Goal: Task Accomplishment & Management: Complete application form

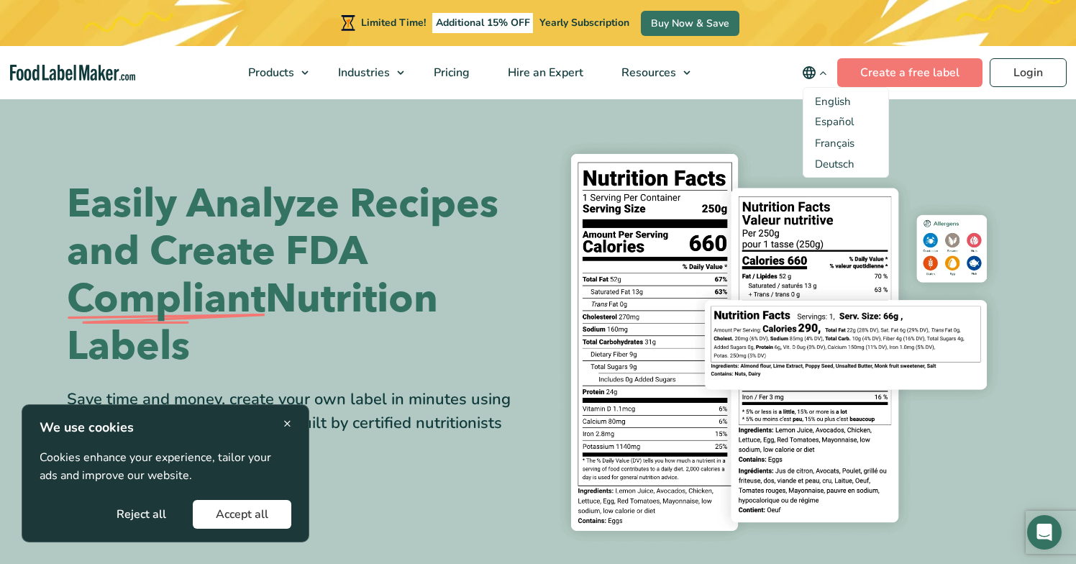
click at [823, 70] on icon "main navigation" at bounding box center [822, 73] width 11 height 11
click at [763, 114] on section "Easily Analyze Recipes and Create FDA Compliant Nutrition Labels Save time and …" at bounding box center [538, 342] width 1076 height 490
click at [835, 107] on span "English" at bounding box center [833, 101] width 36 height 14
click at [0, 0] on input "English" at bounding box center [0, 0] width 0 height 0
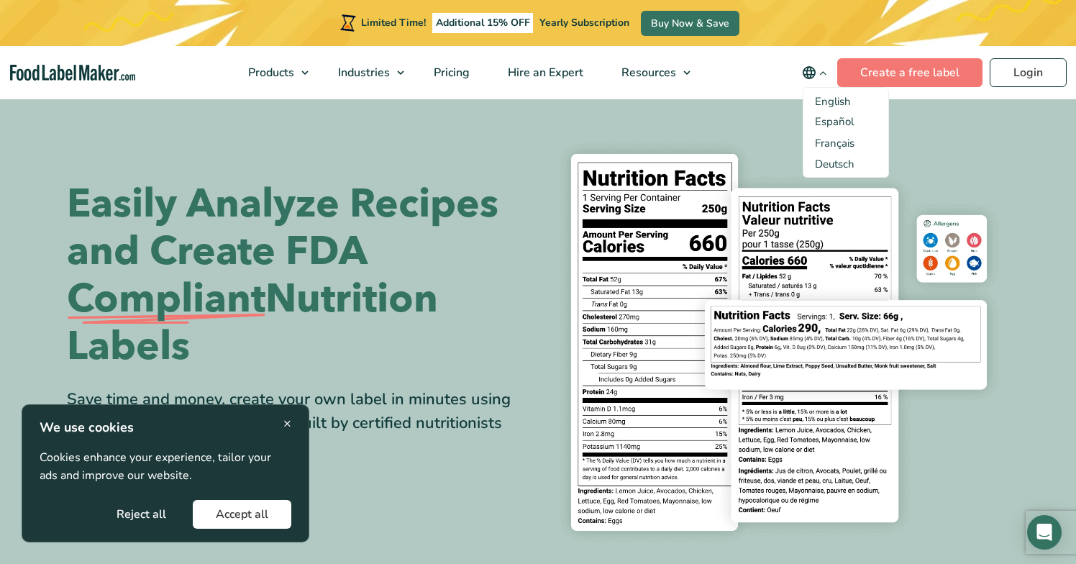
click at [684, 120] on section "Easily Analyze Recipes and Create FDA Compliant Nutrition Labels Save time and …" at bounding box center [538, 342] width 1076 height 490
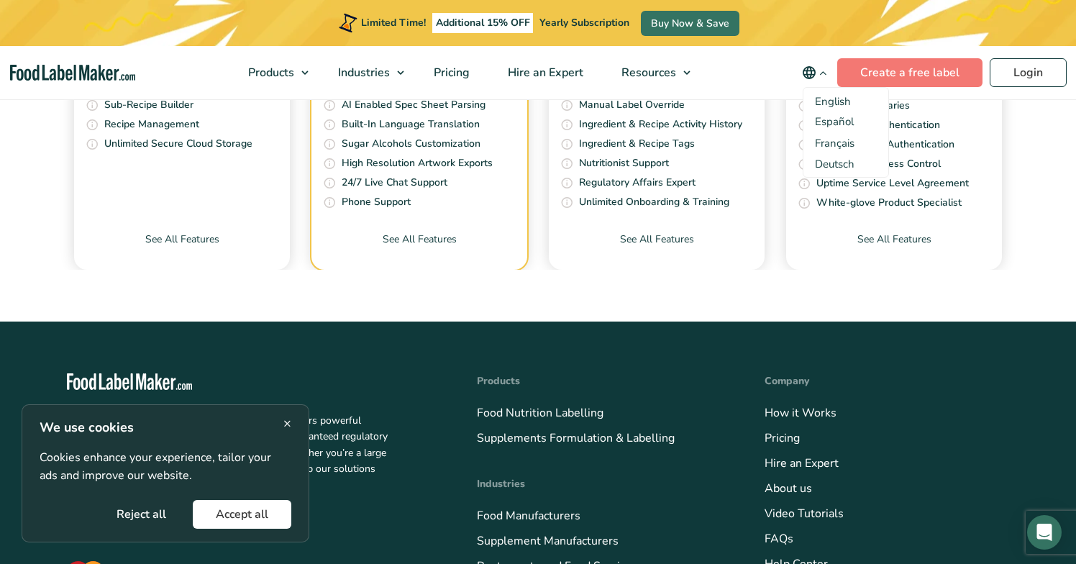
scroll to position [5027, 0]
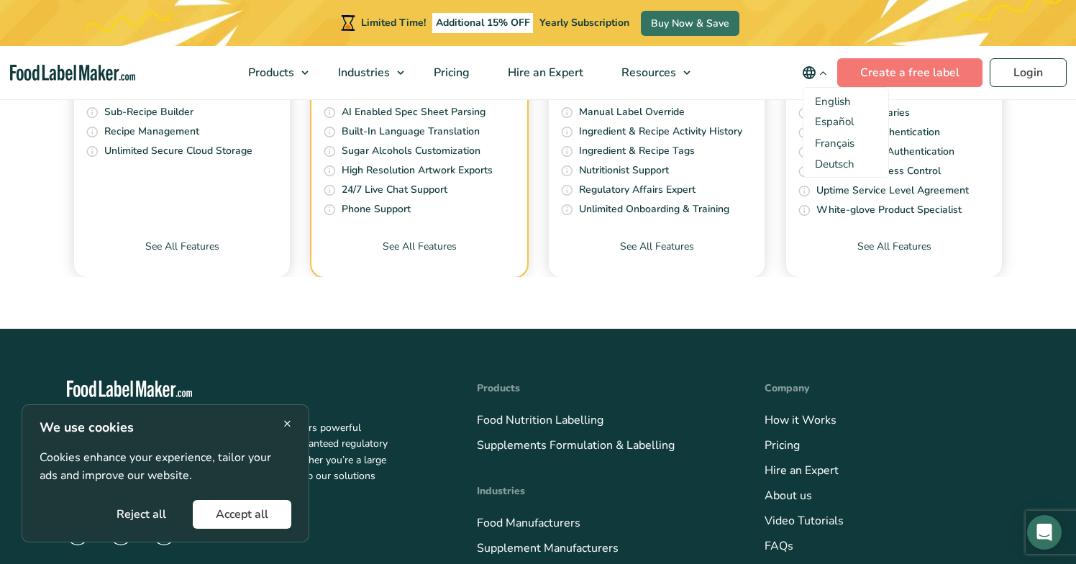
checkbox input "false"
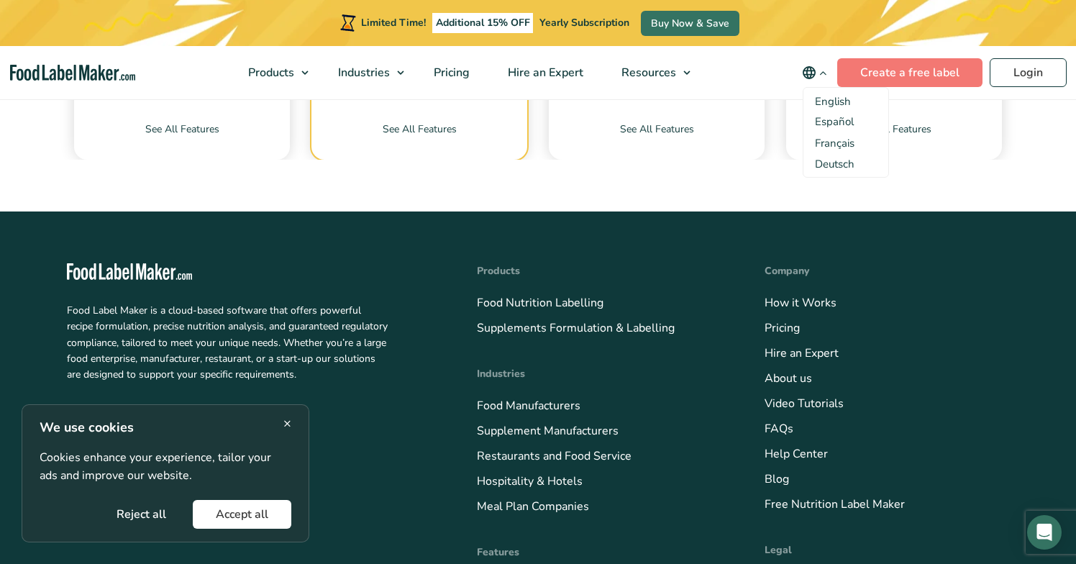
scroll to position [5142, 0]
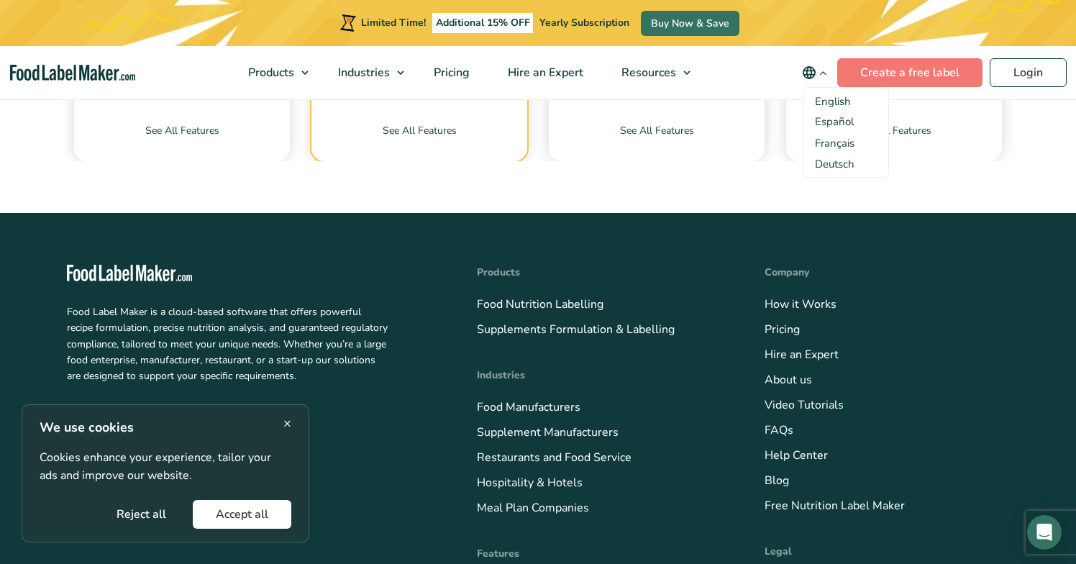
click at [260, 510] on button "Accept all" at bounding box center [242, 514] width 98 height 29
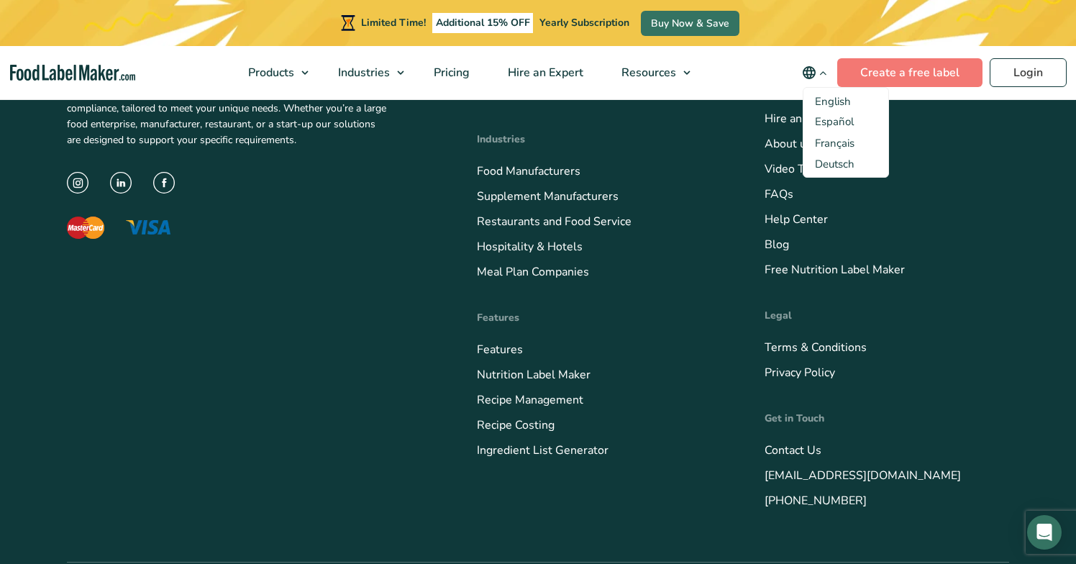
scroll to position [5335, 0]
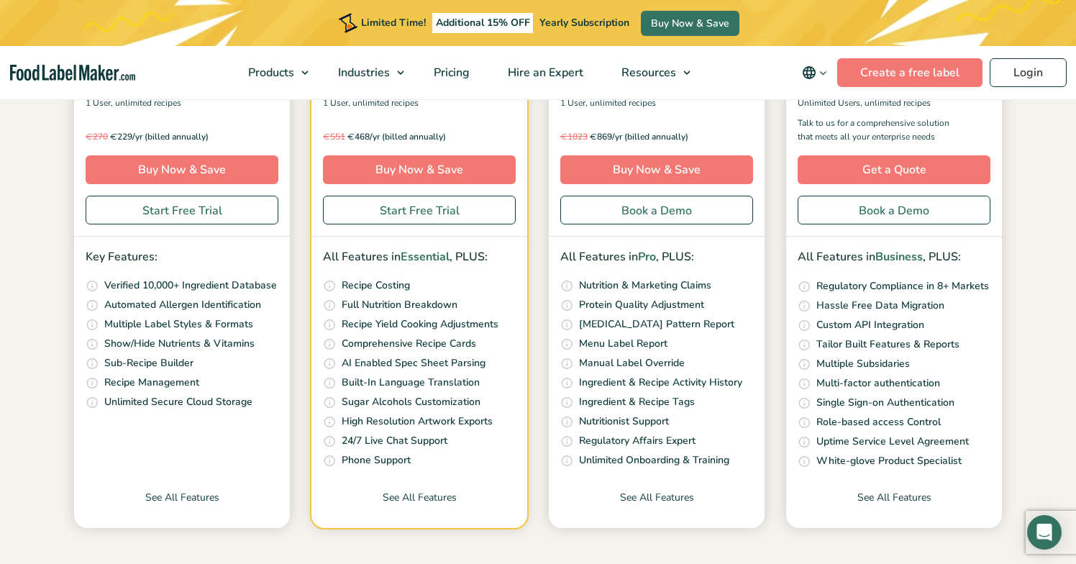
scroll to position [380, 0]
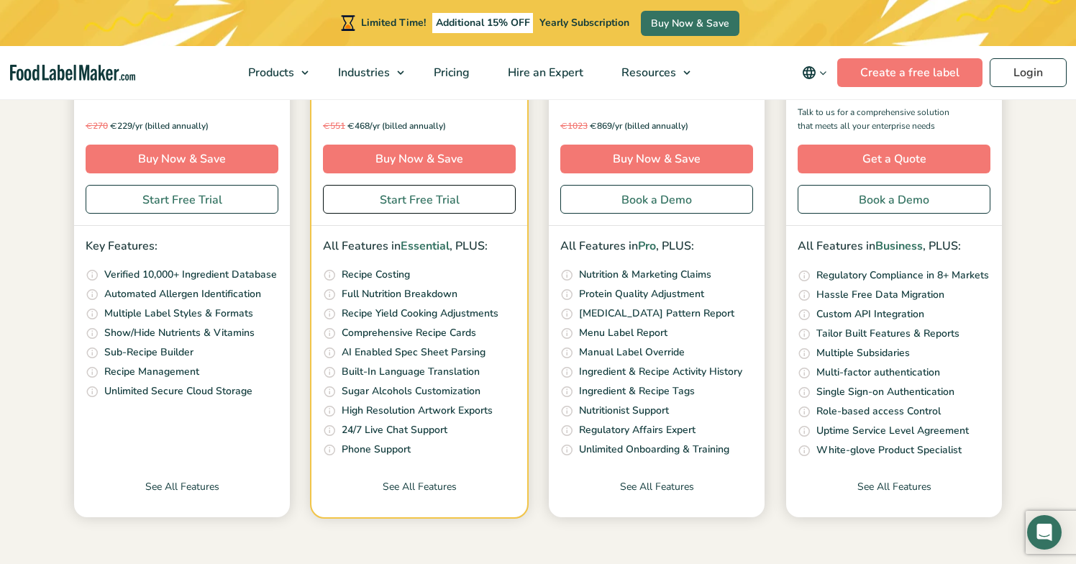
click at [372, 196] on link "Start Free Trial" at bounding box center [419, 199] width 193 height 29
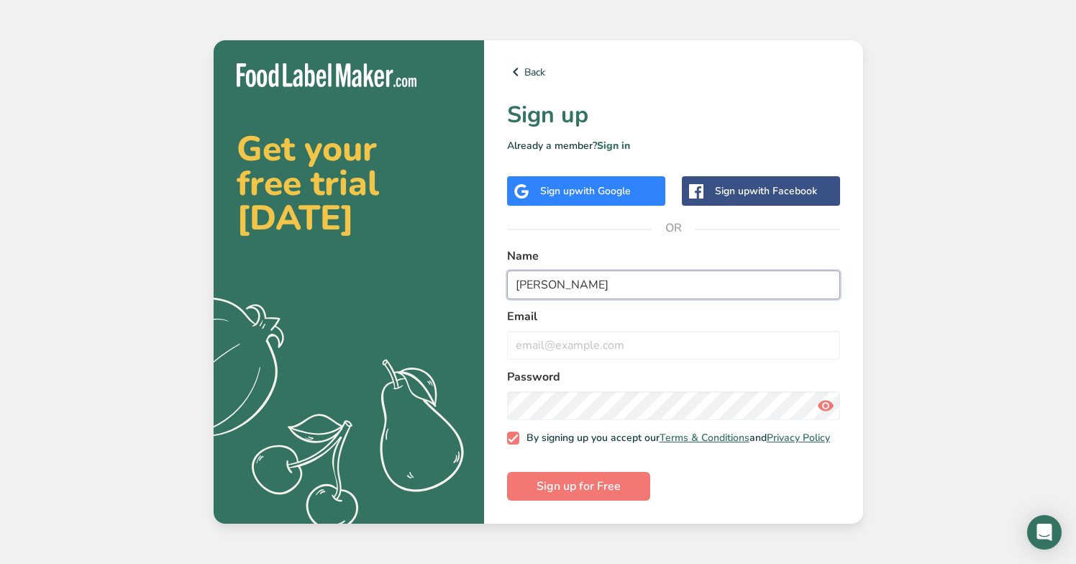
click at [521, 284] on input "kalin Klasanov" at bounding box center [673, 284] width 333 height 29
type input "Kalin Klasanov"
click at [704, 316] on label "Email" at bounding box center [673, 316] width 333 height 17
click at [683, 352] on input "email" at bounding box center [673, 345] width 333 height 29
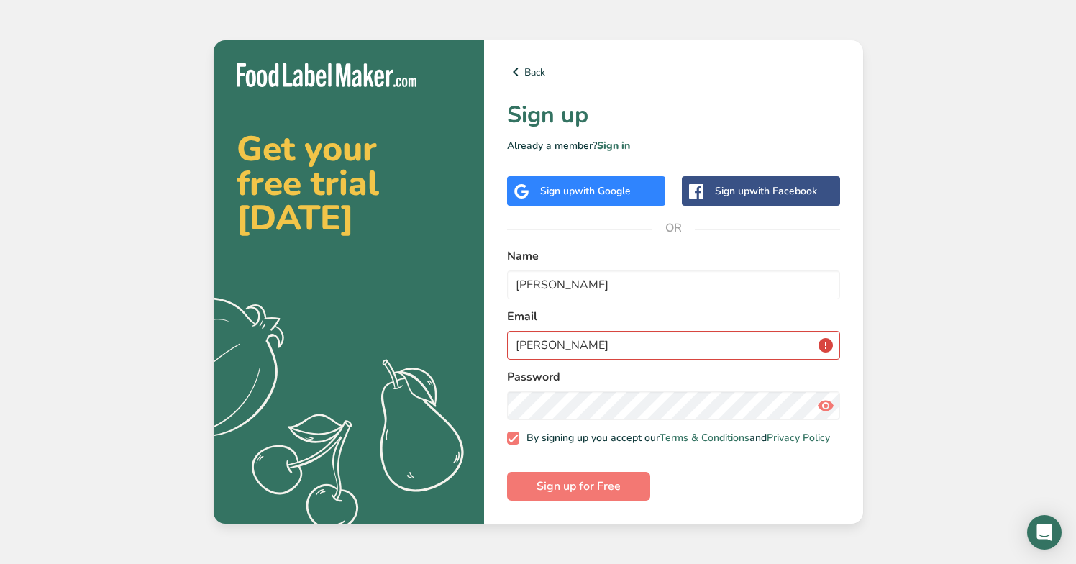
click at [740, 309] on label "Email" at bounding box center [673, 316] width 333 height 17
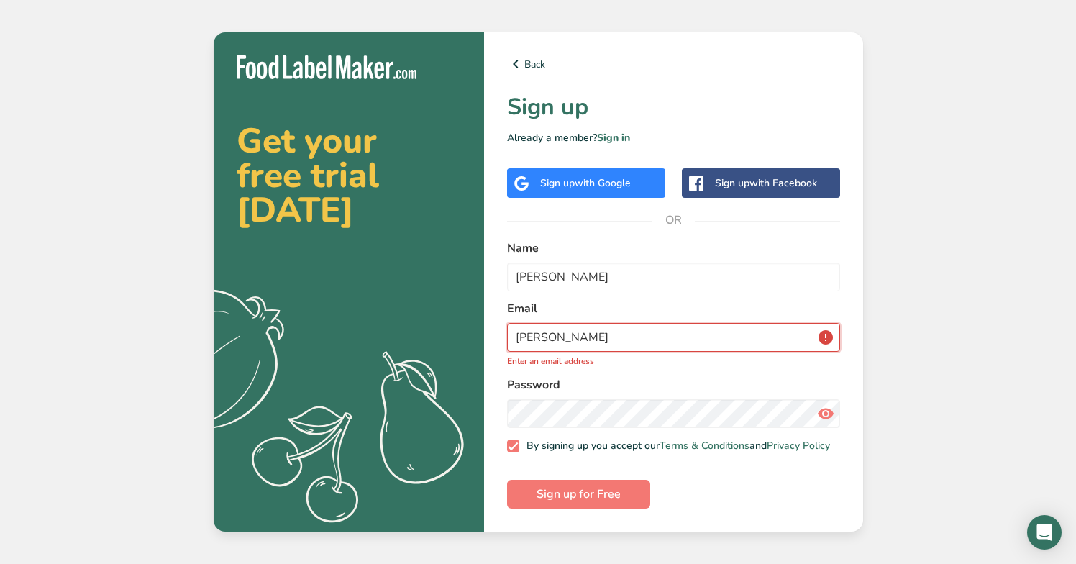
click at [561, 334] on input "kalin" at bounding box center [673, 337] width 333 height 29
type input "kalin@"
type input "kalin@rocketfood.eu"
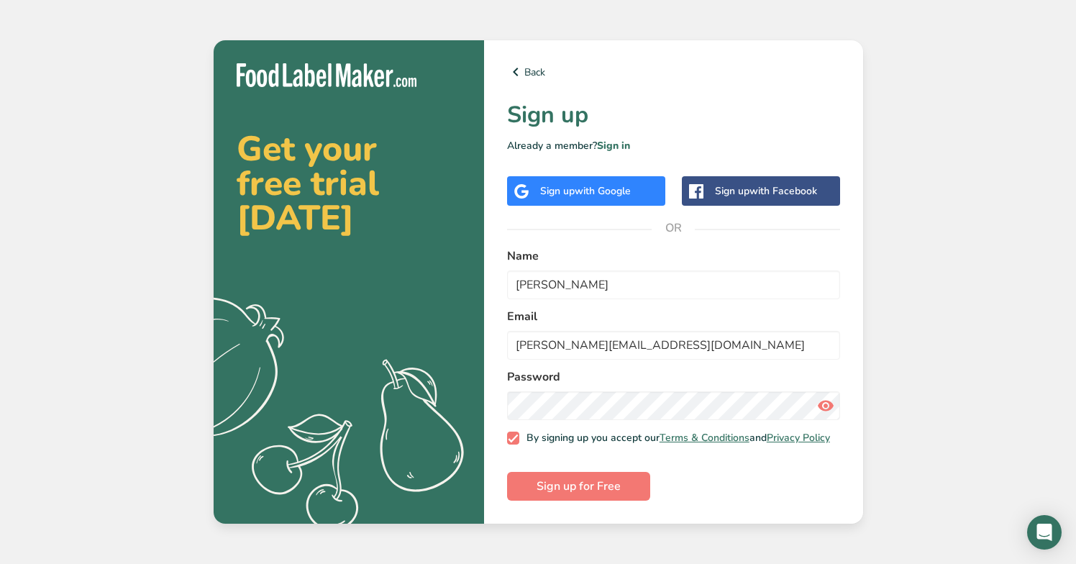
click at [765, 496] on form "Name Kalin Klasanov Email kalin@rocketfood.eu Password By signing up you accept…" at bounding box center [673, 373] width 333 height 253
click at [586, 492] on span "Sign up for Free" at bounding box center [578, 485] width 84 height 17
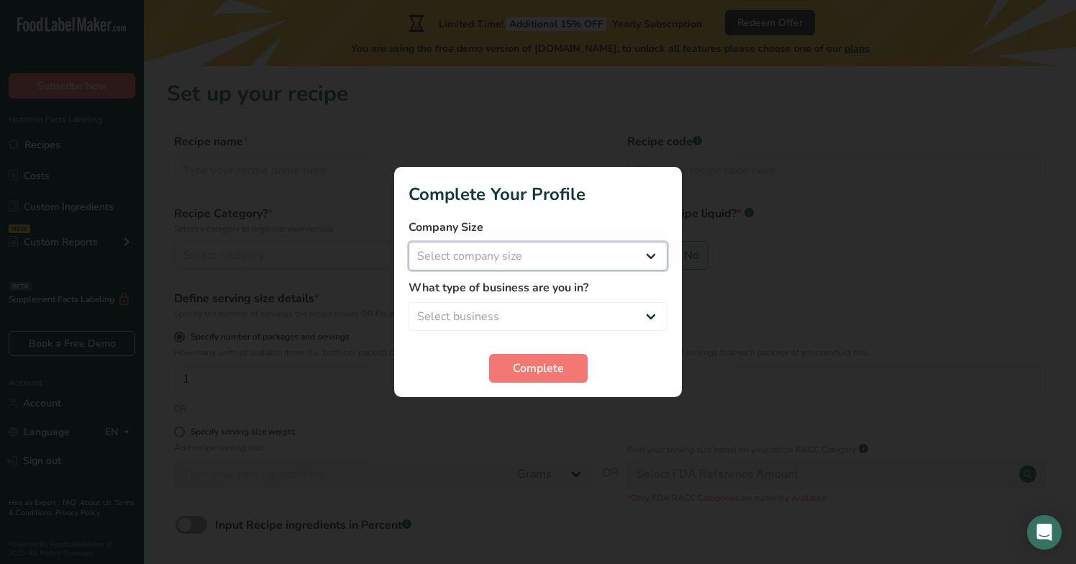
select select "1"
click at [543, 367] on span "Complete" at bounding box center [538, 367] width 51 height 17
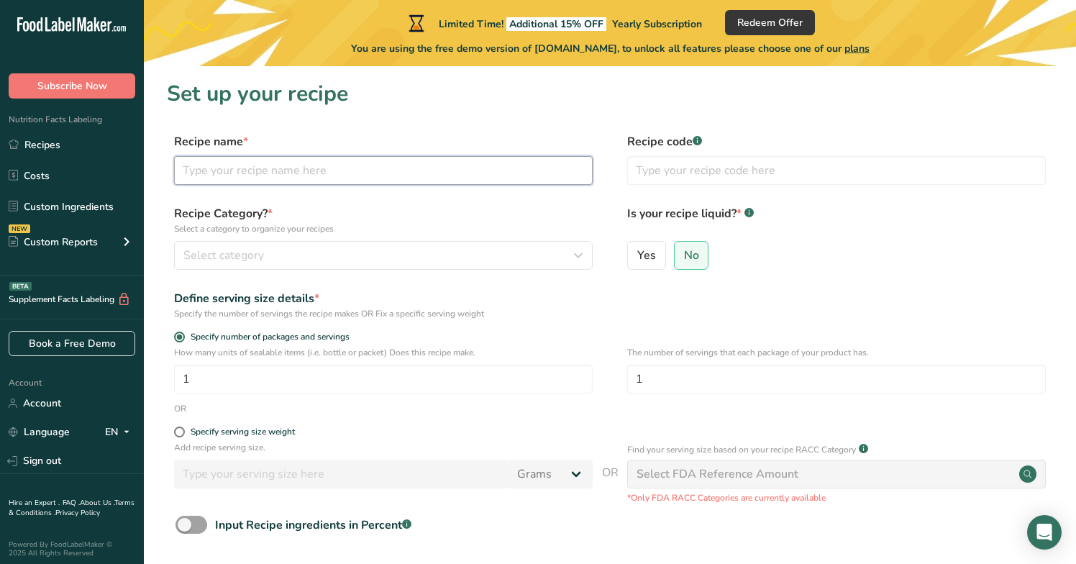
click at [361, 171] on input "text" at bounding box center [383, 170] width 418 height 29
type input "oats apple and cinnamon"
click at [506, 210] on label "Recipe Category? * Select a category to organize your recipes" at bounding box center [383, 220] width 418 height 30
click at [695, 173] on input "text" at bounding box center [836, 170] width 418 height 29
type input "7015"
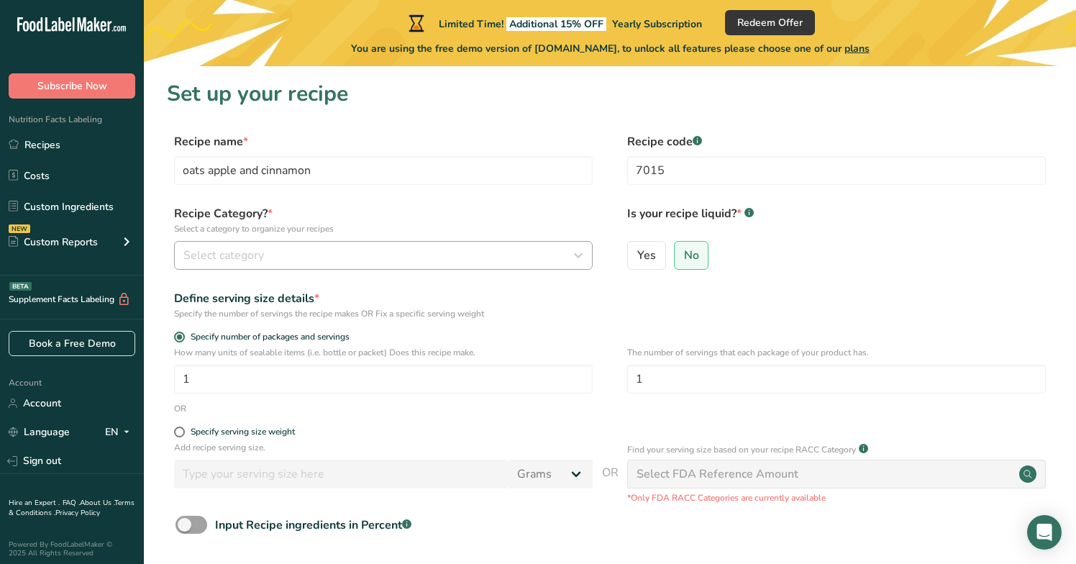
click at [377, 257] on div "Select category" at bounding box center [378, 255] width 391 height 17
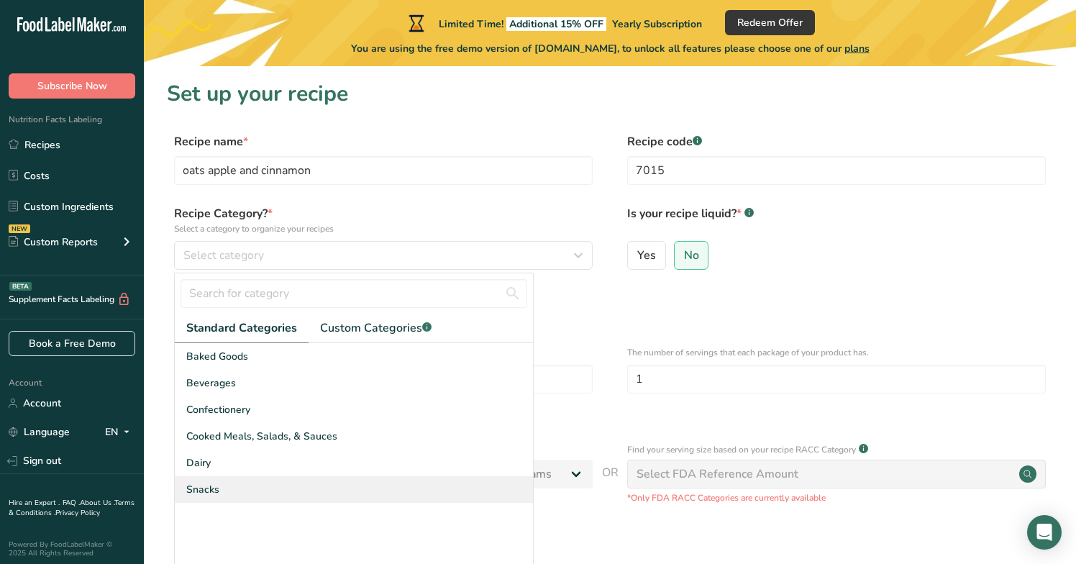
click at [245, 482] on div "Snacks" at bounding box center [354, 489] width 358 height 27
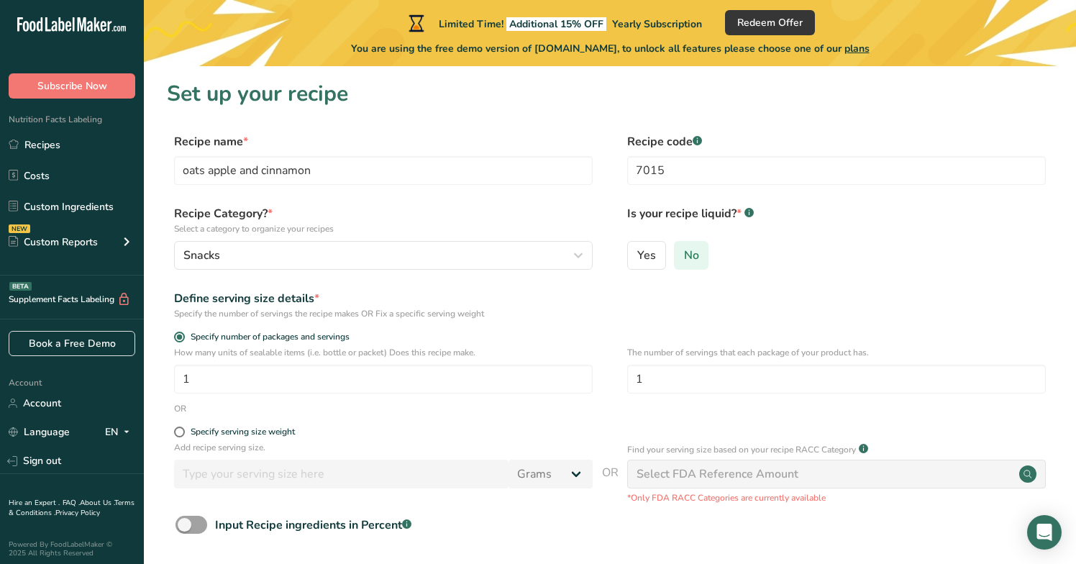
click at [687, 252] on span "No" at bounding box center [691, 255] width 15 height 14
click at [684, 252] on input "No" at bounding box center [678, 254] width 9 height 9
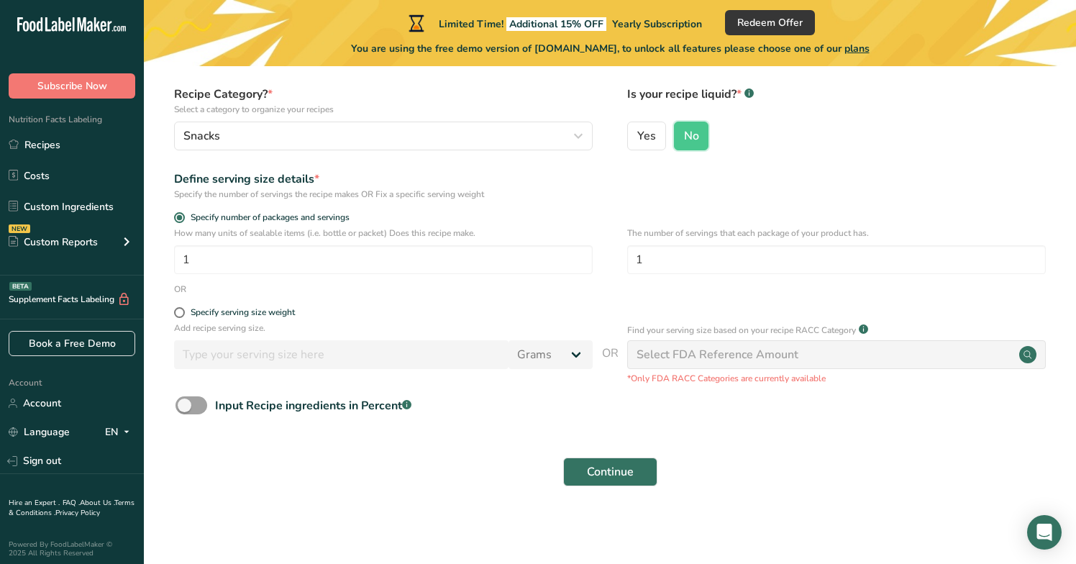
scroll to position [119, 0]
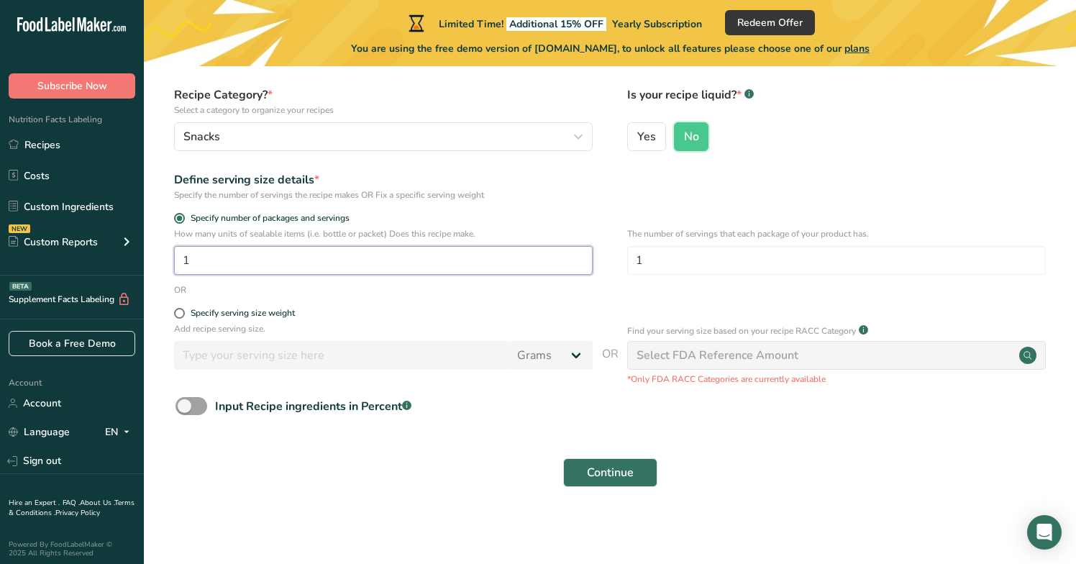
click at [272, 261] on input "1" at bounding box center [383, 260] width 418 height 29
type input "139"
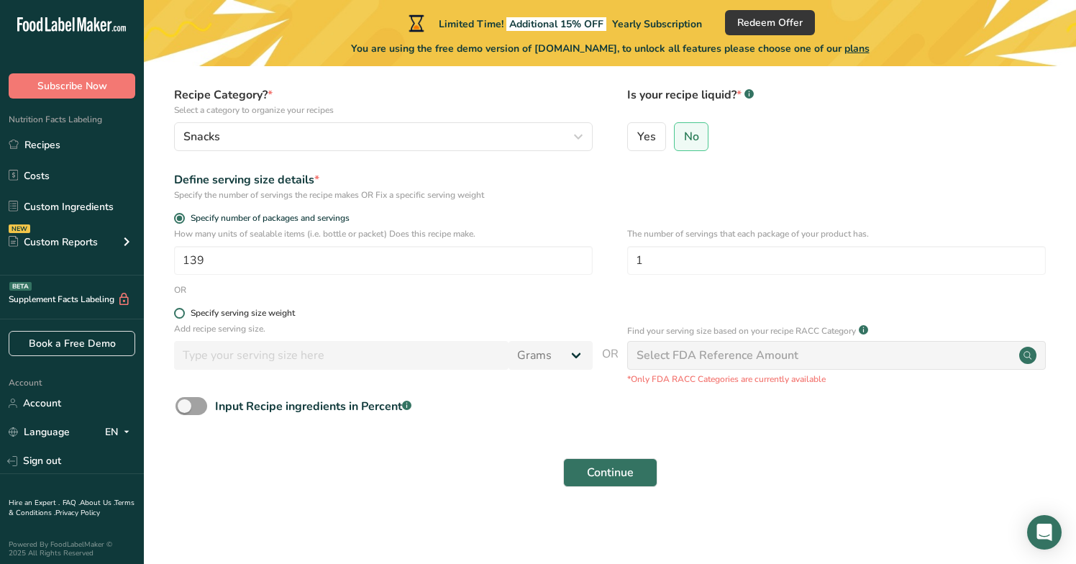
click at [525, 311] on label "Specify serving size weight" at bounding box center [383, 313] width 418 height 11
click at [183, 311] on input "Specify serving size weight" at bounding box center [178, 312] width 9 height 9
radio input "true"
radio input "false"
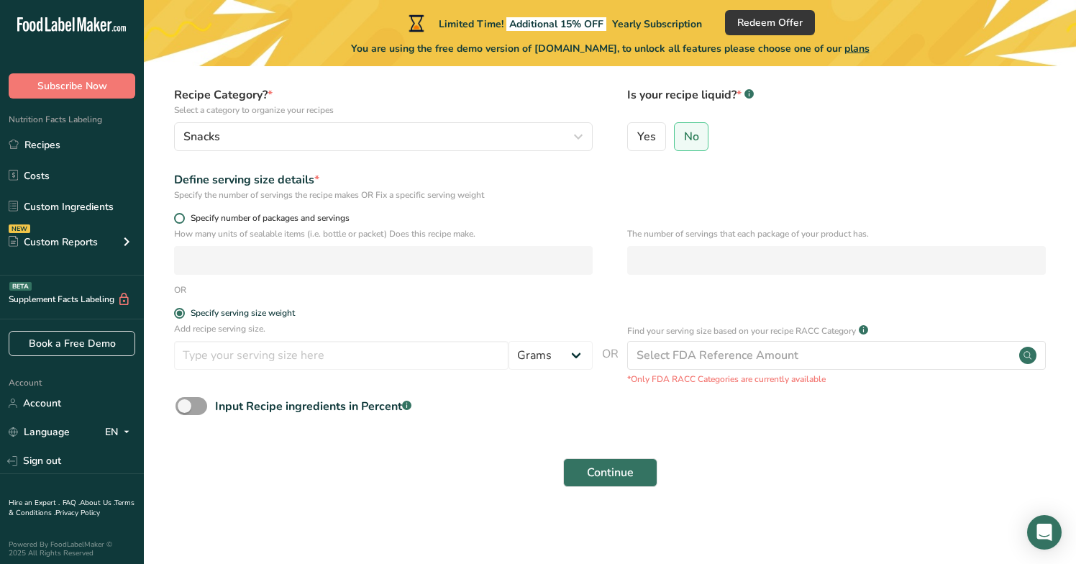
click at [234, 214] on span "Specify number of packages and servings" at bounding box center [267, 218] width 165 height 11
click at [183, 214] on input "Specify number of packages and servings" at bounding box center [178, 218] width 9 height 9
radio input "true"
radio input "false"
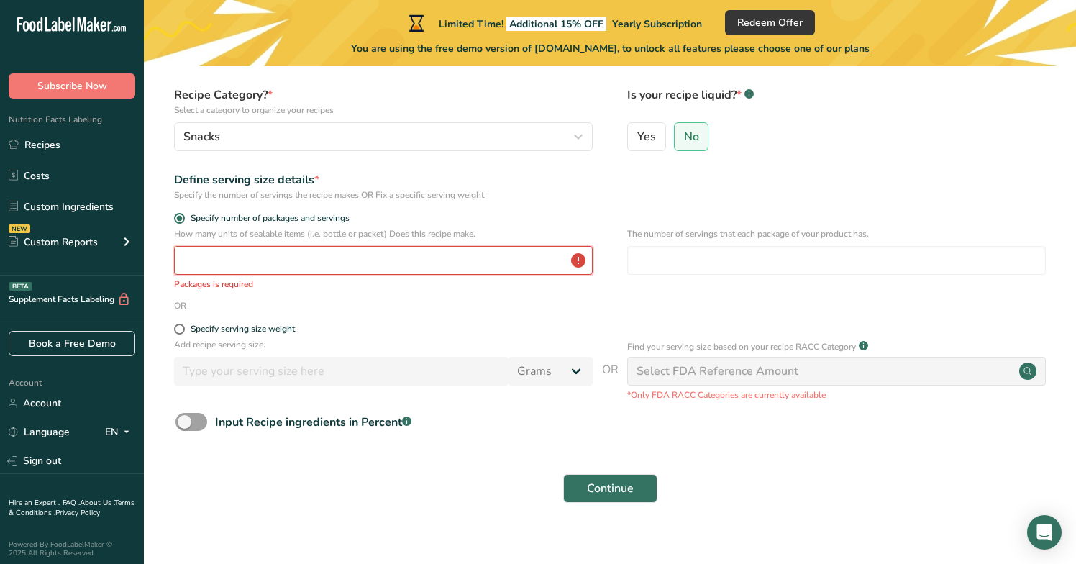
click at [246, 257] on input "number" at bounding box center [383, 260] width 418 height 29
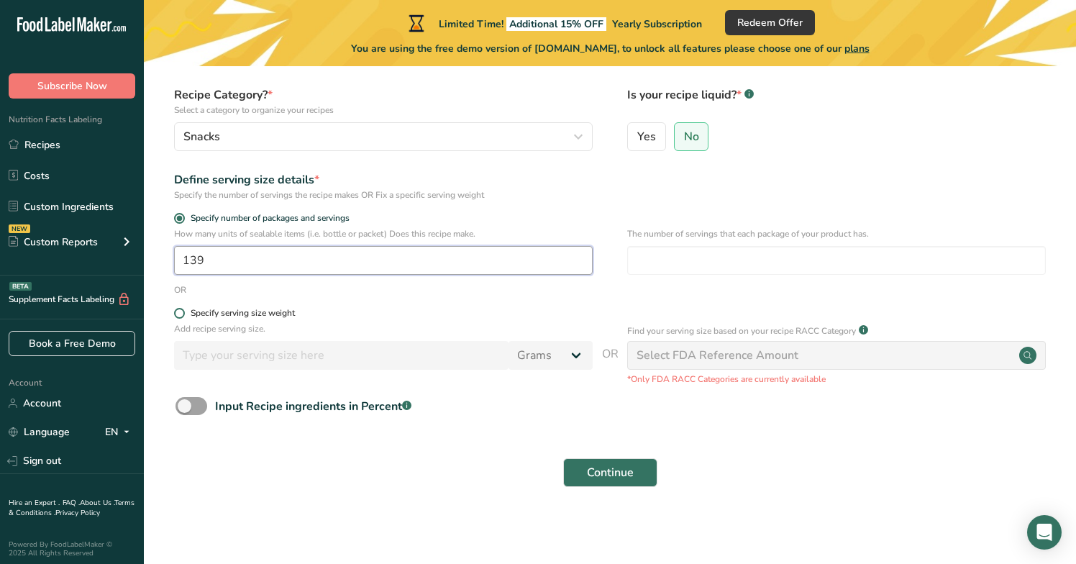
type input "139"
click at [417, 310] on label "Specify serving size weight" at bounding box center [383, 313] width 418 height 11
click at [183, 310] on input "Specify serving size weight" at bounding box center [178, 312] width 9 height 9
radio input "true"
radio input "false"
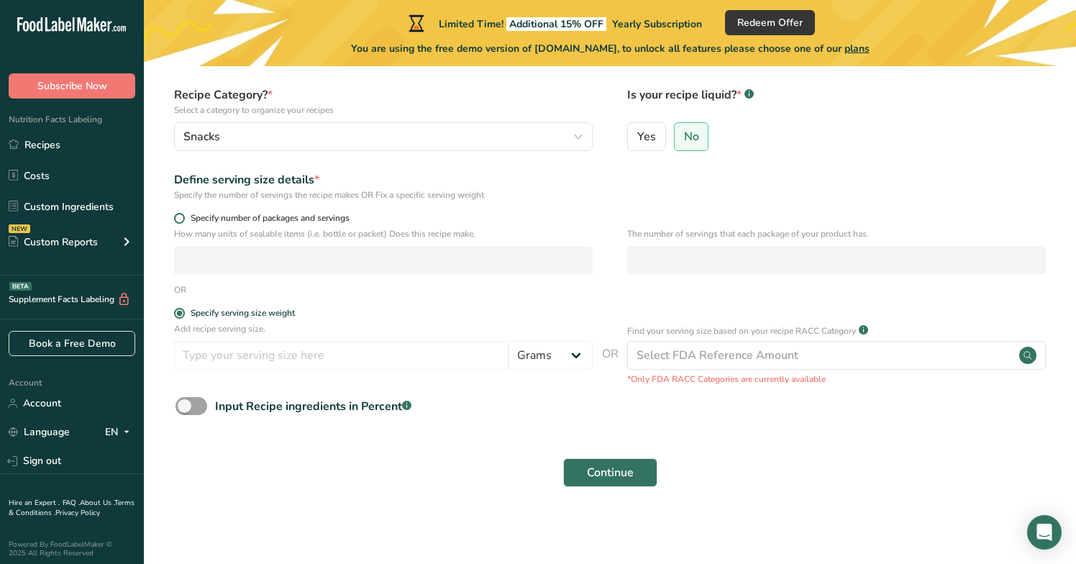
click at [266, 216] on span "Specify number of packages and servings" at bounding box center [267, 218] width 165 height 11
click at [183, 216] on input "Specify number of packages and servings" at bounding box center [178, 218] width 9 height 9
radio input "true"
radio input "false"
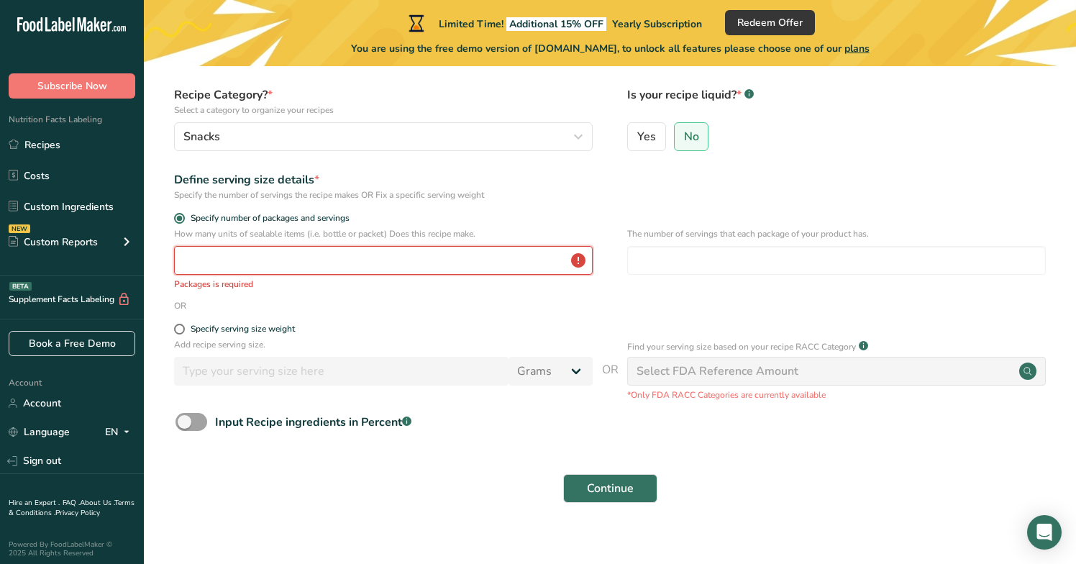
click at [426, 261] on input "number" at bounding box center [383, 260] width 418 height 29
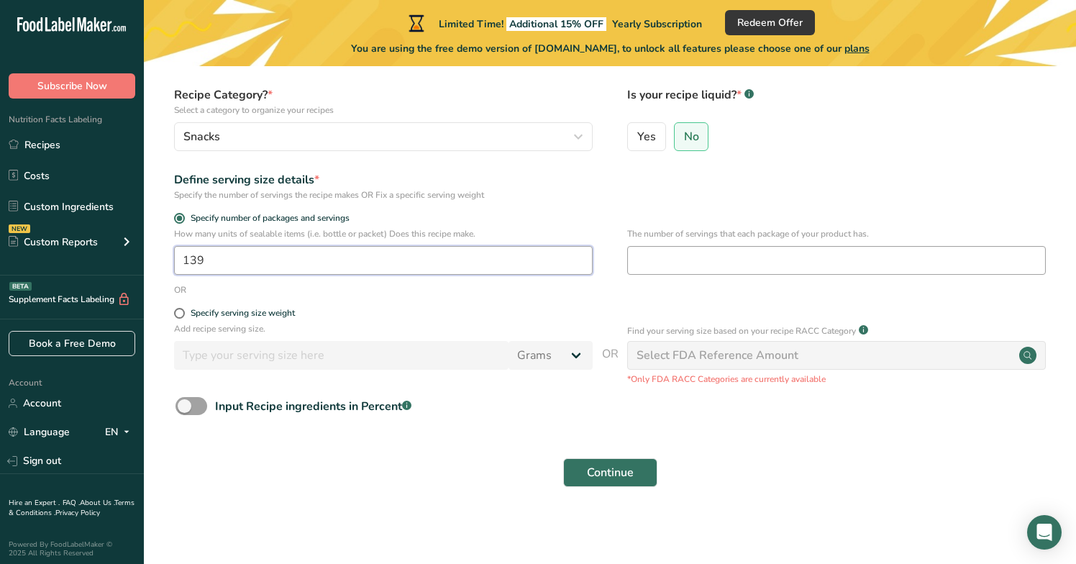
type input "139"
click at [768, 261] on input "number" at bounding box center [836, 260] width 418 height 29
click at [715, 309] on div "Specify serving size weight" at bounding box center [610, 315] width 886 height 14
click at [270, 316] on div "Specify serving size weight" at bounding box center [243, 313] width 104 height 11
click at [183, 316] on input "Specify serving size weight" at bounding box center [178, 312] width 9 height 9
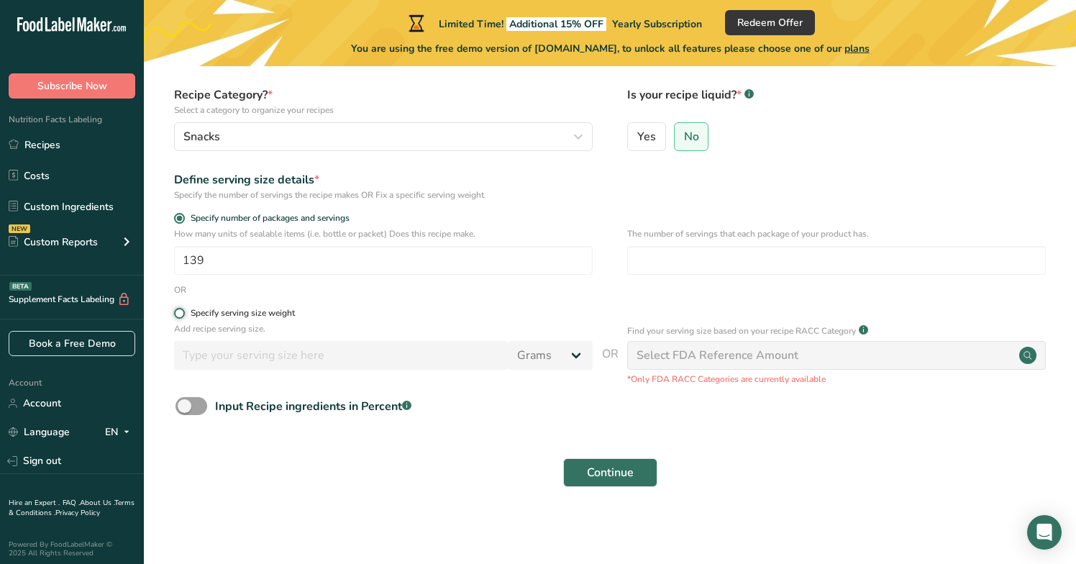
radio input "true"
radio input "false"
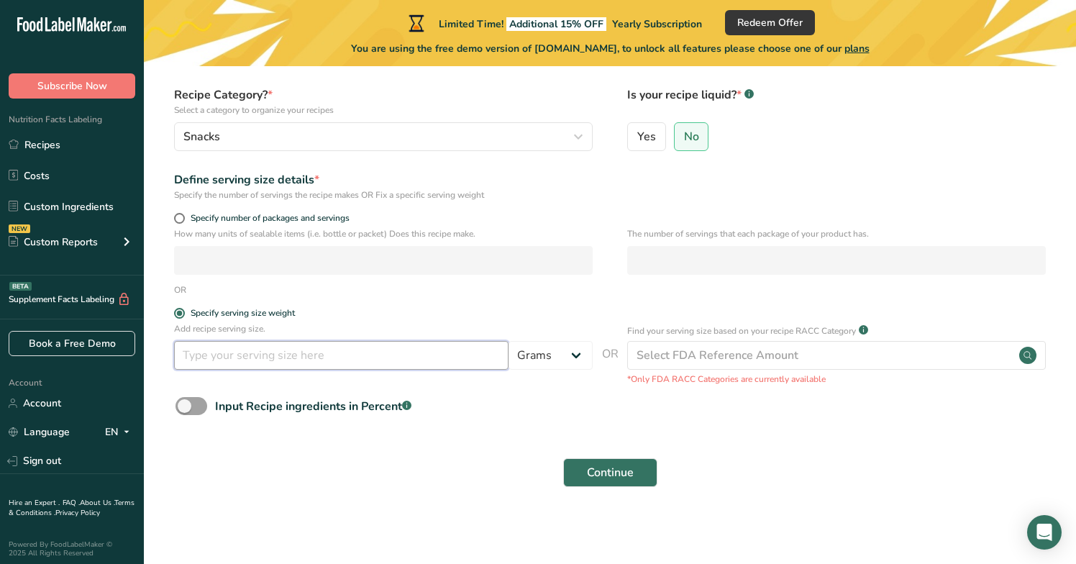
click at [271, 362] on input "number" at bounding box center [341, 355] width 334 height 29
click at [237, 405] on div "Input Recipe ingredients in Percent .a-a{fill:#347362;}.b-a{fill:#fff;}" at bounding box center [313, 406] width 196 height 17
click at [185, 405] on input "Input Recipe ingredients in Percent .a-a{fill:#347362;}.b-a{fill:#fff;}" at bounding box center [179, 405] width 9 height 9
checkbox input "true"
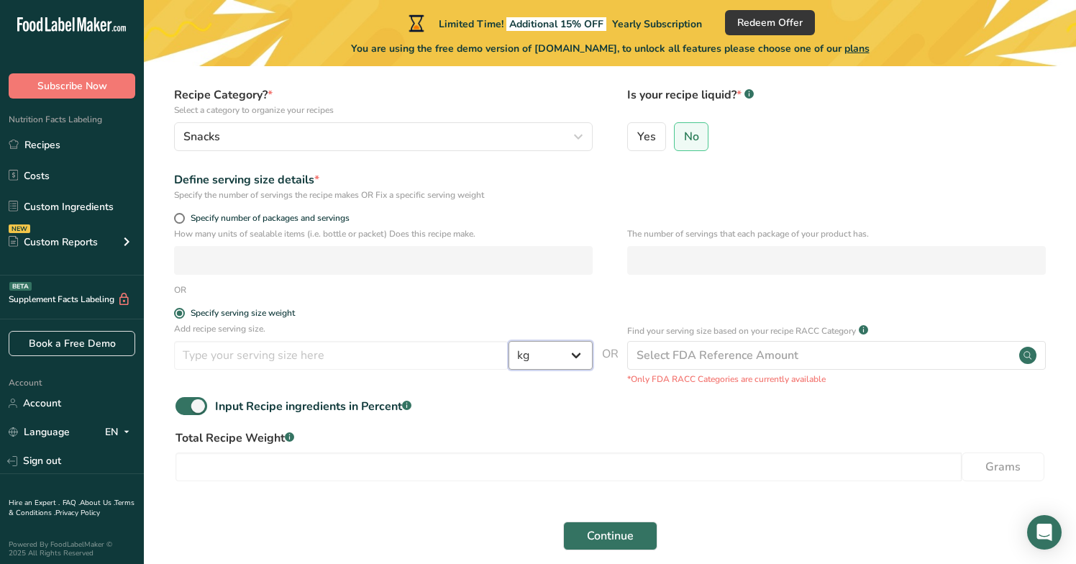
select select "0"
click at [278, 361] on input "number" at bounding box center [341, 355] width 334 height 29
type input "180"
click at [500, 426] on form "Recipe name * oats apple and cinnamon Recipe code .a-a{fill:#347362;}.b-a{fill:…" at bounding box center [610, 286] width 886 height 544
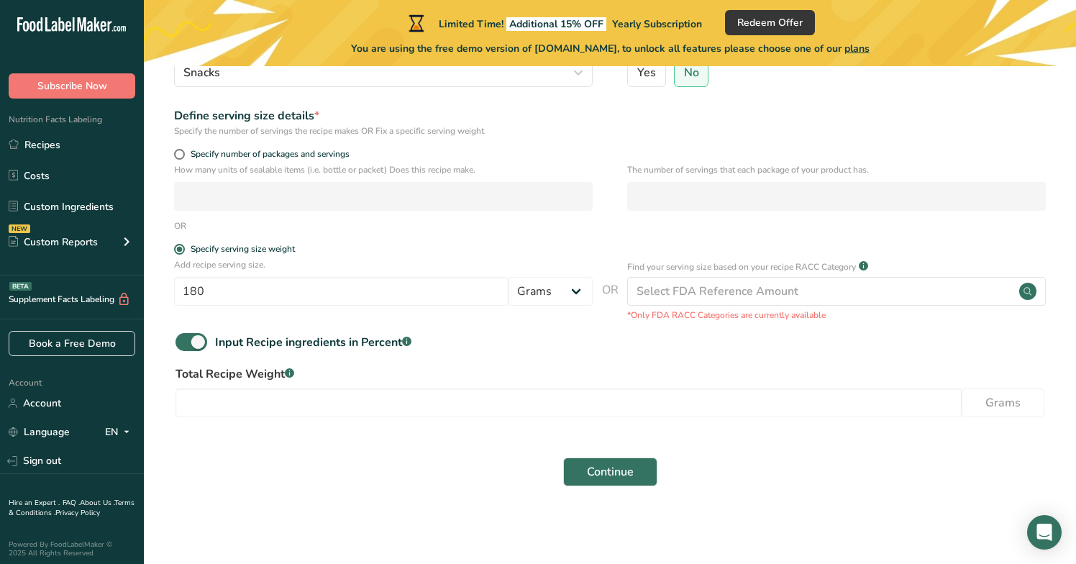
scroll to position [182, 0]
click at [196, 344] on span at bounding box center [191, 343] width 32 height 18
click at [185, 344] on input "Input Recipe ingredients in Percent .a-a{fill:#347362;}.b-a{fill:#fff;}" at bounding box center [179, 342] width 9 height 9
checkbox input "false"
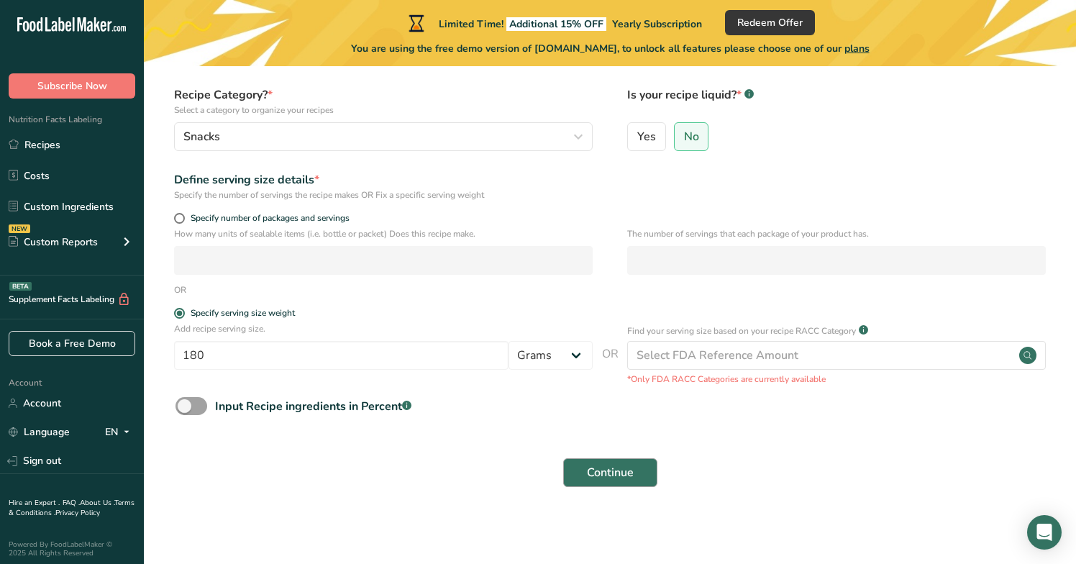
click at [625, 472] on span "Continue" at bounding box center [610, 472] width 47 height 17
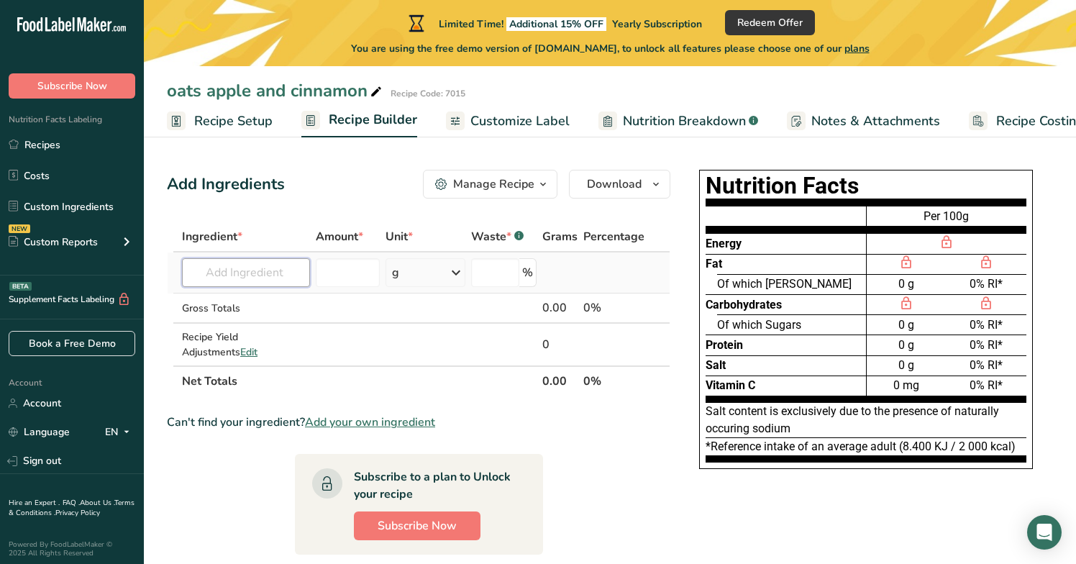
click at [289, 275] on input "text" at bounding box center [246, 272] width 128 height 29
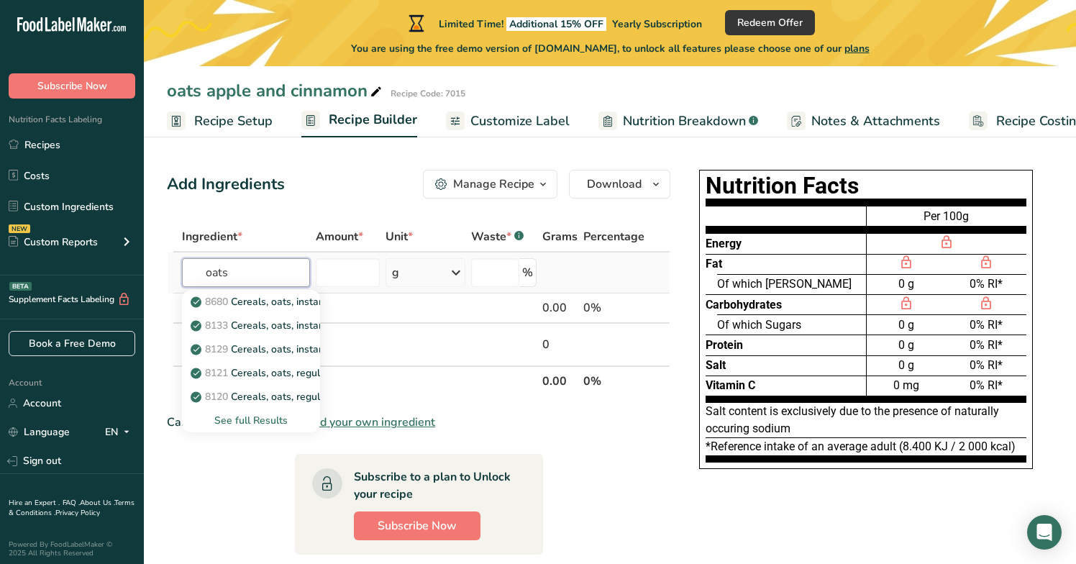
type input "oats"
click at [248, 423] on div "See full Results" at bounding box center [250, 420] width 115 height 15
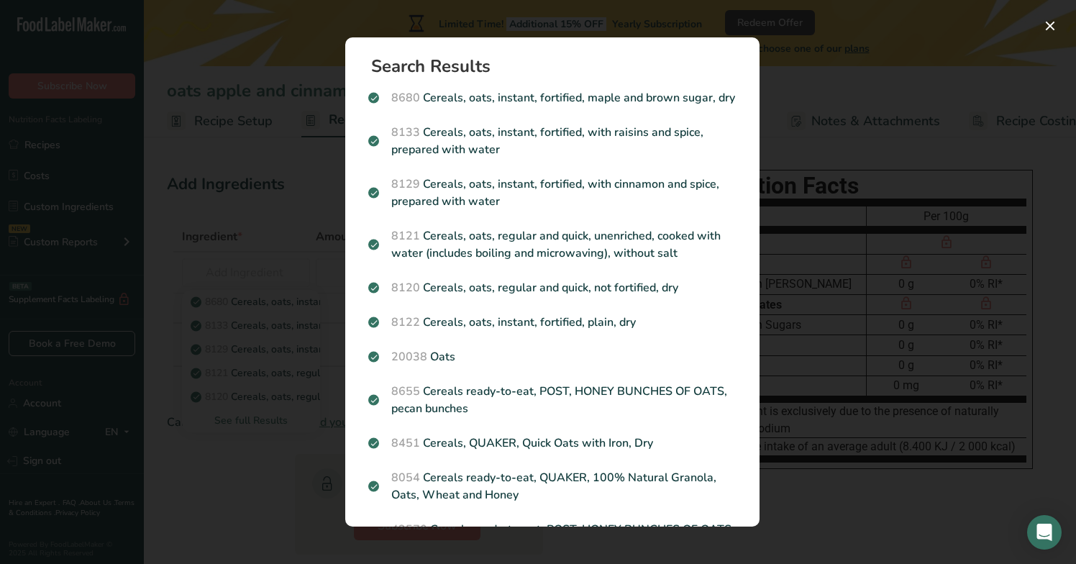
click at [789, 146] on div "Search results modal" at bounding box center [538, 282] width 1076 height 564
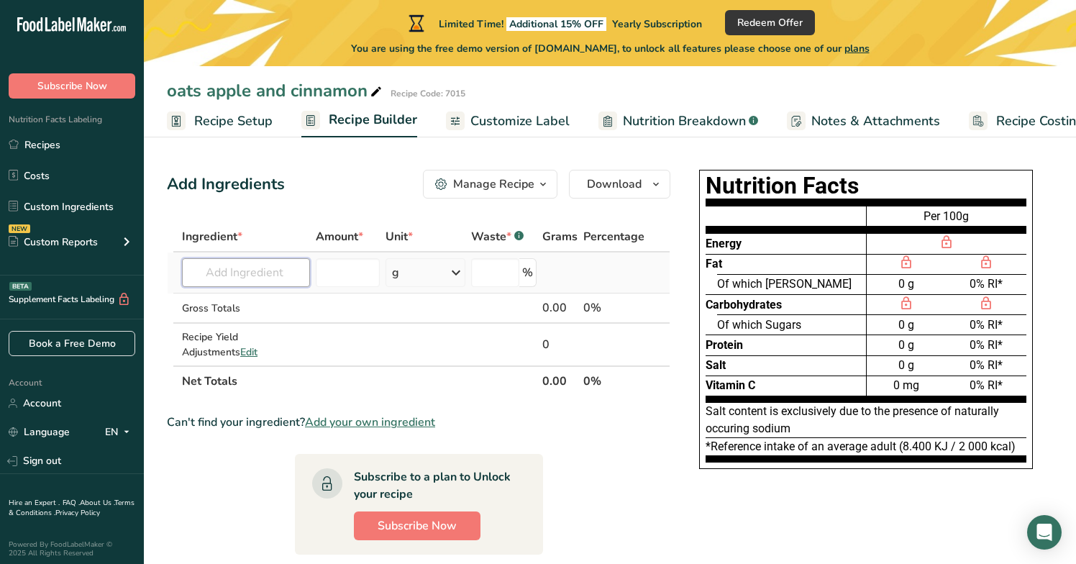
click at [272, 270] on input "text" at bounding box center [246, 272] width 128 height 29
click at [231, 270] on input "text" at bounding box center [246, 272] width 128 height 29
type input "oat flakes"
click at [233, 325] on div "Add your own ingredient" at bounding box center [250, 325] width 115 height 15
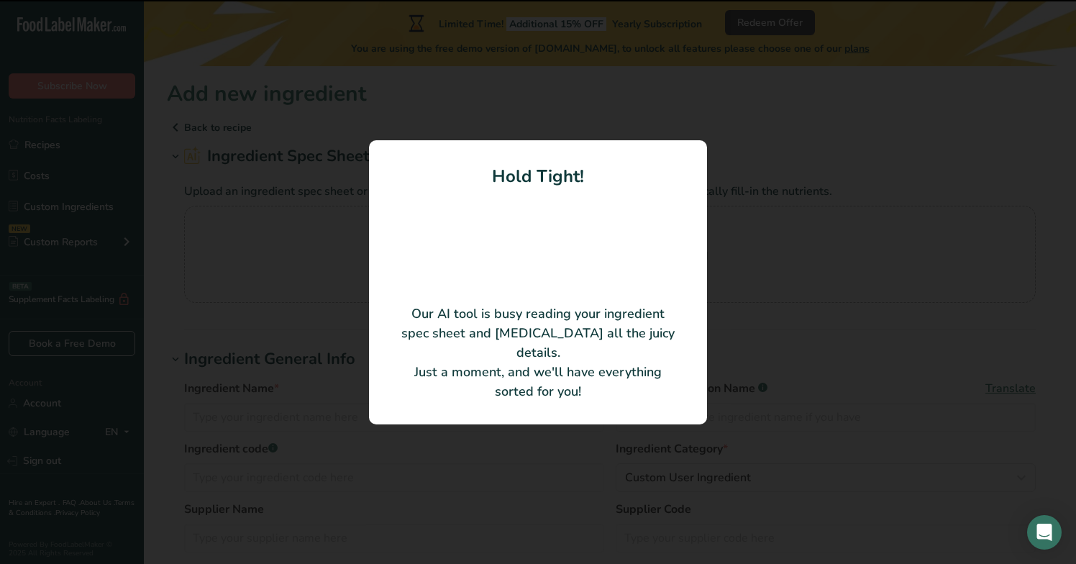
type input "Organic Oat Flakes Coarse; gluten free"
type input "DO IT Organic Food Ingredients B.V."
type input "12021"
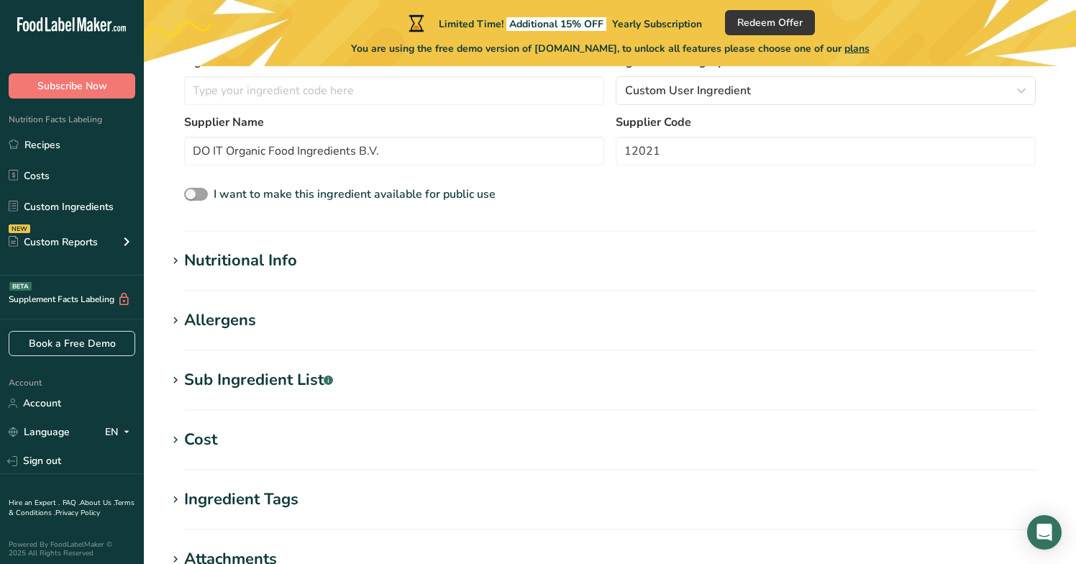
scroll to position [327, 0]
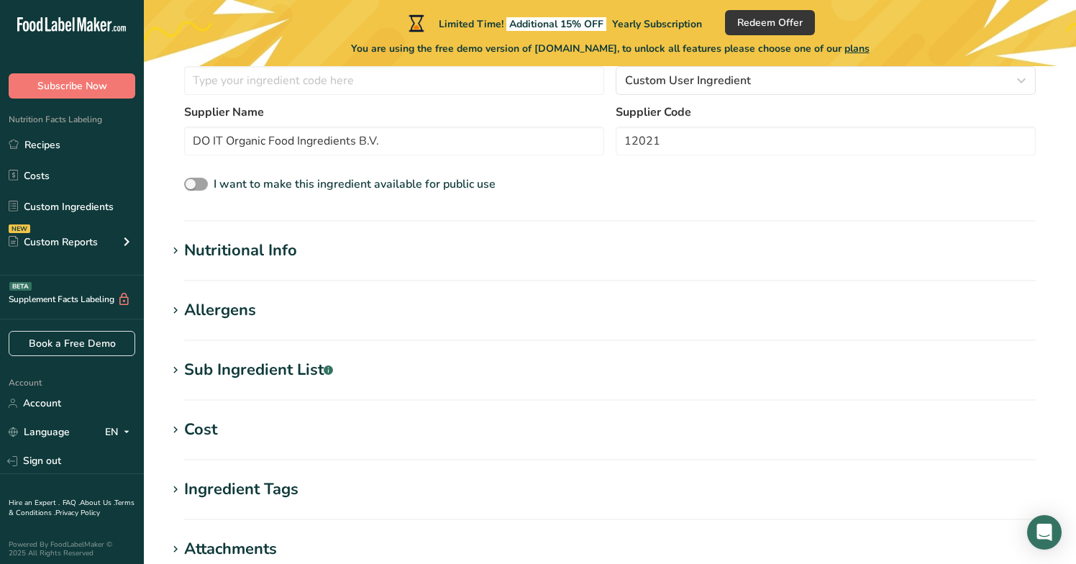
click at [190, 251] on div "Nutritional Info" at bounding box center [240, 251] width 113 height 24
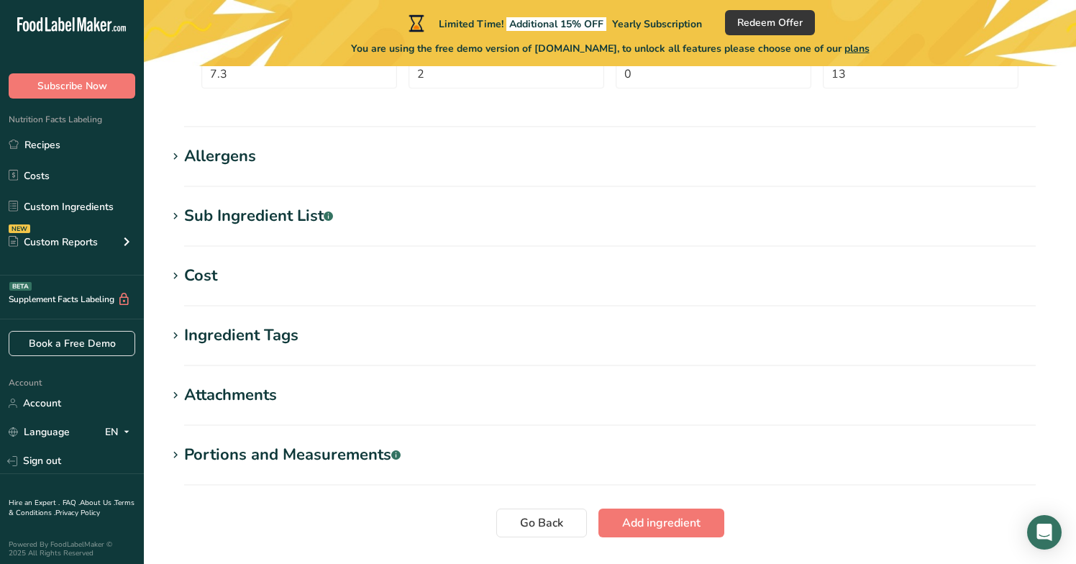
scroll to position [815, 0]
click at [215, 160] on div "Allergens" at bounding box center [220, 155] width 72 height 24
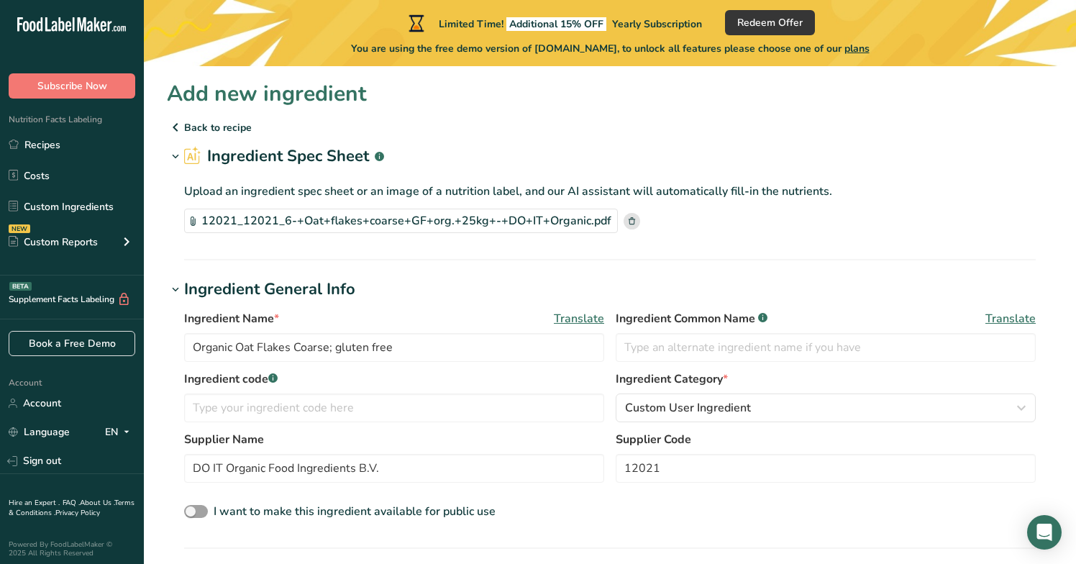
scroll to position [0, 0]
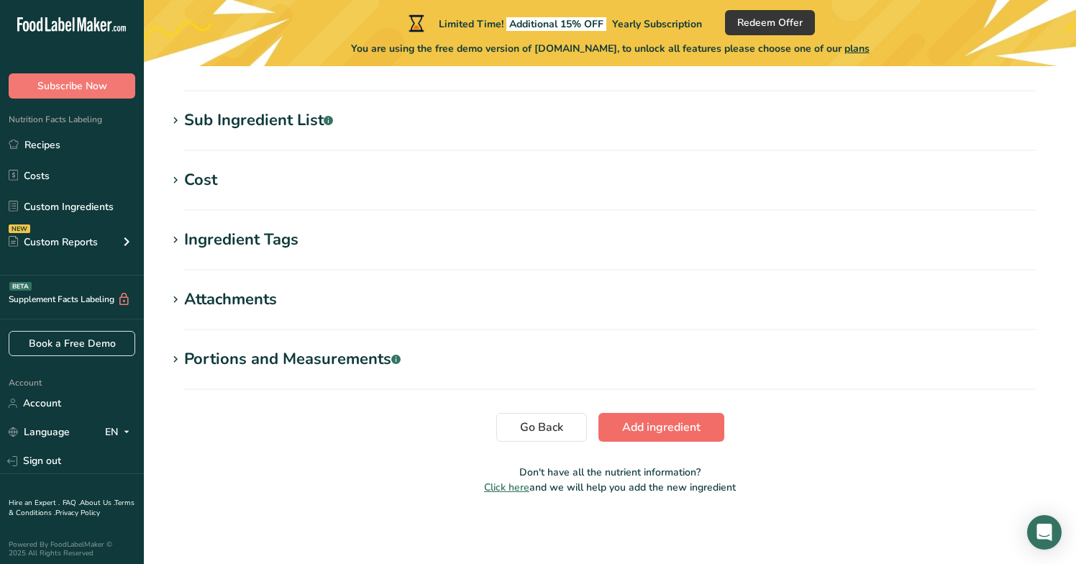
click at [643, 430] on span "Add ingredient" at bounding box center [661, 426] width 78 height 17
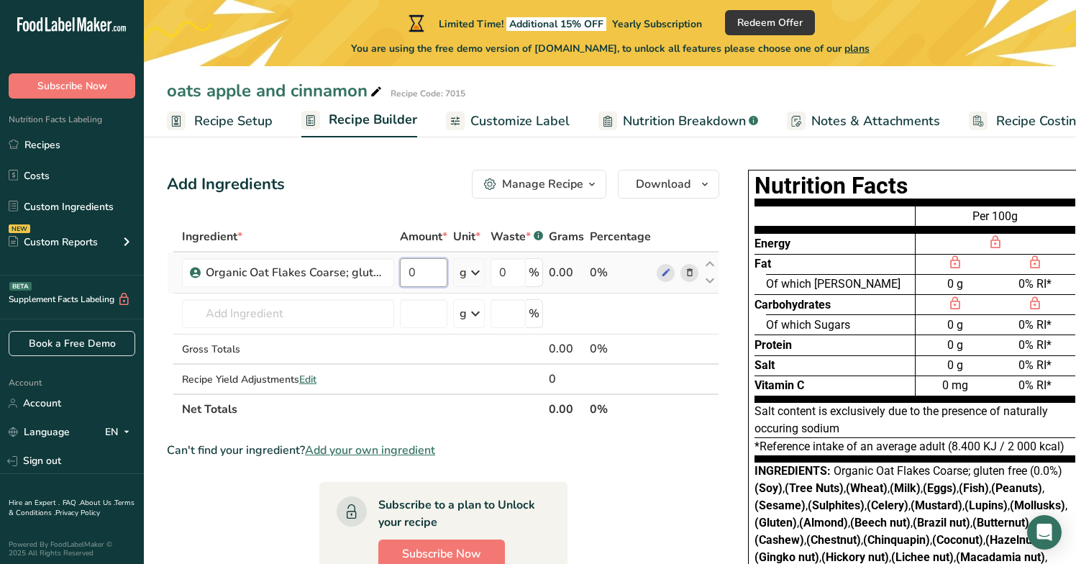
click at [424, 277] on input "0" at bounding box center [423, 272] width 47 height 29
type input "4.9"
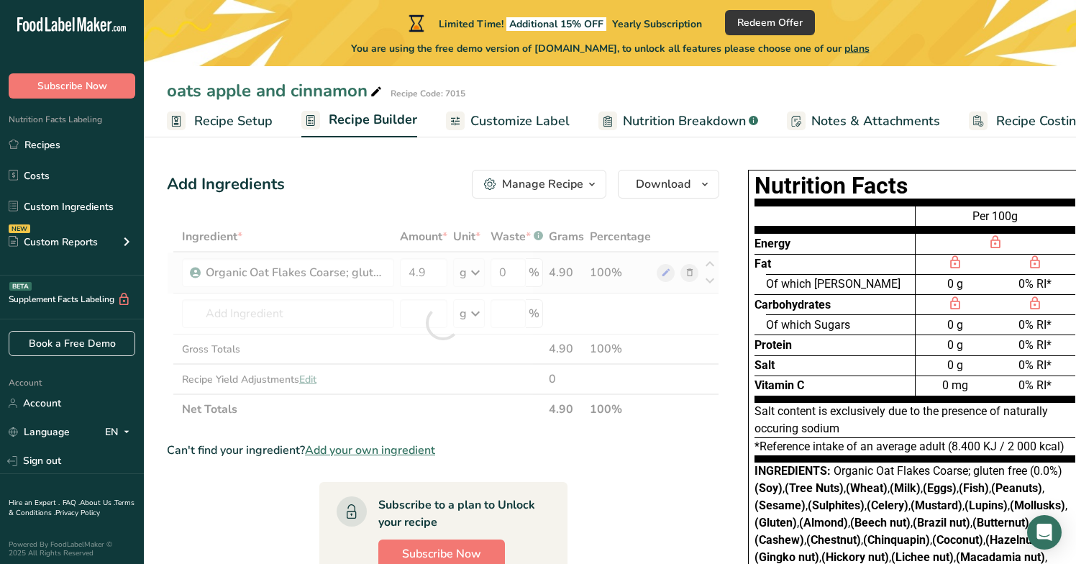
click at [480, 272] on div "Ingredient * Amount * Unit * Waste * .a-a{fill:#347362;}.b-a{fill:#fff;} Grams …" at bounding box center [443, 322] width 552 height 203
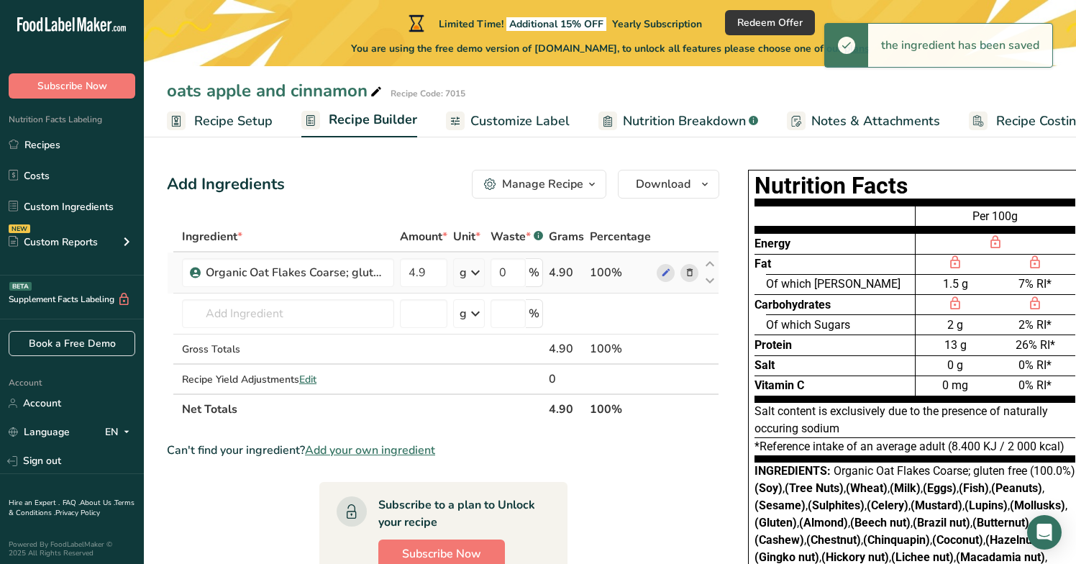
click at [480, 272] on icon at bounding box center [475, 273] width 17 height 26
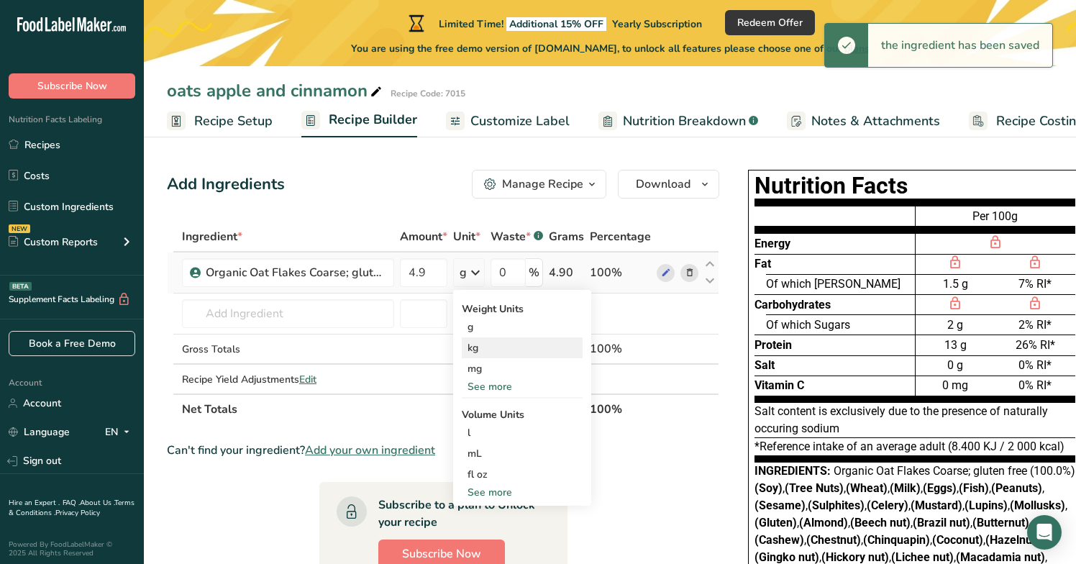
click at [500, 347] on div "kg" at bounding box center [522, 347] width 121 height 21
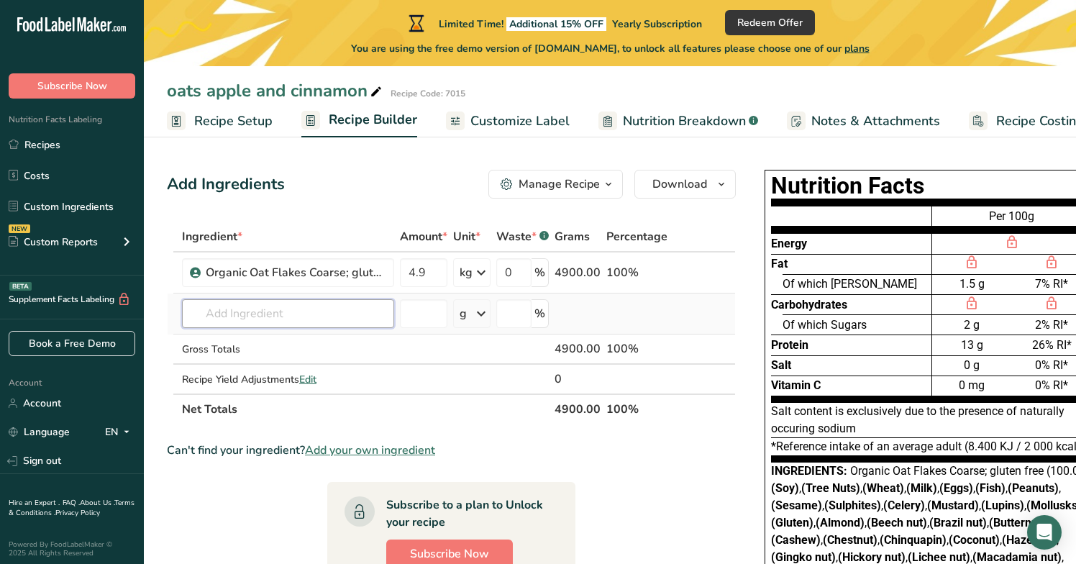
click at [261, 316] on input "text" at bounding box center [288, 313] width 212 height 29
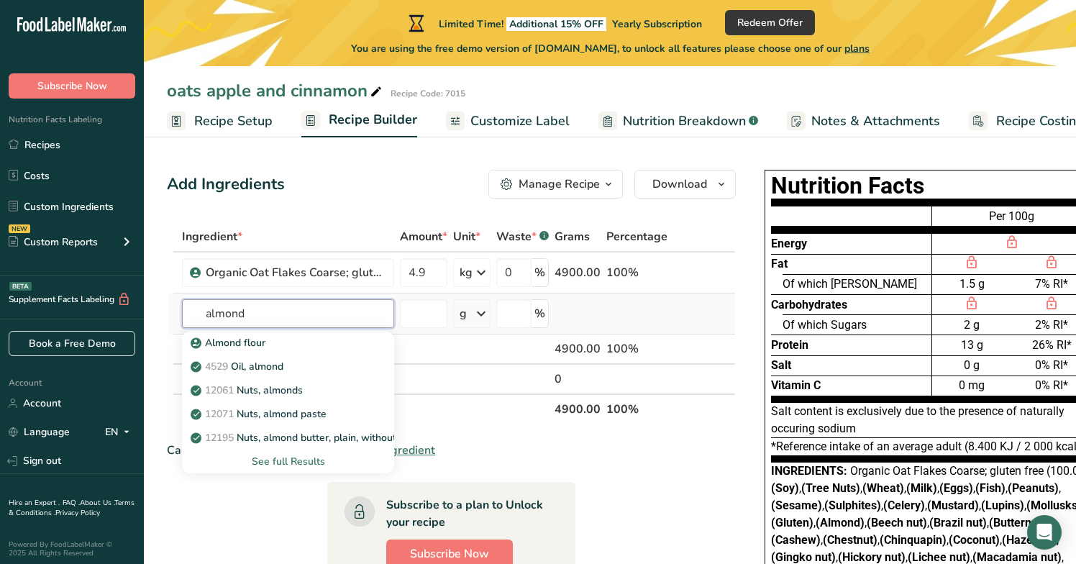
type input "almond"
click at [286, 464] on div "See full Results" at bounding box center [287, 461] width 189 height 15
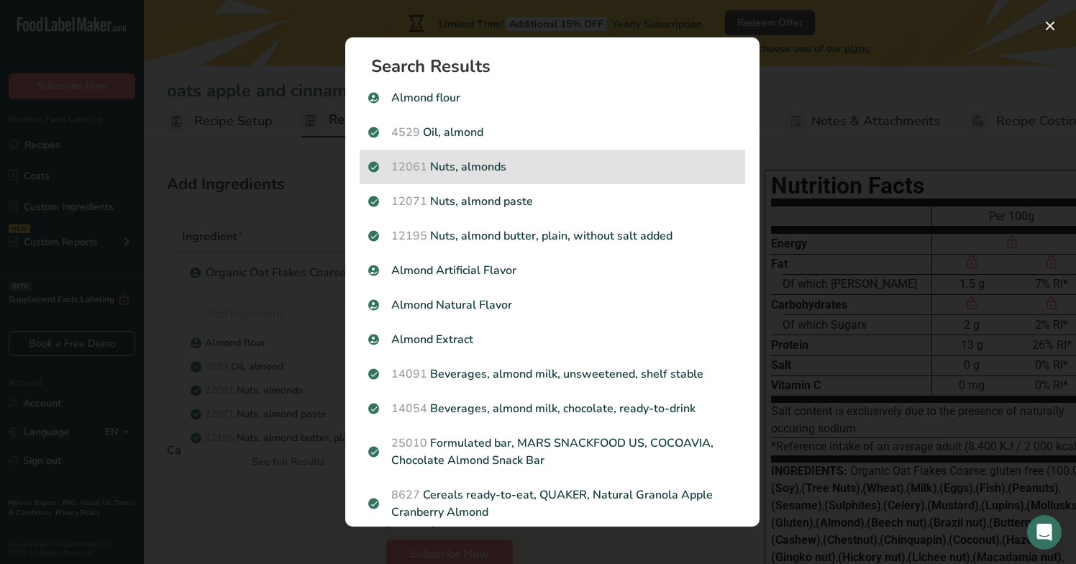
click at [551, 168] on p "12061 Nuts, almonds" at bounding box center [552, 166] width 368 height 17
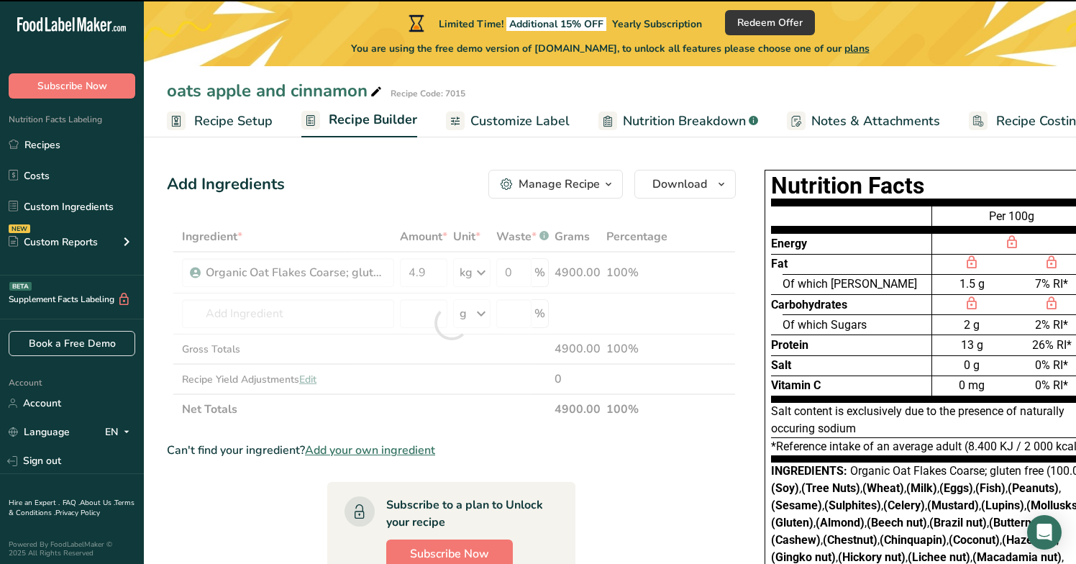
type input "0"
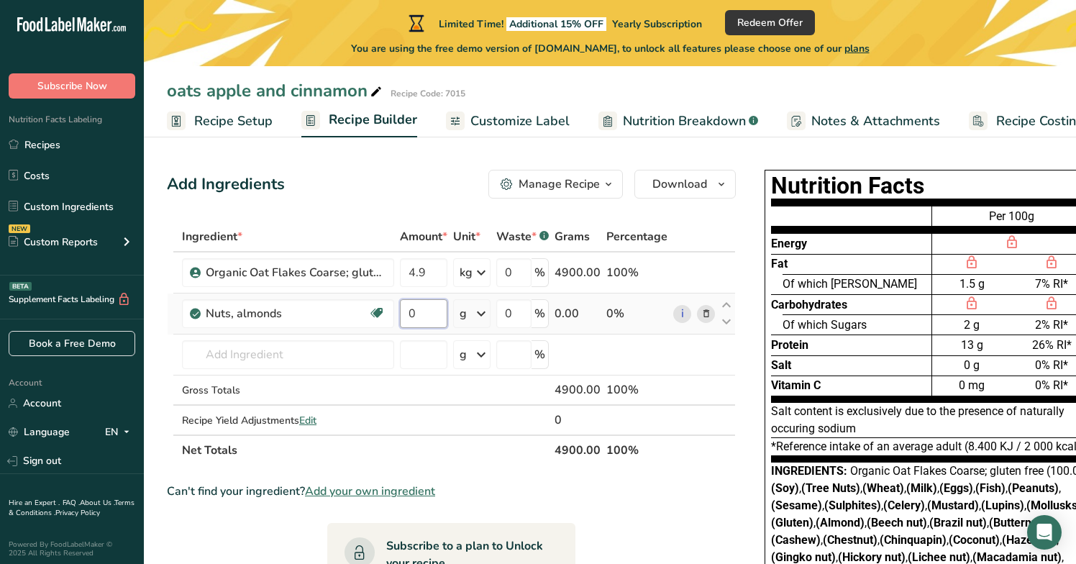
click at [418, 314] on input "0" at bounding box center [423, 313] width 47 height 29
type input "1.76"
click at [480, 316] on div "Ingredient * Amount * Unit * Waste * .a-a{fill:#347362;}.b-a{fill:#fff;} Grams …" at bounding box center [451, 343] width 569 height 244
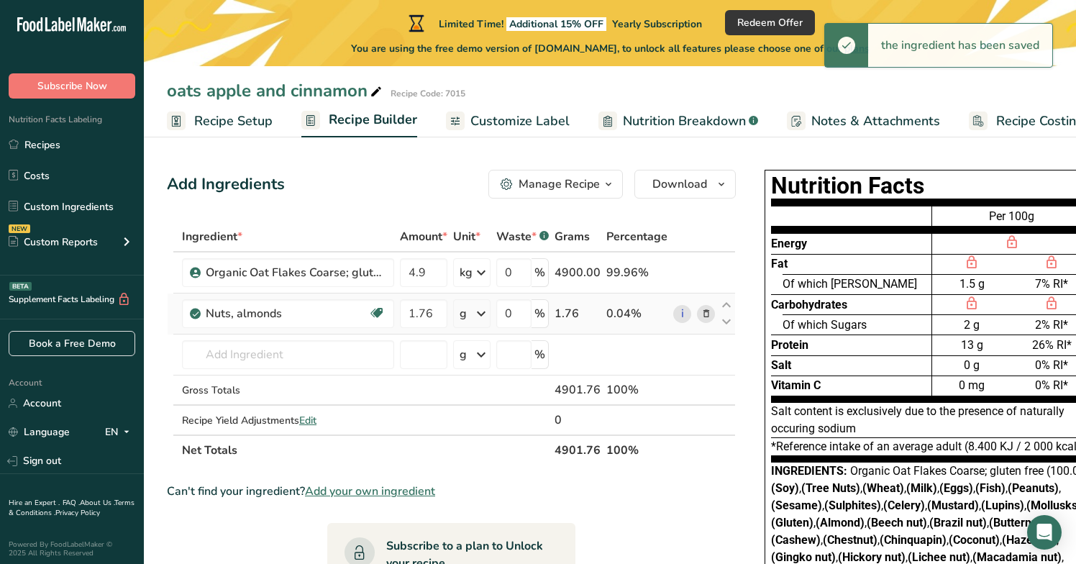
click at [480, 316] on icon at bounding box center [480, 314] width 17 height 26
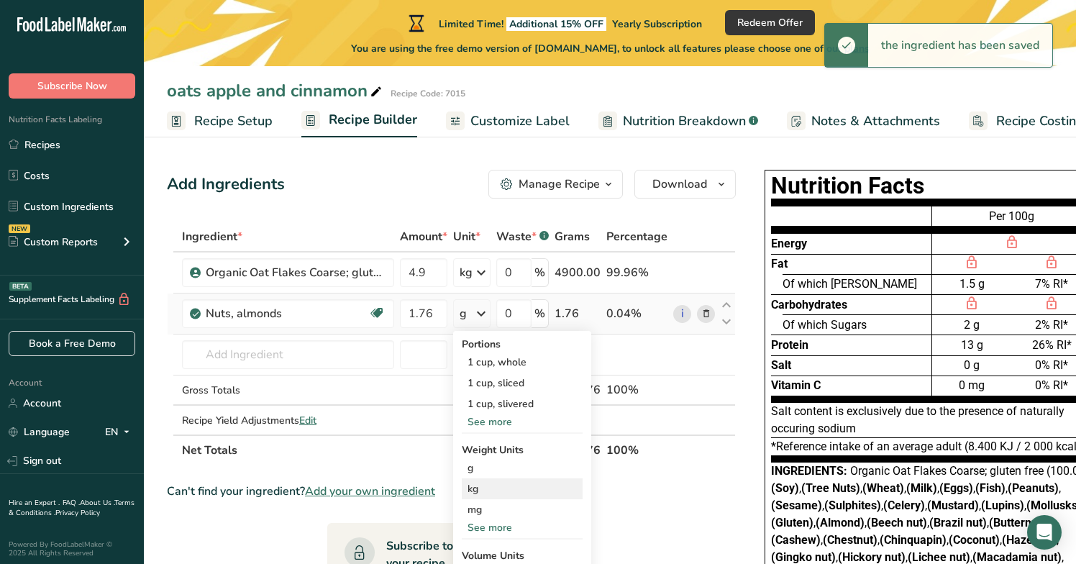
click at [504, 489] on div "kg" at bounding box center [522, 488] width 121 height 21
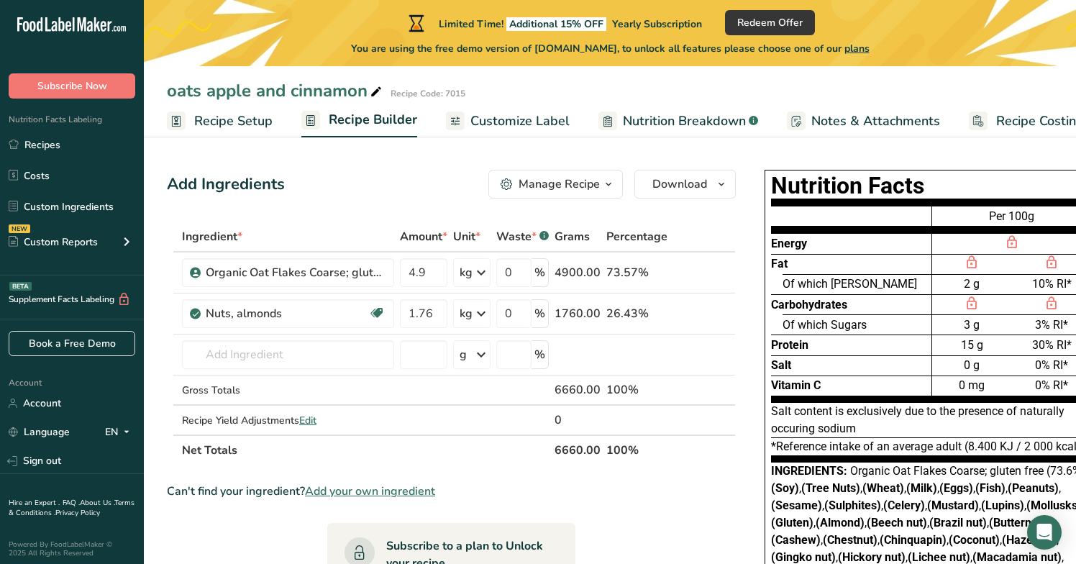
click at [608, 185] on icon "button" at bounding box center [608, 184] width 12 height 18
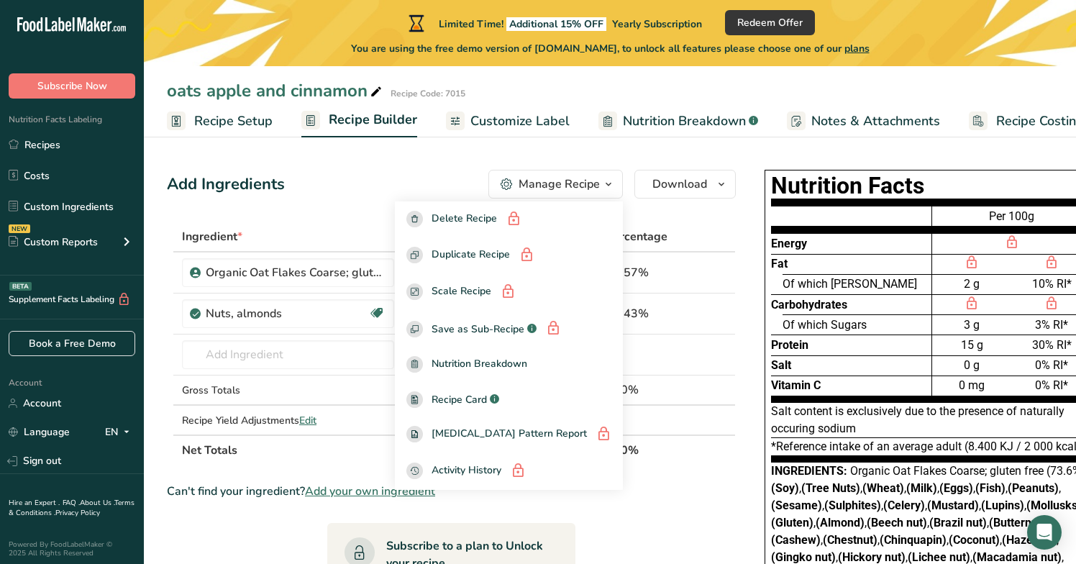
click at [680, 478] on section "Ingredient * Amount * Unit * Waste * .a-a{fill:#347362;}.b-a{fill:#fff;} Grams …" at bounding box center [451, 549] width 569 height 657
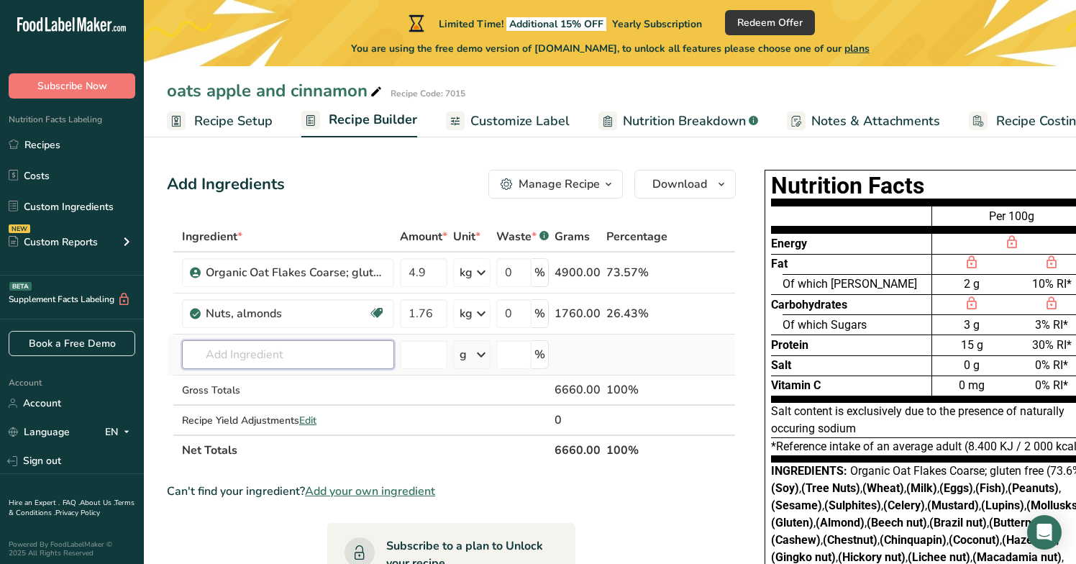
click at [278, 359] on input "text" at bounding box center [288, 354] width 212 height 29
click at [702, 313] on icon at bounding box center [706, 313] width 10 height 15
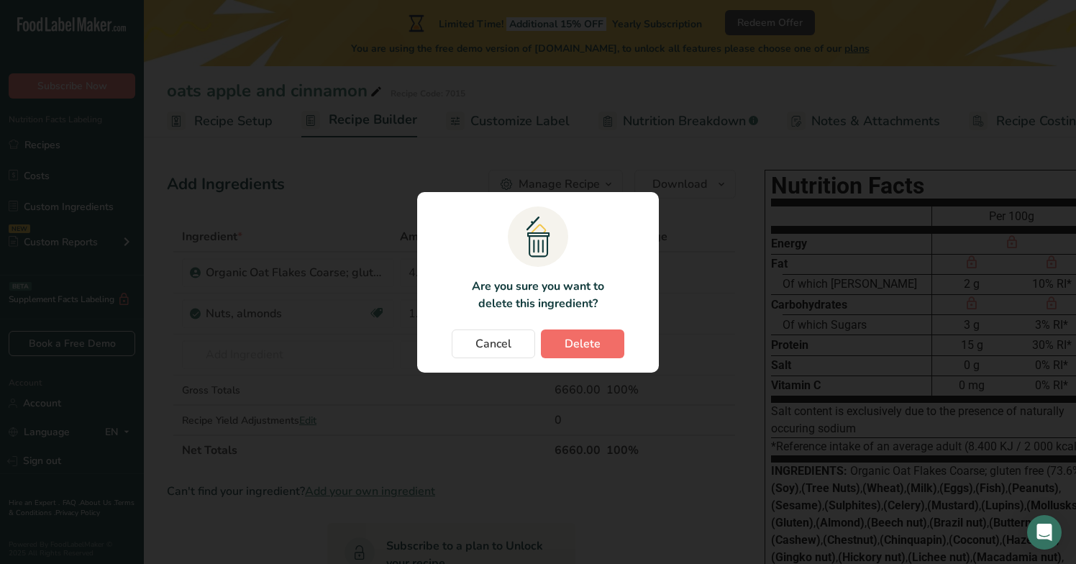
click at [564, 347] on span "Delete" at bounding box center [582, 343] width 36 height 17
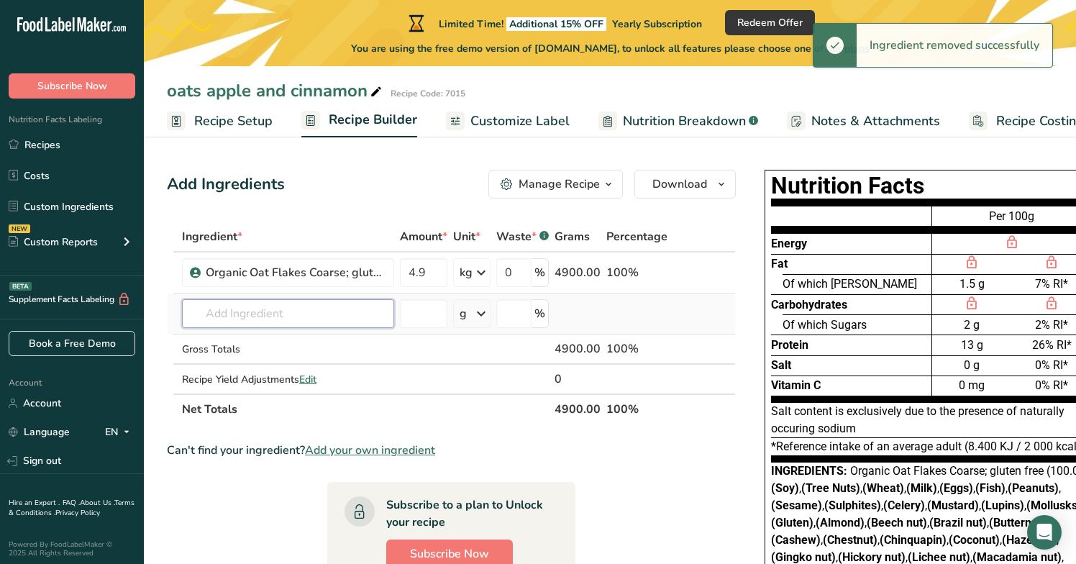
click at [252, 315] on input "text" at bounding box center [288, 313] width 212 height 29
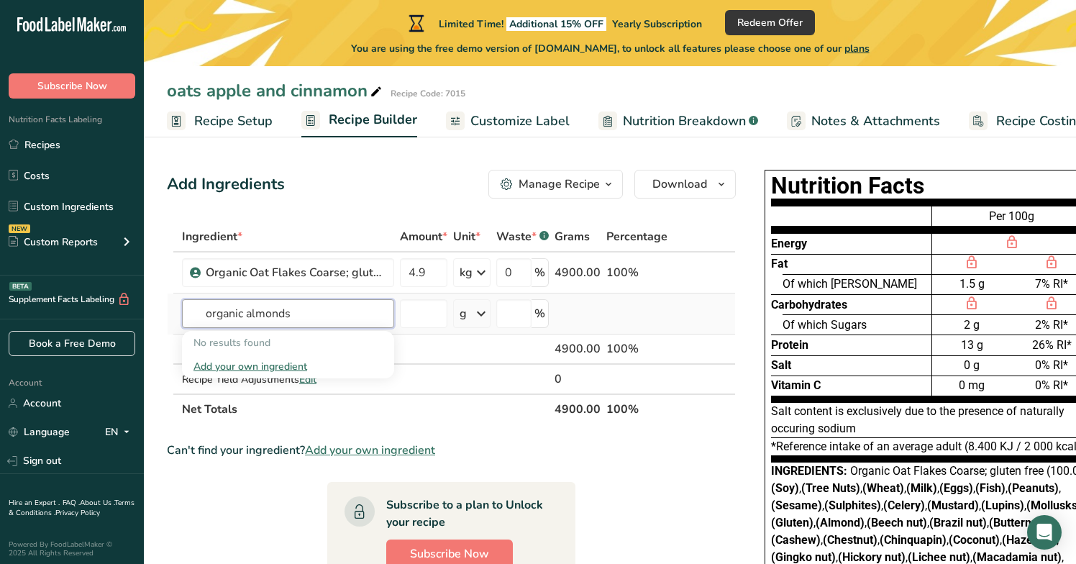
type input "organic almonds"
click at [228, 364] on div "Add your own ingredient" at bounding box center [287, 366] width 189 height 15
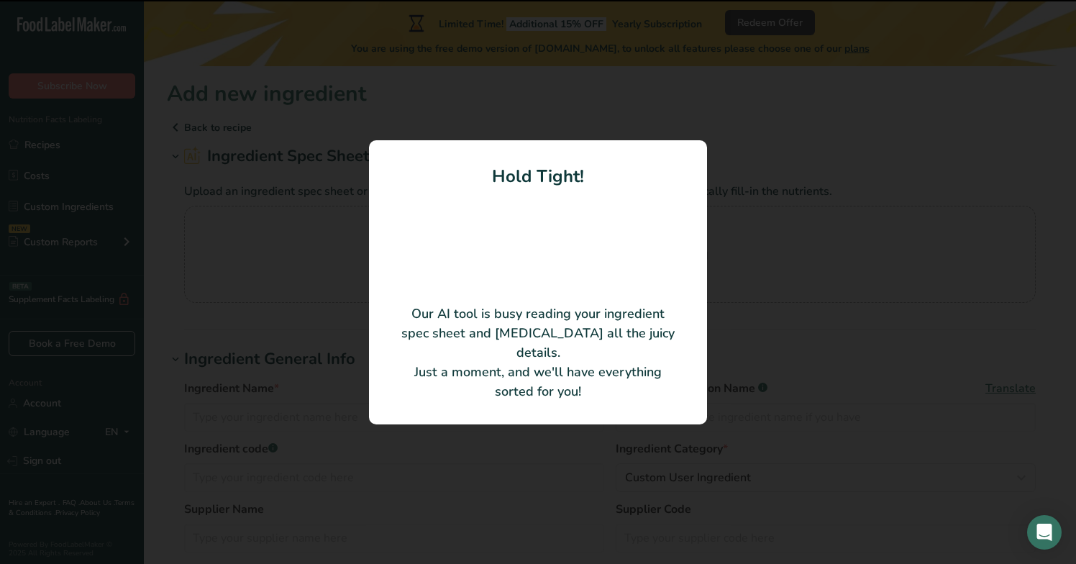
type input "Organic Almonds"
type input "DO-IT Food Ingredients BV"
type input "17271"
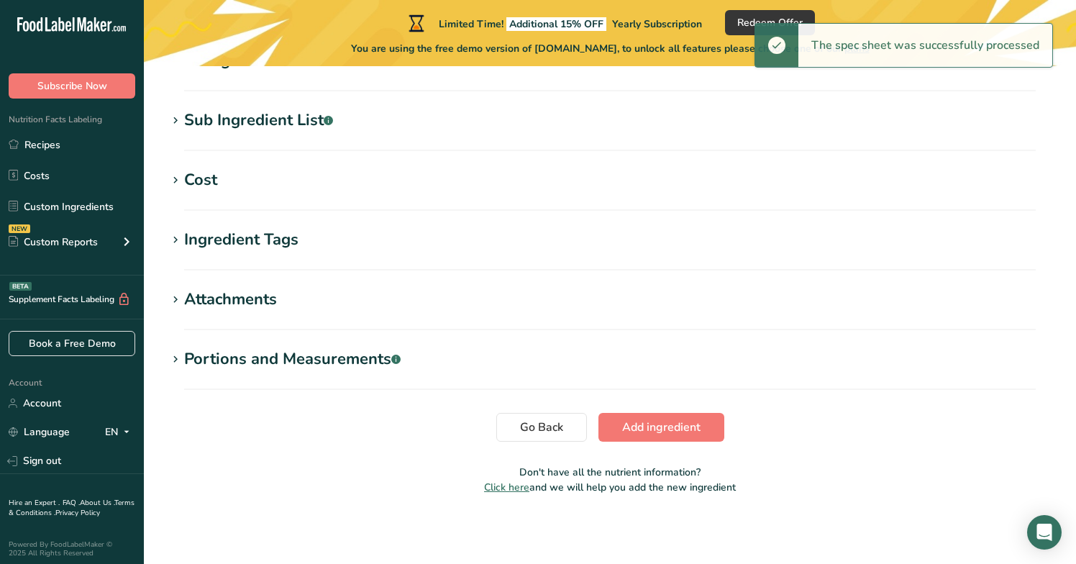
scroll to position [577, 0]
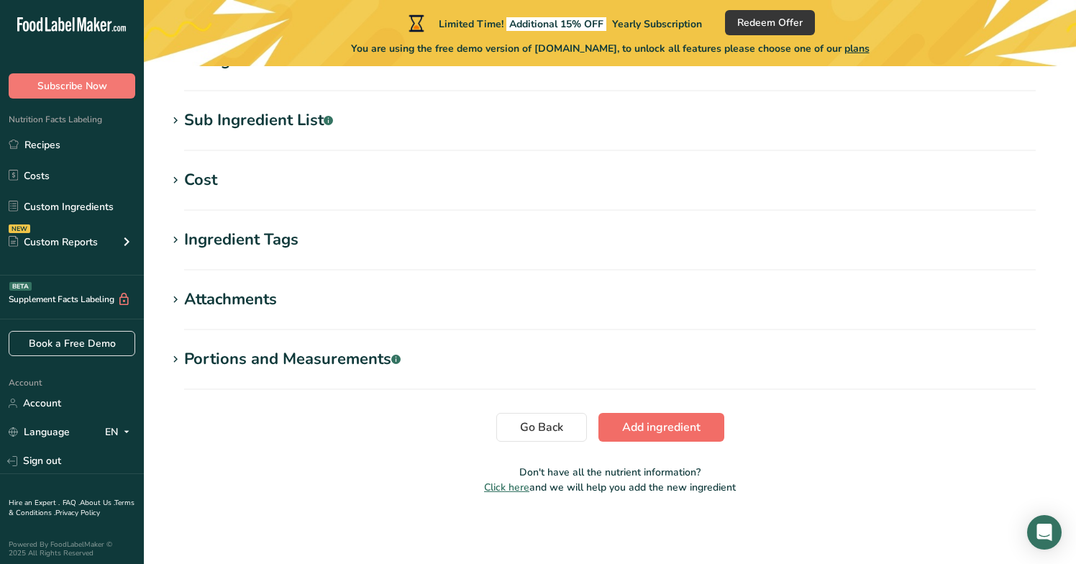
click at [654, 431] on span "Add ingredient" at bounding box center [661, 426] width 78 height 17
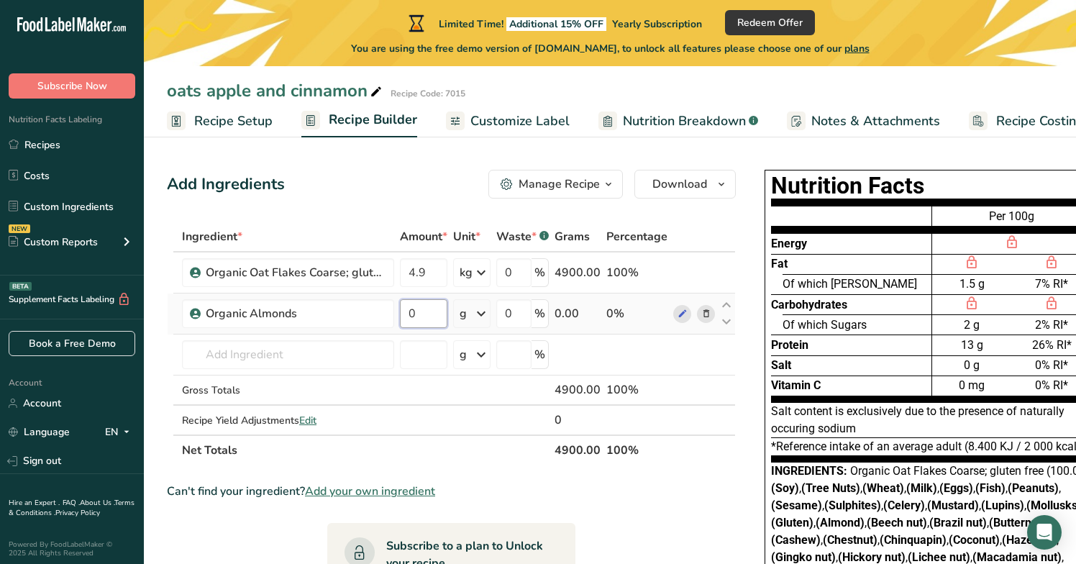
click at [422, 318] on input "0" at bounding box center [423, 313] width 47 height 29
type input "1.76"
click at [479, 313] on div "Ingredient * Amount * Unit * Waste * .a-a{fill:#347362;}.b-a{fill:#fff;} Grams …" at bounding box center [451, 343] width 569 height 244
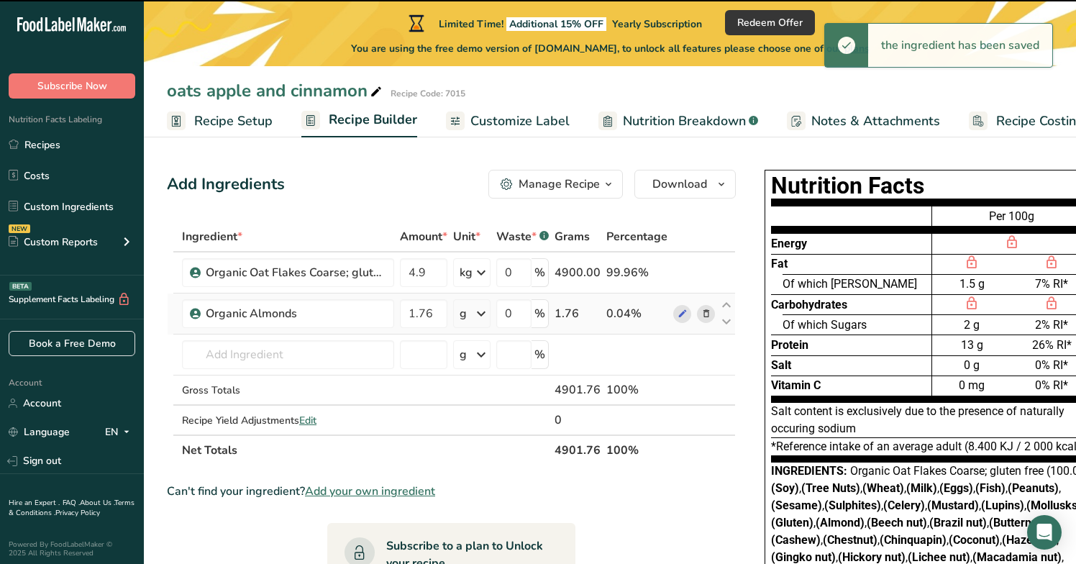
click at [479, 313] on icon at bounding box center [480, 314] width 17 height 26
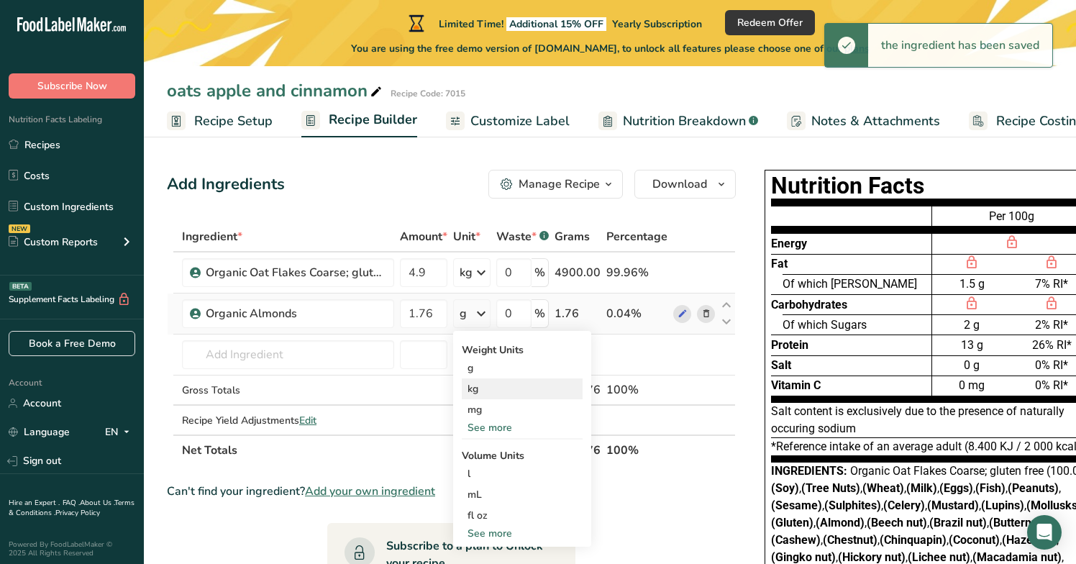
click at [481, 389] on div "kg" at bounding box center [522, 388] width 121 height 21
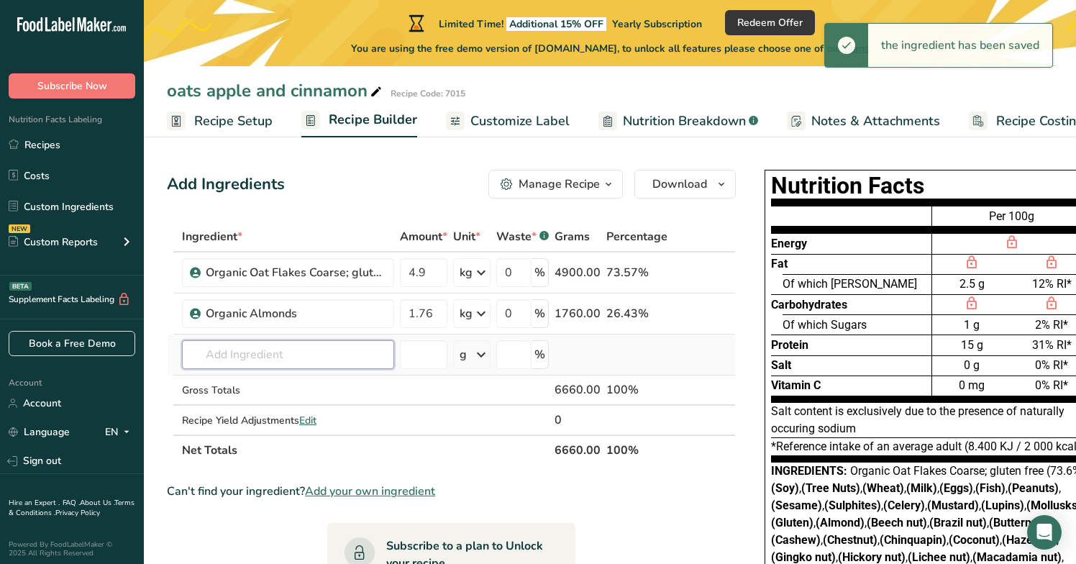
click at [257, 355] on input "text" at bounding box center [288, 354] width 212 height 29
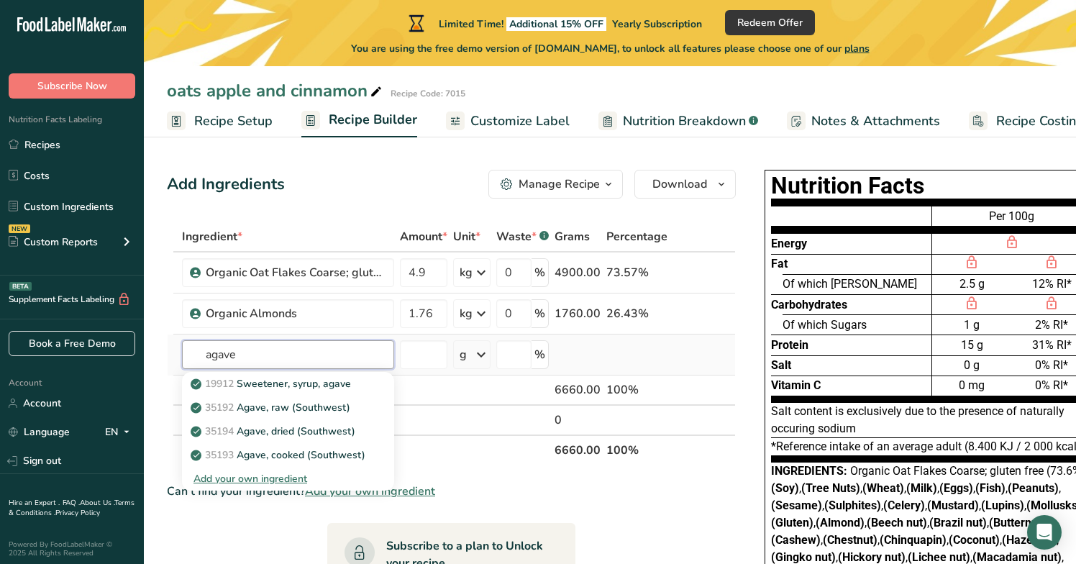
type input "agave"
click at [243, 479] on div "Add your own ingredient" at bounding box center [287, 478] width 189 height 15
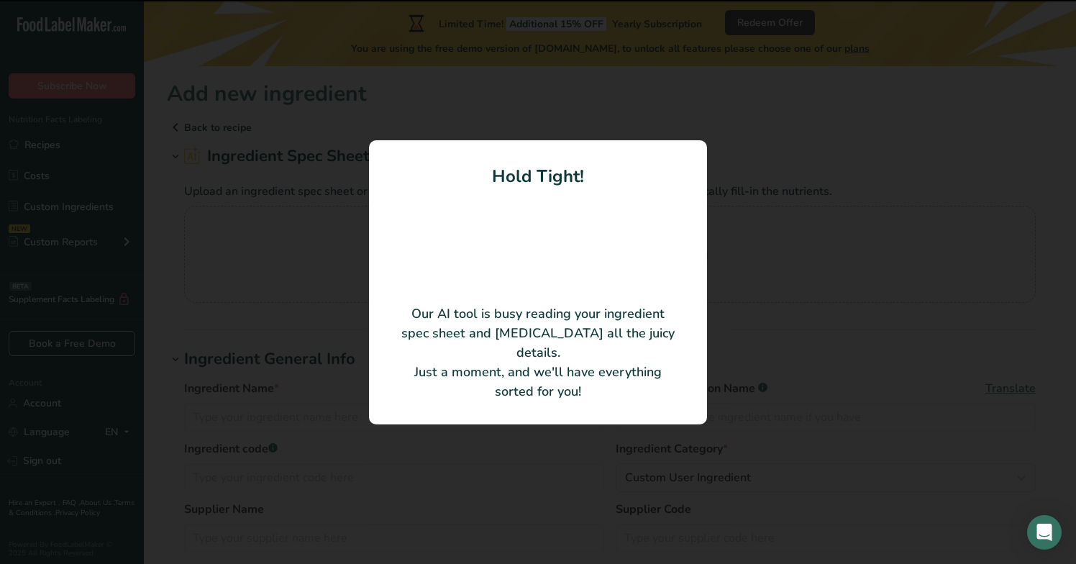
type input "Organic agave syrup"
type input "16152"
type input "DO-IT Food Ingredients BV"
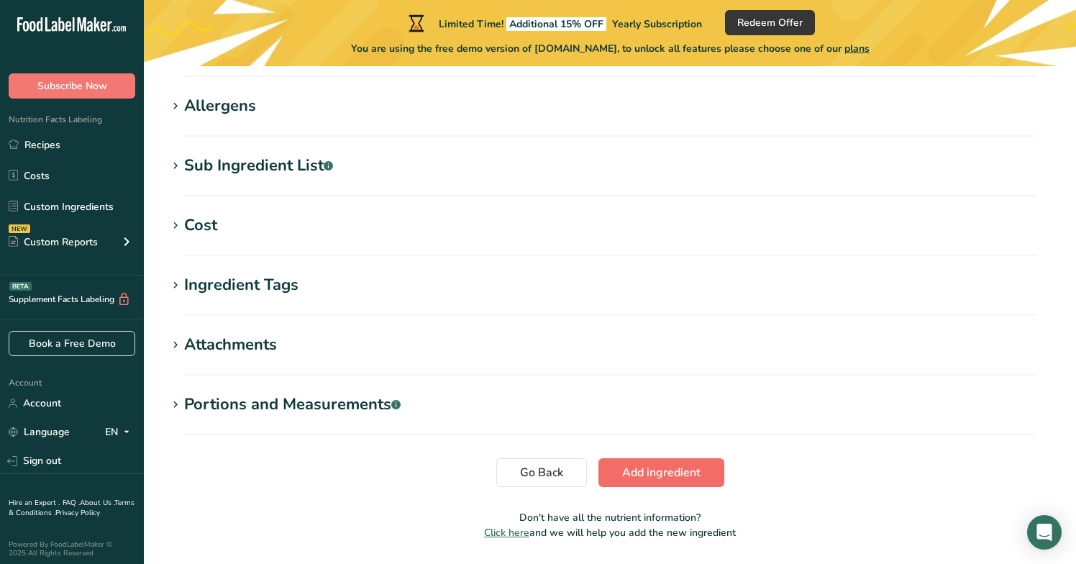
click at [645, 477] on span "Add ingredient" at bounding box center [661, 472] width 78 height 17
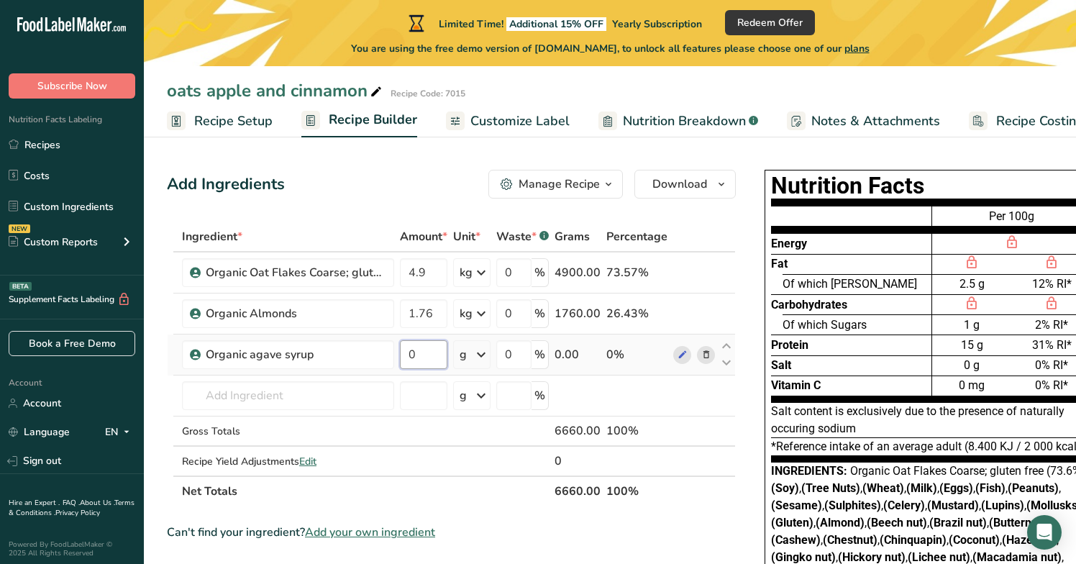
click at [429, 359] on input "0" at bounding box center [423, 354] width 47 height 29
type input "1.53"
click at [482, 354] on div "Ingredient * Amount * Unit * Waste * .a-a{fill:#347362;}.b-a{fill:#fff;} Grams …" at bounding box center [451, 363] width 569 height 285
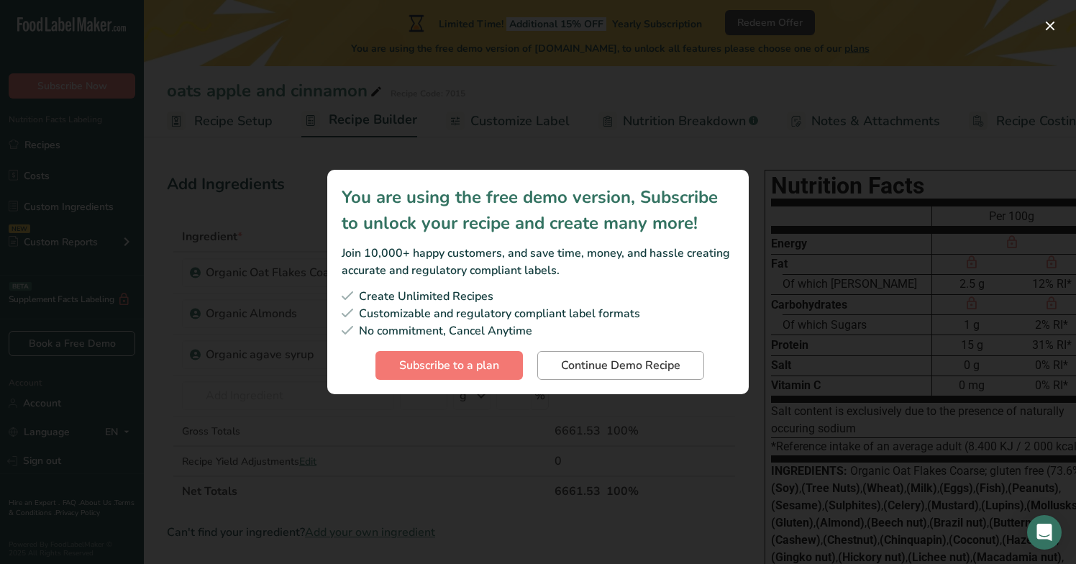
click at [583, 371] on span "Continue Demo Recipe" at bounding box center [620, 365] width 119 height 17
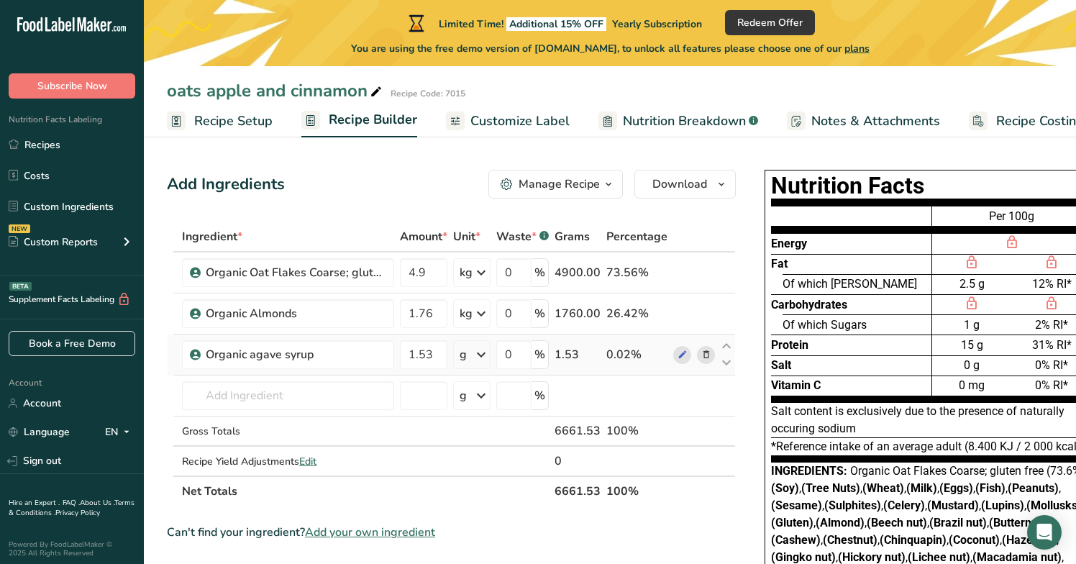
click at [481, 354] on icon at bounding box center [480, 354] width 17 height 26
click at [487, 431] on div "kg" at bounding box center [522, 429] width 121 height 21
click at [284, 394] on input "text" at bounding box center [288, 395] width 212 height 29
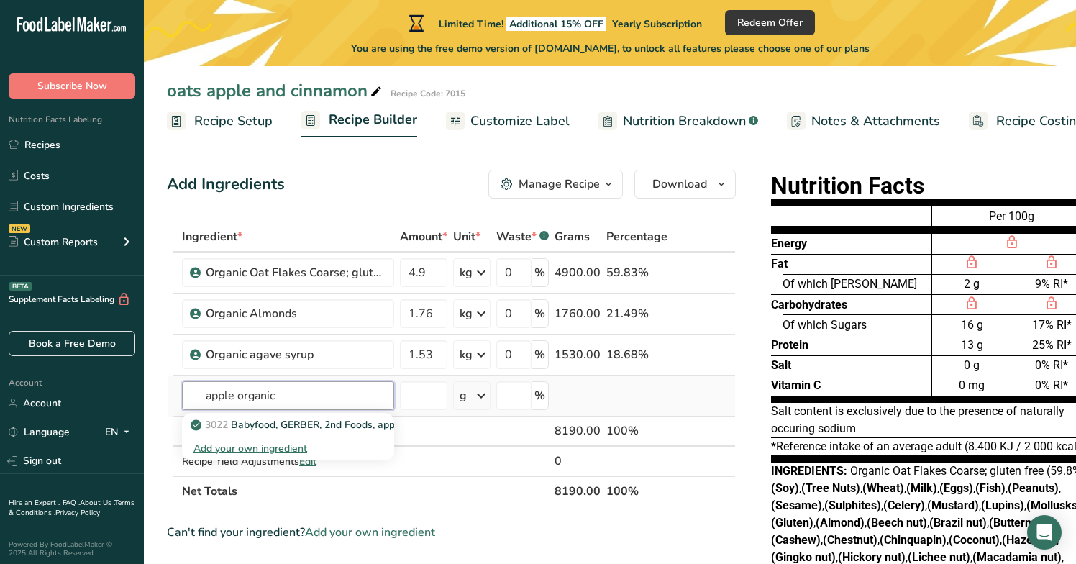
type input "apple organic"
click at [270, 452] on div "Add your own ingredient" at bounding box center [287, 448] width 189 height 15
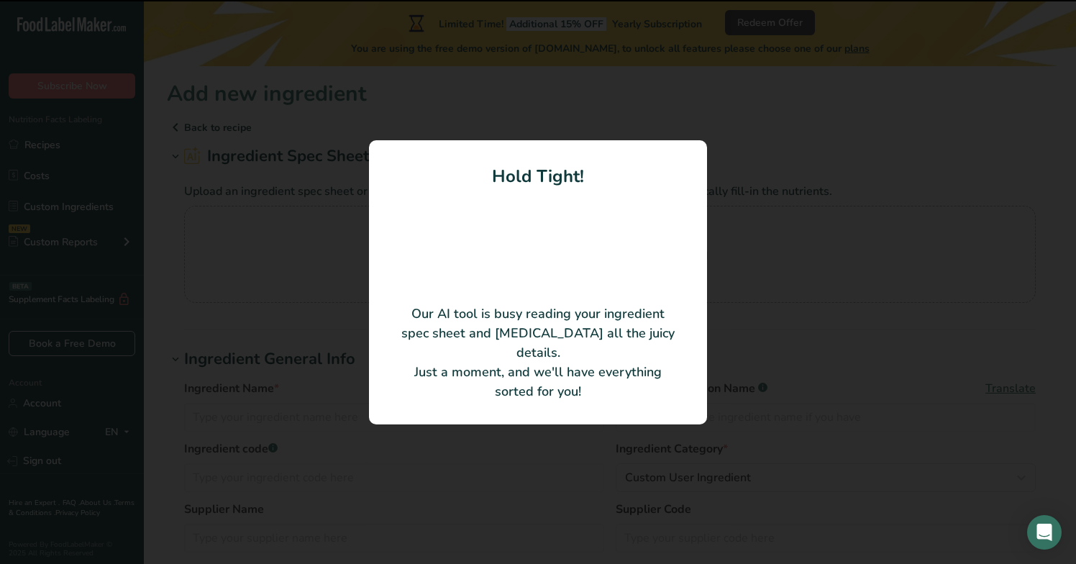
type input "Apple pieces (with peel)"
type input "DO-IT Food Ingredients BV"
type input "18111"
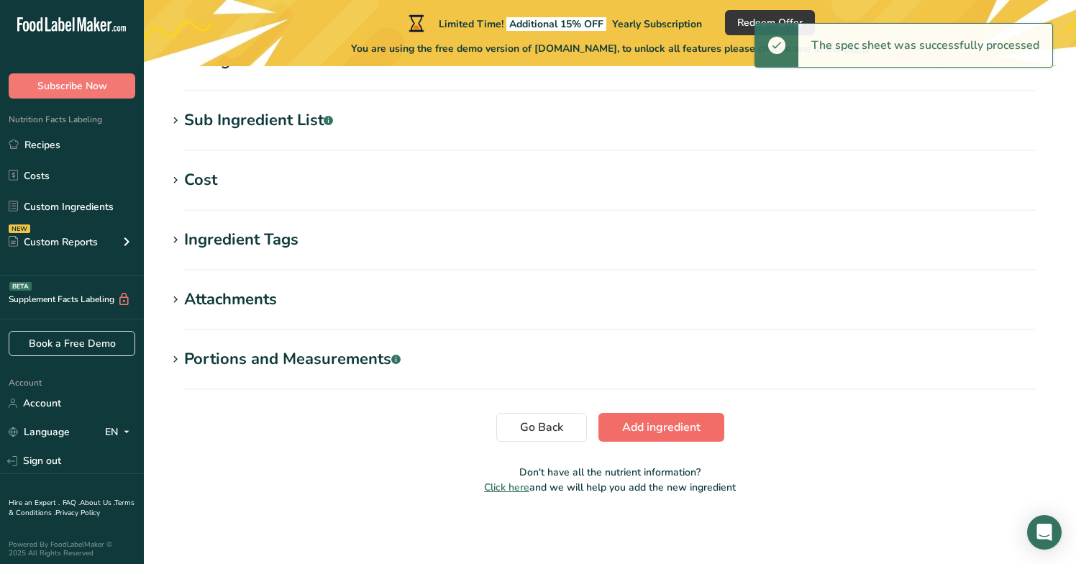
click at [656, 431] on span "Add ingredient" at bounding box center [661, 426] width 78 height 17
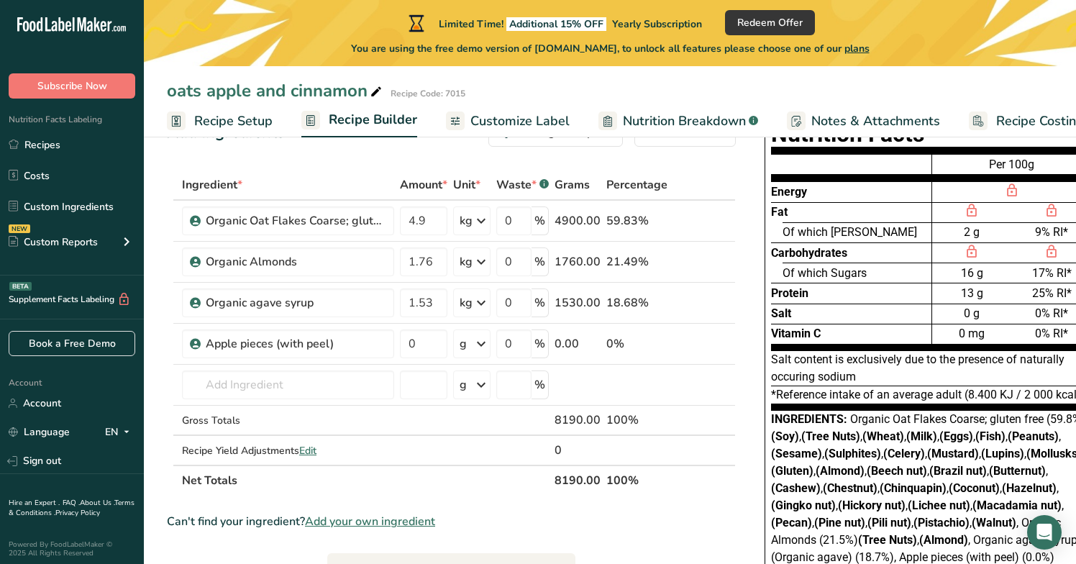
scroll to position [50, 0]
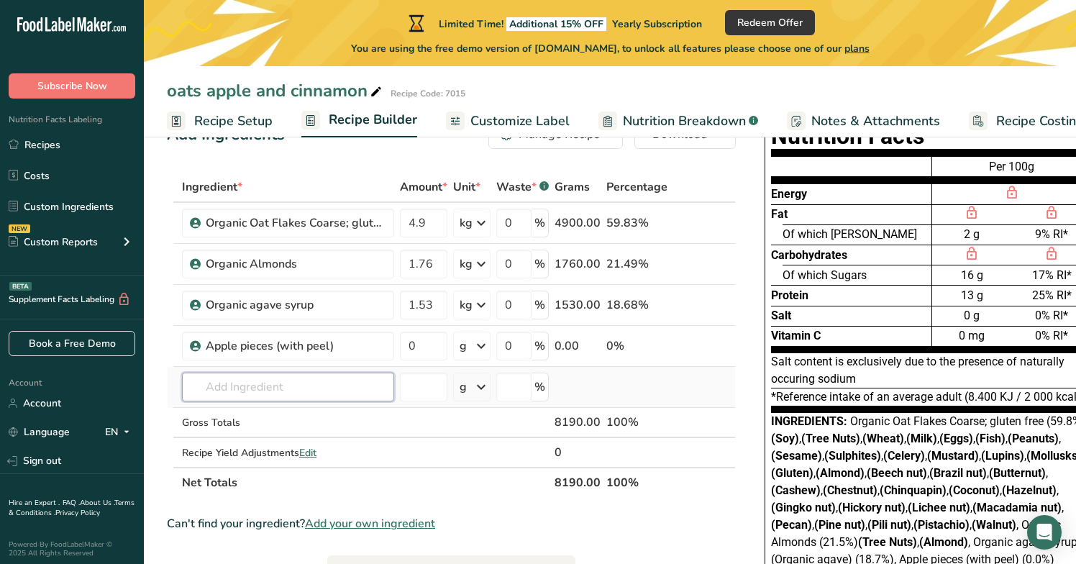
click at [276, 386] on input "text" at bounding box center [288, 386] width 212 height 29
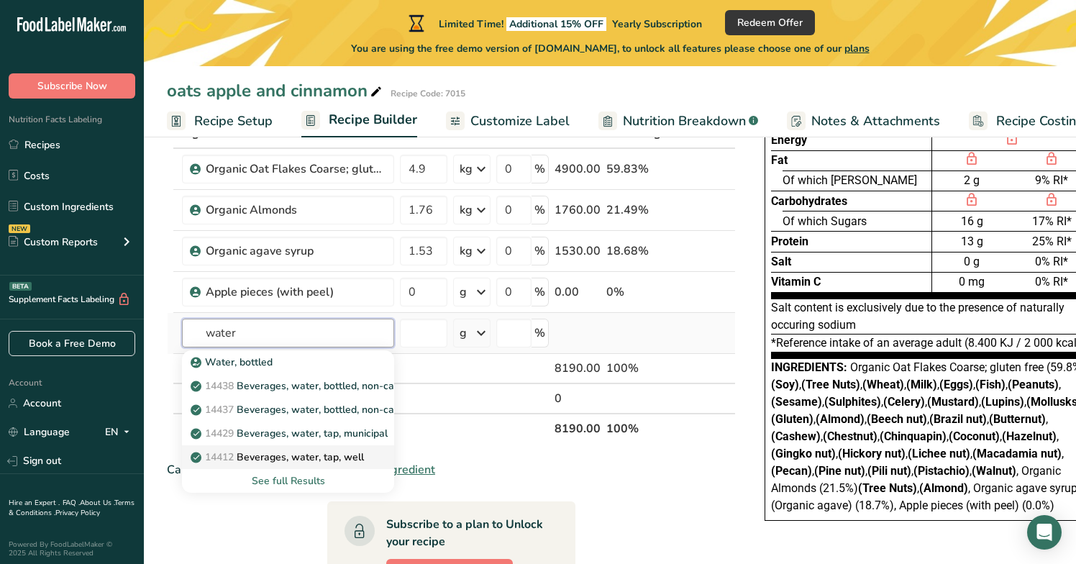
scroll to position [110, 0]
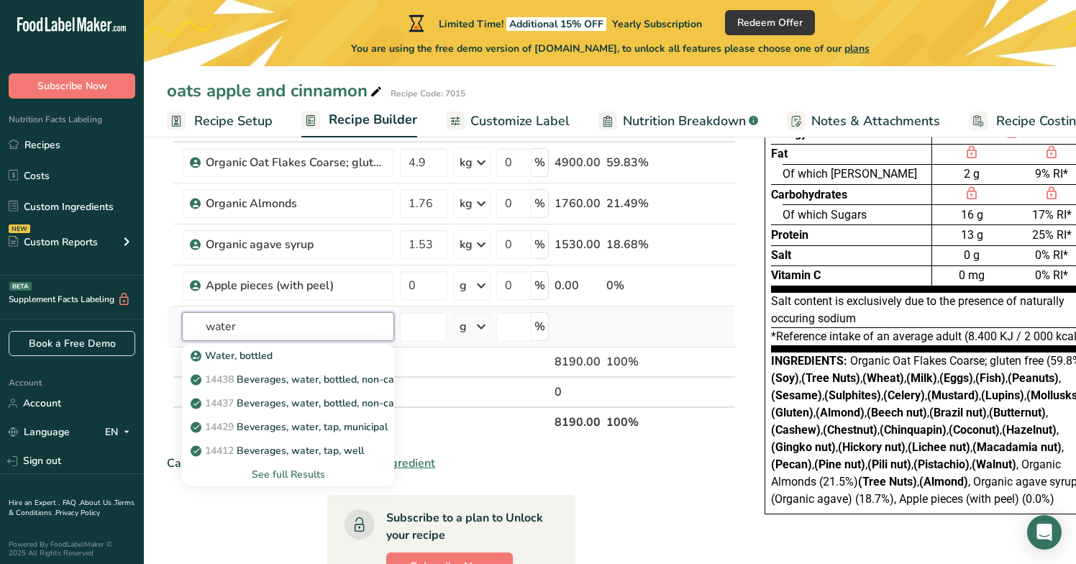
type input "water"
click at [301, 473] on div "See full Results" at bounding box center [287, 474] width 189 height 15
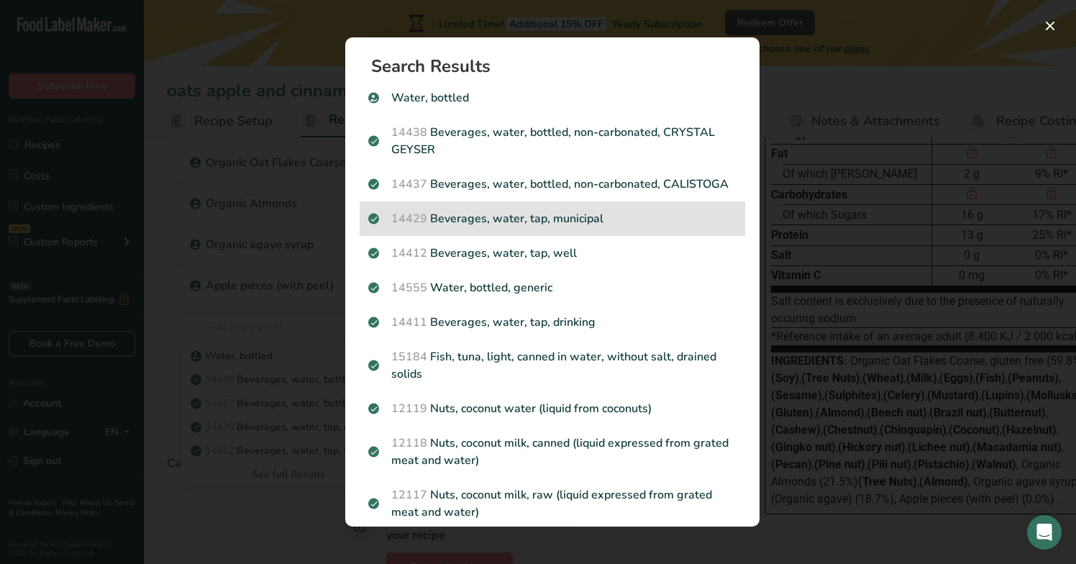
click at [583, 219] on p "14429 Beverages, water, tap, municipal" at bounding box center [552, 218] width 368 height 17
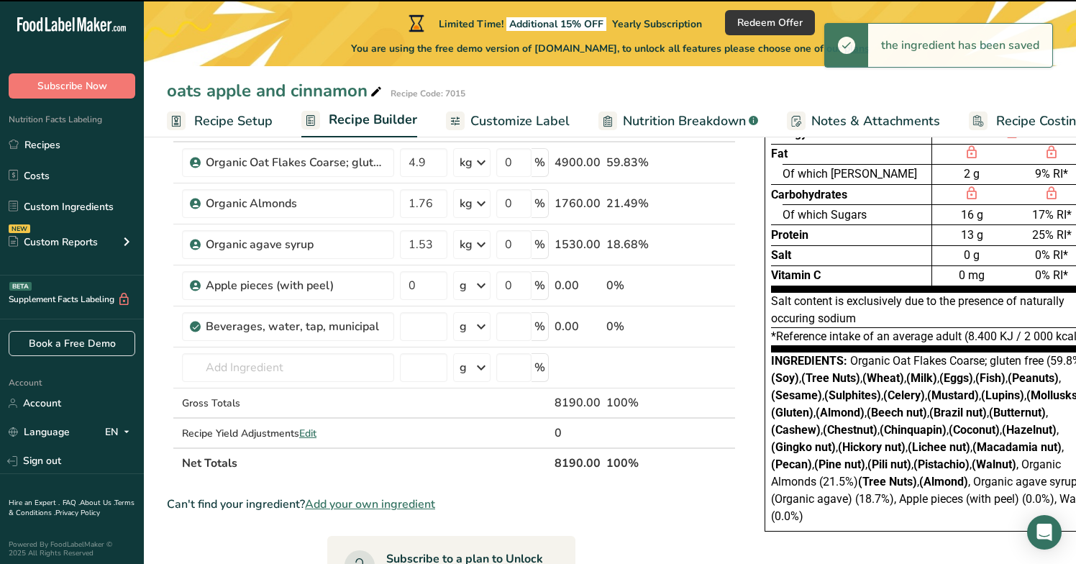
type input "0"
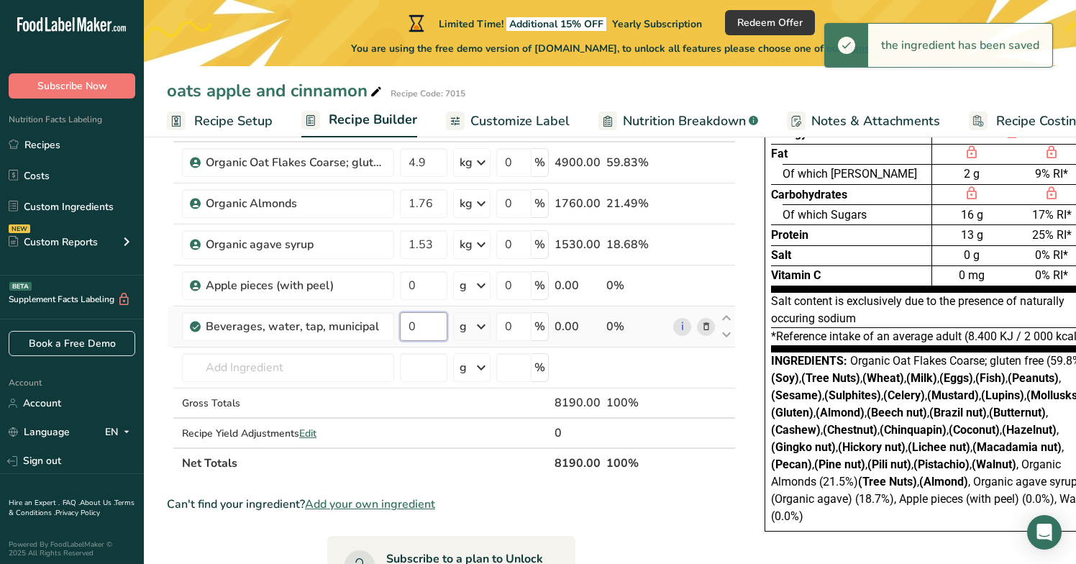
click at [427, 331] on input "0" at bounding box center [423, 326] width 47 height 29
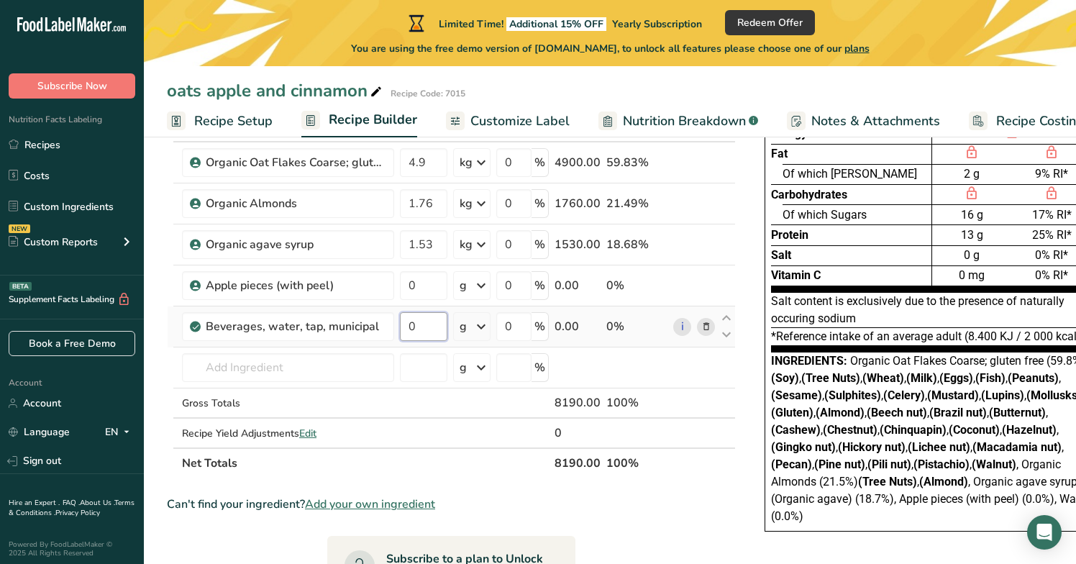
click at [427, 331] on input "0" at bounding box center [423, 326] width 47 height 29
type input "11.9"
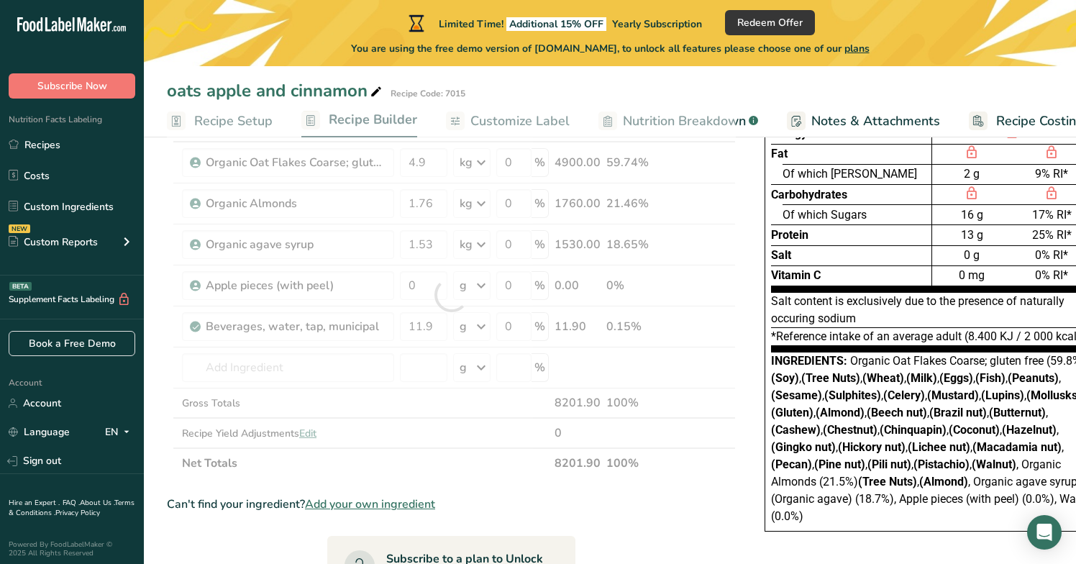
click at [480, 329] on div "Ingredient * Amount * Unit * Waste * .a-a{fill:#347362;}.b-a{fill:#fff;} Grams …" at bounding box center [451, 294] width 569 height 367
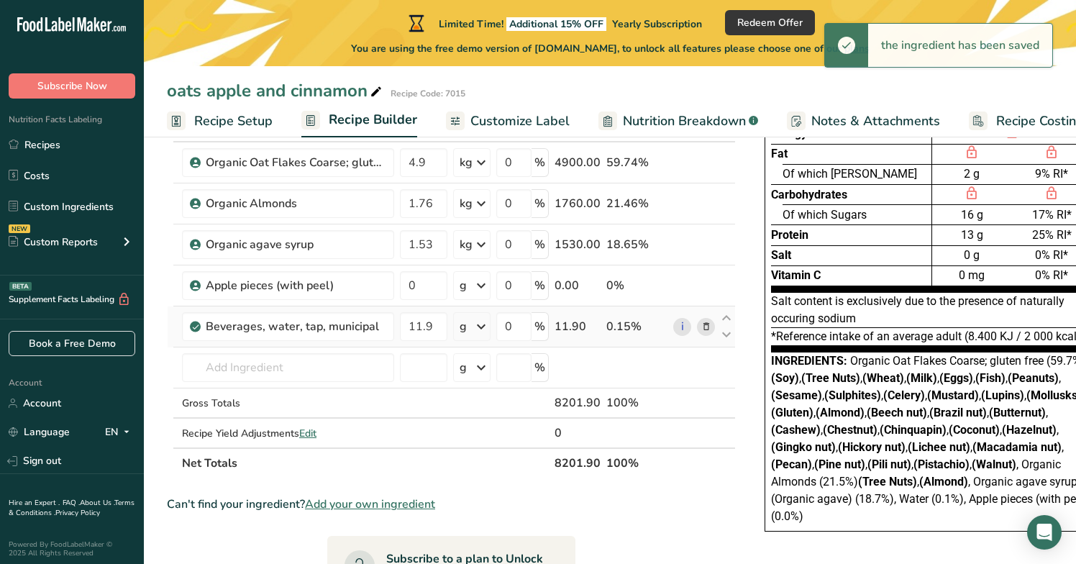
click at [480, 329] on icon at bounding box center [480, 326] width 17 height 26
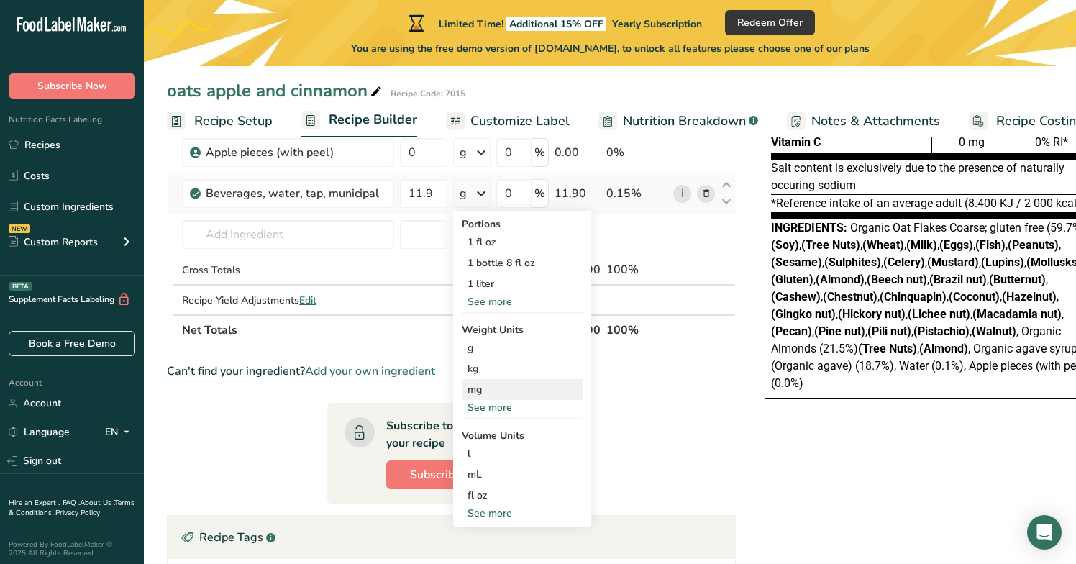
scroll to position [250, 0]
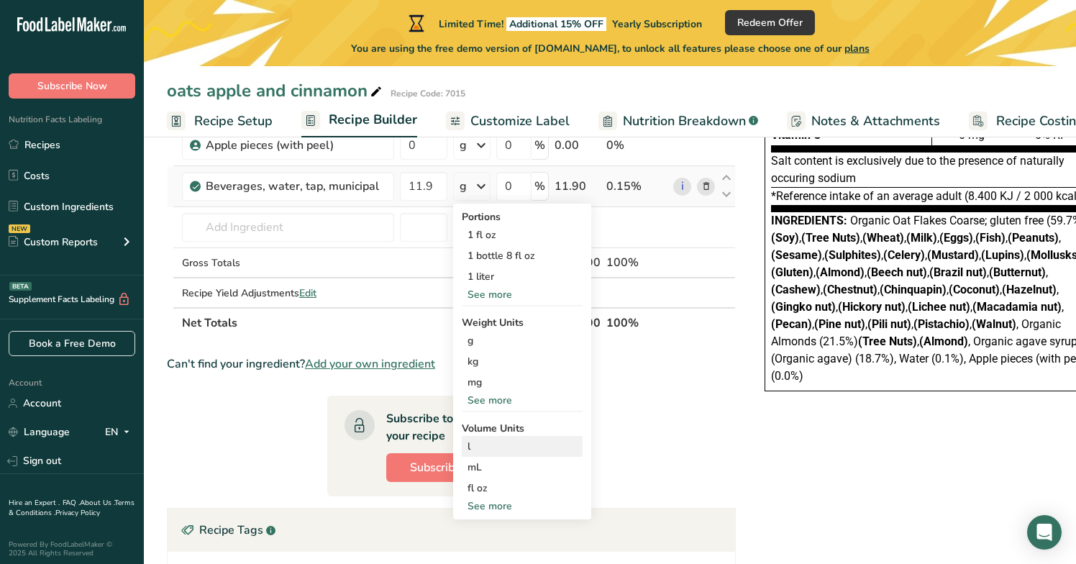
click at [491, 446] on div "l" at bounding box center [521, 446] width 109 height 15
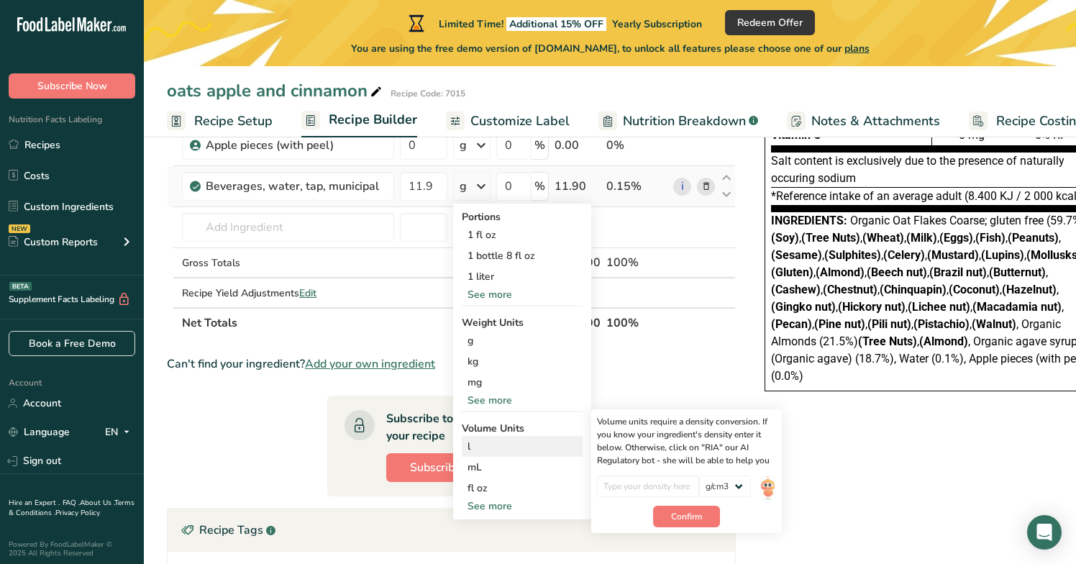
click at [476, 448] on div "l" at bounding box center [521, 446] width 109 height 15
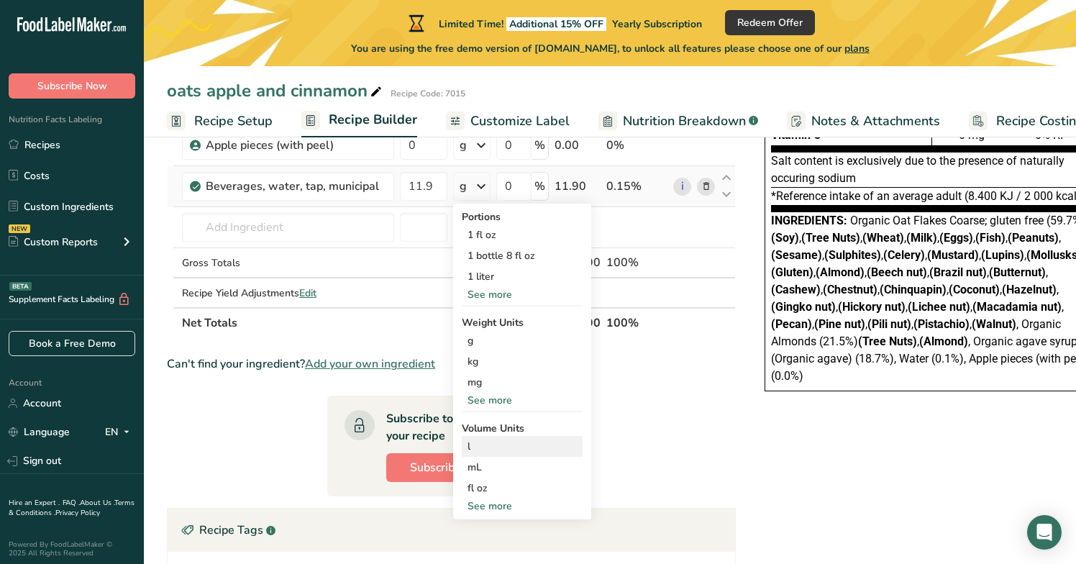
click at [476, 448] on div "l" at bounding box center [521, 446] width 109 height 15
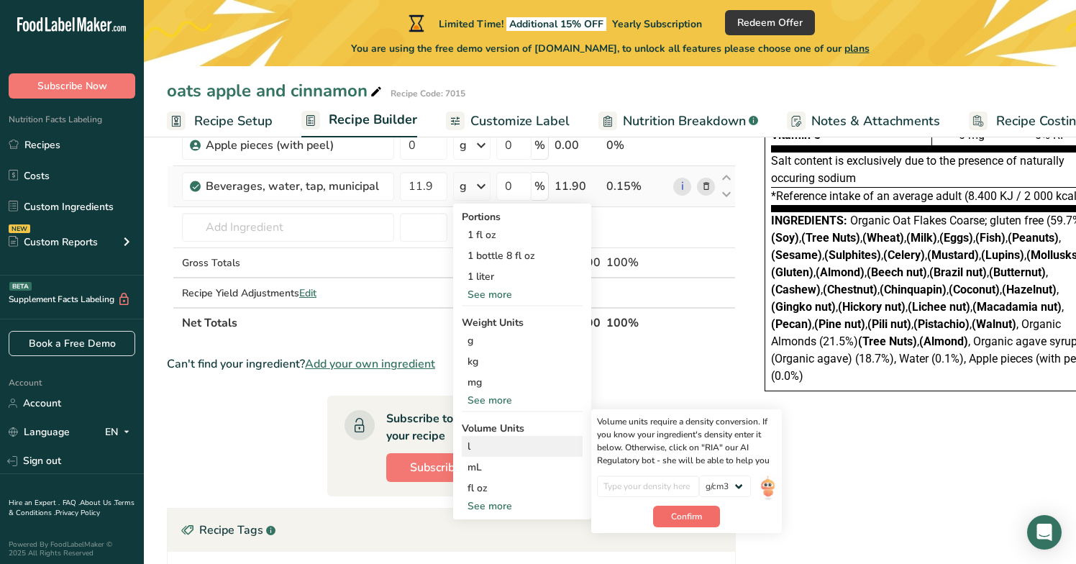
click at [681, 519] on span "Confirm" at bounding box center [686, 516] width 31 height 13
click at [650, 482] on input "number" at bounding box center [648, 486] width 103 height 22
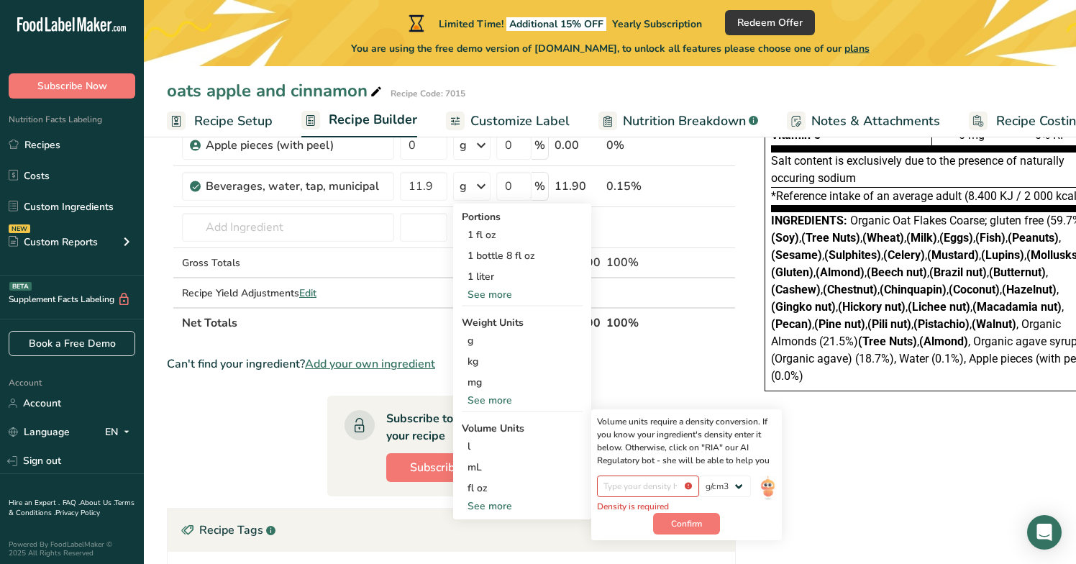
click at [827, 489] on div "Nutrition Facts Energy Fat Of which Saturates Carbohydrates Of which Sugars Pro…" at bounding box center [931, 329] width 374 height 830
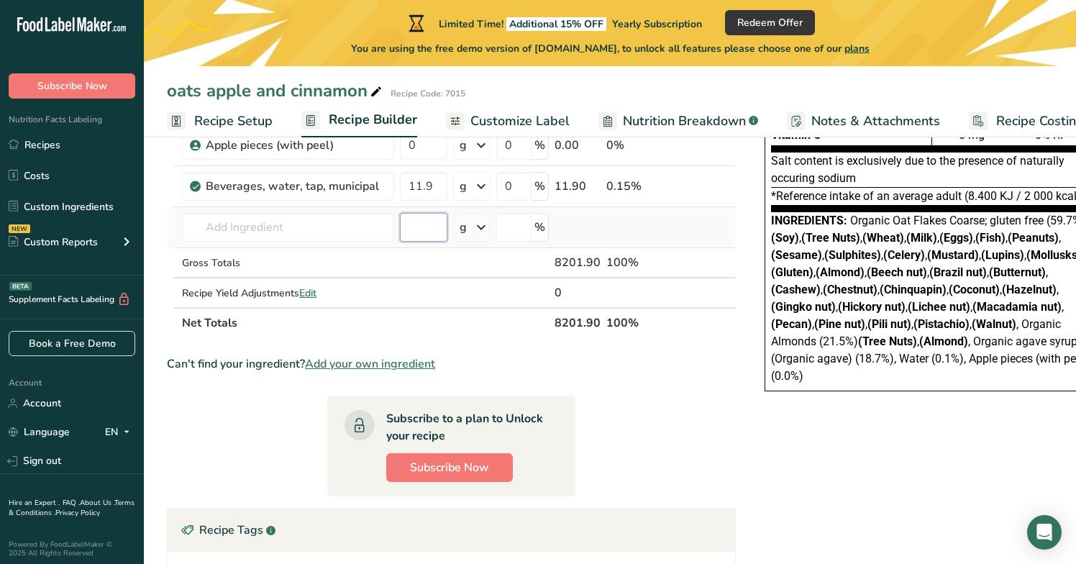
click at [428, 233] on input "number" at bounding box center [423, 227] width 47 height 29
click at [338, 233] on input "text" at bounding box center [288, 227] width 212 height 29
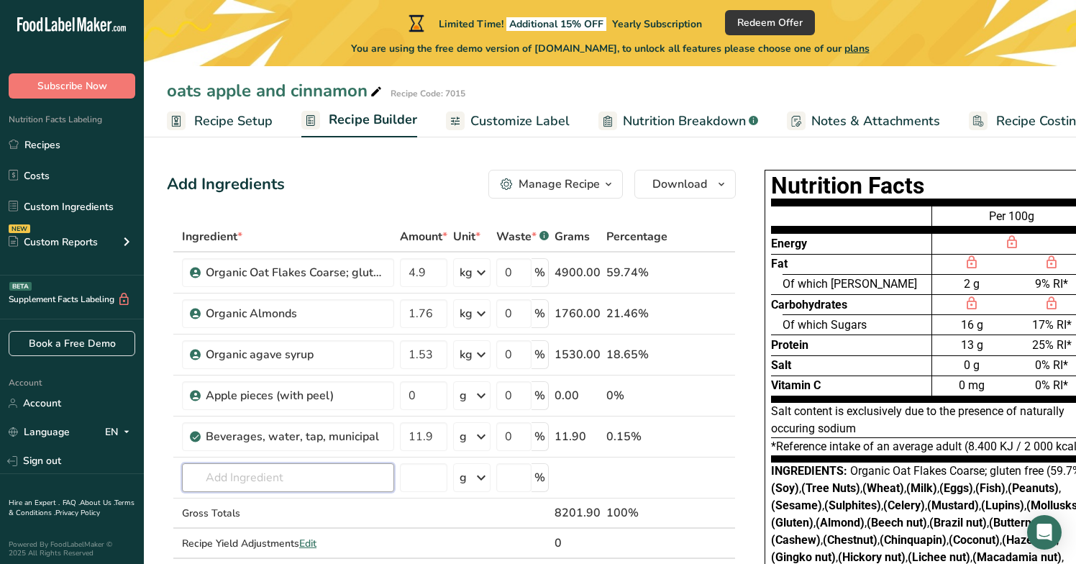
scroll to position [0, 0]
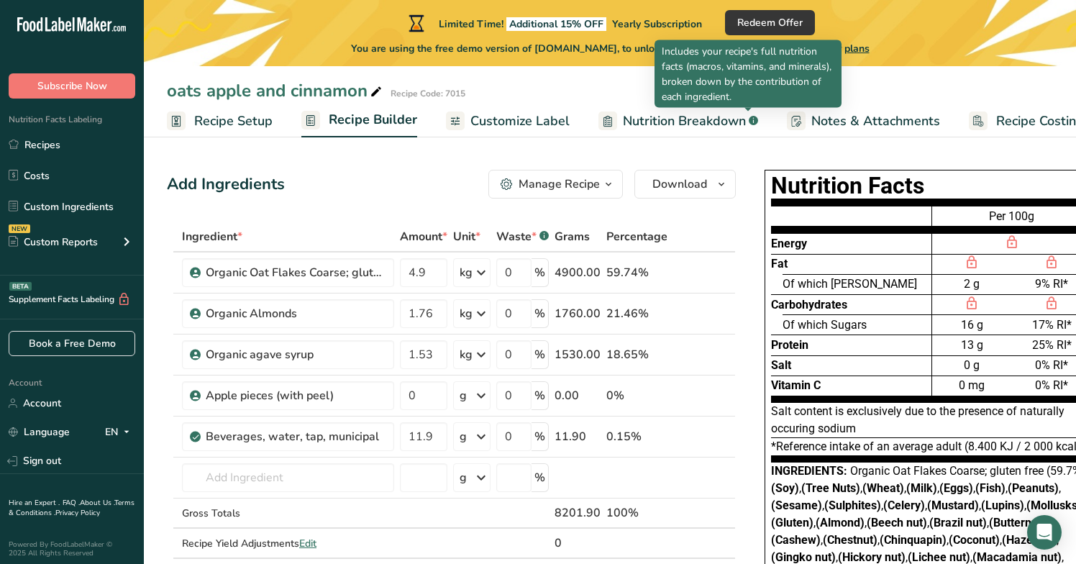
click at [705, 124] on span "Nutrition Breakdown" at bounding box center [684, 120] width 123 height 19
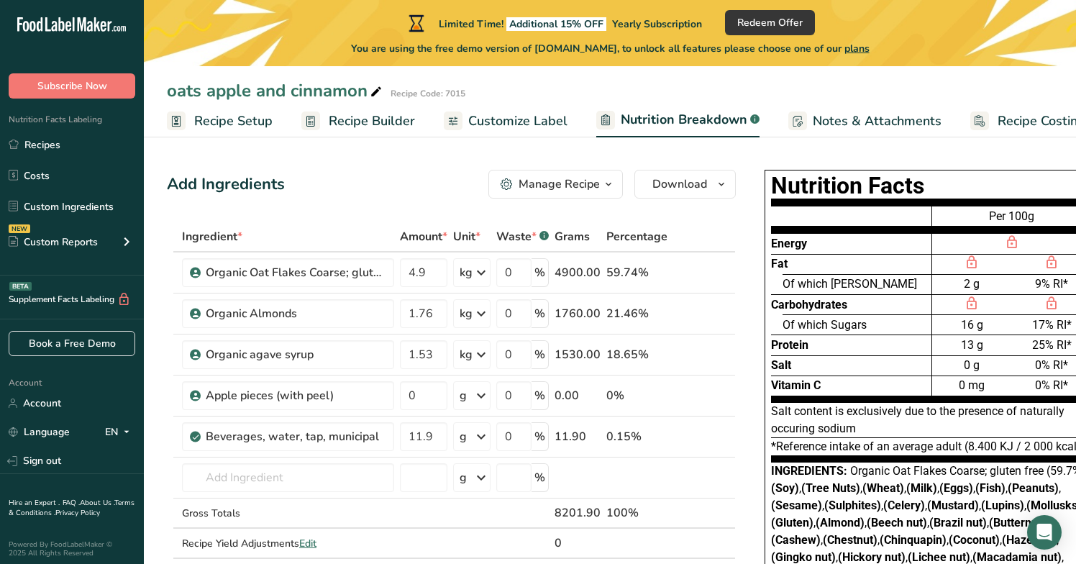
scroll to position [0, 32]
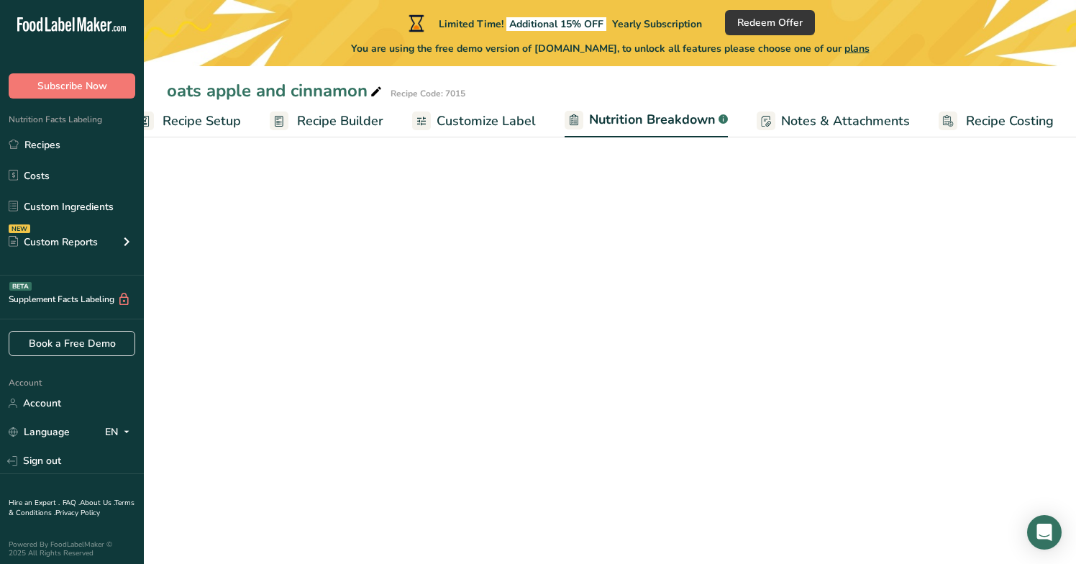
select select "Calories"
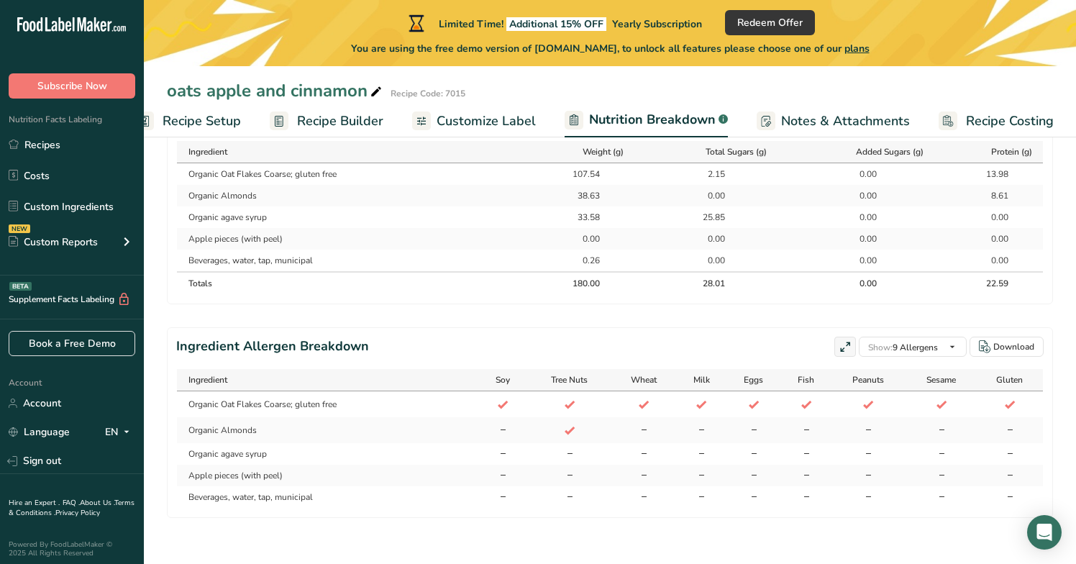
scroll to position [731, 0]
click at [1006, 405] on icon at bounding box center [1009, 404] width 13 height 19
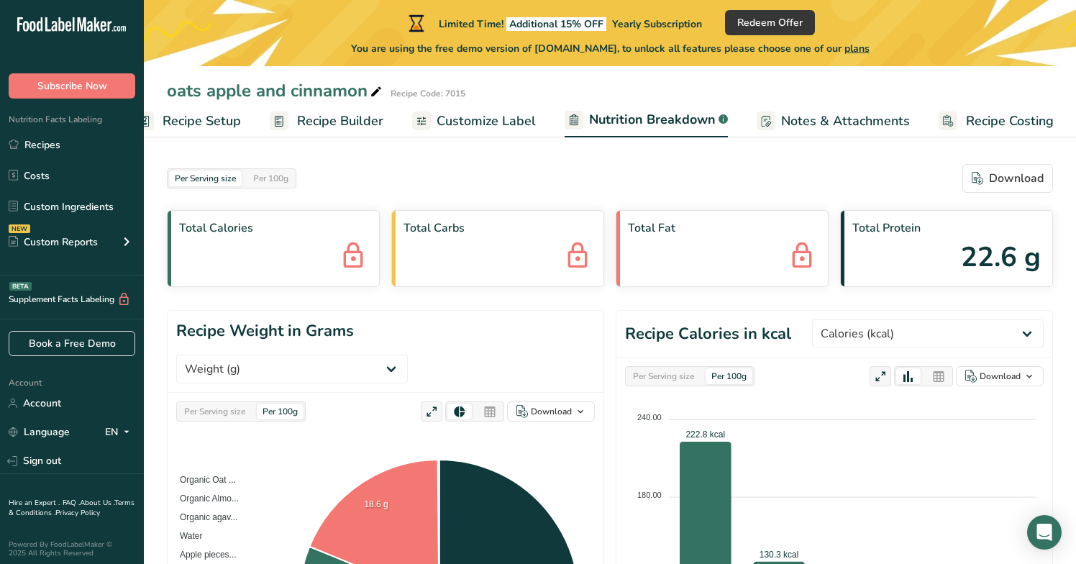
scroll to position [0, 0]
click at [500, 129] on span "Customize Label" at bounding box center [485, 120] width 99 height 19
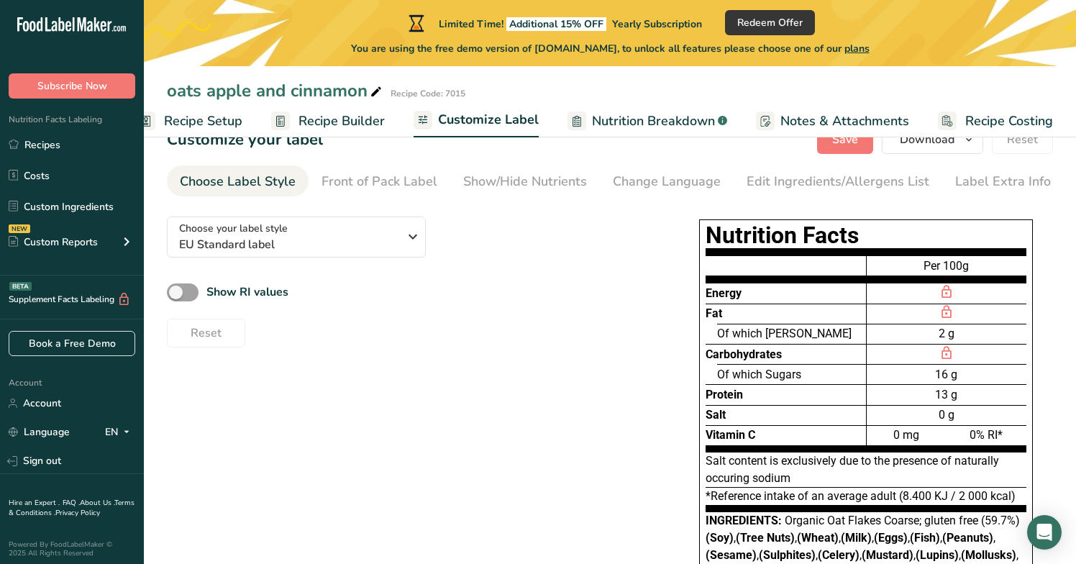
scroll to position [39, 0]
click at [410, 242] on icon "button" at bounding box center [412, 237] width 17 height 26
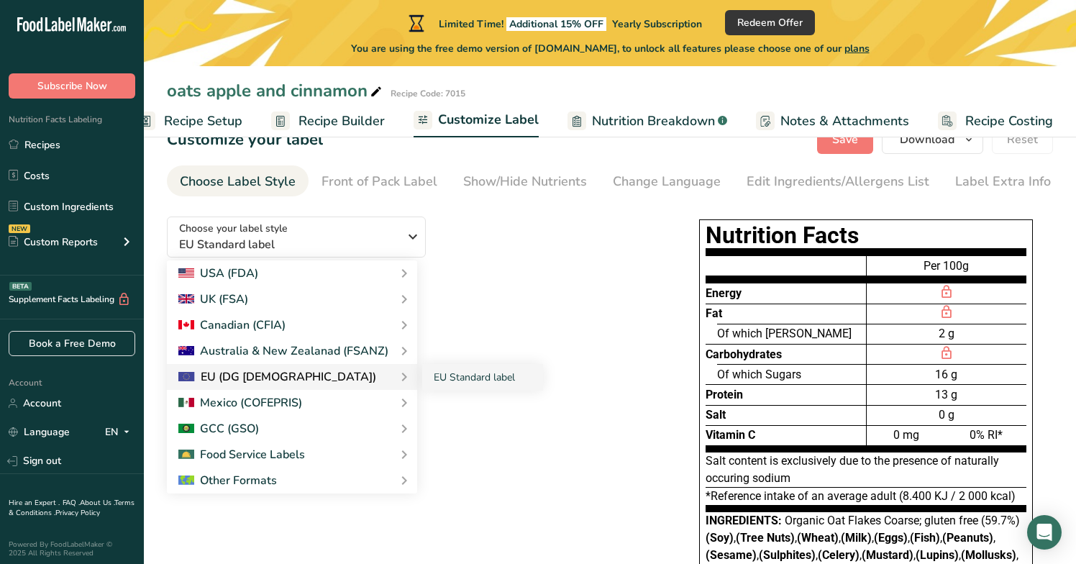
click at [291, 376] on div "EU (DG SANTE)" at bounding box center [291, 376] width 227 height 17
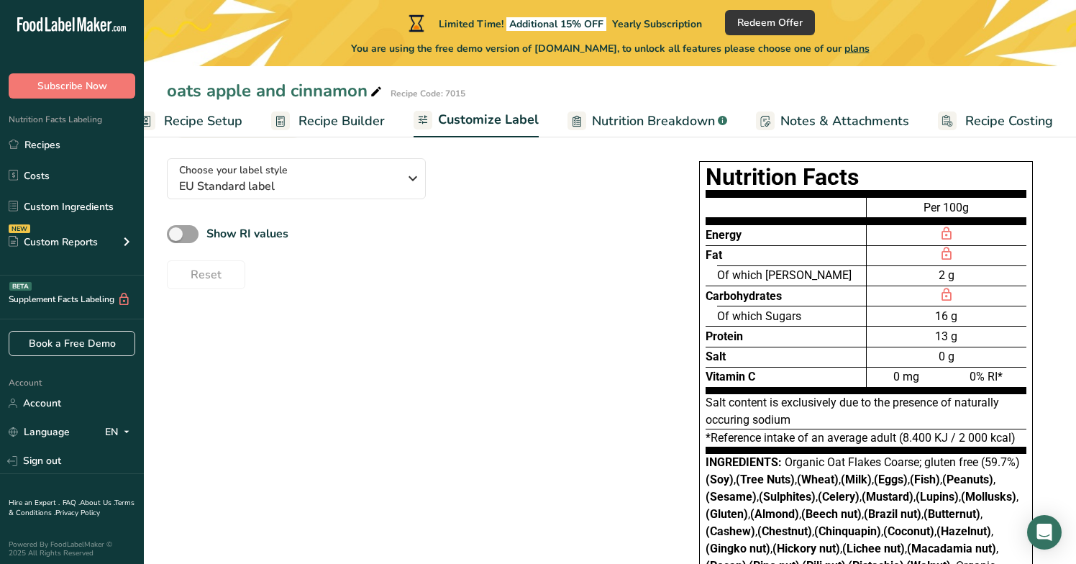
scroll to position [58, 0]
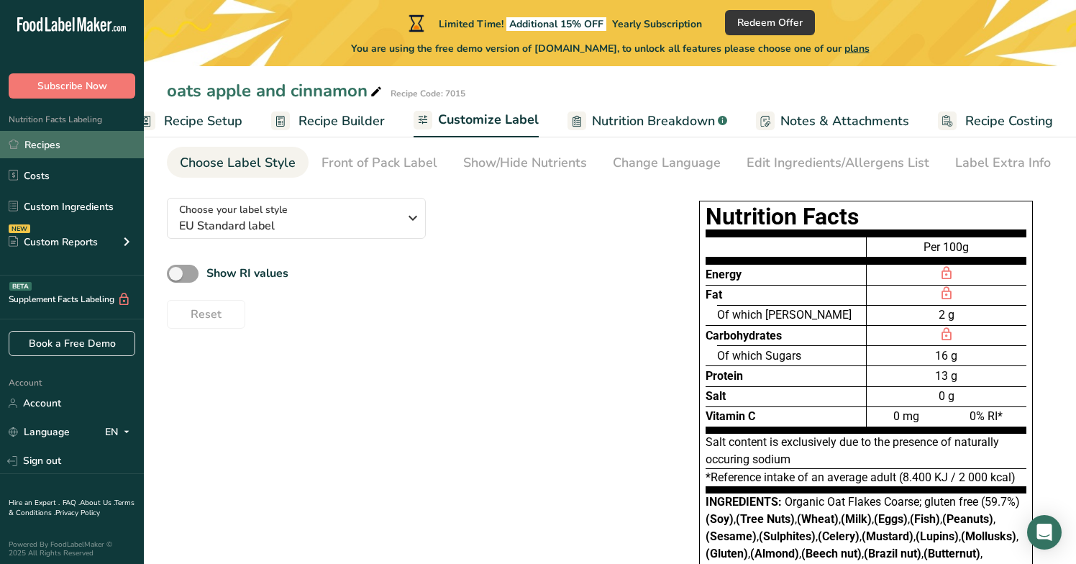
click at [42, 147] on link "Recipes" at bounding box center [72, 144] width 144 height 27
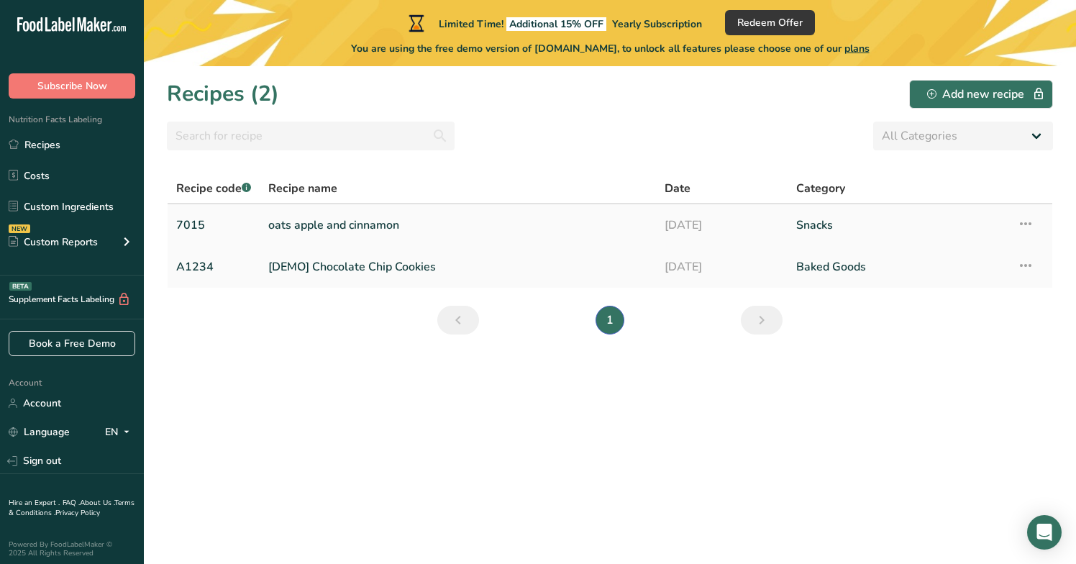
click at [334, 229] on link "oats apple and cinnamon" at bounding box center [457, 225] width 379 height 30
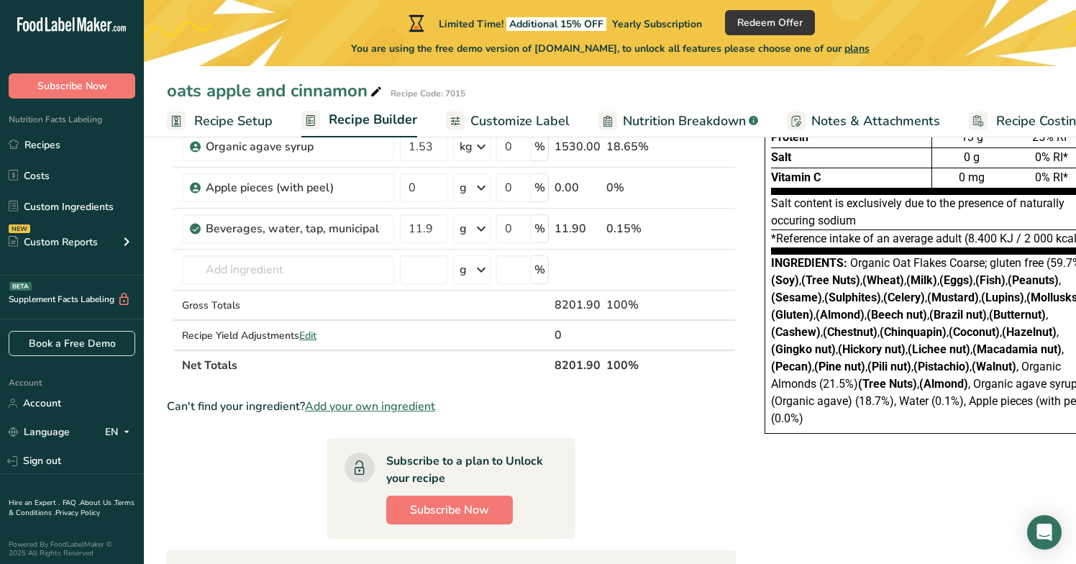
scroll to position [208, 0]
click at [313, 336] on span "Edit" at bounding box center [307, 336] width 17 height 14
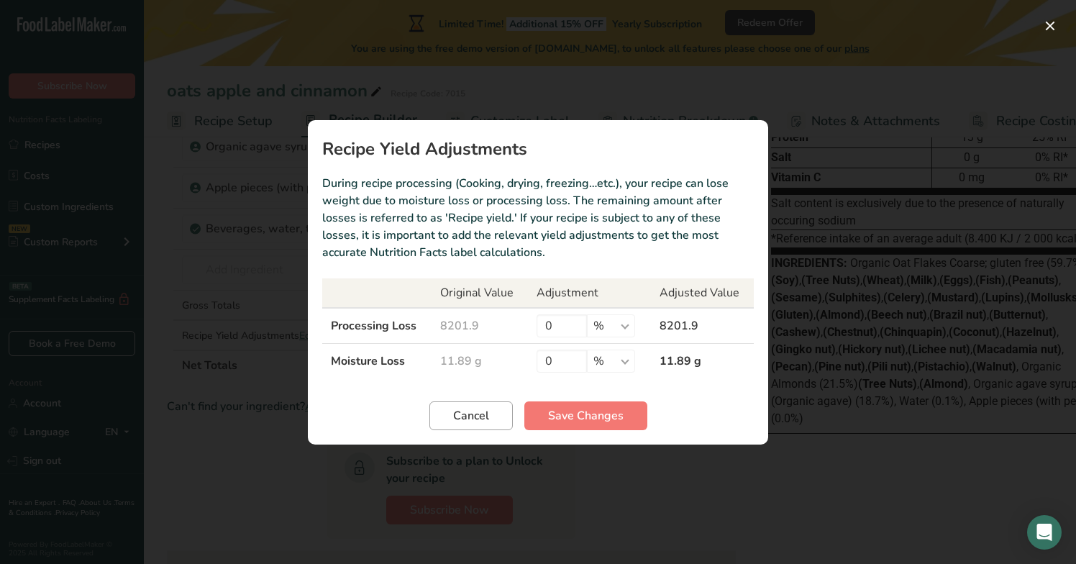
click at [497, 420] on button "Cancel" at bounding box center [470, 415] width 83 height 29
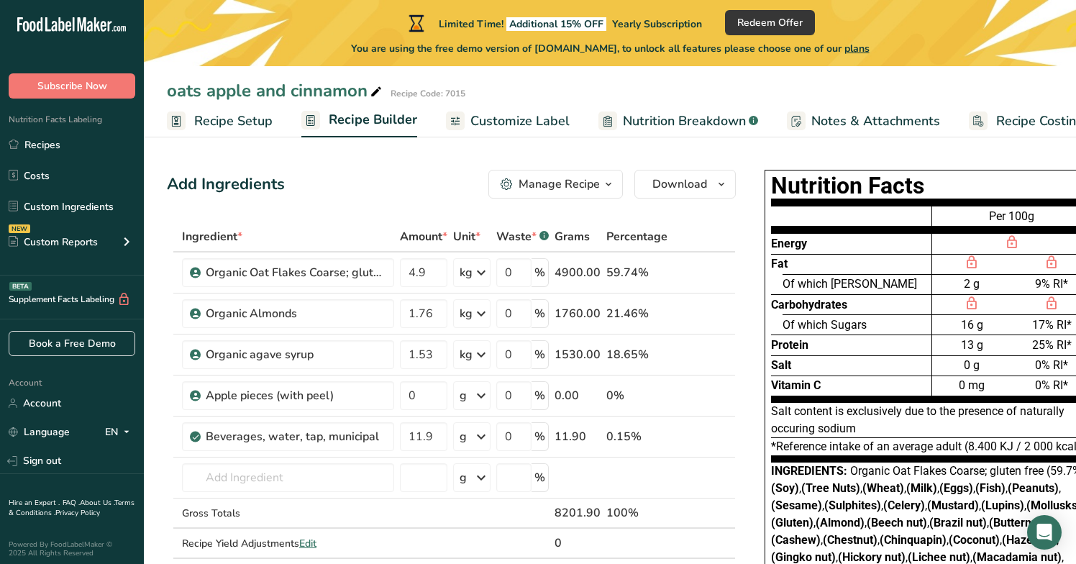
scroll to position [0, 0]
click at [604, 182] on icon "button" at bounding box center [608, 184] width 12 height 18
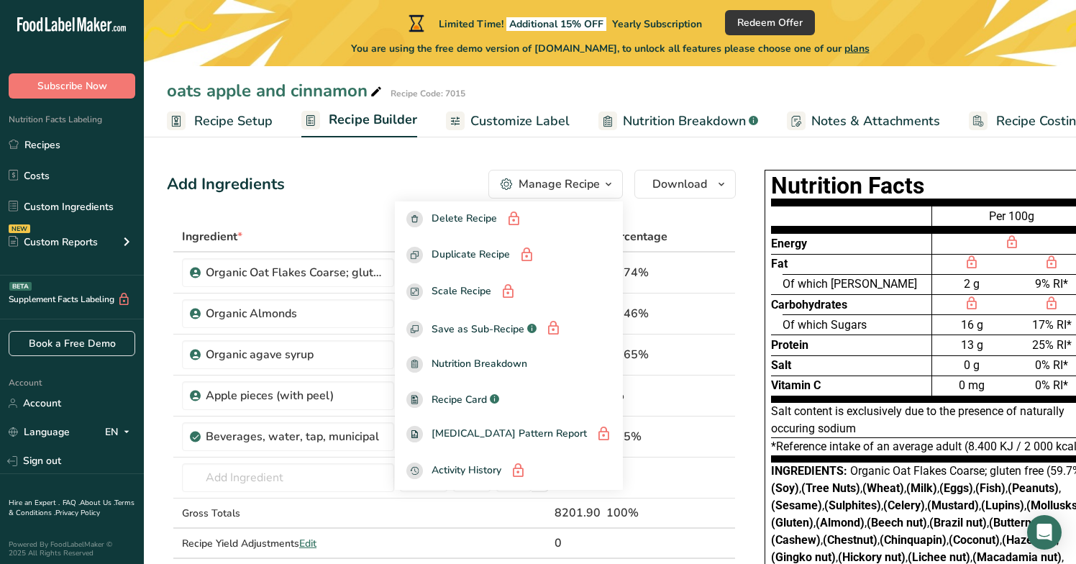
click at [604, 182] on icon "button" at bounding box center [608, 184] width 12 height 18
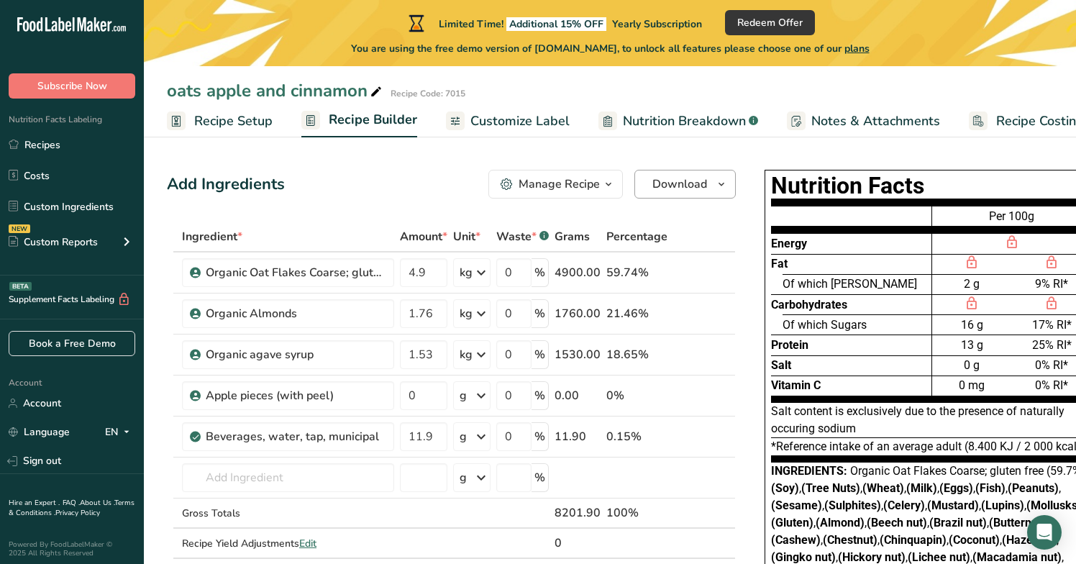
click at [715, 185] on icon "button" at bounding box center [721, 184] width 12 height 18
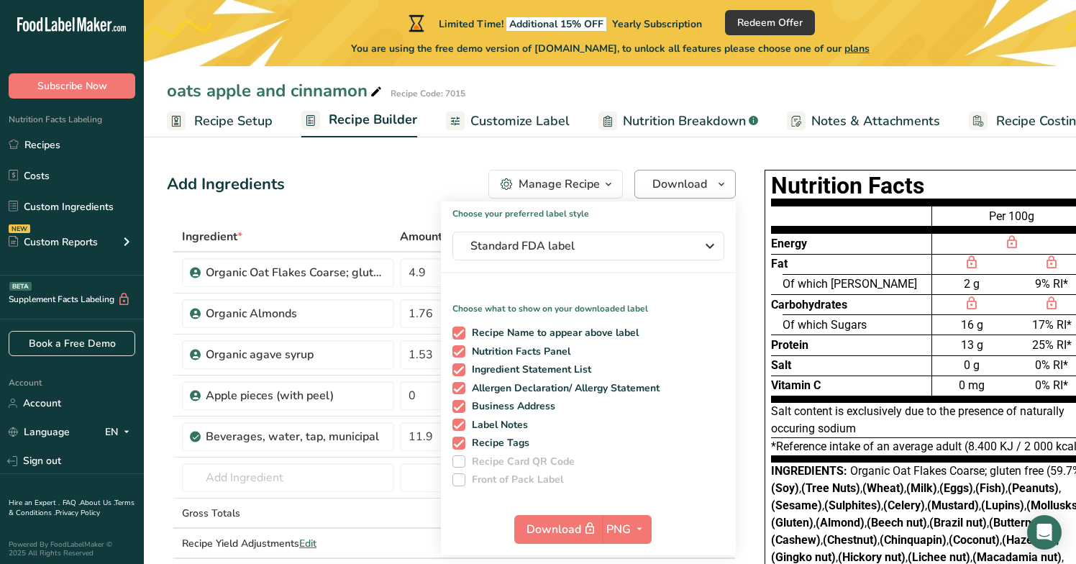
click at [715, 185] on icon "button" at bounding box center [721, 184] width 12 height 18
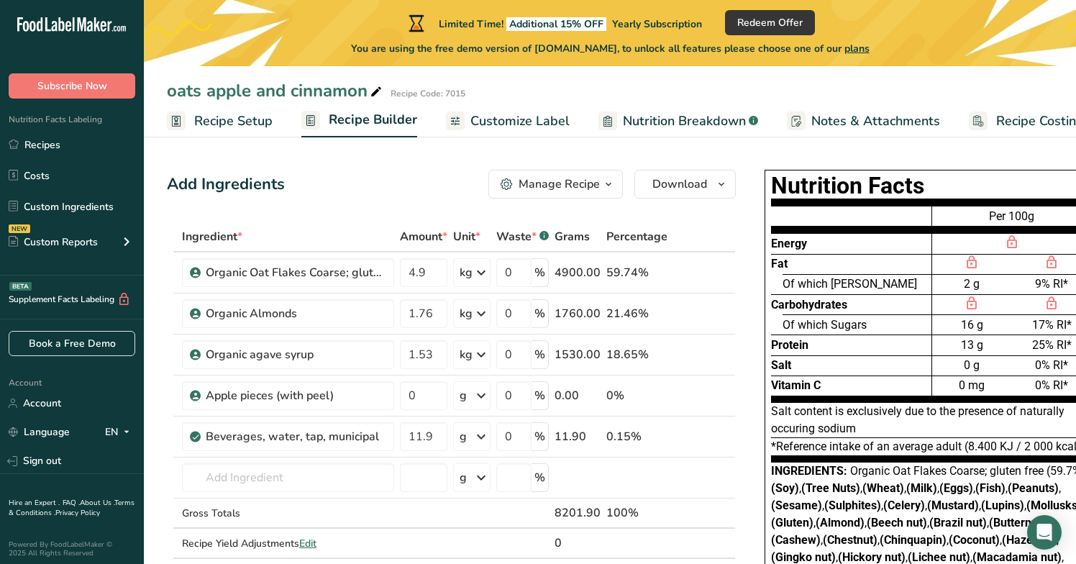
click at [348, 183] on div "Add Ingredients Manage Recipe Delete Recipe Duplicate Recipe Scale Recipe Save …" at bounding box center [451, 184] width 569 height 29
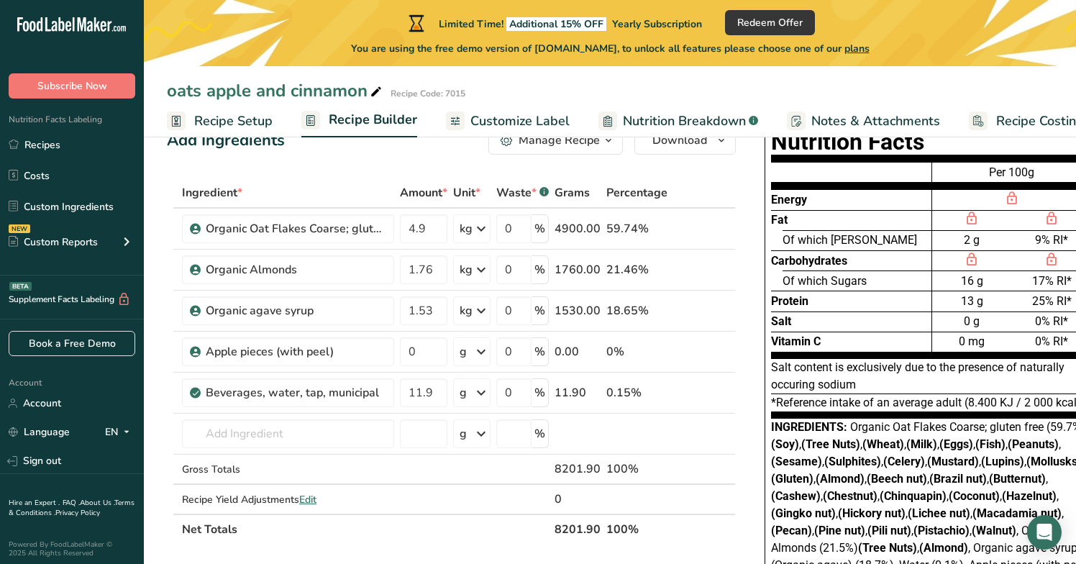
scroll to position [58, 0]
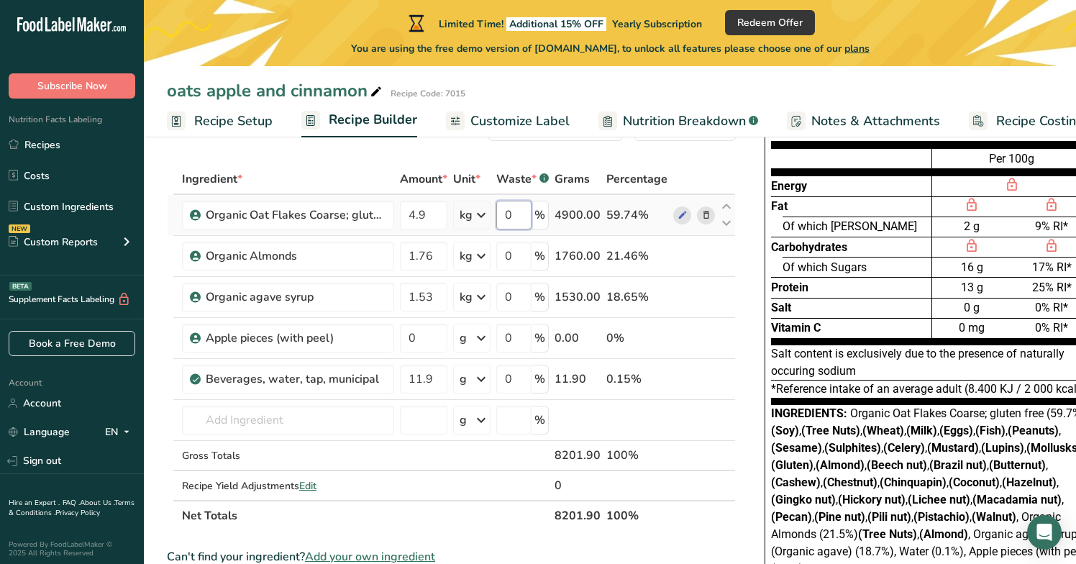
click at [517, 219] on input "0" at bounding box center [513, 215] width 35 height 29
type input "1"
click at [427, 340] on div "Ingredient * Amount * Unit * Waste * .a-a{fill:#347362;}.b-a{fill:#fff;} Grams …" at bounding box center [451, 347] width 569 height 367
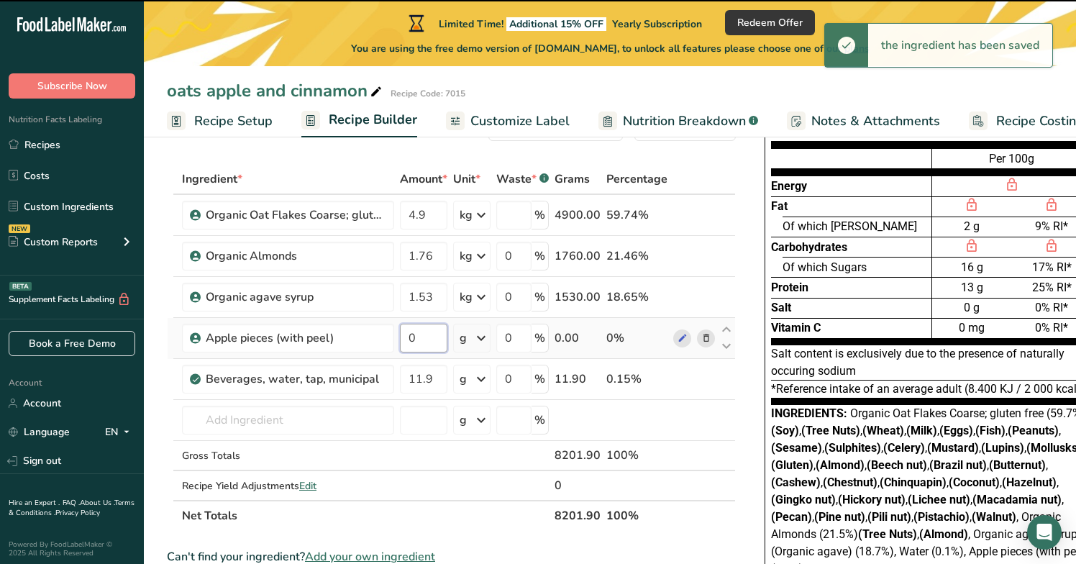
type input "0"
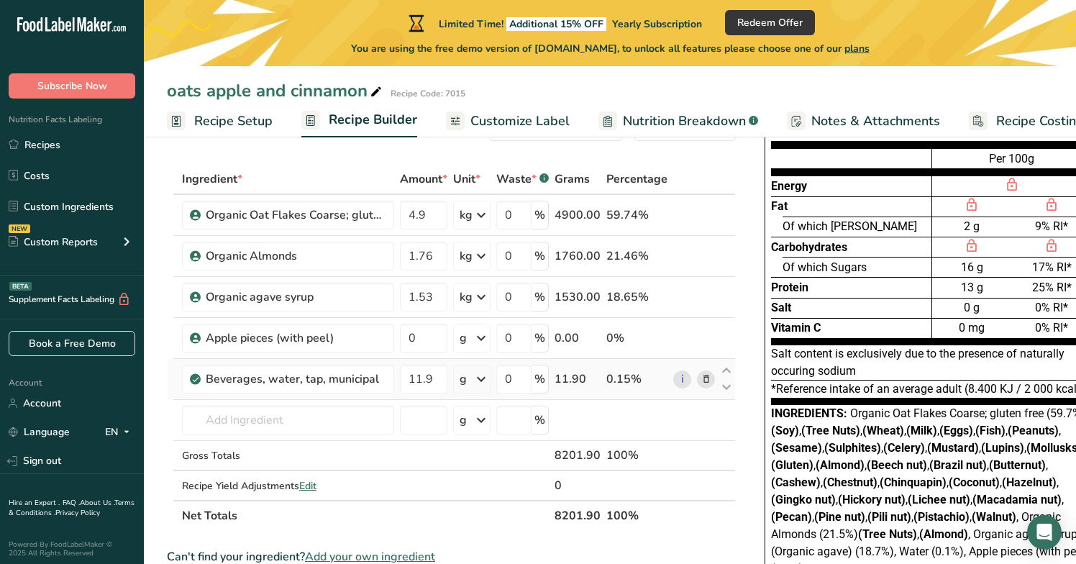
click at [480, 382] on div "Ingredient * Amount * Unit * Waste * .a-a{fill:#347362;}.b-a{fill:#fff;} Grams …" at bounding box center [451, 347] width 569 height 367
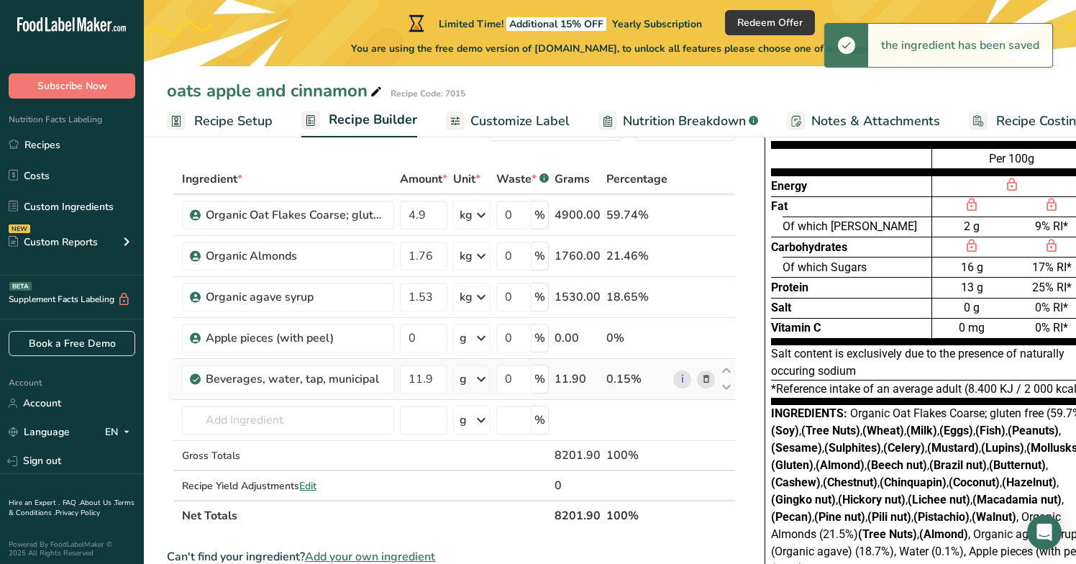
click at [480, 382] on icon at bounding box center [480, 379] width 17 height 26
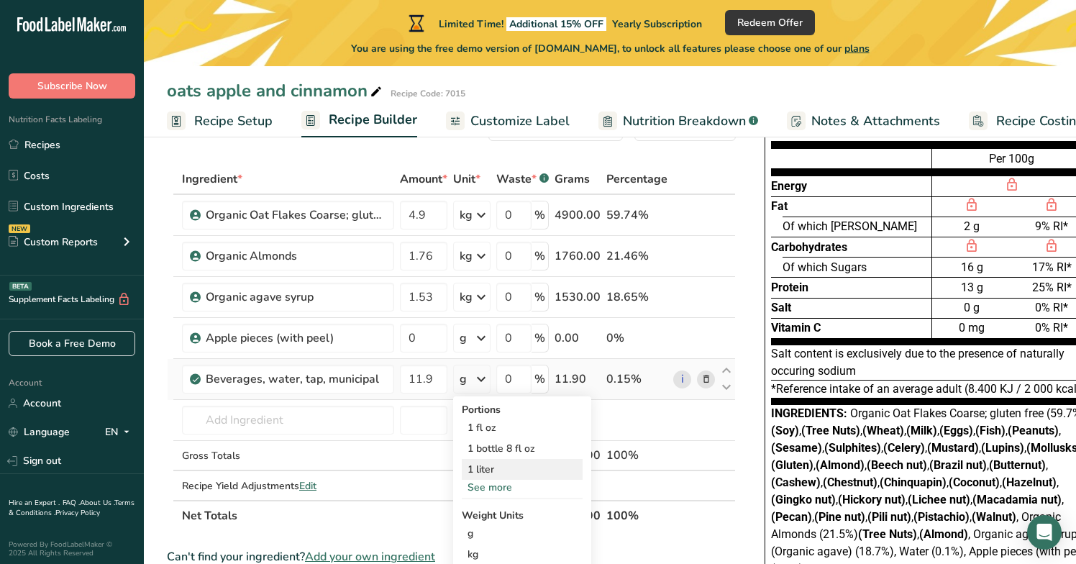
click at [547, 468] on div "1 liter" at bounding box center [522, 469] width 121 height 21
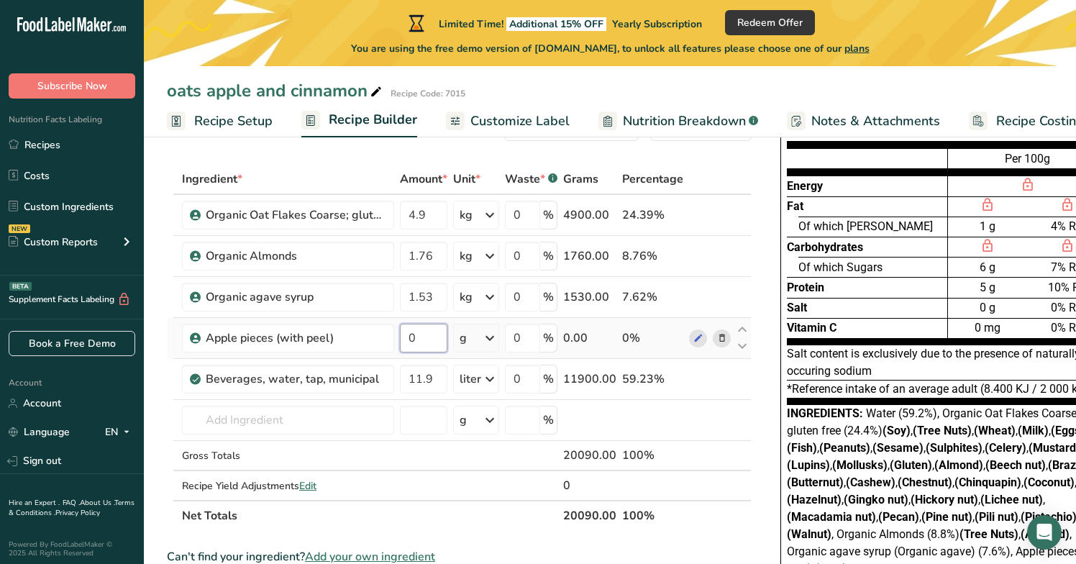
click at [426, 341] on input "0" at bounding box center [423, 338] width 47 height 29
type input "1.4"
click at [490, 342] on div "Ingredient * Amount * Unit * Waste * .a-a{fill:#347362;}.b-a{fill:#fff;} Grams …" at bounding box center [459, 347] width 584 height 367
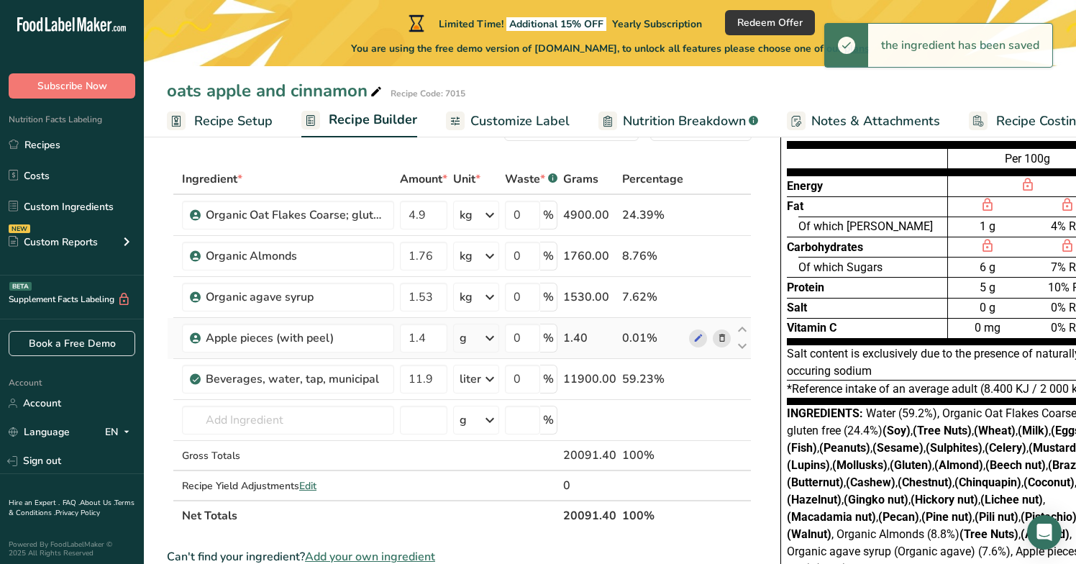
click at [490, 342] on icon at bounding box center [489, 338] width 17 height 26
click at [490, 418] on div "kg" at bounding box center [522, 413] width 121 height 21
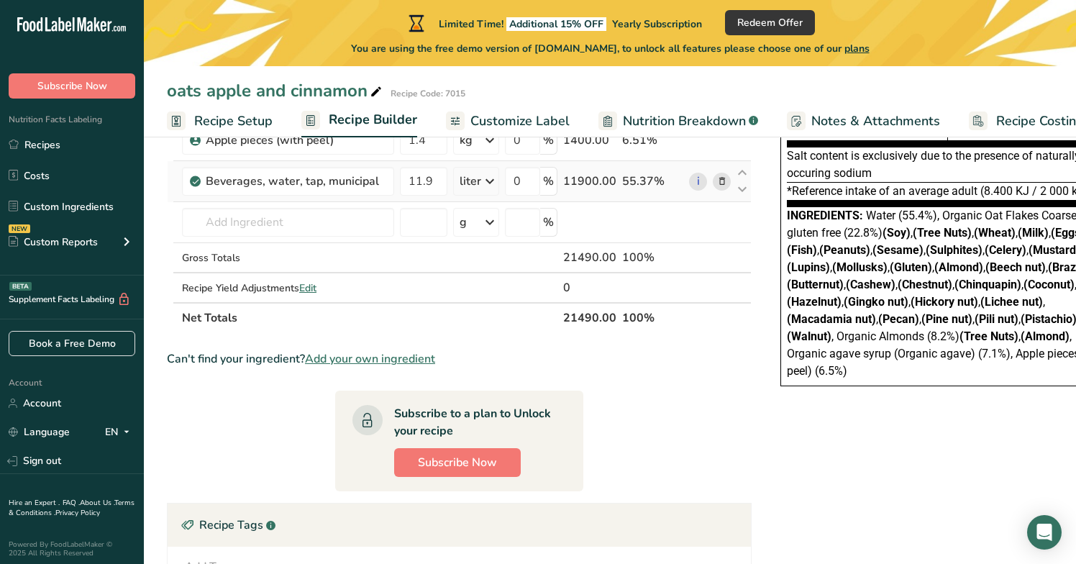
scroll to position [260, 0]
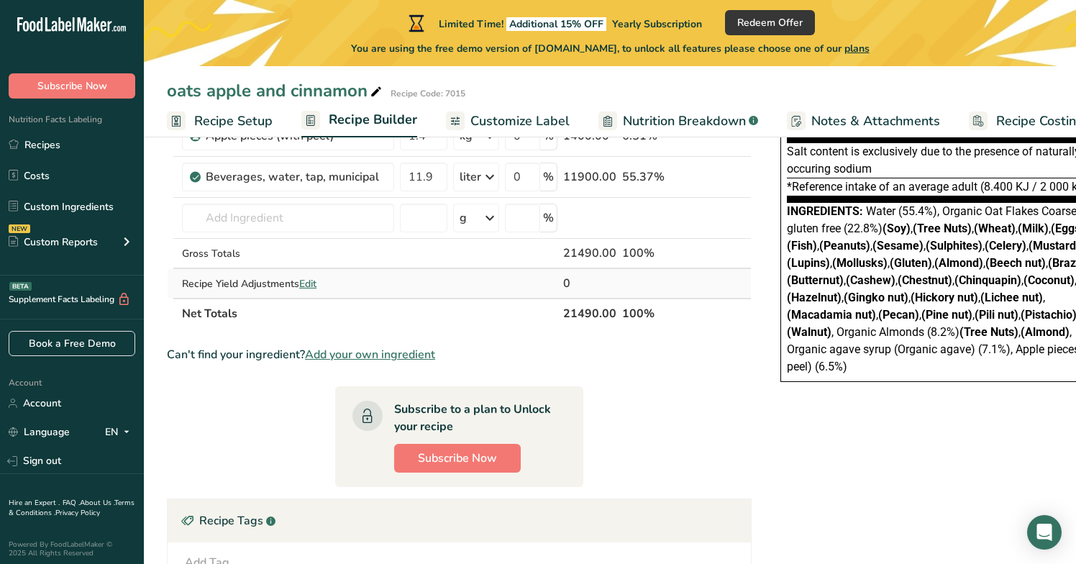
click at [313, 286] on span "Edit" at bounding box center [307, 284] width 17 height 14
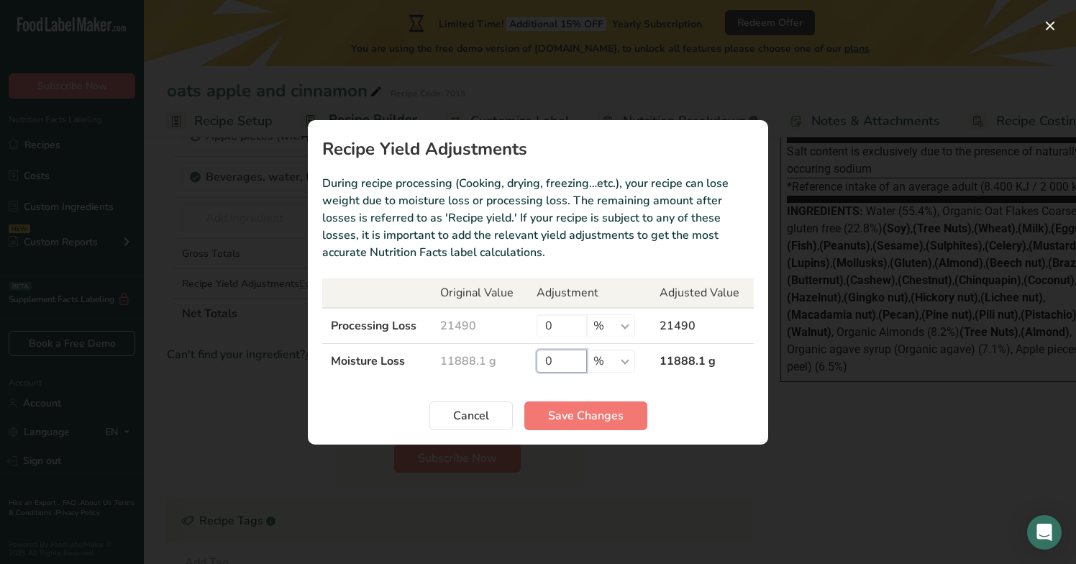
click at [561, 361] on input "0" at bounding box center [561, 360] width 50 height 23
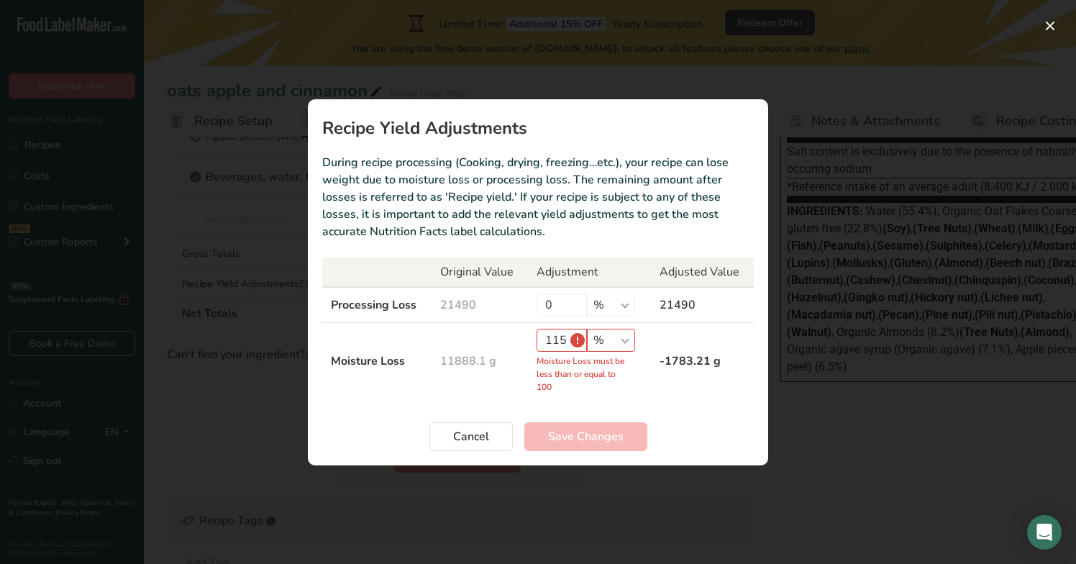
click at [571, 404] on section "Recipe Yield Adjustments During recipe processing (Cooking, drying, freezing…et…" at bounding box center [538, 282] width 460 height 366
click at [500, 383] on td "11888.1 g" at bounding box center [479, 360] width 96 height 77
click at [479, 339] on td "11888.1 g" at bounding box center [479, 360] width 96 height 77
click at [667, 392] on td "-1783.21 g" at bounding box center [702, 360] width 103 height 77
click at [555, 347] on input "115" at bounding box center [561, 340] width 50 height 23
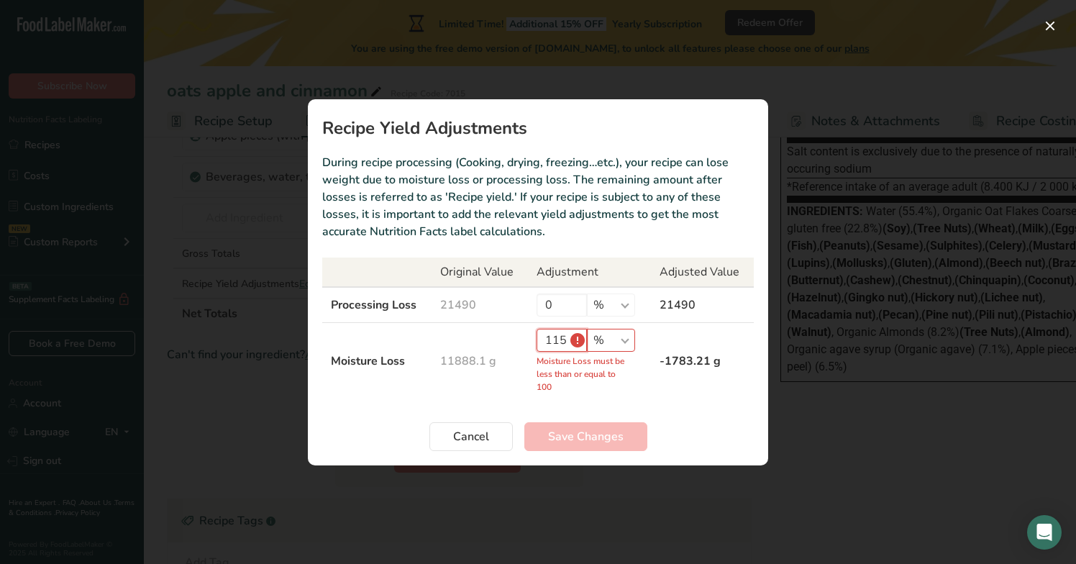
click at [564, 341] on input "115" at bounding box center [561, 340] width 50 height 23
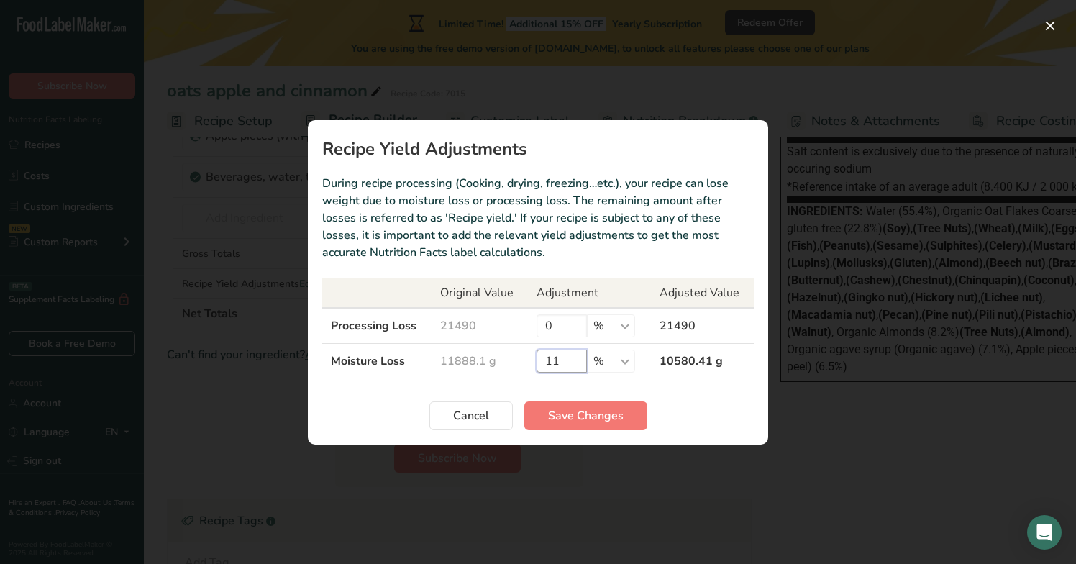
type input "1"
click at [559, 325] on input "0" at bounding box center [561, 325] width 50 height 23
click at [496, 419] on button "Cancel" at bounding box center [470, 415] width 83 height 29
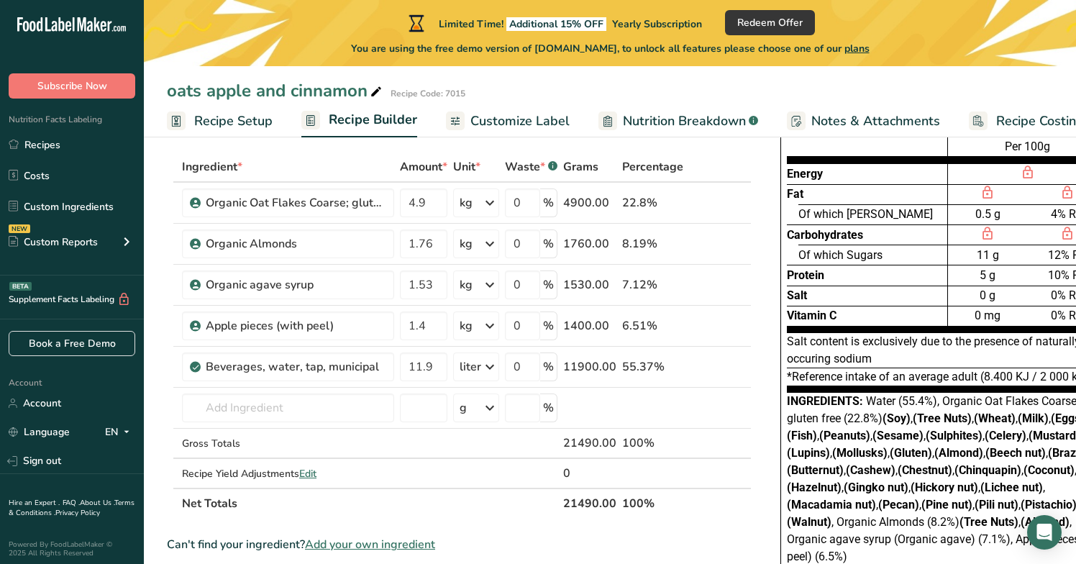
scroll to position [79, 0]
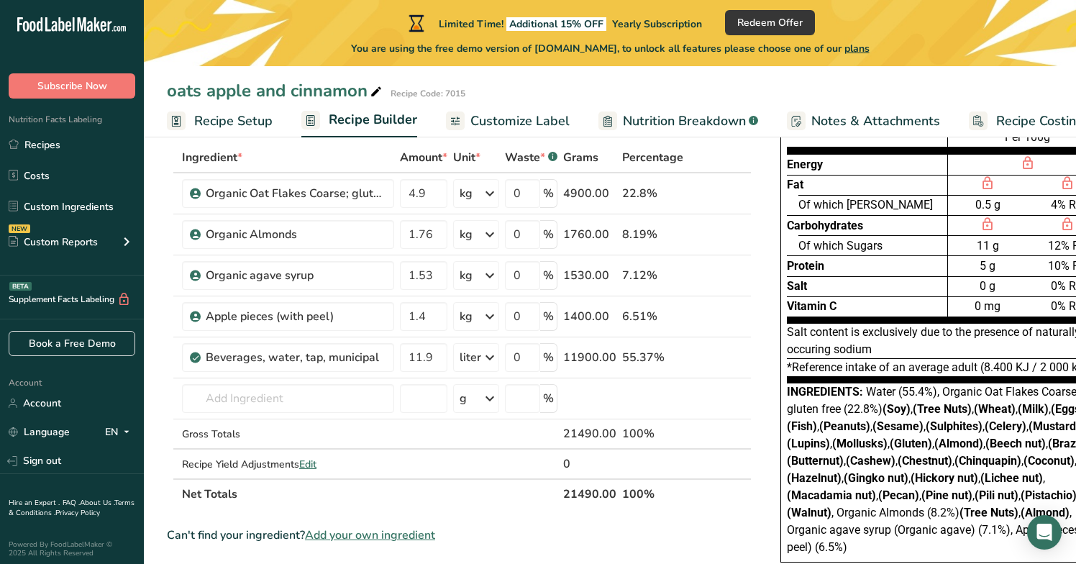
click at [241, 121] on span "Recipe Setup" at bounding box center [233, 120] width 78 height 19
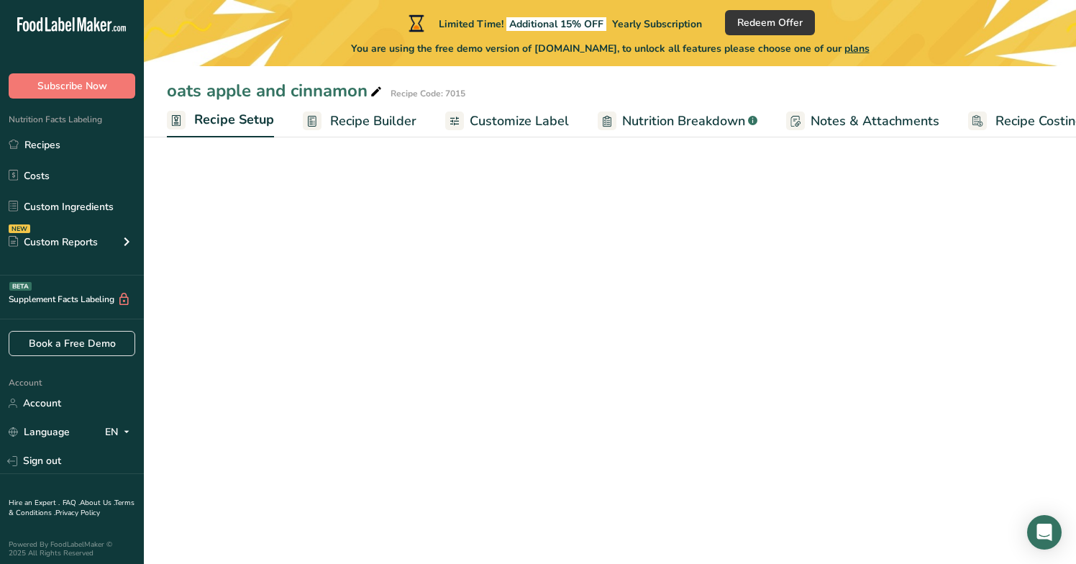
scroll to position [0, 5]
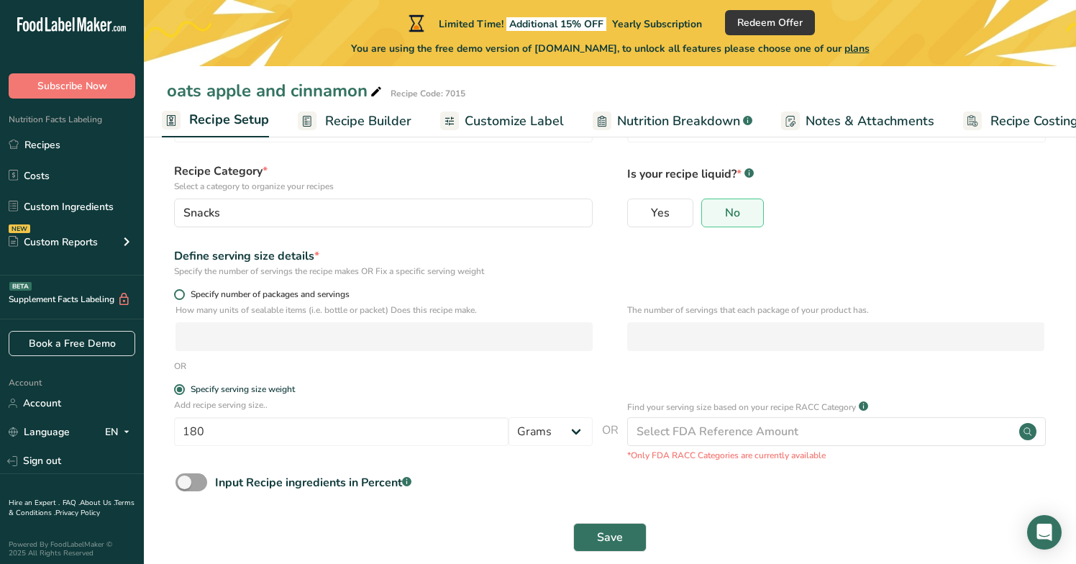
click at [287, 295] on span "Specify number of packages and servings" at bounding box center [267, 294] width 165 height 11
click at [183, 295] on input "Specify number of packages and servings" at bounding box center [178, 294] width 9 height 9
radio input "true"
radio input "false"
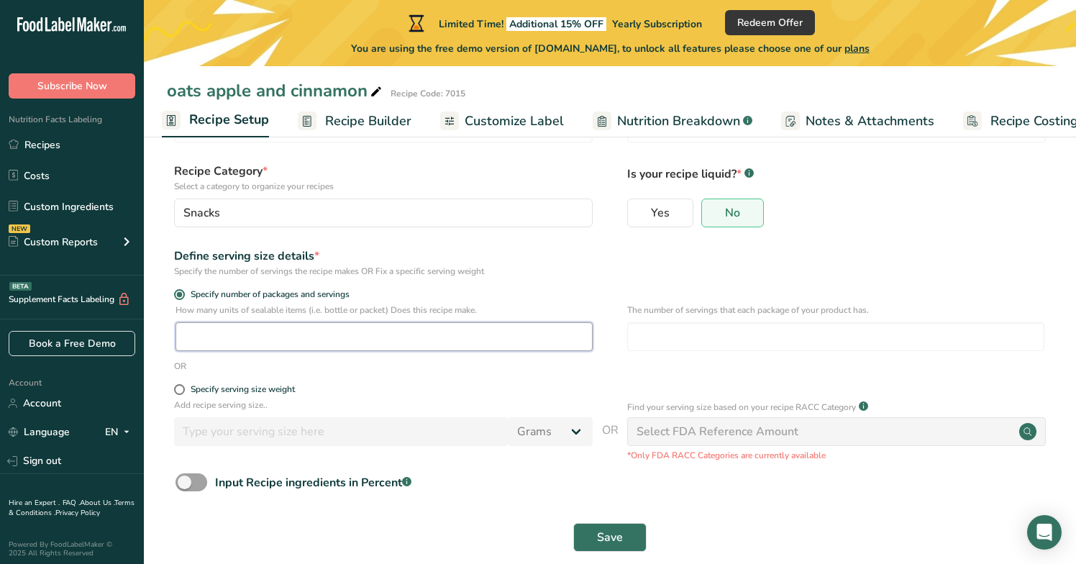
click at [270, 342] on input "number" at bounding box center [383, 336] width 417 height 29
type input "139"
click at [607, 538] on span "Save" at bounding box center [610, 536] width 26 height 17
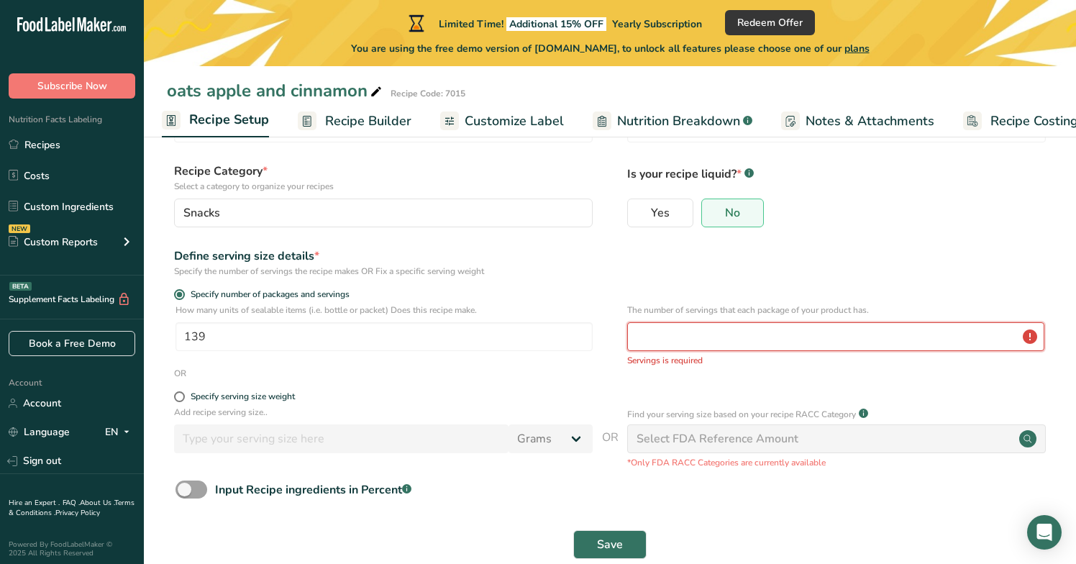
click at [737, 335] on input "number" at bounding box center [835, 336] width 417 height 29
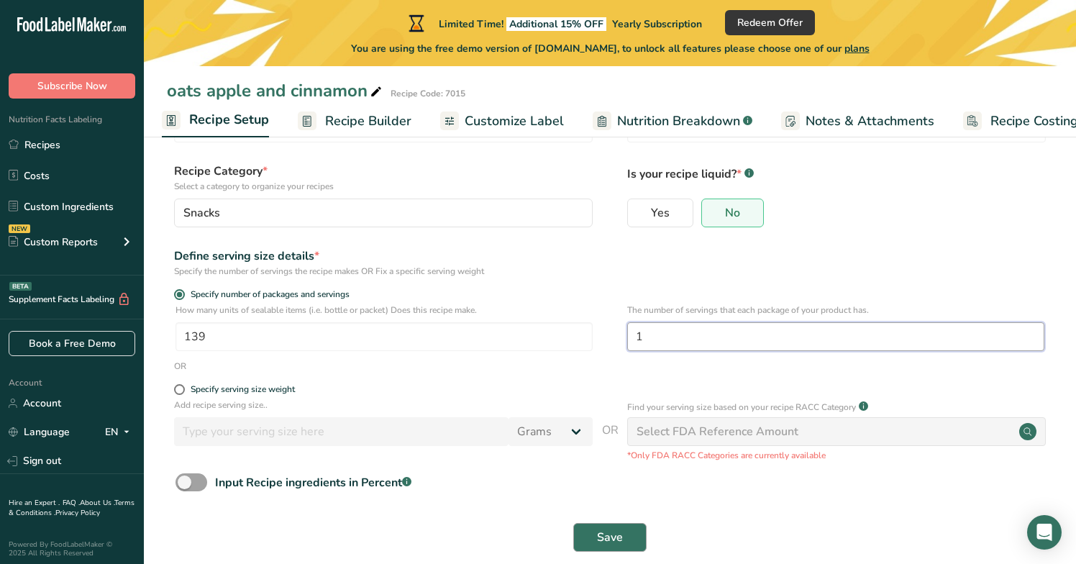
type input "1"
click at [628, 531] on button "Save" at bounding box center [609, 537] width 73 height 29
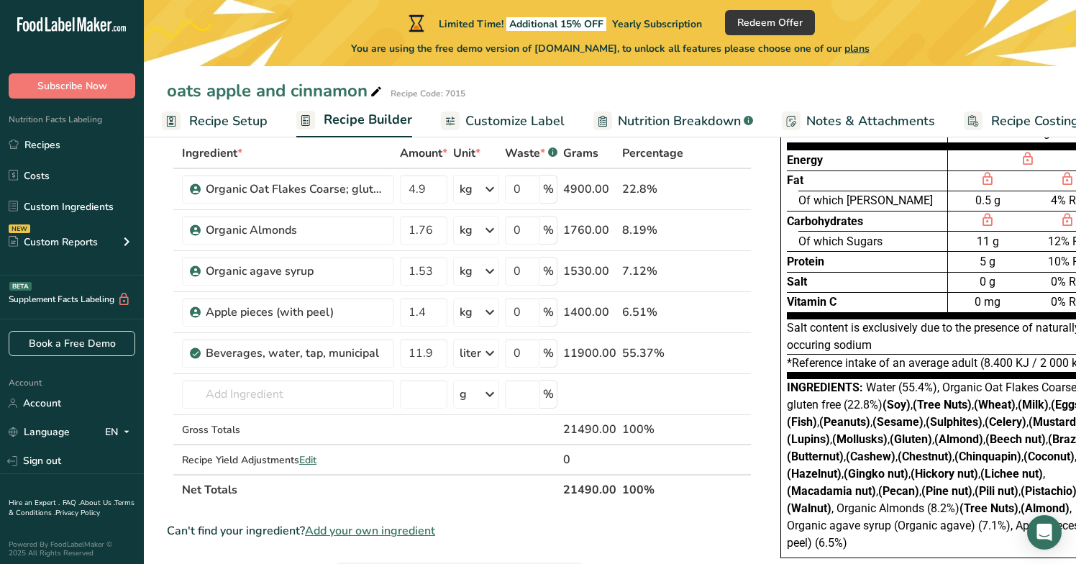
scroll to position [81, 0]
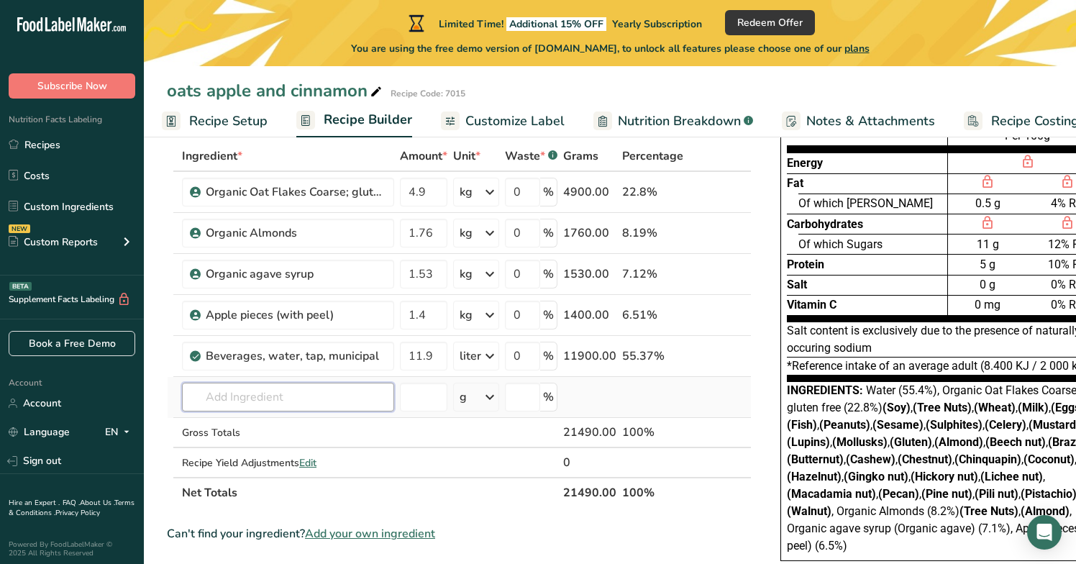
click at [283, 398] on input "text" at bounding box center [288, 396] width 212 height 29
type input "ц"
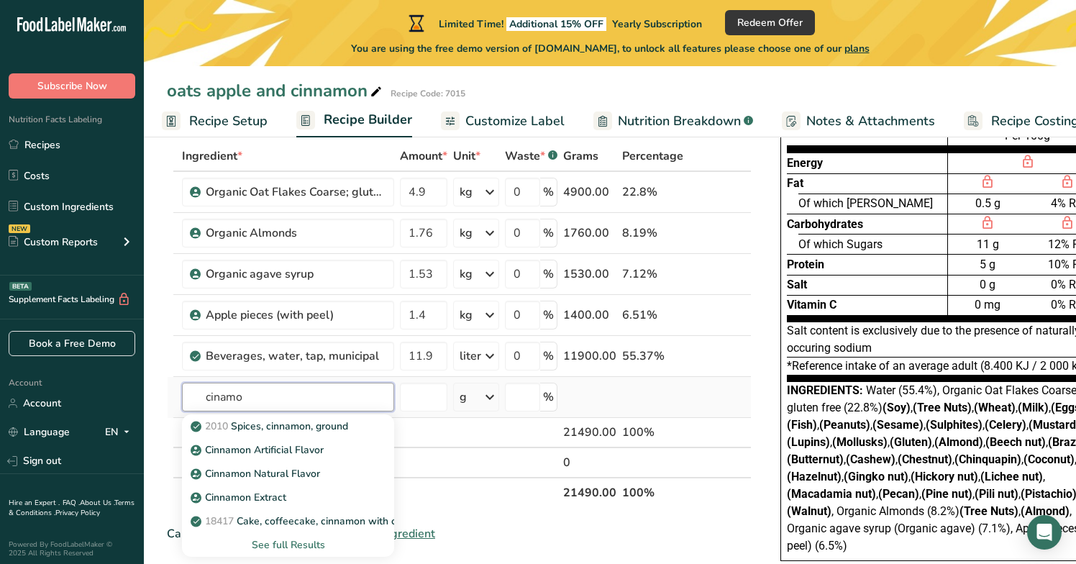
type input "cinema"
drag, startPoint x: 283, startPoint y: 398, endPoint x: 293, endPoint y: 431, distance: 33.9
click at [293, 431] on p "2010 Spices, cinnamon, ground" at bounding box center [270, 425] width 155 height 15
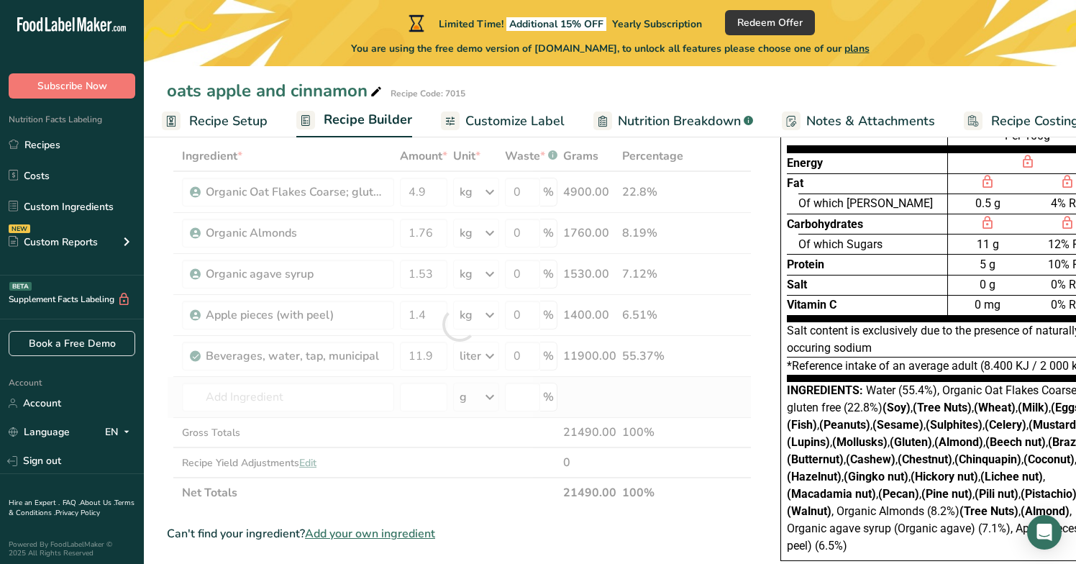
type input "Spices, cinnamon, ground"
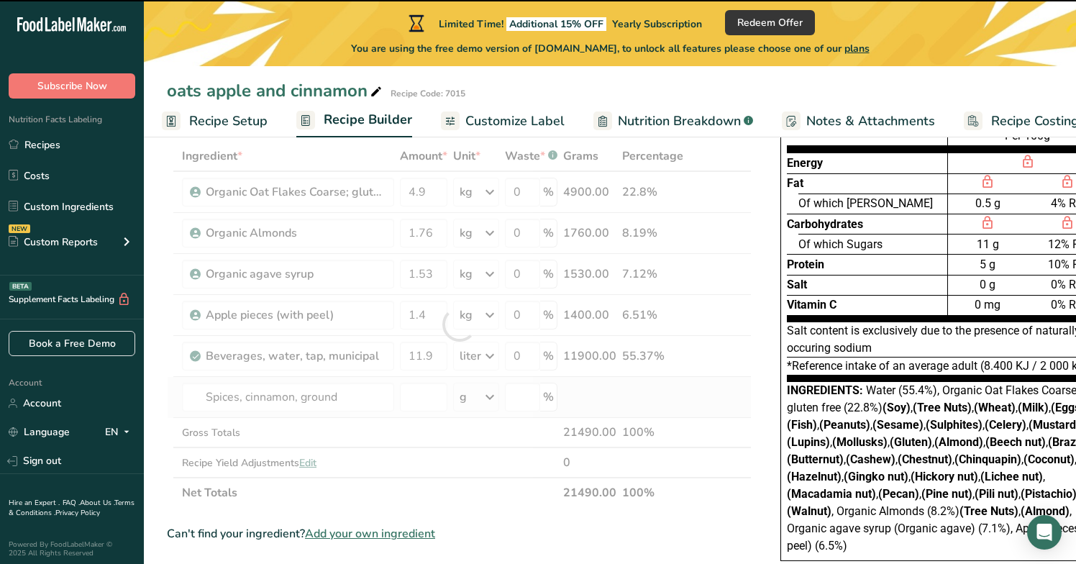
type input "0"
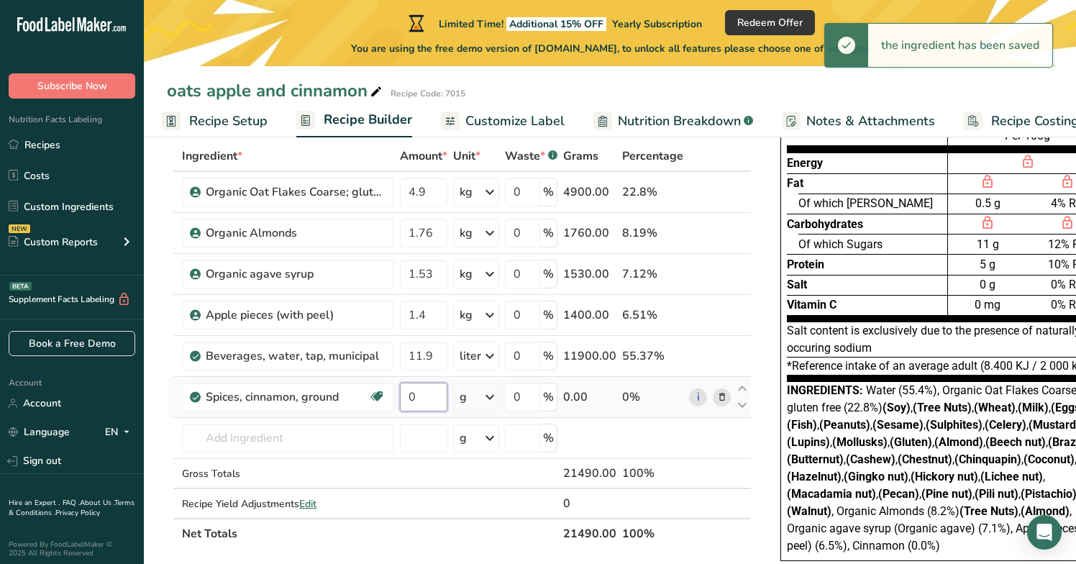
click at [418, 403] on input "0" at bounding box center [423, 396] width 47 height 29
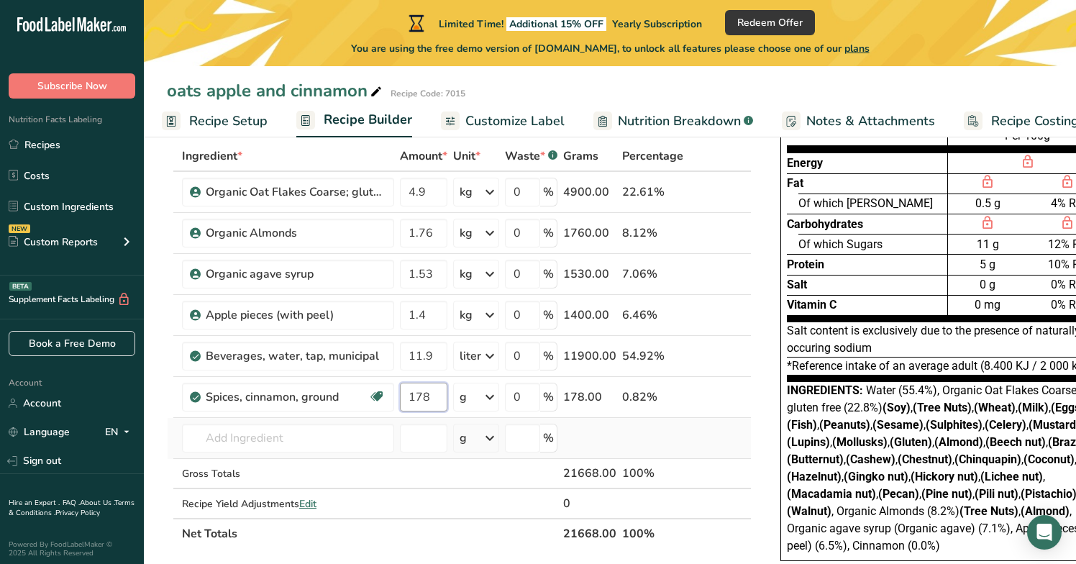
type input "178"
click at [588, 431] on div "Ingredient * Amount * Unit * Waste * .a-a{fill:#347362;}.b-a{fill:#fff;} Grams …" at bounding box center [459, 345] width 584 height 408
click at [265, 446] on input "text" at bounding box center [288, 437] width 212 height 29
type input "salt"
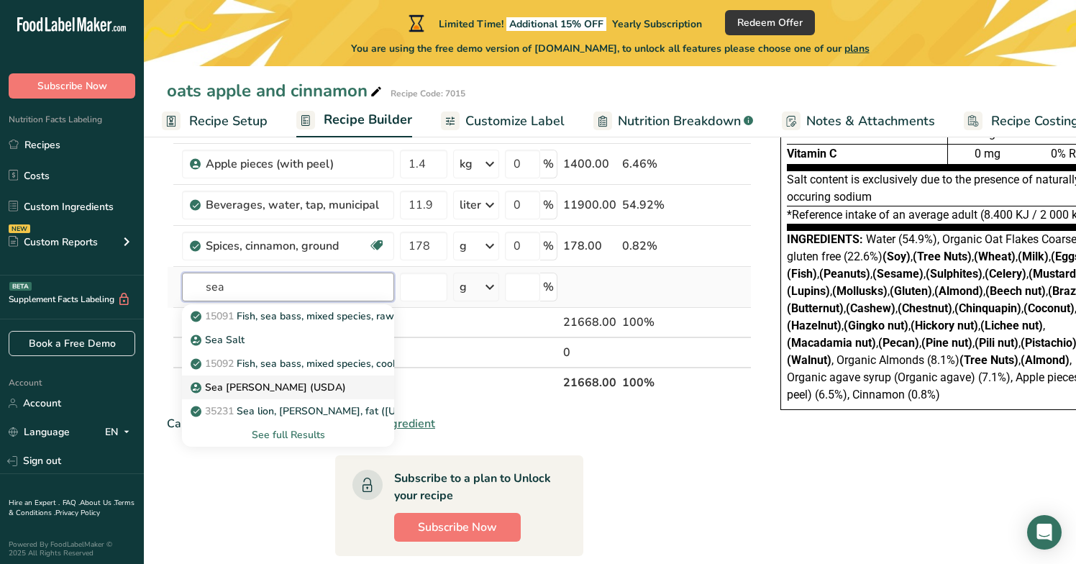
scroll to position [209, 0]
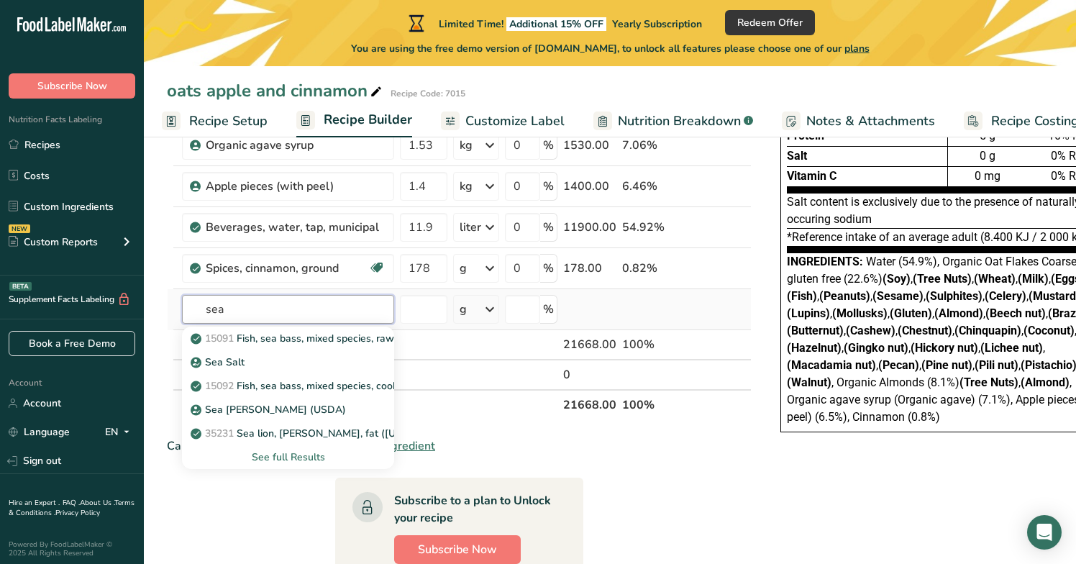
type input "sea"
click at [286, 454] on div "See full Results" at bounding box center [287, 456] width 189 height 15
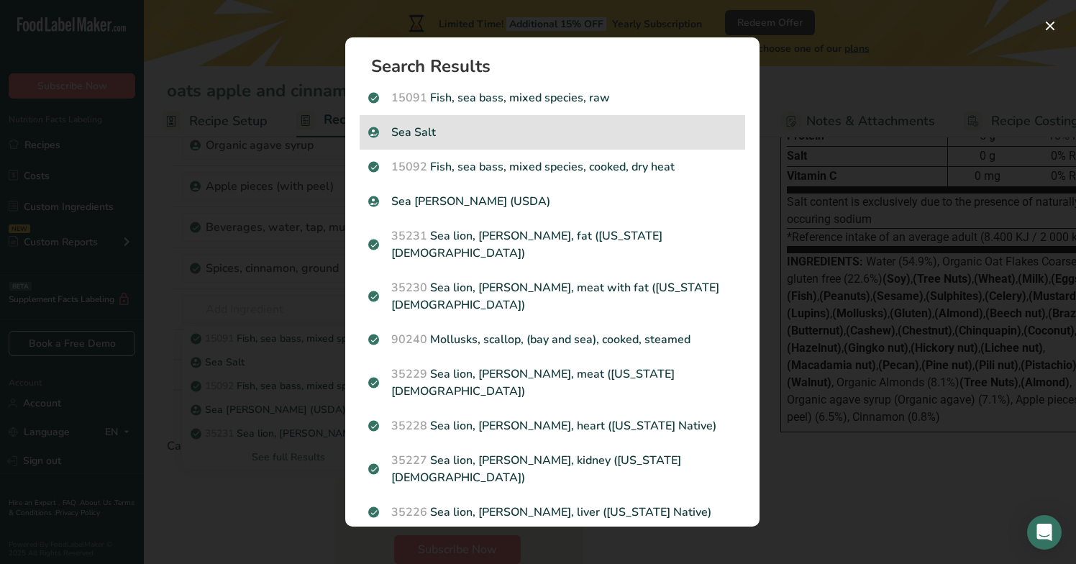
click at [417, 137] on p "Sea Salt" at bounding box center [552, 132] width 368 height 17
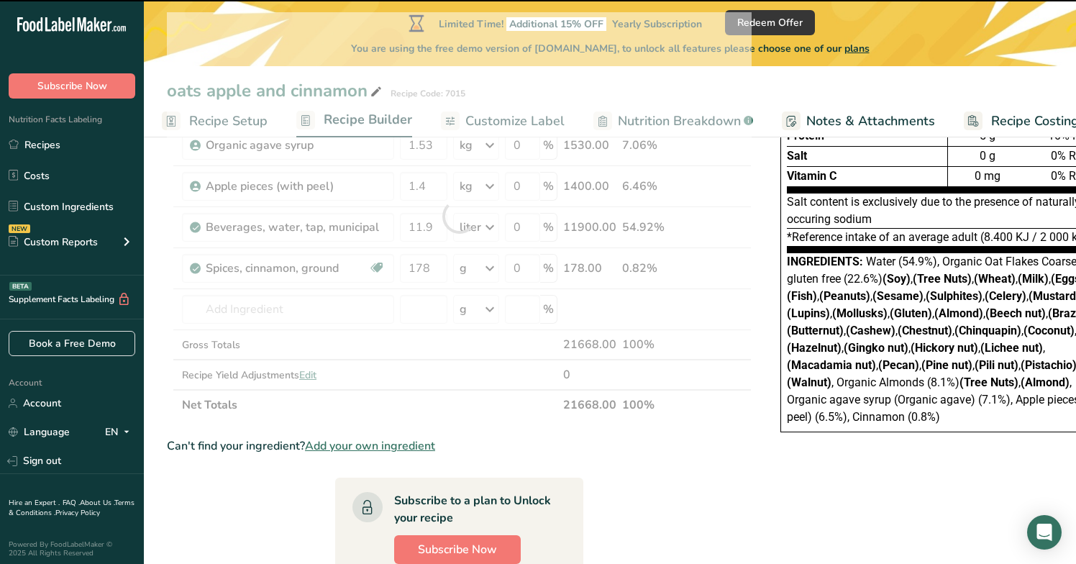
type input "0"
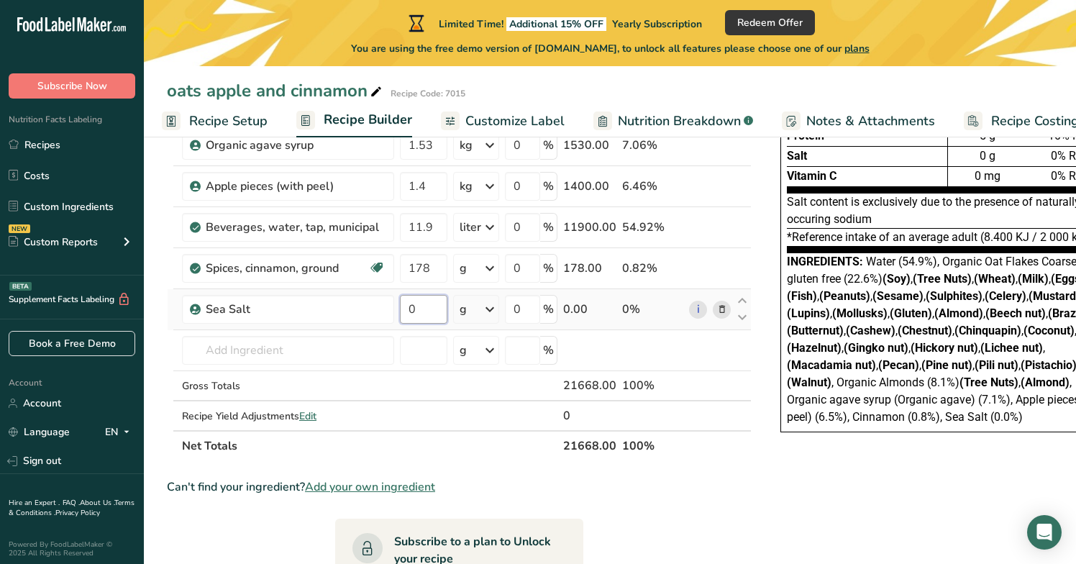
click at [420, 311] on input "0" at bounding box center [423, 309] width 47 height 29
type input "58"
click at [633, 482] on div "Can't find your ingredient? Add your own ingredient" at bounding box center [459, 486] width 584 height 17
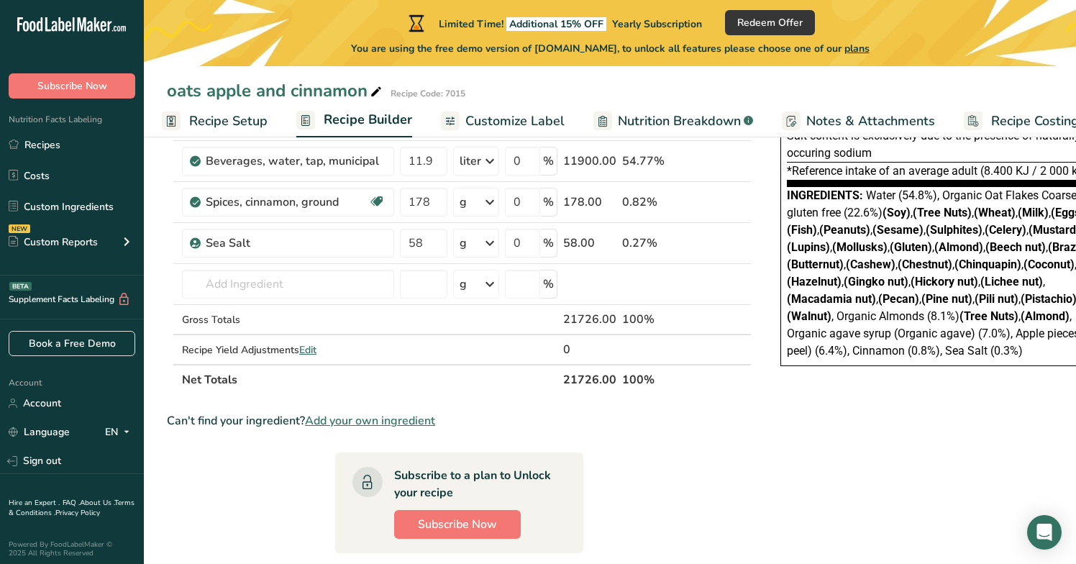
scroll to position [244, 0]
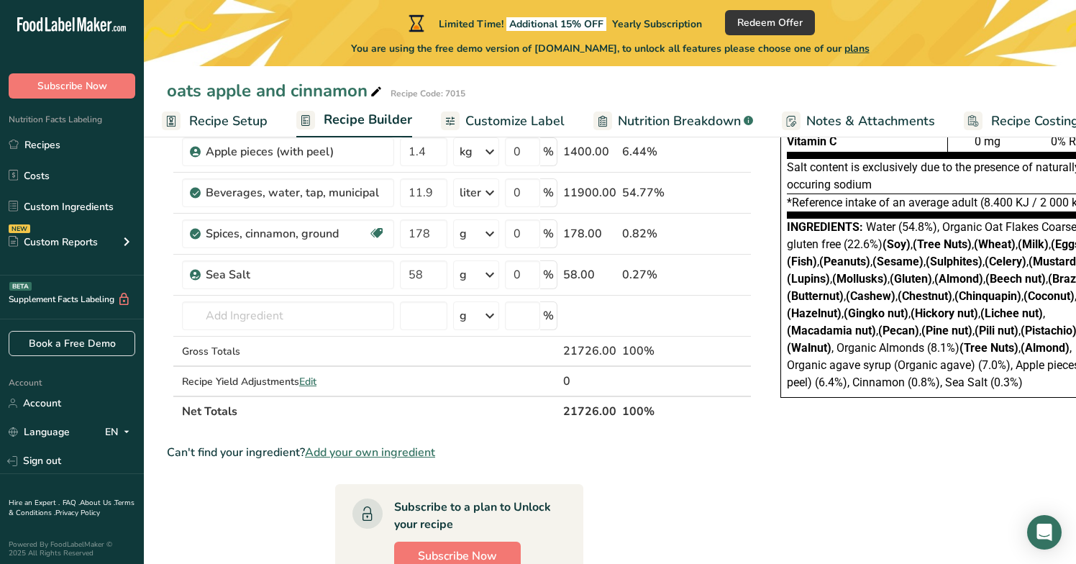
click at [400, 451] on span "Add your own ingredient" at bounding box center [370, 452] width 130 height 17
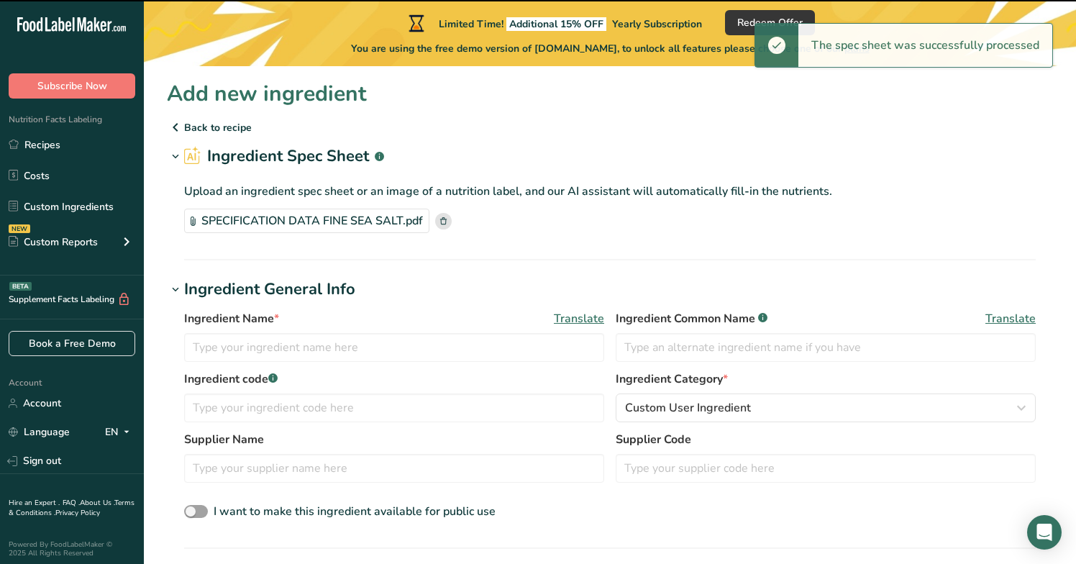
type input "Messolonghi Fine Sea Salt"
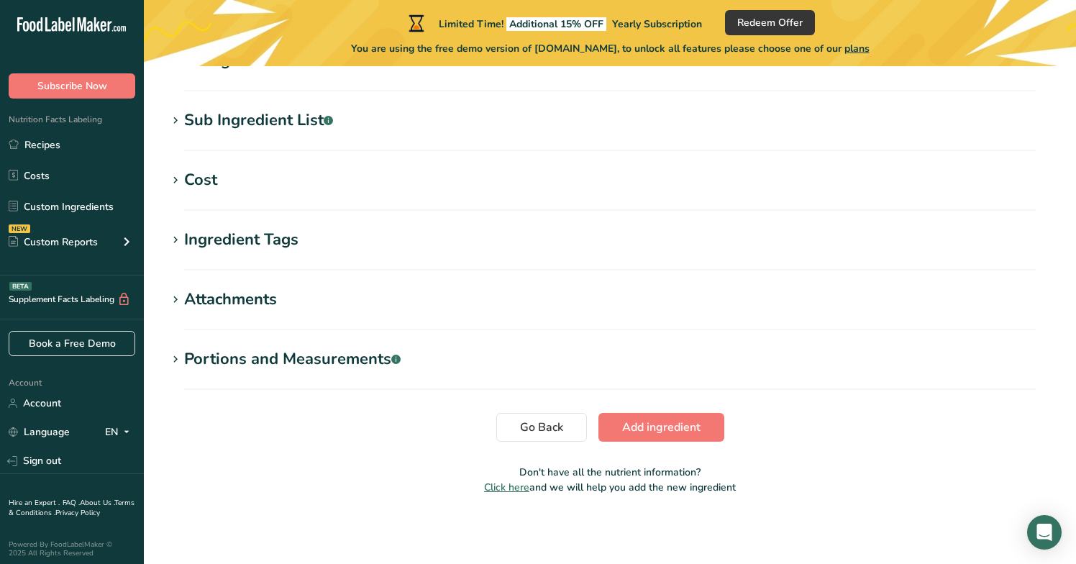
scroll to position [577, 0]
click at [636, 430] on span "Add ingredient" at bounding box center [661, 426] width 78 height 17
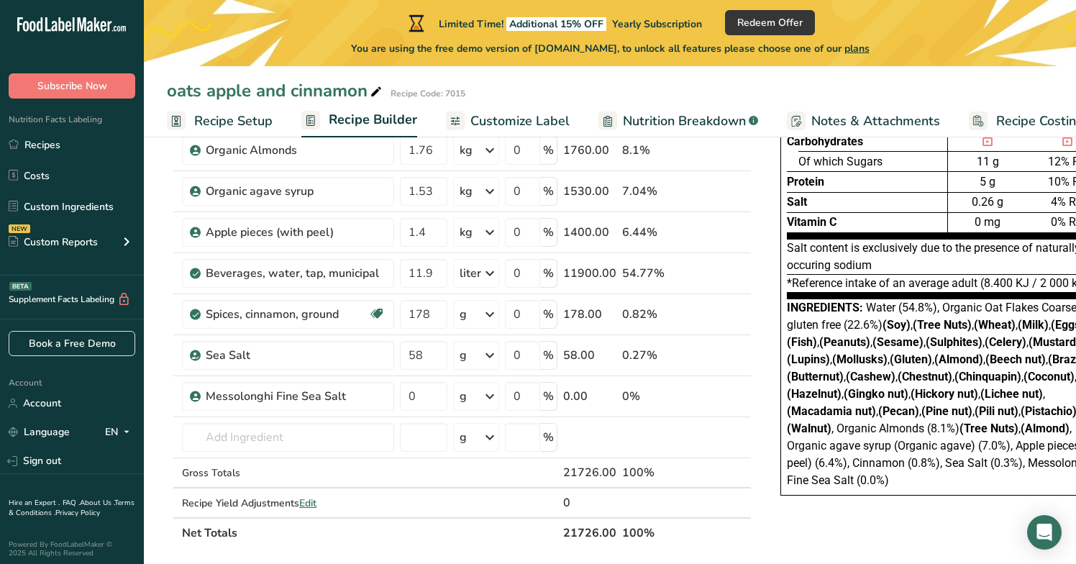
scroll to position [171, 0]
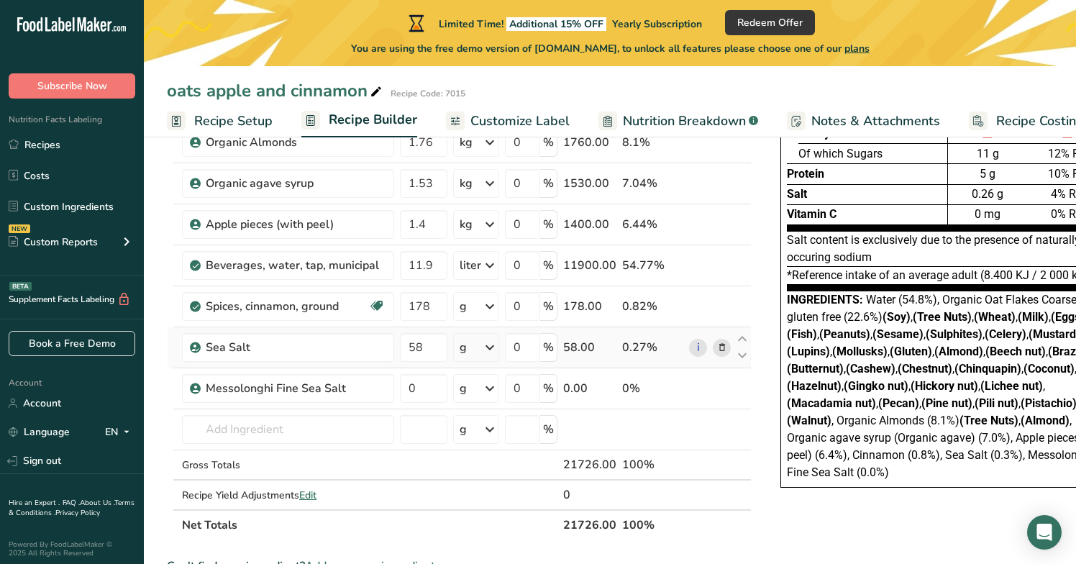
click at [718, 348] on icon at bounding box center [722, 347] width 10 height 15
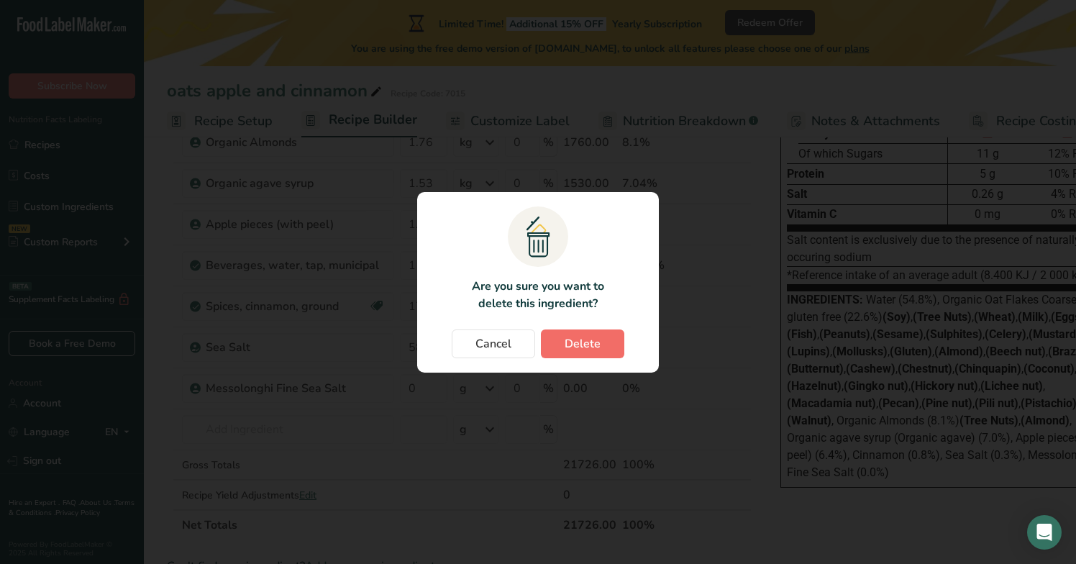
click at [590, 343] on span "Delete" at bounding box center [582, 343] width 36 height 17
type input "0"
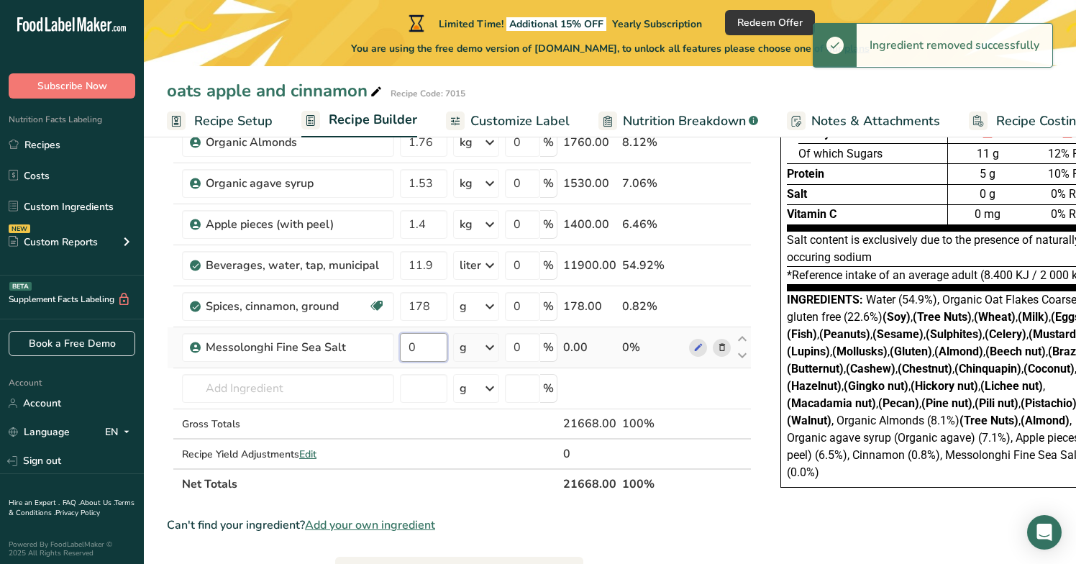
click at [421, 348] on input "0" at bounding box center [423, 347] width 47 height 29
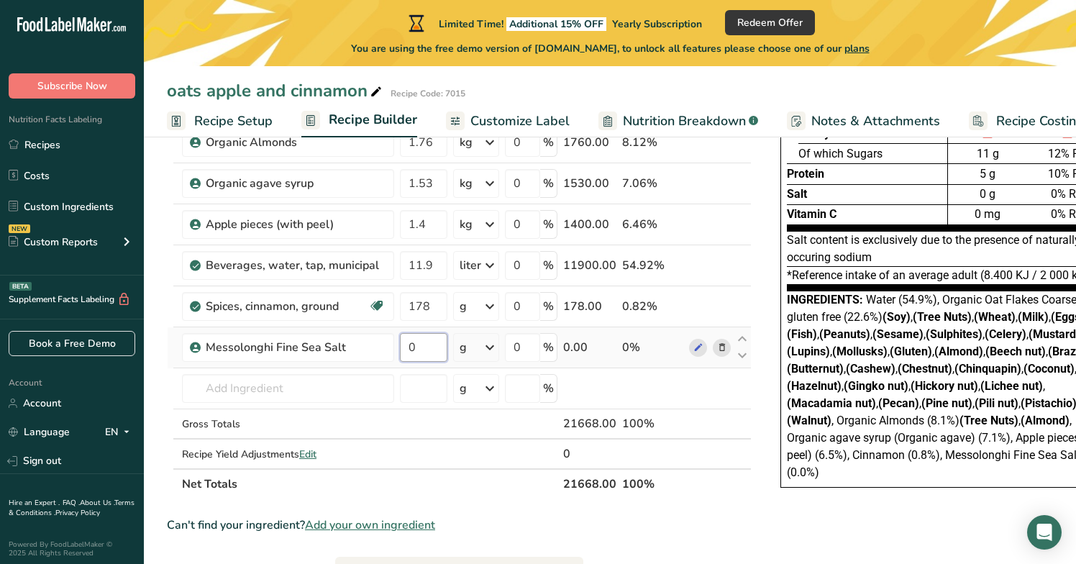
click at [421, 348] on input "0" at bounding box center [423, 347] width 47 height 29
type input "58"
click at [676, 542] on section "Ingredient * Amount * Unit * Waste * .a-a{fill:#347362;}.b-a{fill:#fff;} Grams …" at bounding box center [459, 466] width 584 height 832
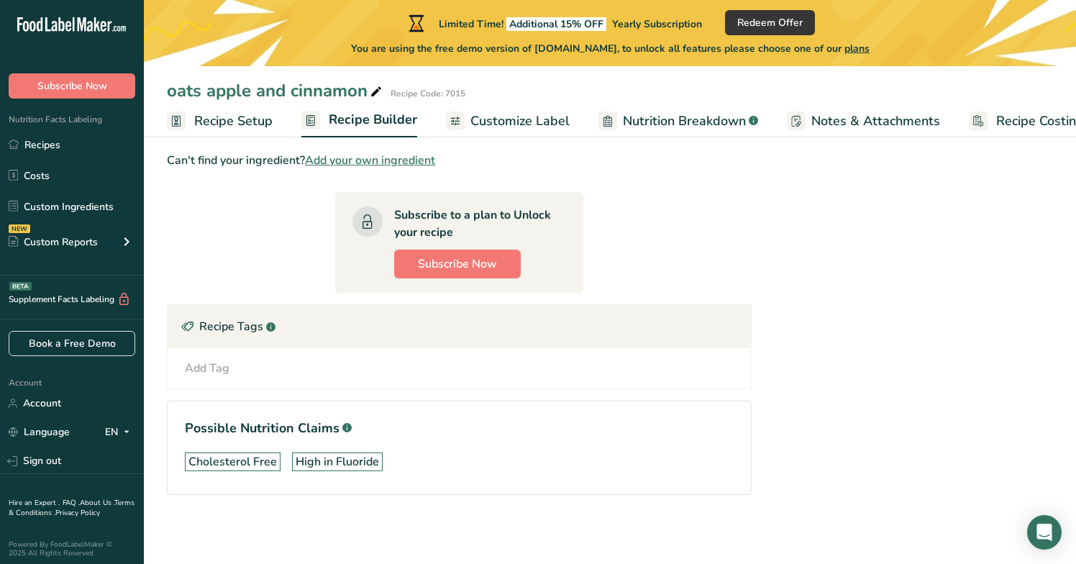
scroll to position [536, 0]
click at [359, 165] on span "Add your own ingredient" at bounding box center [370, 160] width 130 height 17
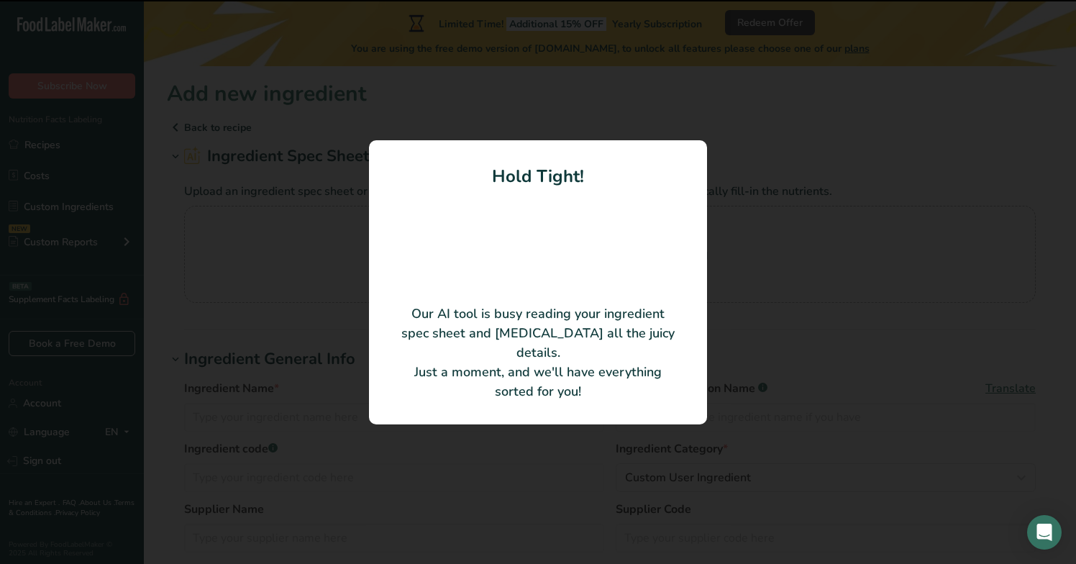
type input "Lemon Concentrate"
type input "Panteley Toshev Ltd."
type input "FR01399"
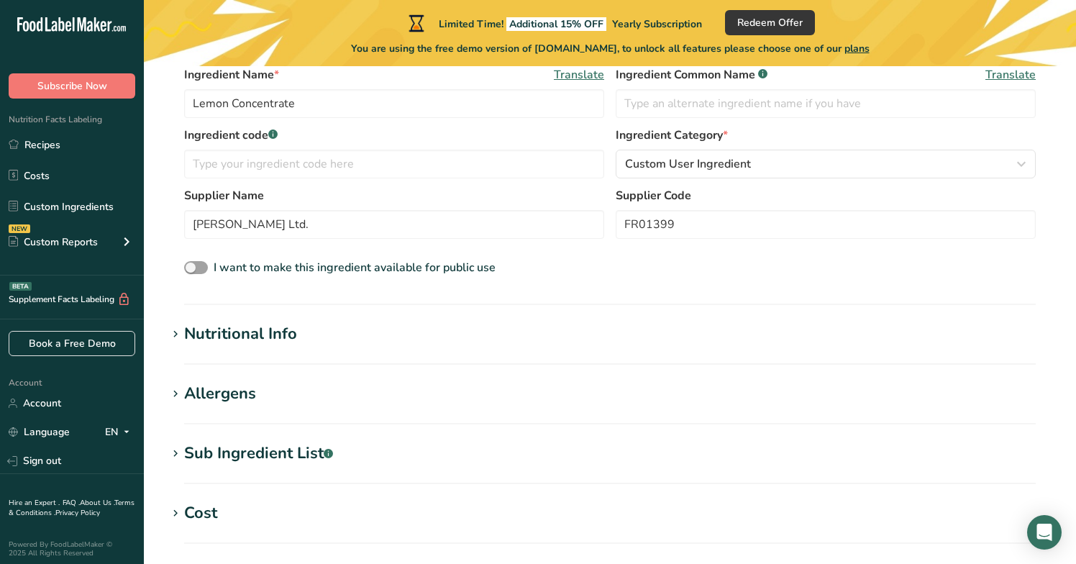
scroll to position [247, 0]
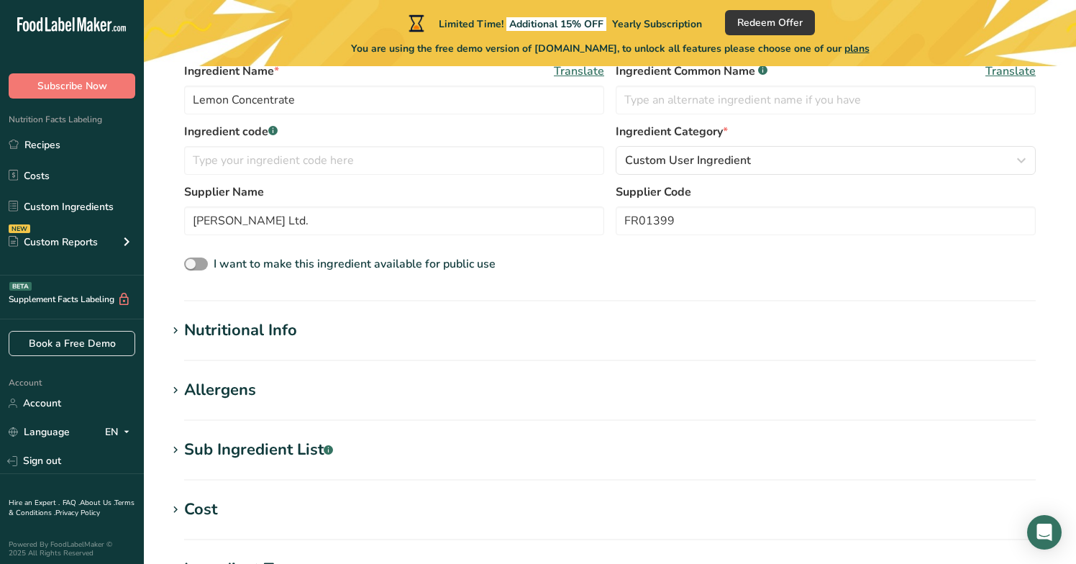
click at [177, 333] on icon at bounding box center [175, 331] width 13 height 20
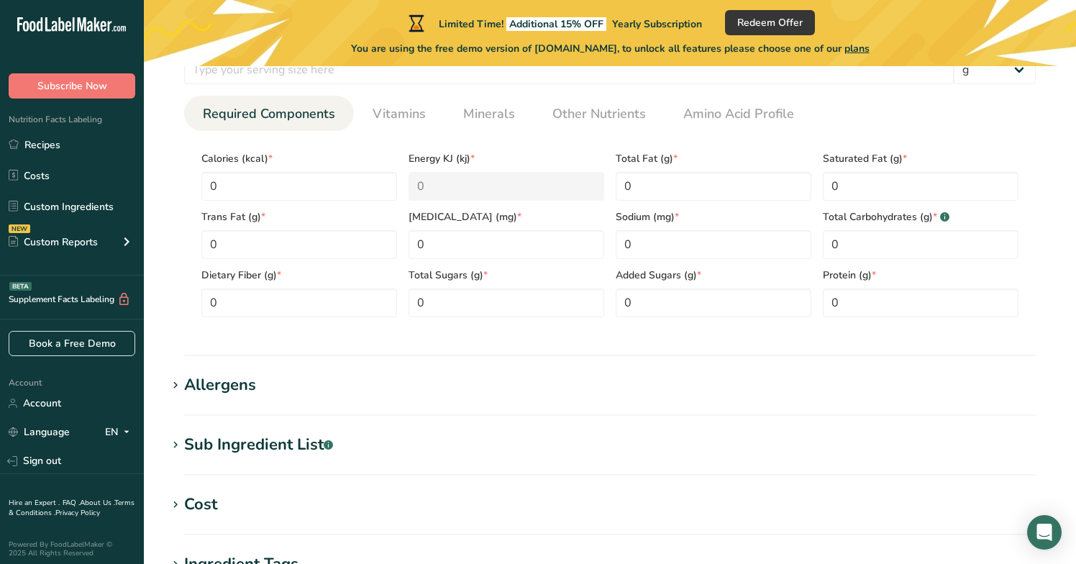
scroll to position [588, 0]
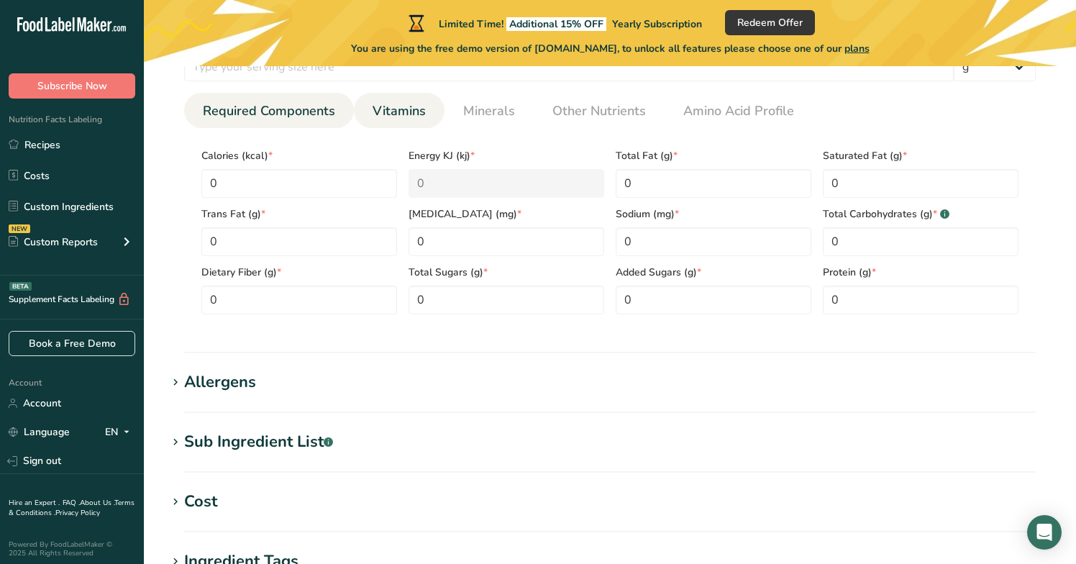
click at [403, 106] on span "Vitamins" at bounding box center [398, 110] width 53 height 19
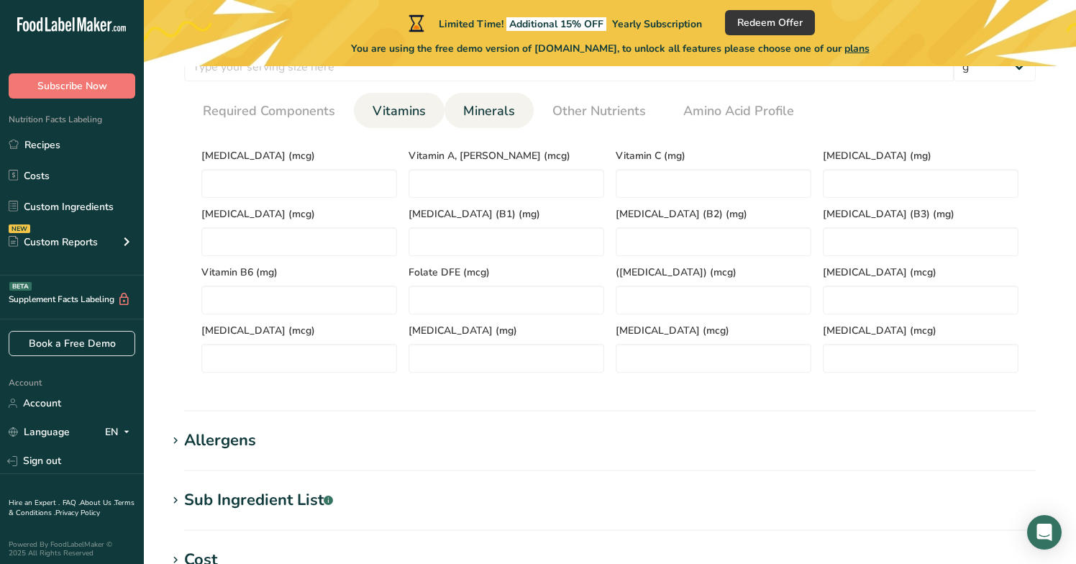
click at [498, 115] on span "Minerals" at bounding box center [489, 110] width 52 height 19
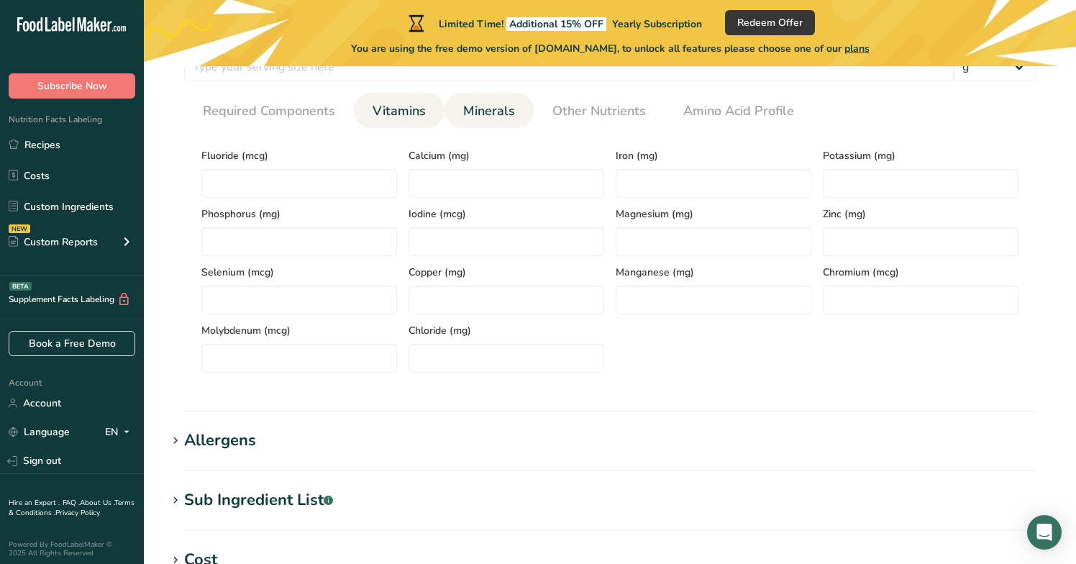
click at [405, 115] on span "Vitamins" at bounding box center [398, 110] width 53 height 19
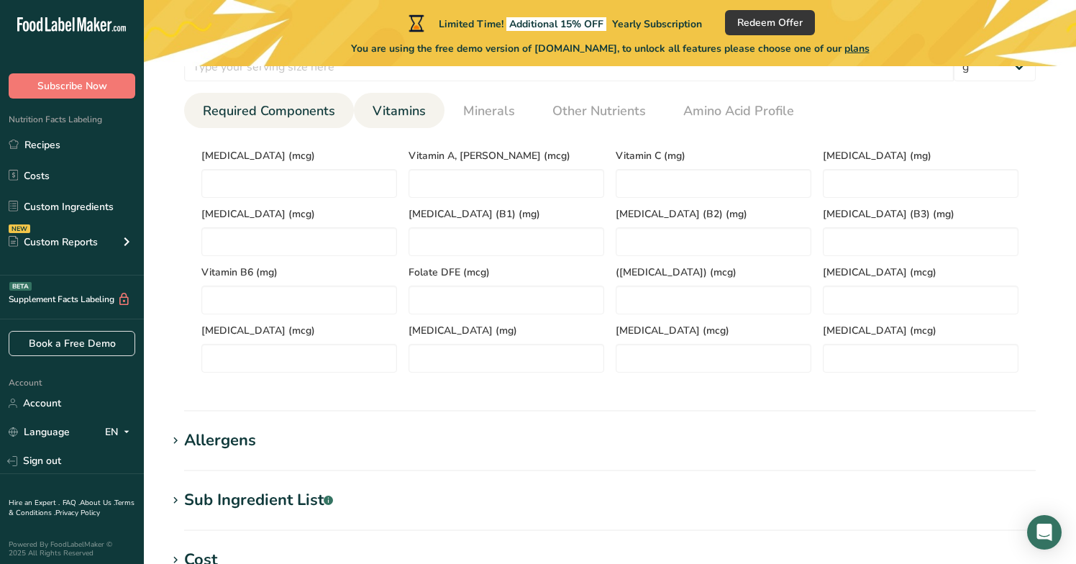
click at [308, 107] on span "Required Components" at bounding box center [269, 110] width 132 height 19
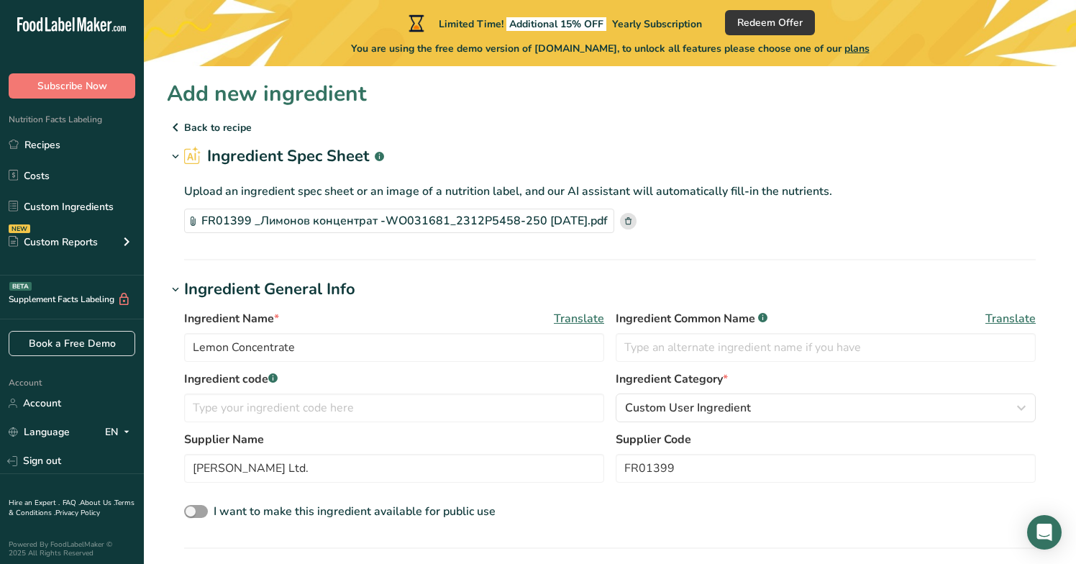
scroll to position [0, 0]
click at [221, 123] on p "Back to recipe" at bounding box center [610, 127] width 886 height 17
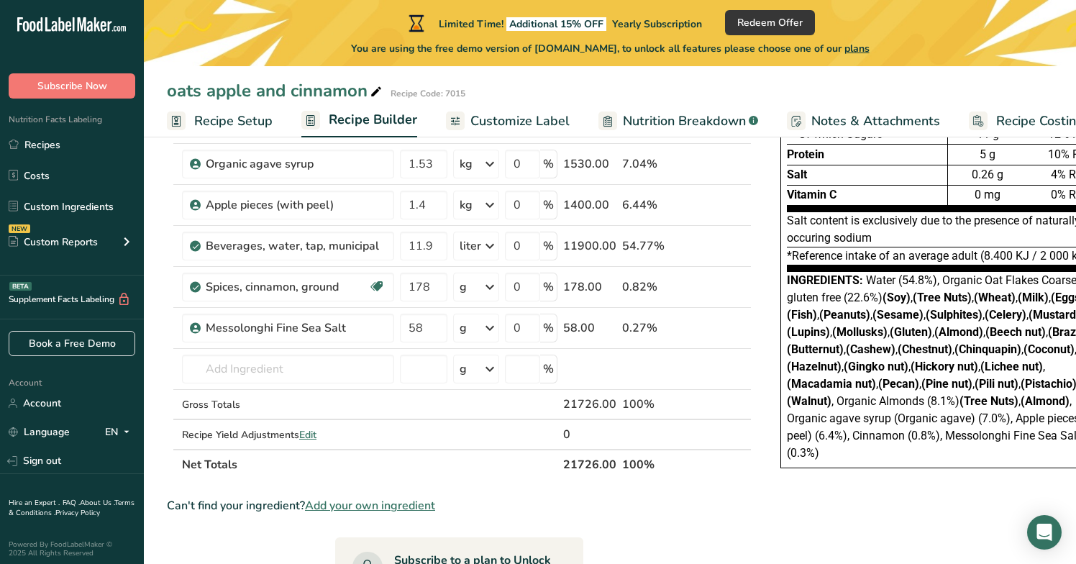
scroll to position [192, 0]
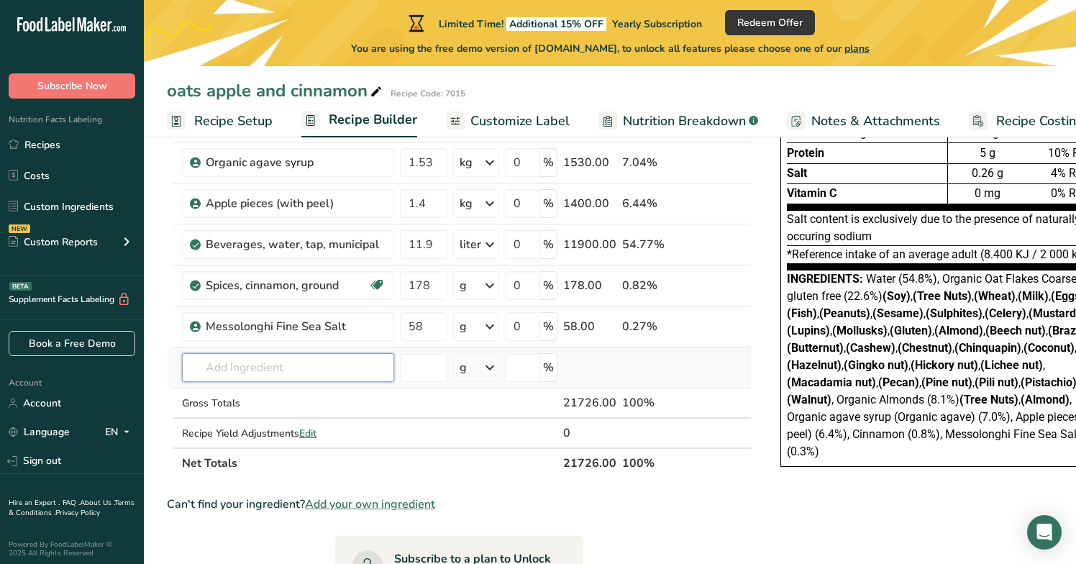
click at [293, 364] on input "text" at bounding box center [288, 367] width 212 height 29
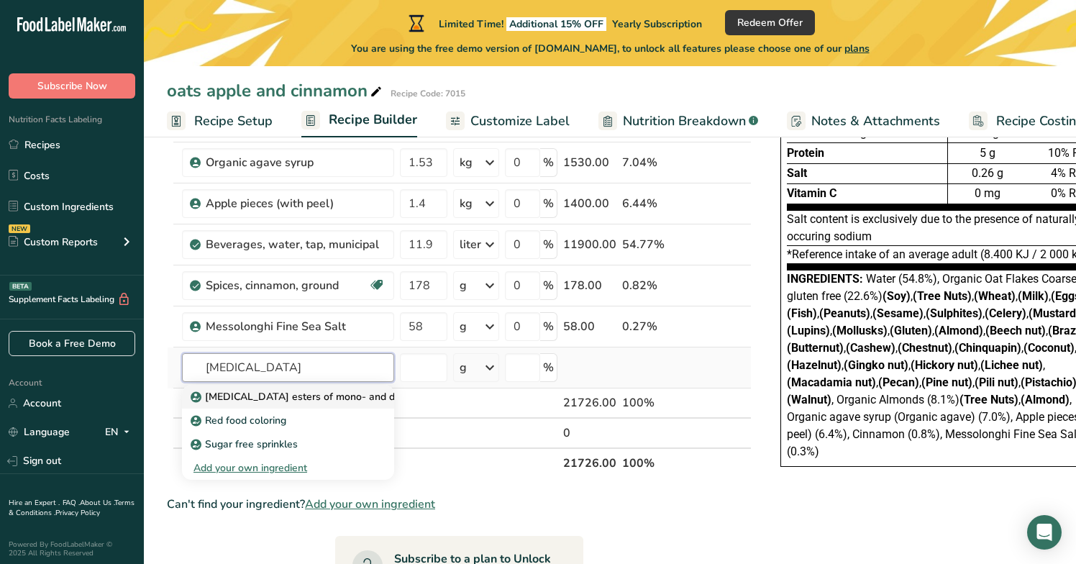
type input "citric acid"
click at [301, 400] on p "Citric acid esters of mono- and diglycerides of fatty acids (E472c)" at bounding box center [369, 396] width 352 height 15
type input "Citric acid esters of mono- and diglycerides of fatty acids (E472c)"
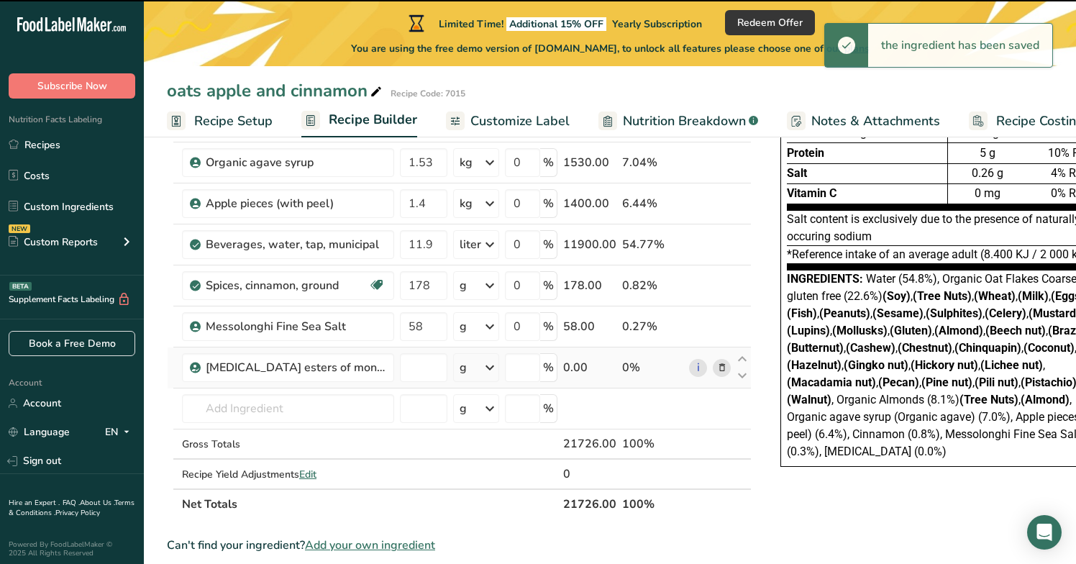
type input "0"
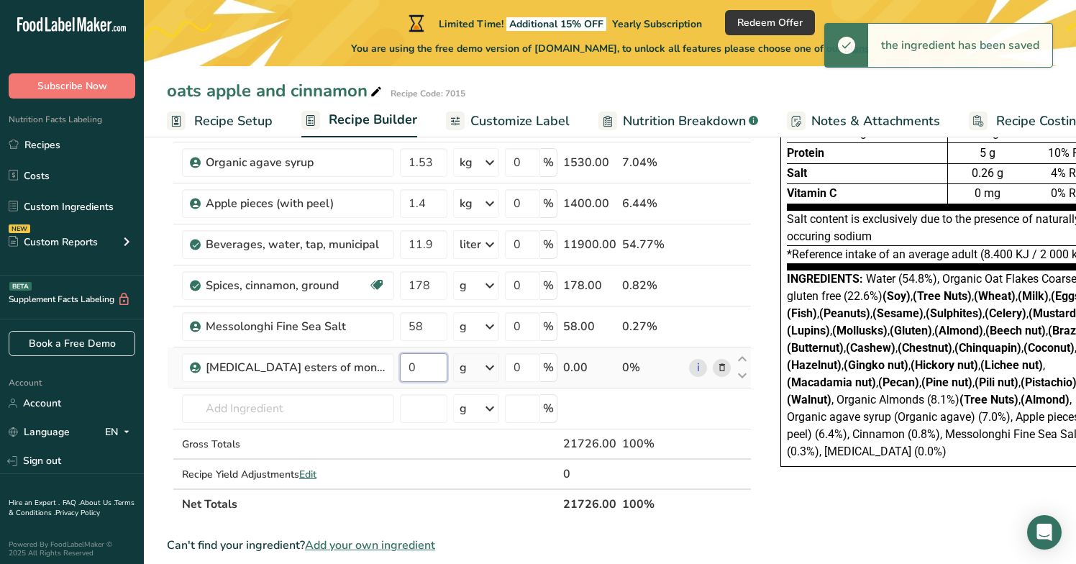
click at [431, 368] on input "0" at bounding box center [423, 367] width 47 height 29
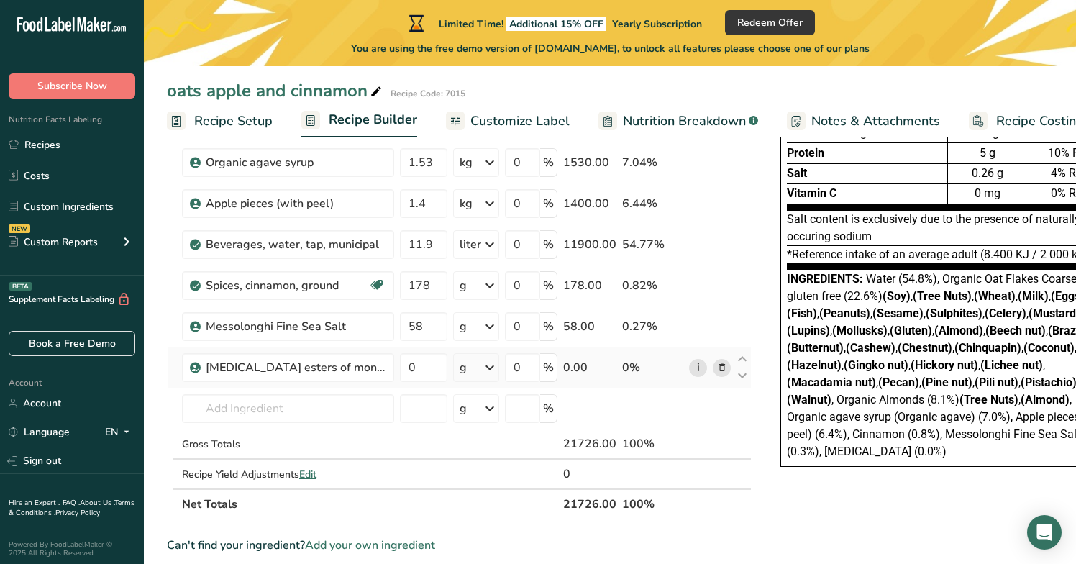
click at [694, 369] on div "Ingredient * Amount * Unit * Waste * .a-a{fill:#347362;}.b-a{fill:#fff;} Grams …" at bounding box center [459, 274] width 584 height 490
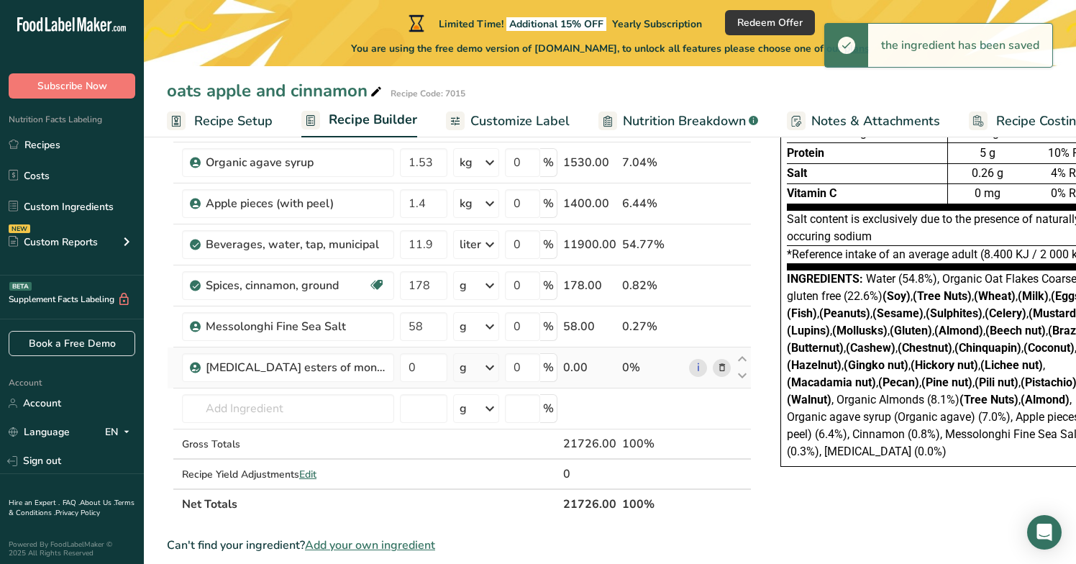
click at [694, 369] on link "i" at bounding box center [698, 368] width 18 height 18
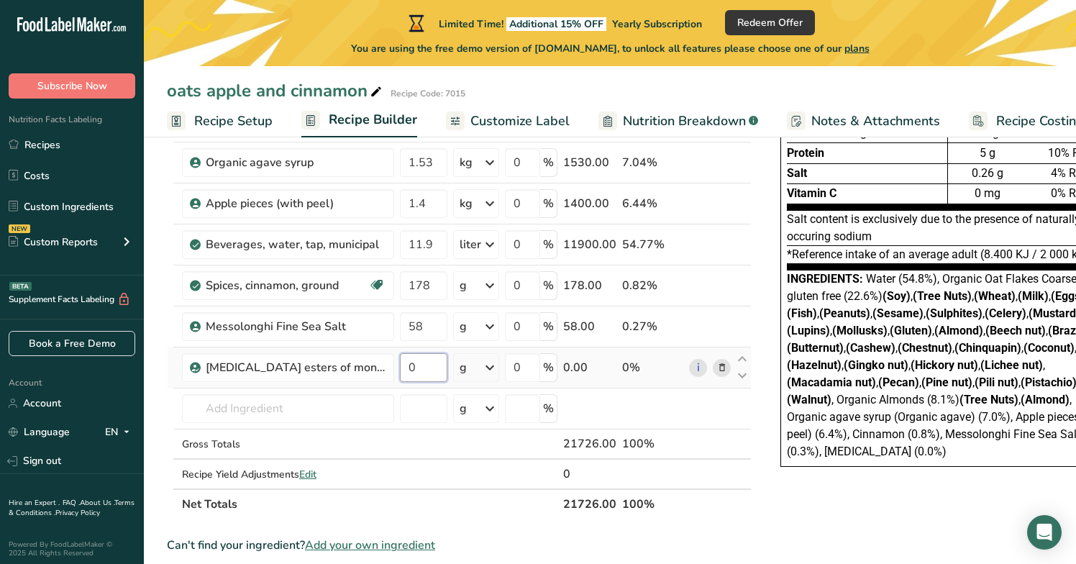
click at [418, 372] on input "0" at bounding box center [423, 367] width 47 height 29
type input "35"
click at [760, 425] on div "Nutrition Facts Energy Fat Of which Saturates Carbohydrates Of which Sugars Pro…" at bounding box center [947, 229] width 374 height 515
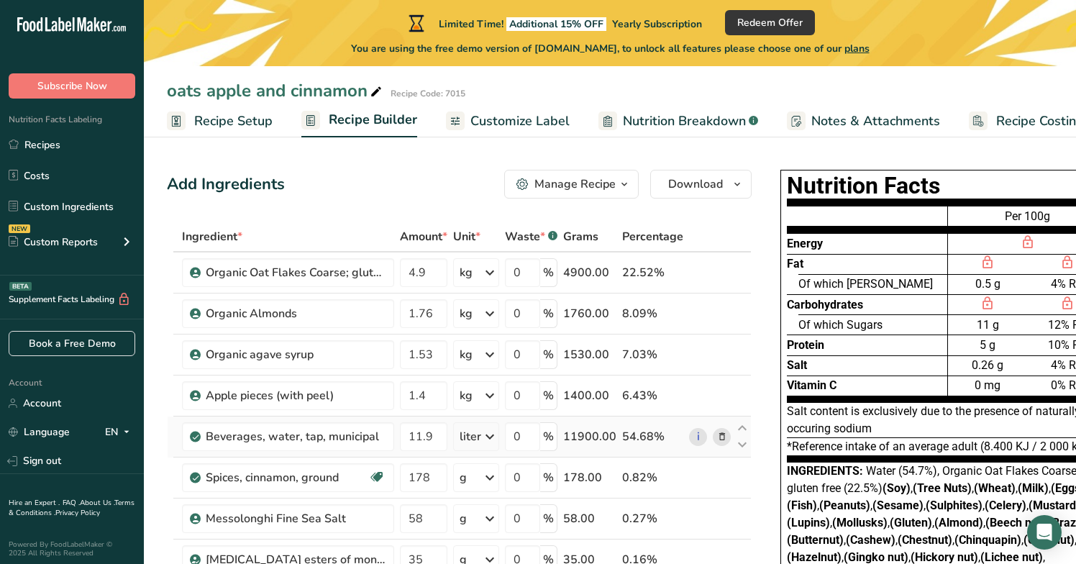
scroll to position [0, 0]
click at [769, 25] on span "Redeem Offer" at bounding box center [769, 22] width 65 height 15
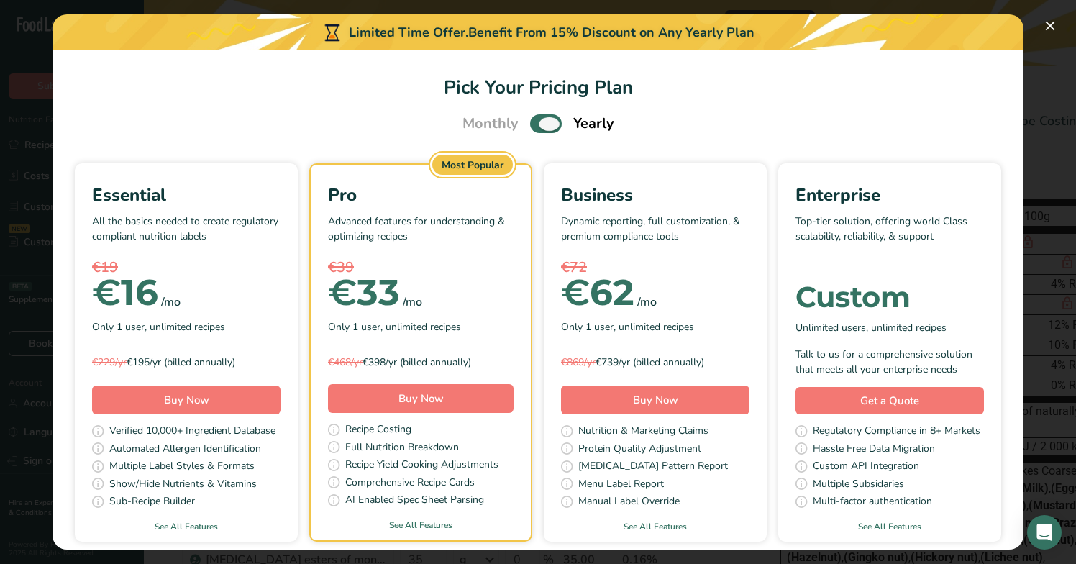
click at [552, 125] on span "Pick Your Pricing Plan Modal" at bounding box center [546, 123] width 32 height 18
click at [539, 125] on input "Pick Your Pricing Plan Modal" at bounding box center [534, 123] width 9 height 9
checkbox input "false"
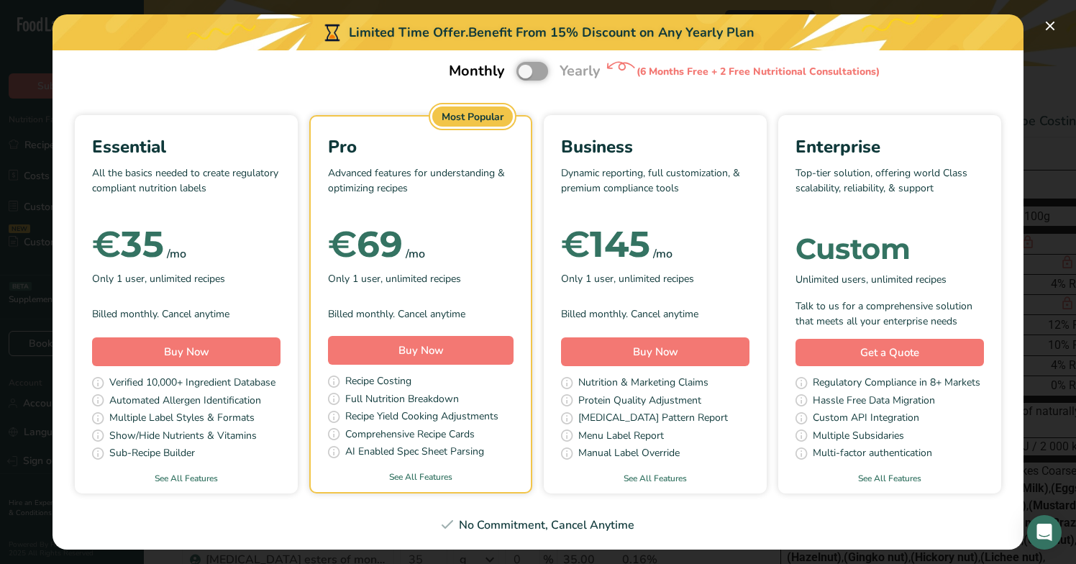
scroll to position [56, 0]
click at [1052, 29] on button "Pick Your Pricing Plan Modal" at bounding box center [1049, 25] width 23 height 23
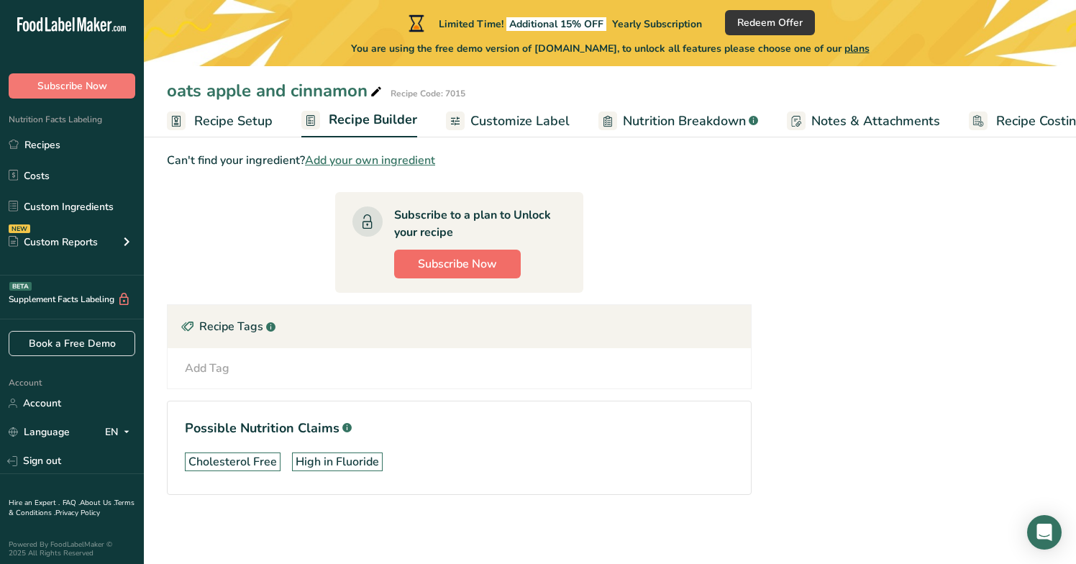
scroll to position [577, 0]
click at [467, 267] on span "Subscribe Now" at bounding box center [457, 263] width 79 height 17
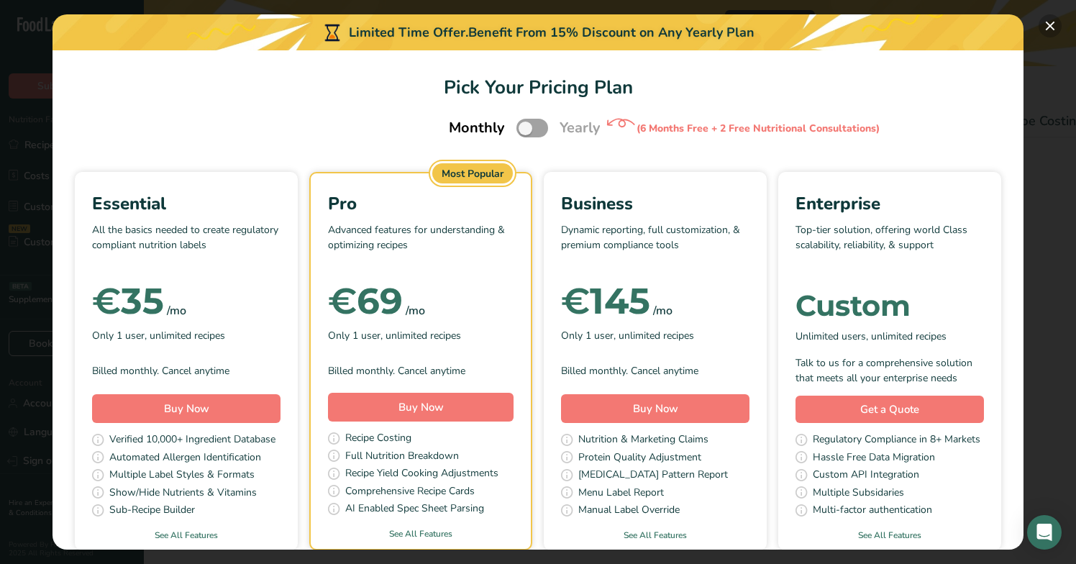
click at [1047, 29] on button "Pick Your Pricing Plan Modal" at bounding box center [1049, 25] width 23 height 23
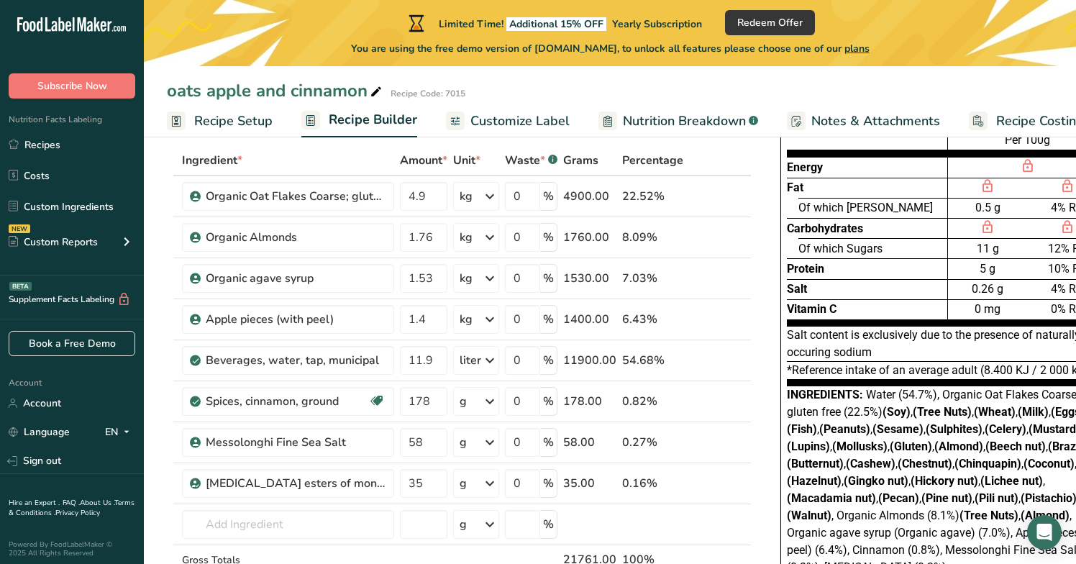
scroll to position [73, 0]
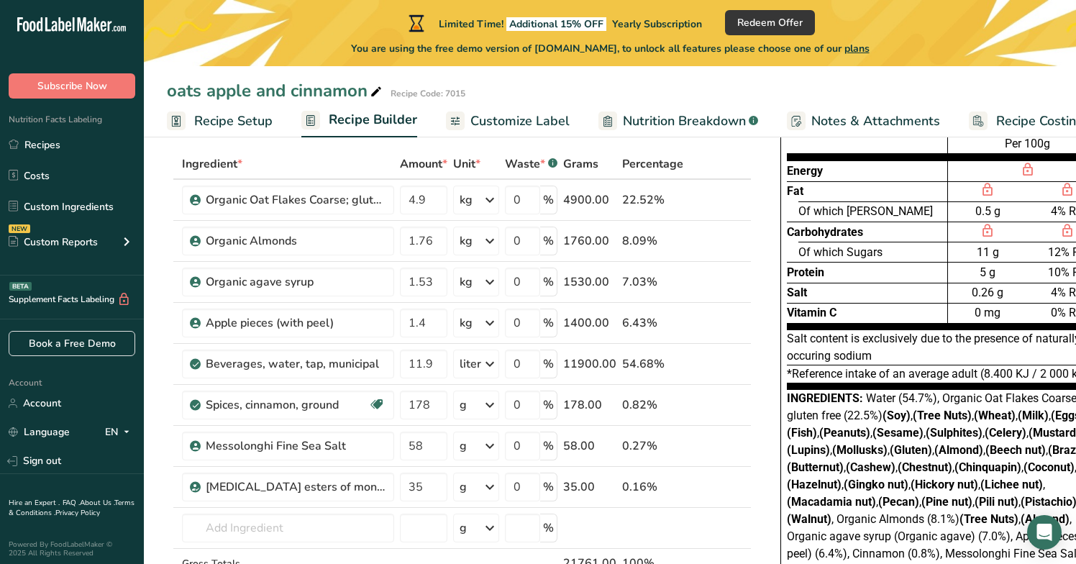
click at [517, 123] on span "Customize Label" at bounding box center [519, 120] width 99 height 19
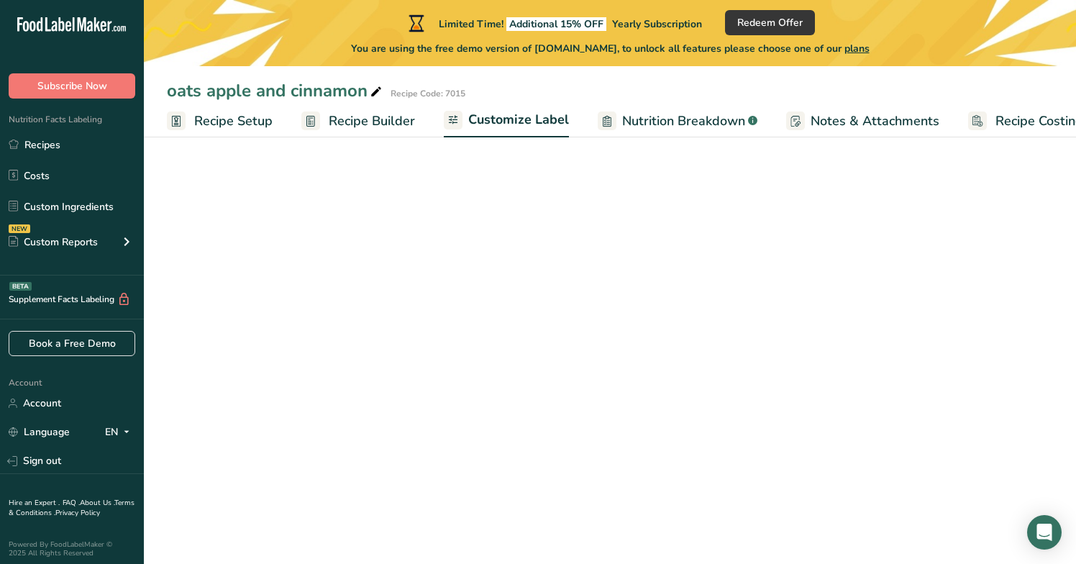
scroll to position [0, 30]
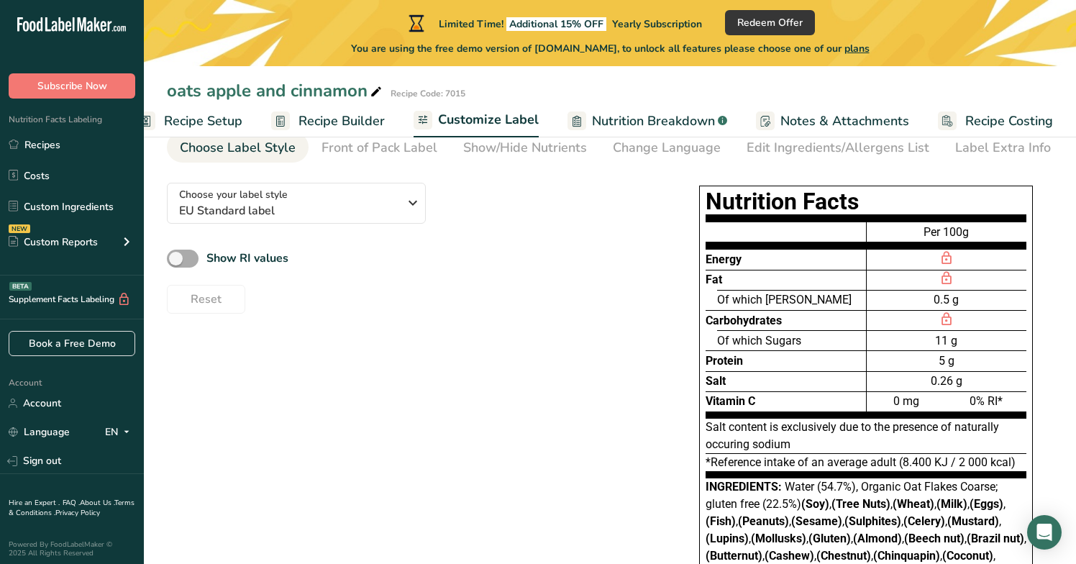
click at [179, 260] on span at bounding box center [183, 258] width 32 height 18
click at [176, 260] on input "Show RI values" at bounding box center [171, 258] width 9 height 9
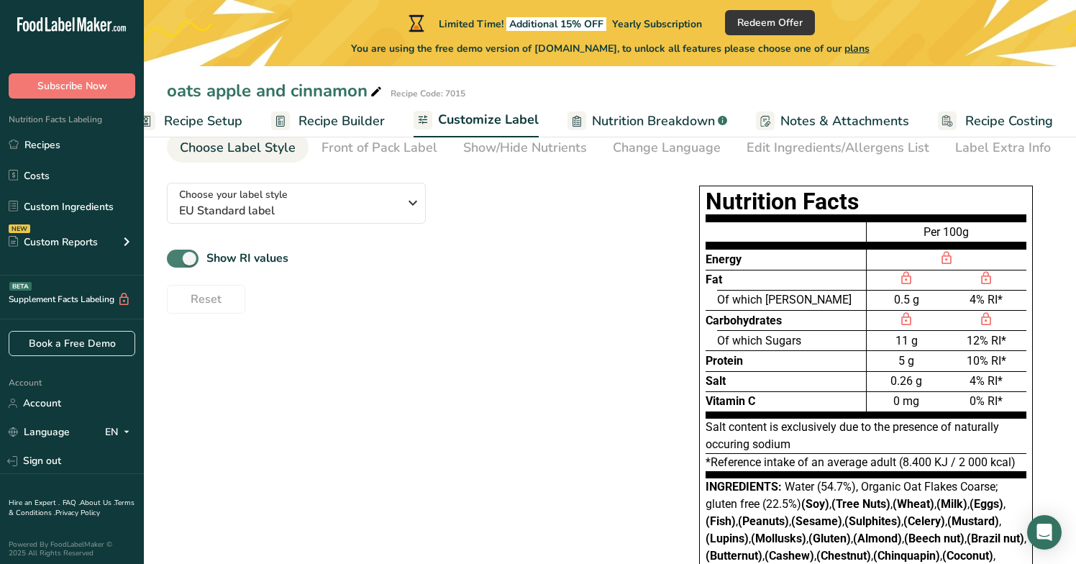
click at [189, 262] on span at bounding box center [183, 258] width 32 height 18
click at [176, 262] on input "Show RI values" at bounding box center [171, 258] width 9 height 9
checkbox input "false"
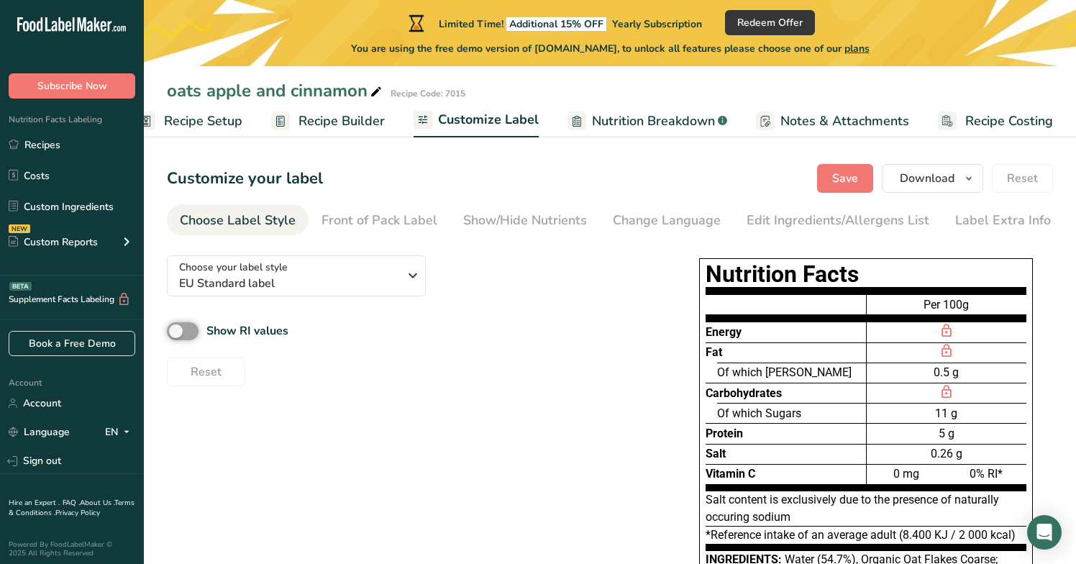
scroll to position [0, 0]
click at [646, 119] on span "Nutrition Breakdown" at bounding box center [653, 120] width 123 height 19
select select "Calories"
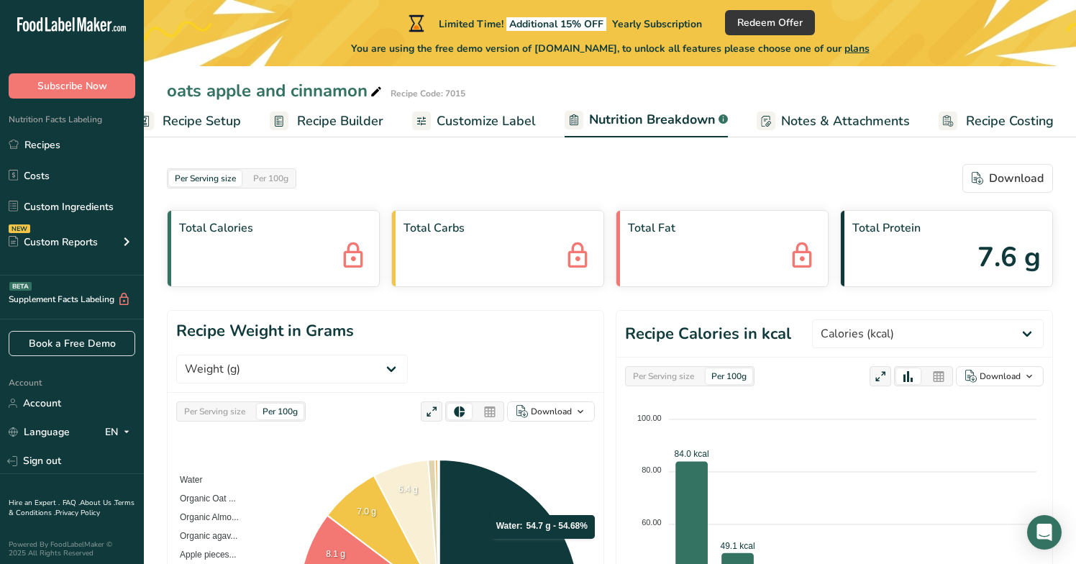
scroll to position [0, 0]
click at [865, 122] on span "Notes & Attachments" at bounding box center [845, 120] width 129 height 19
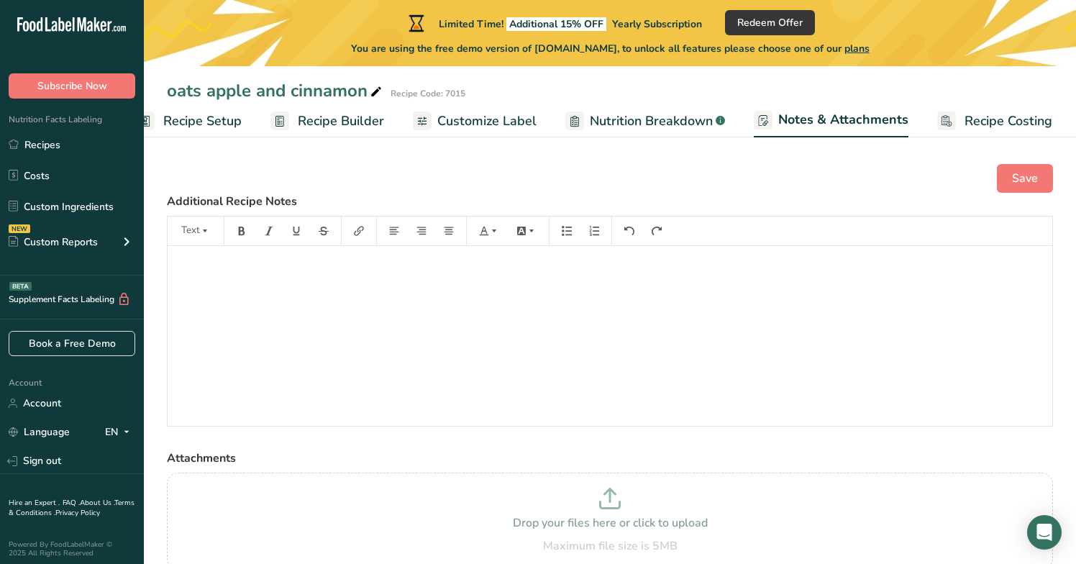
scroll to position [11, 0]
click at [208, 127] on span "Recipe Setup" at bounding box center [202, 120] width 78 height 19
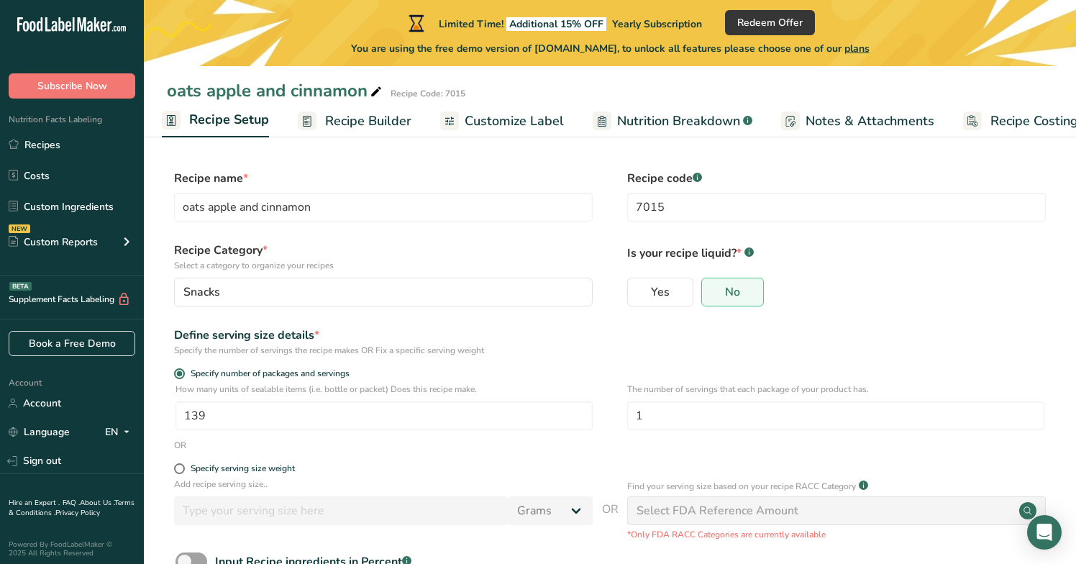
click at [364, 124] on span "Recipe Builder" at bounding box center [368, 120] width 86 height 19
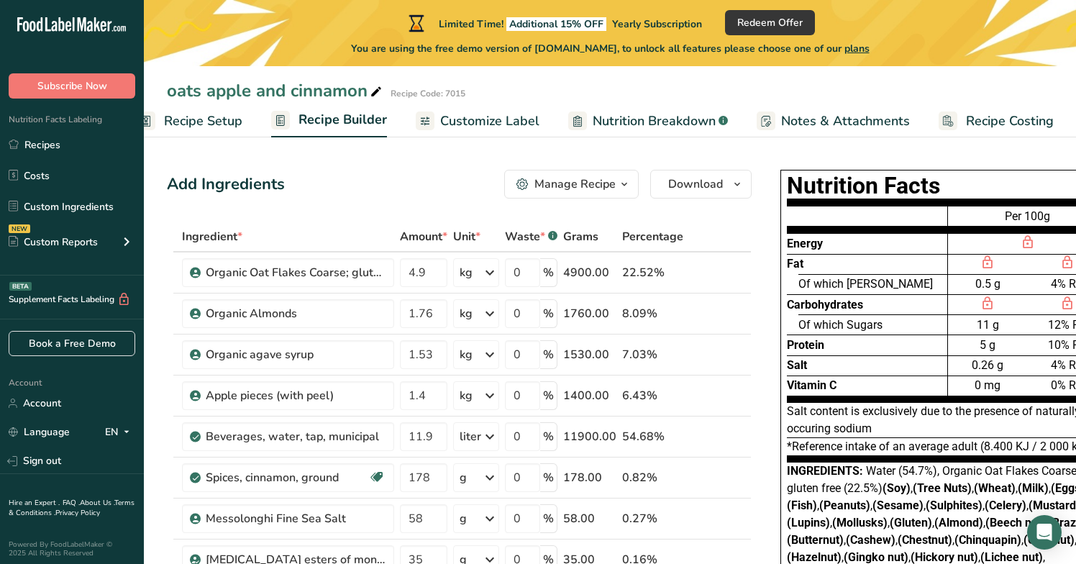
click at [479, 122] on span "Customize Label" at bounding box center [489, 120] width 99 height 19
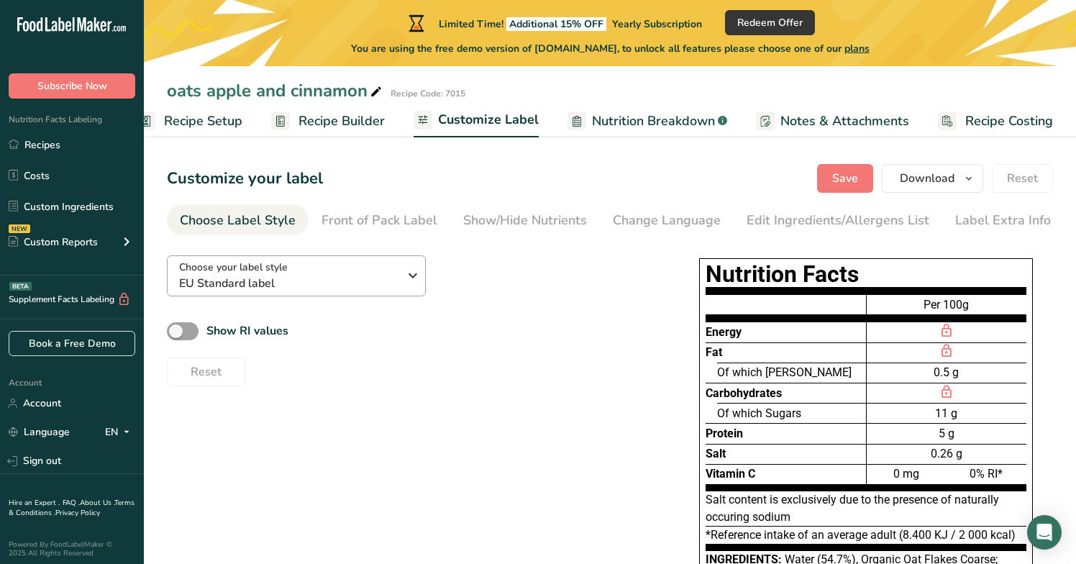
click at [412, 278] on icon "button" at bounding box center [412, 275] width 17 height 26
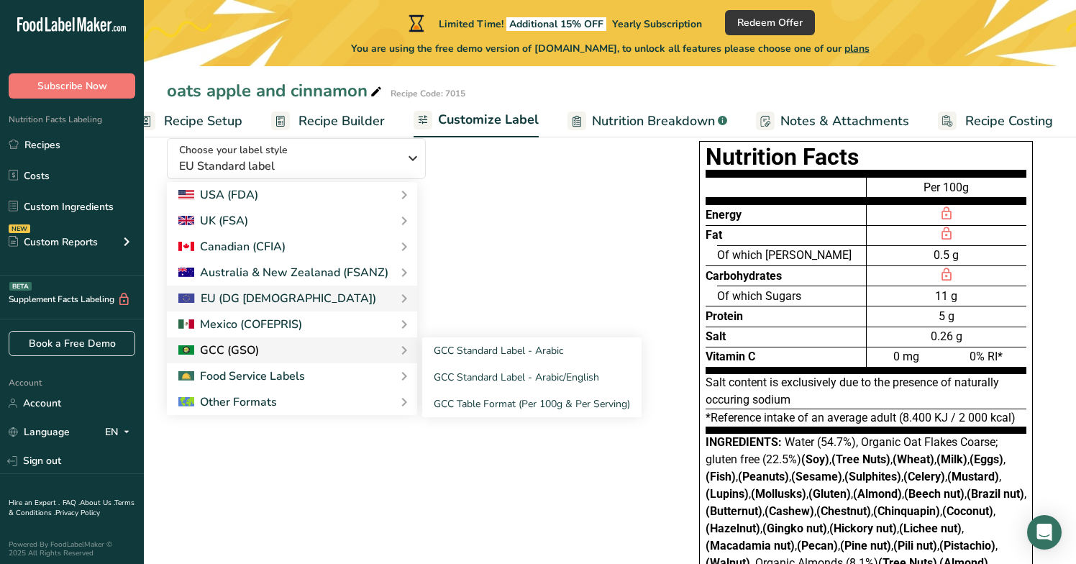
scroll to position [119, 0]
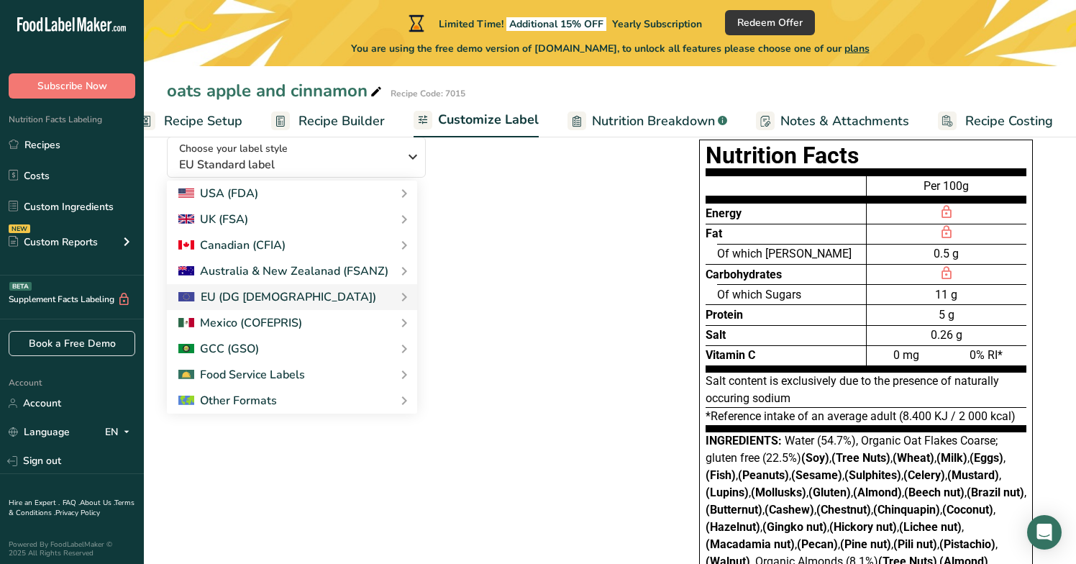
click at [546, 277] on div "Choose your label style EU Standard label USA (FDA) Standard FDA label Tabular …" at bounding box center [610, 391] width 886 height 532
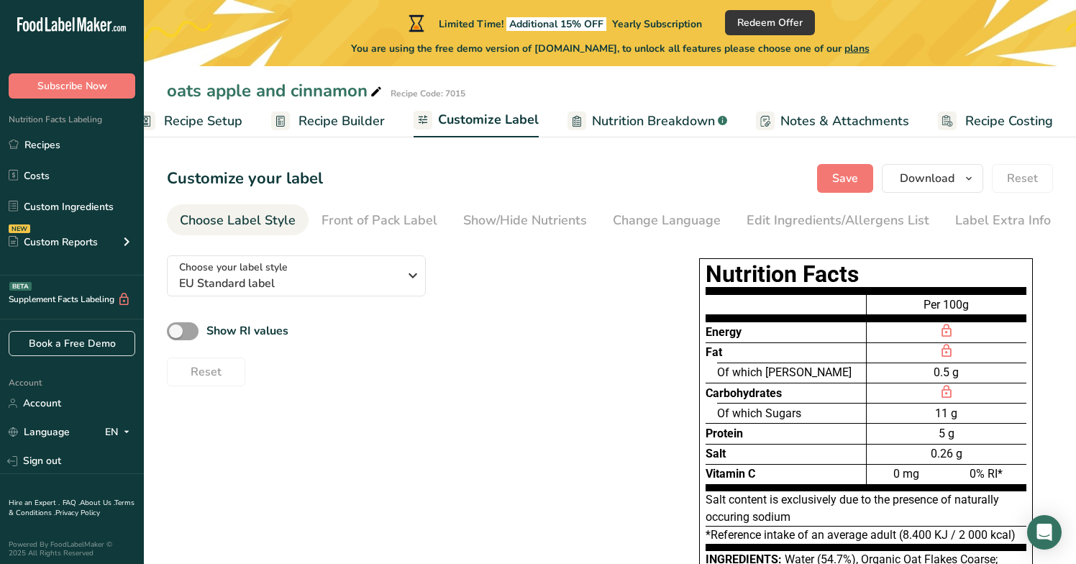
scroll to position [0, 0]
click at [214, 121] on span "Recipe Setup" at bounding box center [203, 120] width 78 height 19
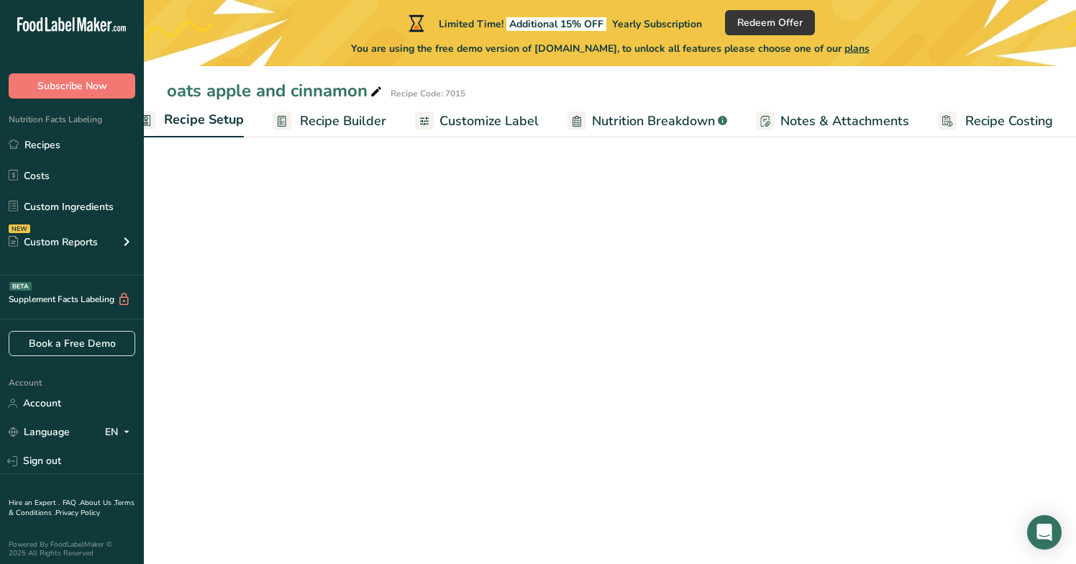
scroll to position [0, 5]
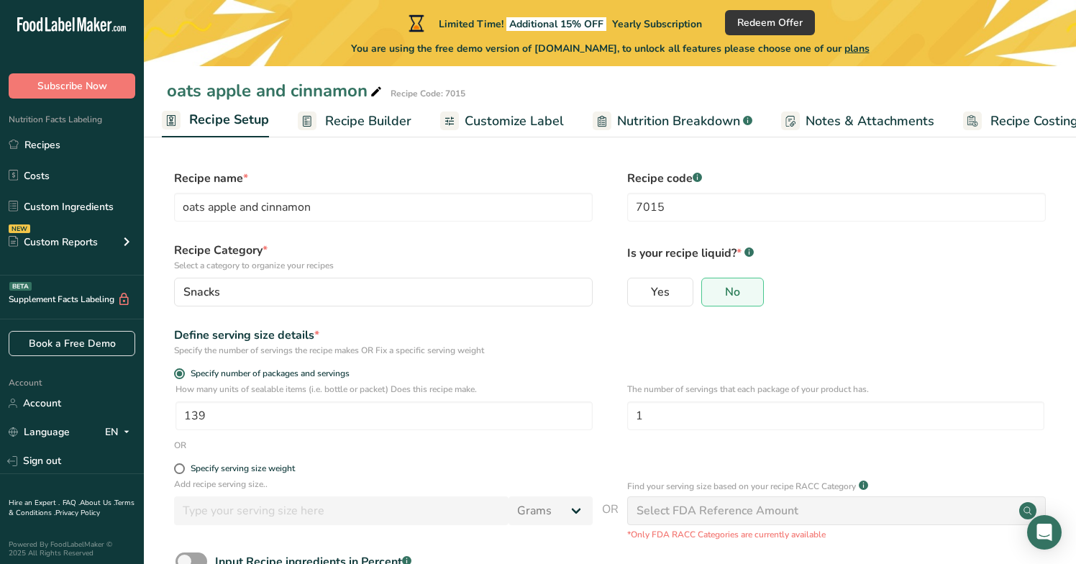
click at [388, 124] on span "Recipe Builder" at bounding box center [368, 120] width 86 height 19
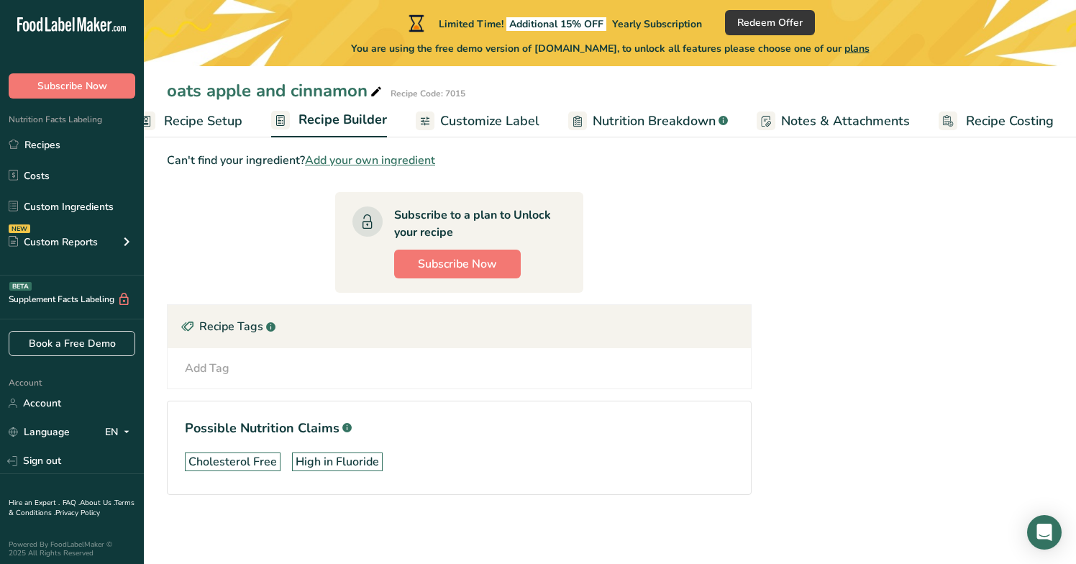
scroll to position [577, 0]
click at [227, 367] on div "Add Tag" at bounding box center [207, 367] width 45 height 17
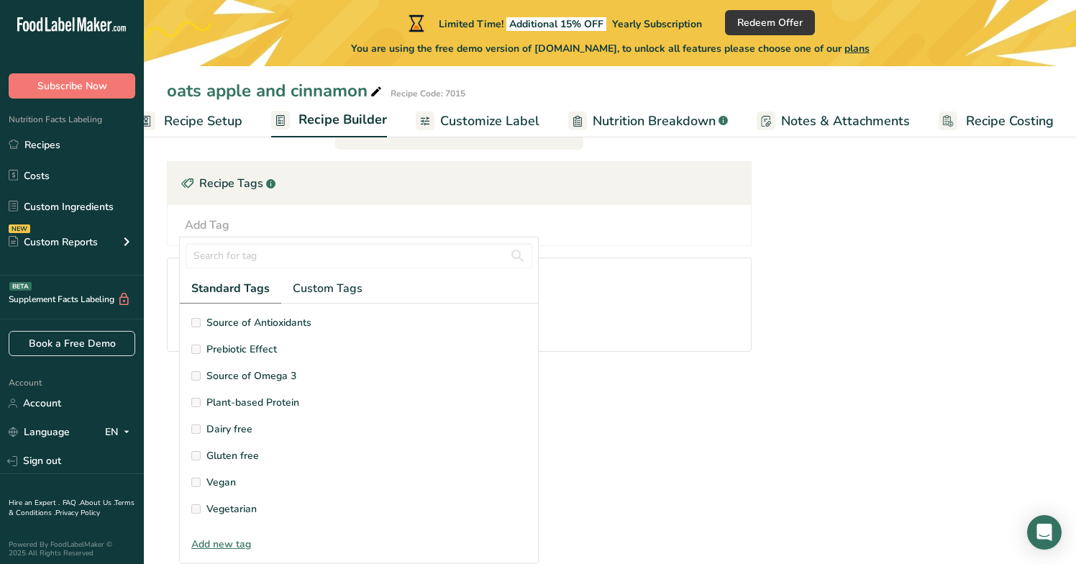
scroll to position [143, 0]
click at [236, 455] on span "Gluten free" at bounding box center [232, 455] width 52 height 15
click at [234, 457] on span "Gluten free" at bounding box center [232, 455] width 52 height 15
click at [359, 257] on input "text" at bounding box center [358, 255] width 347 height 25
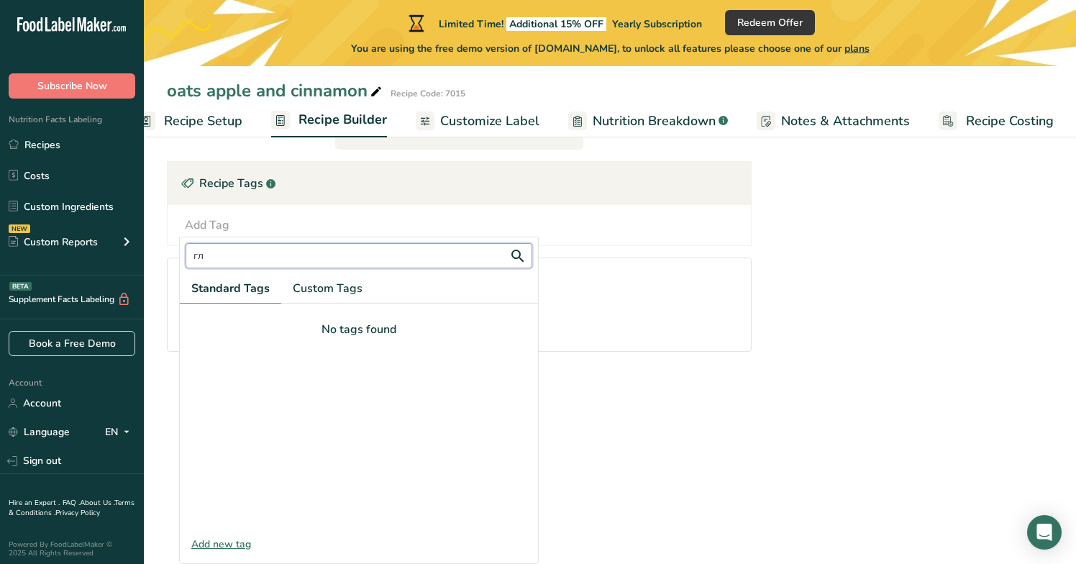
type input "г"
drag, startPoint x: 359, startPoint y: 257, endPoint x: 216, endPoint y: 324, distance: 157.6
click at [216, 324] on span "Gluten free" at bounding box center [232, 322] width 52 height 15
click at [194, 324] on div at bounding box center [359, 416] width 358 height 227
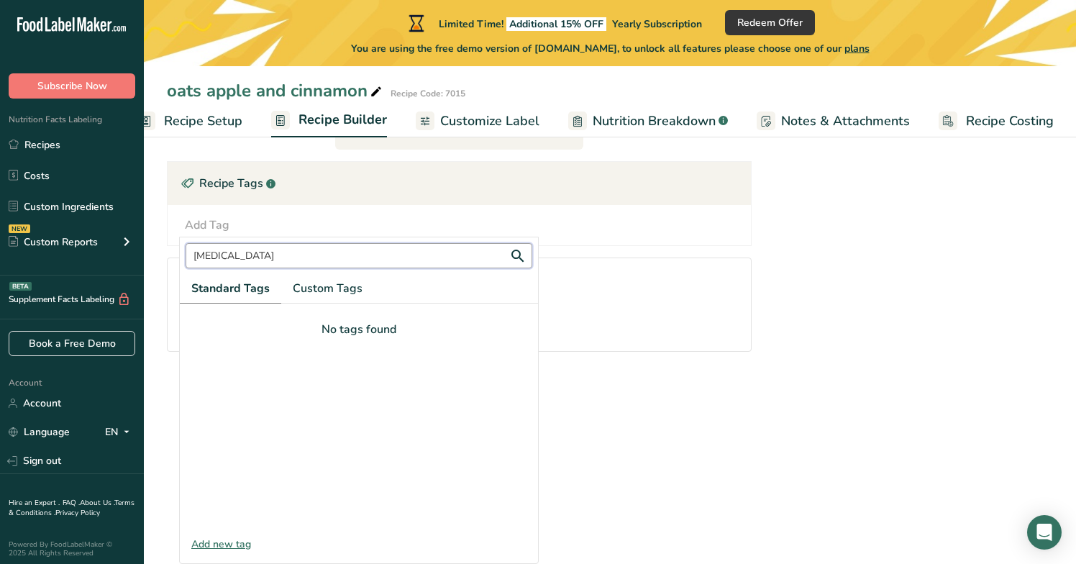
click at [316, 257] on input "flu" at bounding box center [358, 255] width 347 height 25
type input "glut"
click at [226, 324] on span "Gluten free" at bounding box center [232, 322] width 52 height 15
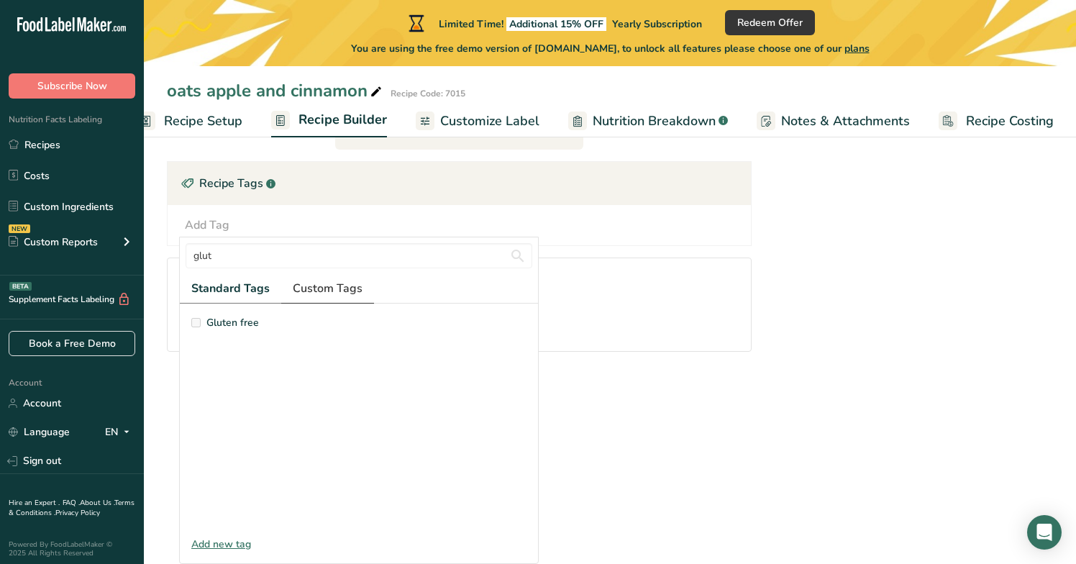
click at [315, 288] on span "Custom Tags" at bounding box center [328, 288] width 70 height 17
click at [238, 288] on span "Standard Tags" at bounding box center [229, 288] width 77 height 17
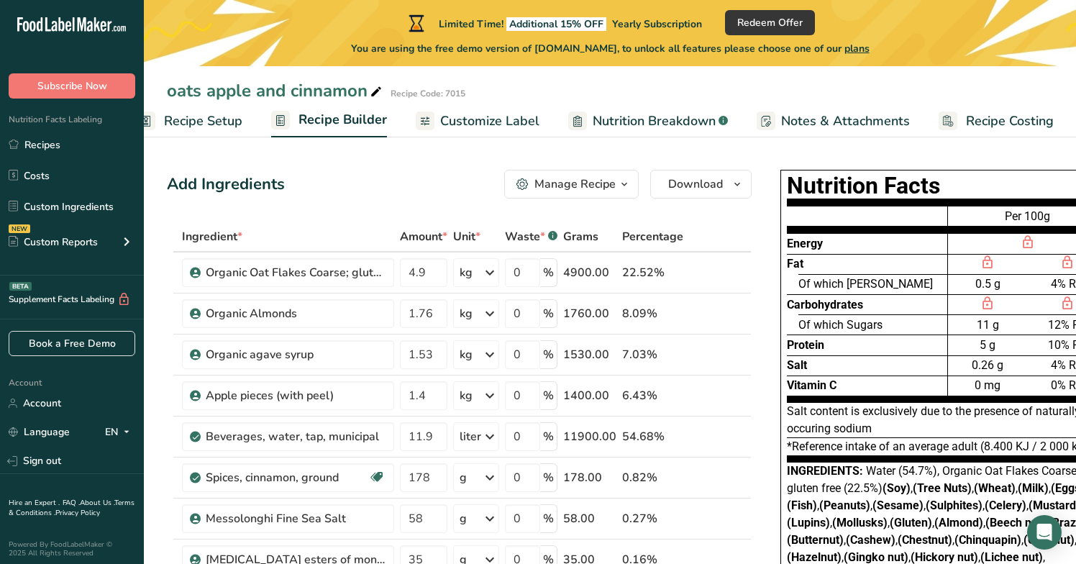
click at [981, 120] on span "Recipe Costing" at bounding box center [1010, 120] width 88 height 19
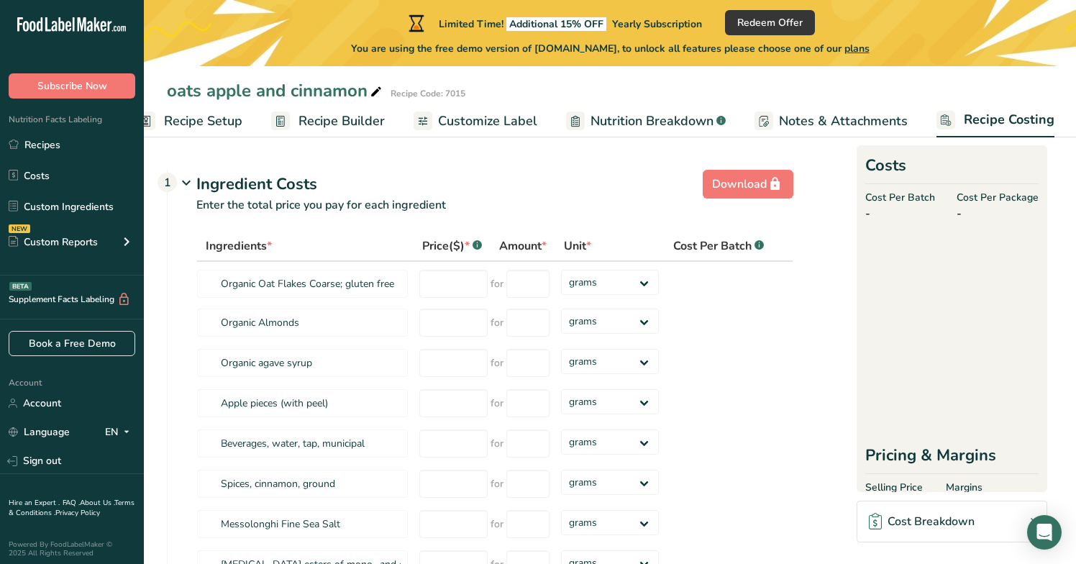
click at [825, 120] on span "Notes & Attachments" at bounding box center [843, 120] width 129 height 19
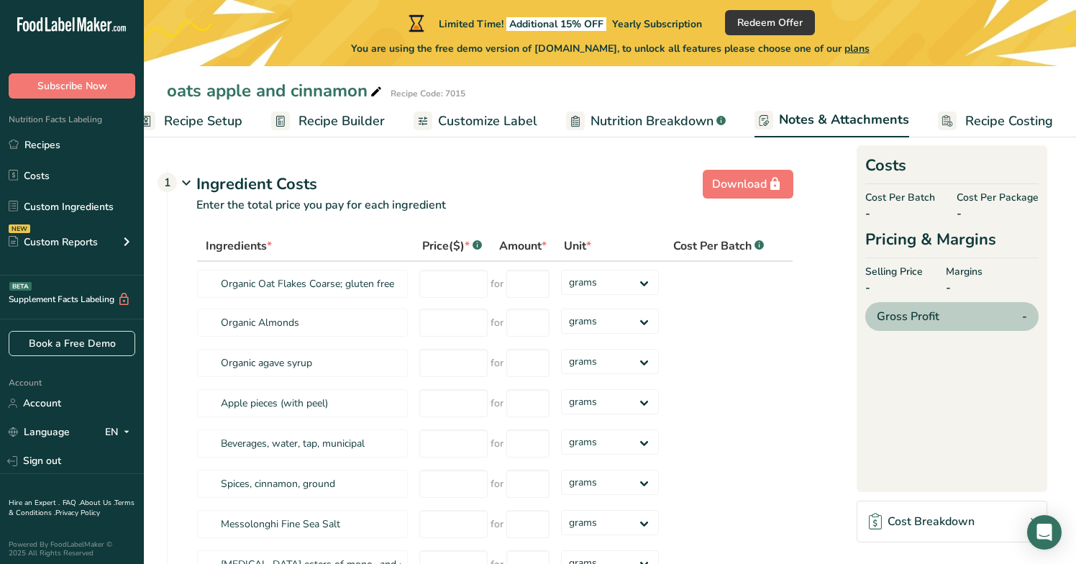
scroll to position [0, 31]
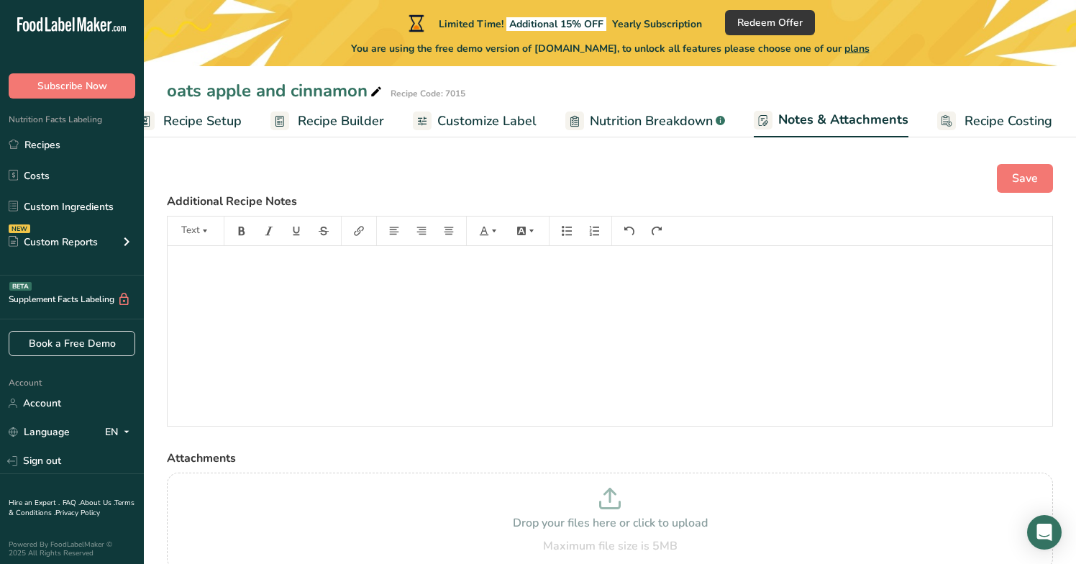
click at [678, 119] on span "Nutrition Breakdown" at bounding box center [651, 120] width 123 height 19
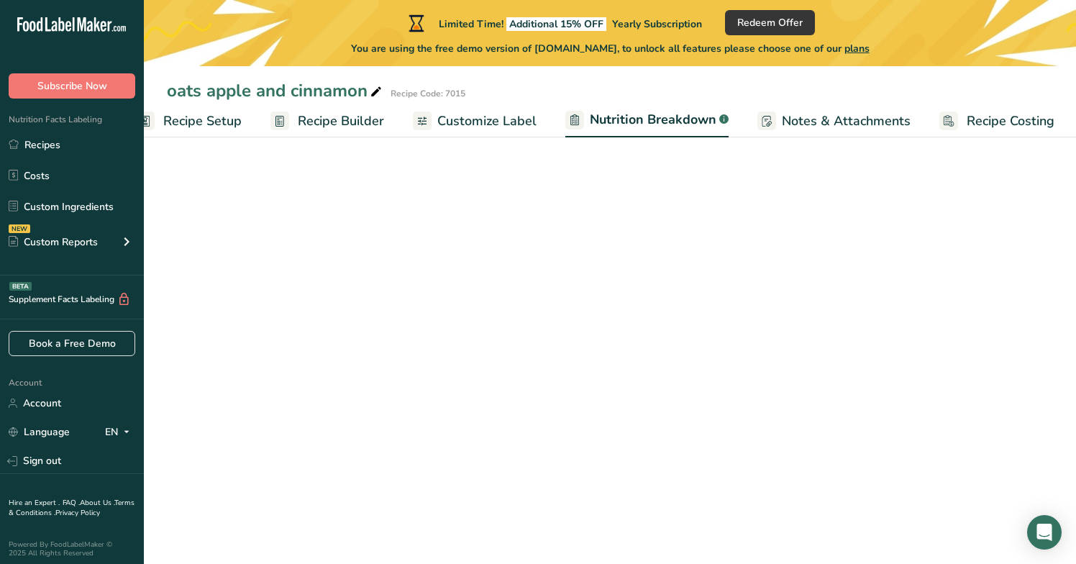
scroll to position [0, 32]
select select "Calories"
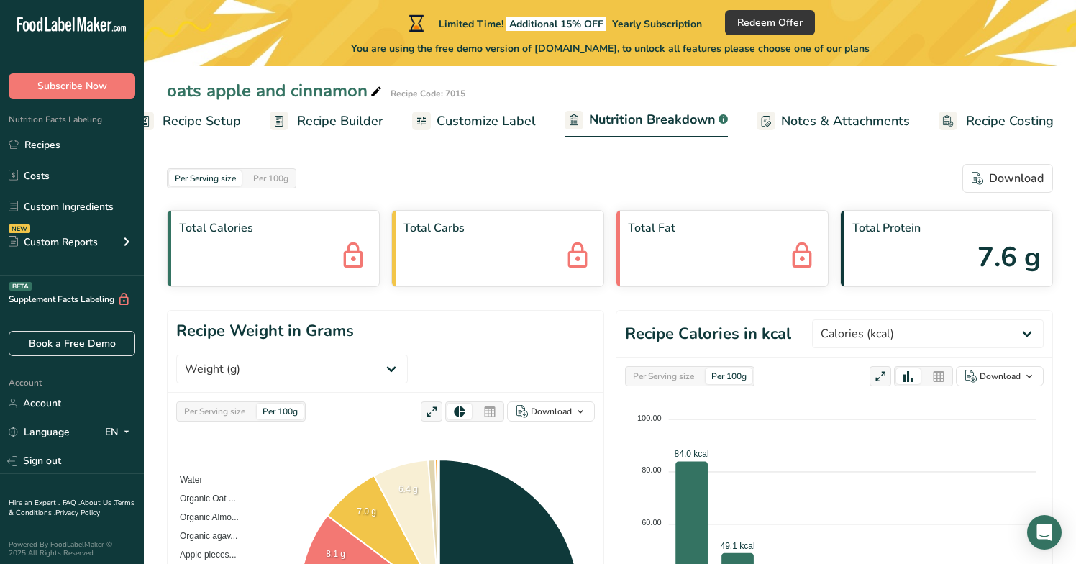
scroll to position [0, 0]
click at [277, 178] on div "Per 100g" at bounding box center [270, 178] width 47 height 16
click at [472, 127] on span "Customize Label" at bounding box center [485, 120] width 99 height 19
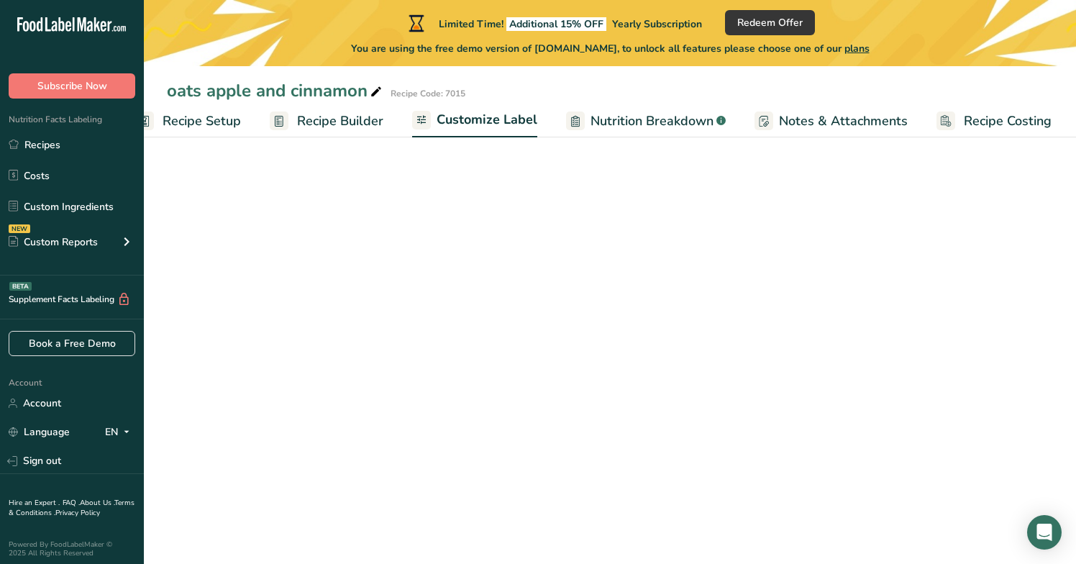
scroll to position [0, 30]
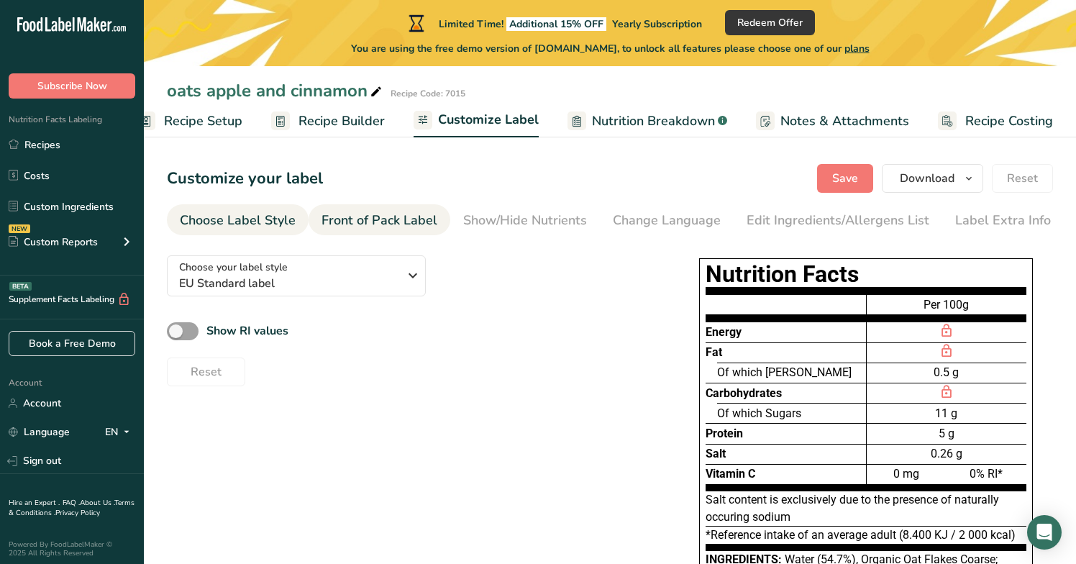
click at [352, 221] on div "Front of Pack Label" at bounding box center [379, 220] width 116 height 19
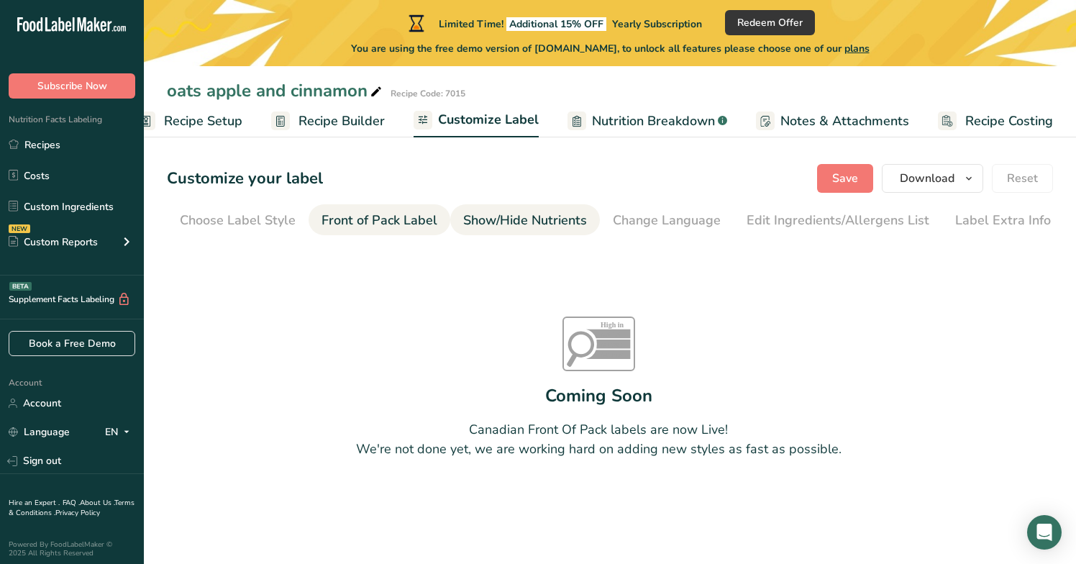
click at [523, 219] on div "Show/Hide Nutrients" at bounding box center [525, 220] width 124 height 19
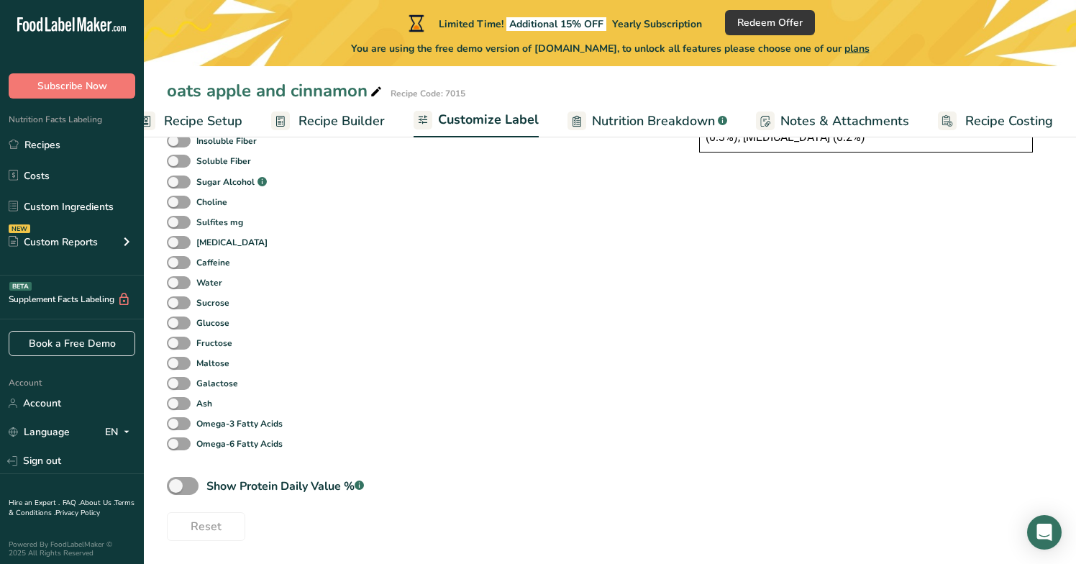
scroll to position [594, 0]
click at [174, 487] on span at bounding box center [183, 486] width 32 height 18
click at [174, 487] on input "Show Protein Daily Value % .a-a{fill:#347362;}.b-a{fill:#fff;}" at bounding box center [171, 486] width 9 height 9
checkbox input "true"
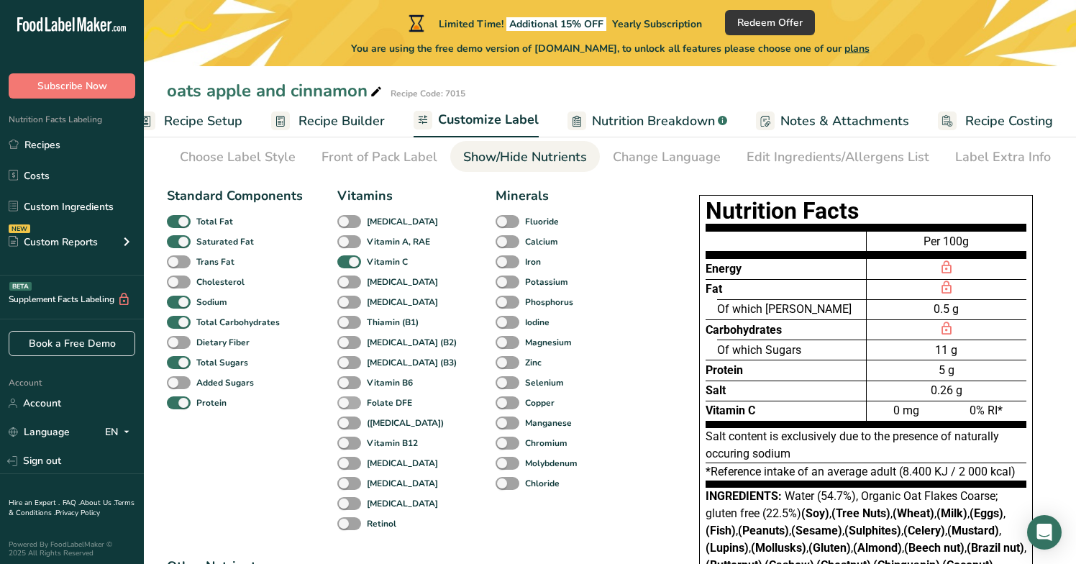
scroll to position [63, 0]
click at [239, 384] on b "Added Sugars" at bounding box center [225, 382] width 58 height 13
click at [176, 384] on input "Added Sugars" at bounding box center [171, 381] width 9 height 9
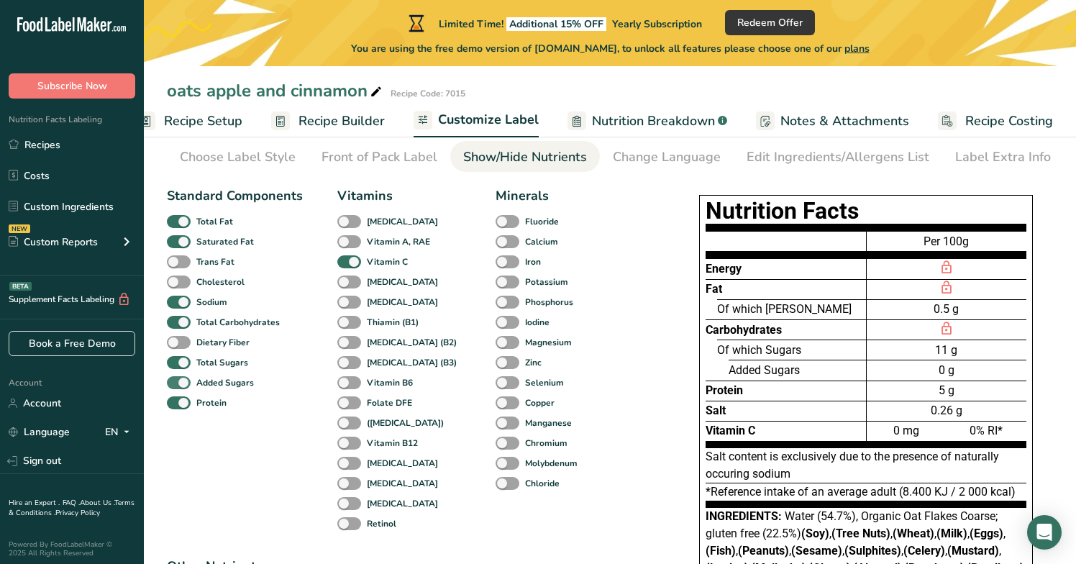
click at [239, 384] on b "Added Sugars" at bounding box center [225, 382] width 58 height 13
click at [176, 384] on input "Added Sugars" at bounding box center [171, 381] width 9 height 9
checkbox input "false"
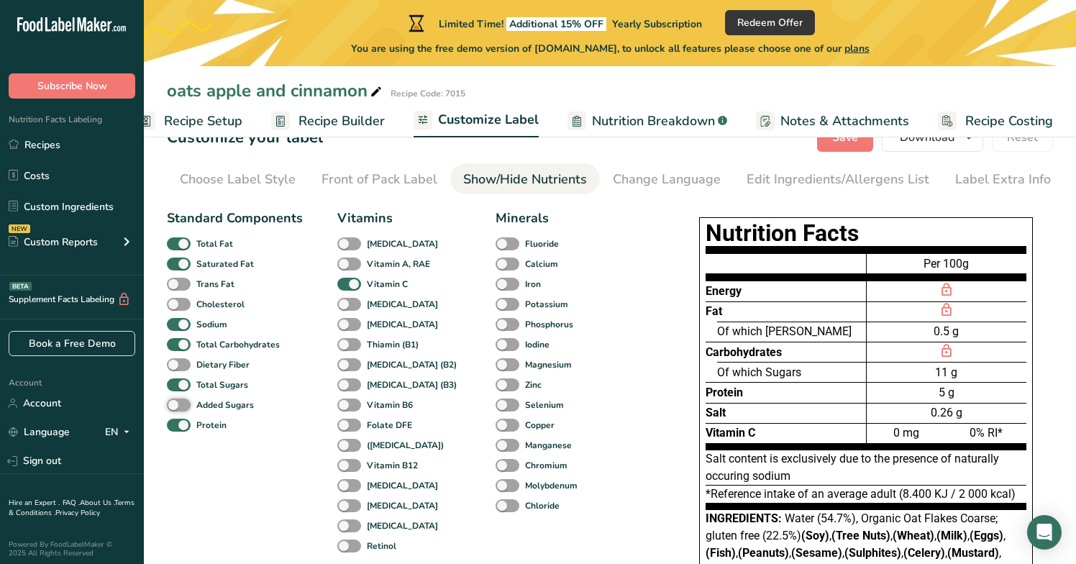
scroll to position [32, 0]
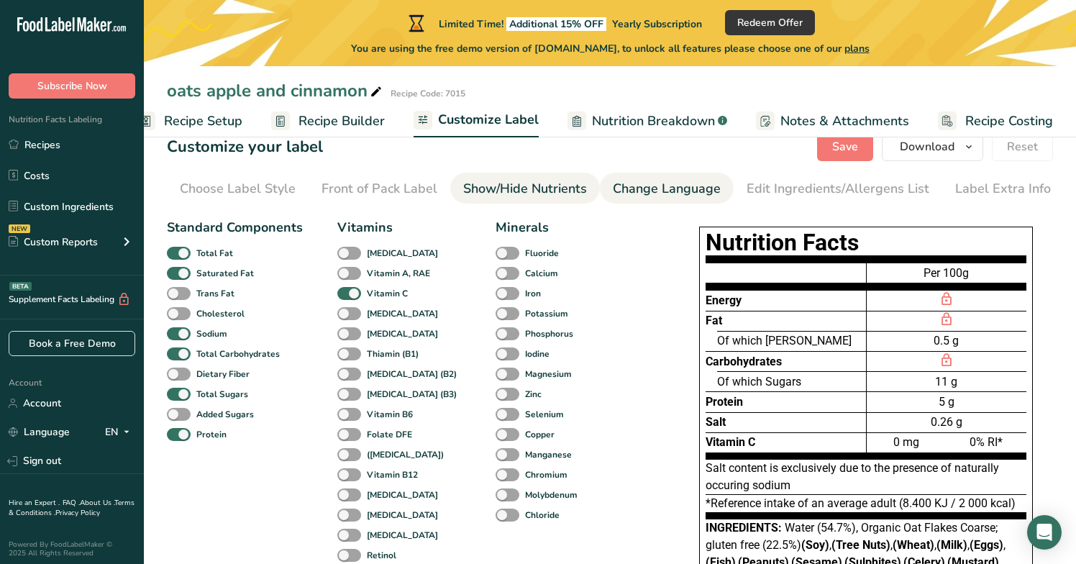
click at [648, 187] on div "Change Language" at bounding box center [667, 188] width 108 height 19
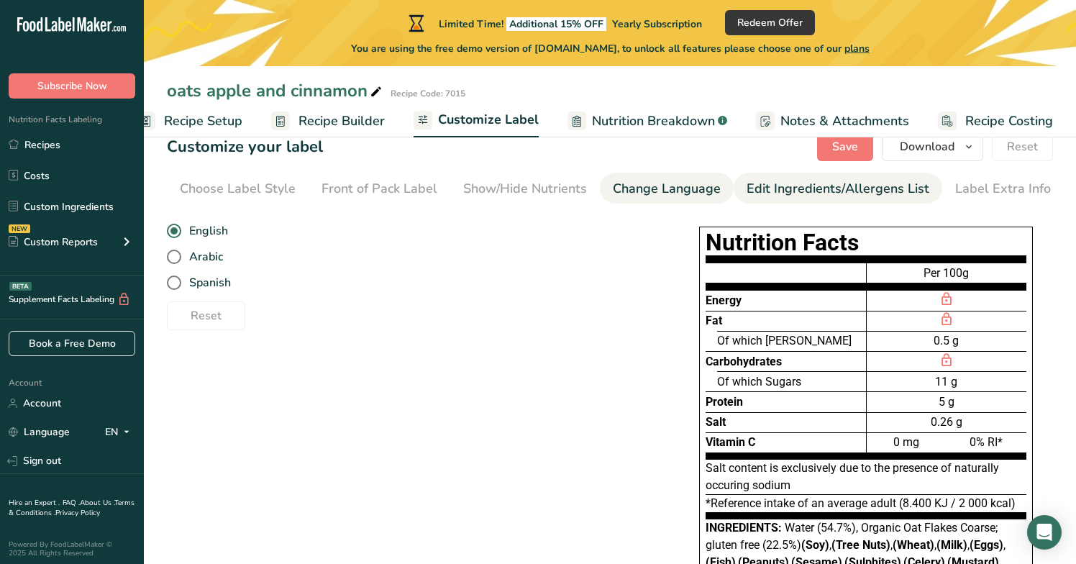
click at [794, 191] on div "Edit Ingredients/Allergens List" at bounding box center [837, 188] width 183 height 19
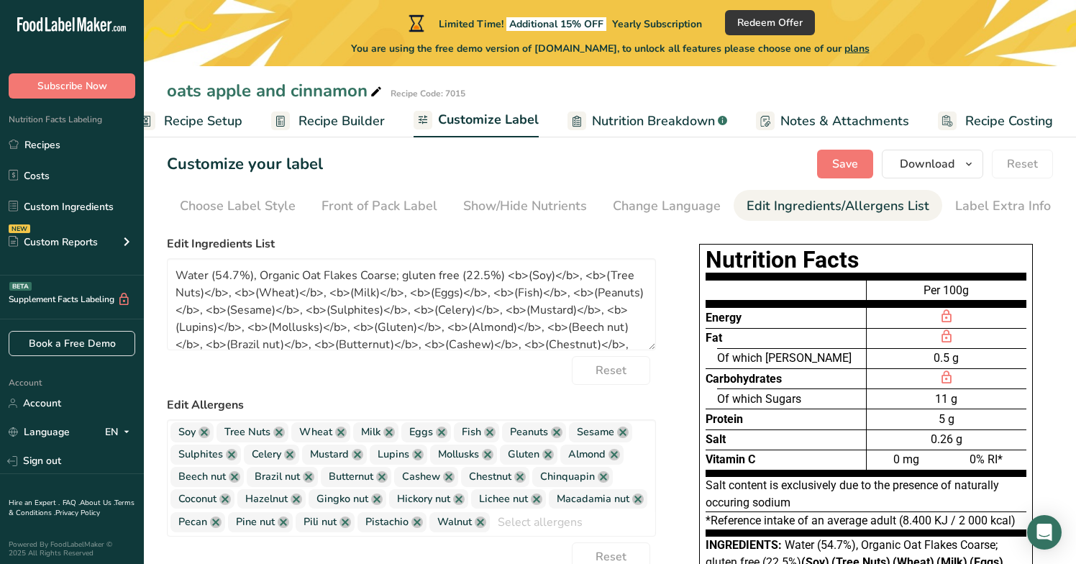
scroll to position [11, 0]
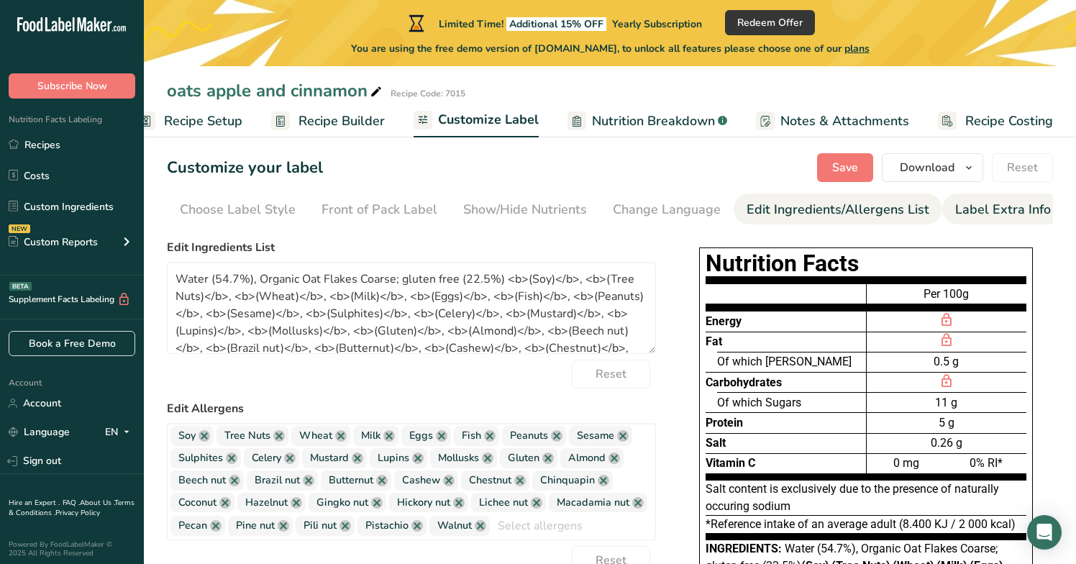
click at [984, 213] on div "Label Extra Info" at bounding box center [1003, 209] width 96 height 19
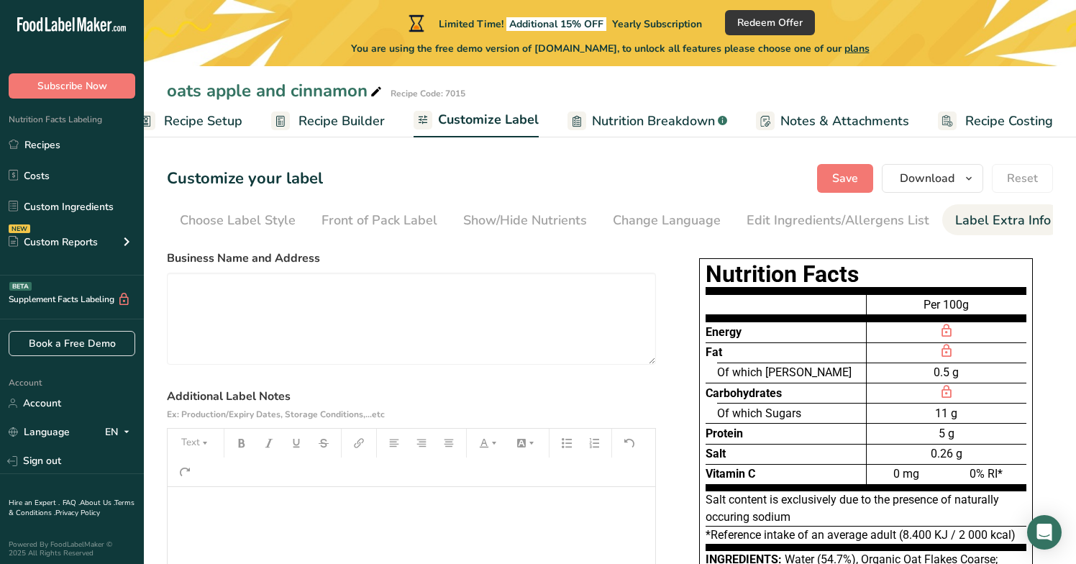
scroll to position [0, 0]
click at [207, 222] on div "Choose Label Style" at bounding box center [238, 220] width 116 height 19
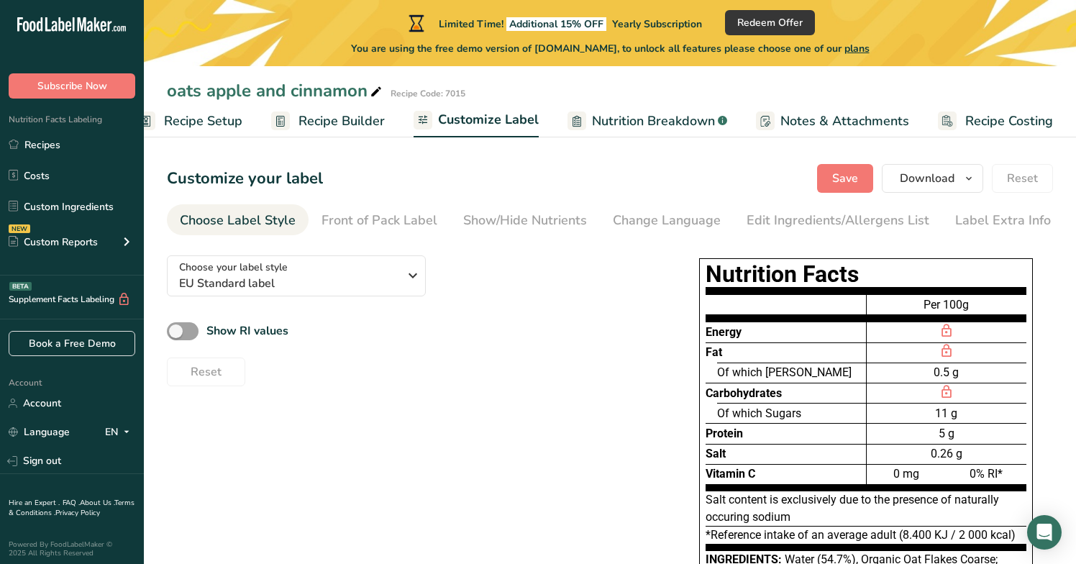
click at [436, 399] on div "Choose your label style EU Standard label USA (FDA) Standard FDA label Tabular …" at bounding box center [610, 510] width 886 height 532
click at [344, 119] on span "Recipe Builder" at bounding box center [341, 120] width 86 height 19
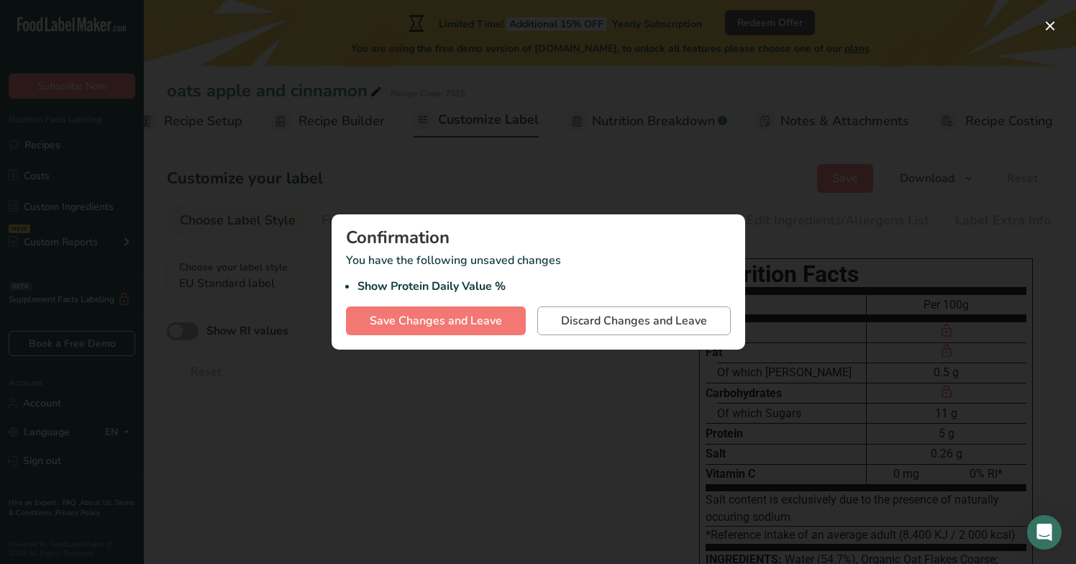
click at [567, 325] on span "Discard Changes and Leave" at bounding box center [634, 320] width 146 height 17
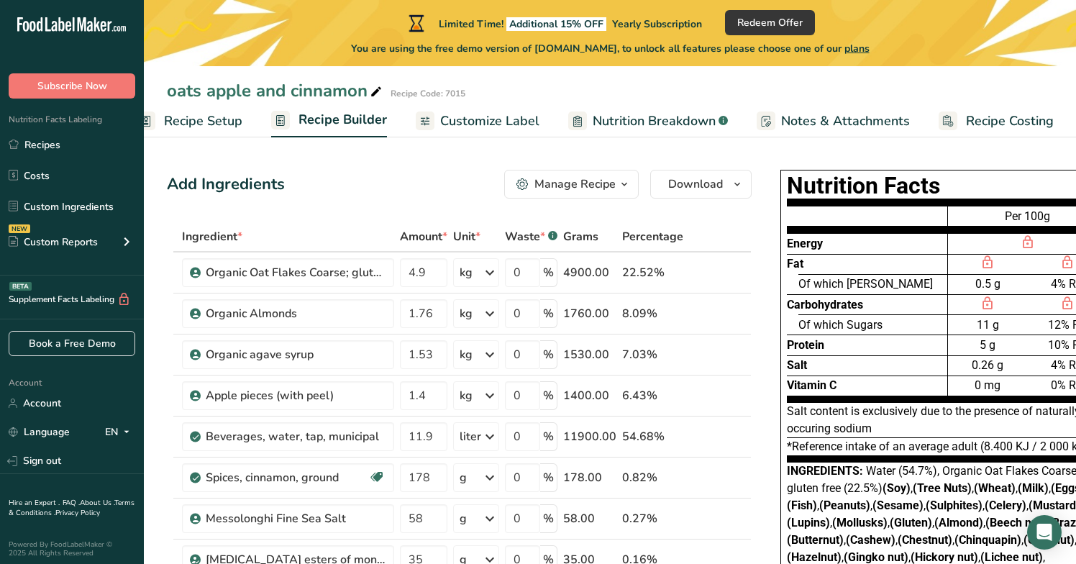
click at [623, 181] on icon "button" at bounding box center [624, 184] width 12 height 18
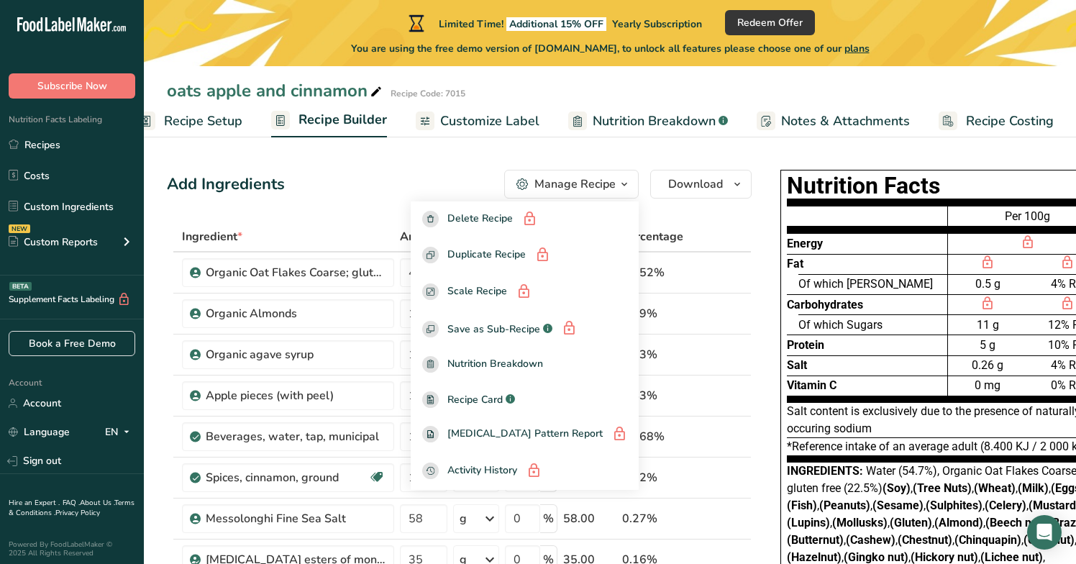
click at [430, 180] on div "Add Ingredients Manage Recipe Delete Recipe Duplicate Recipe Scale Recipe Save …" at bounding box center [459, 184] width 584 height 29
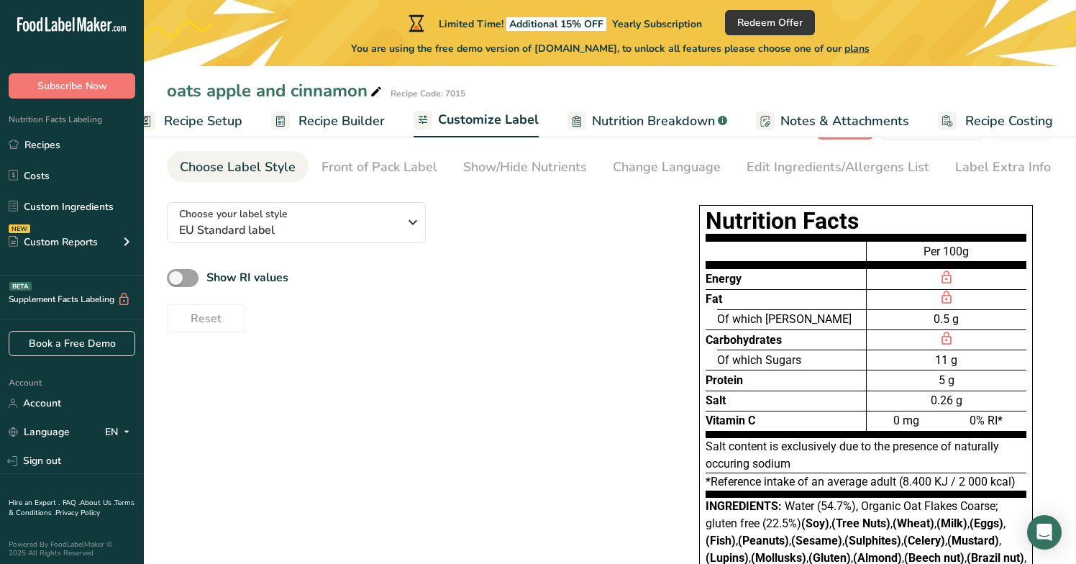
scroll to position [47, 0]
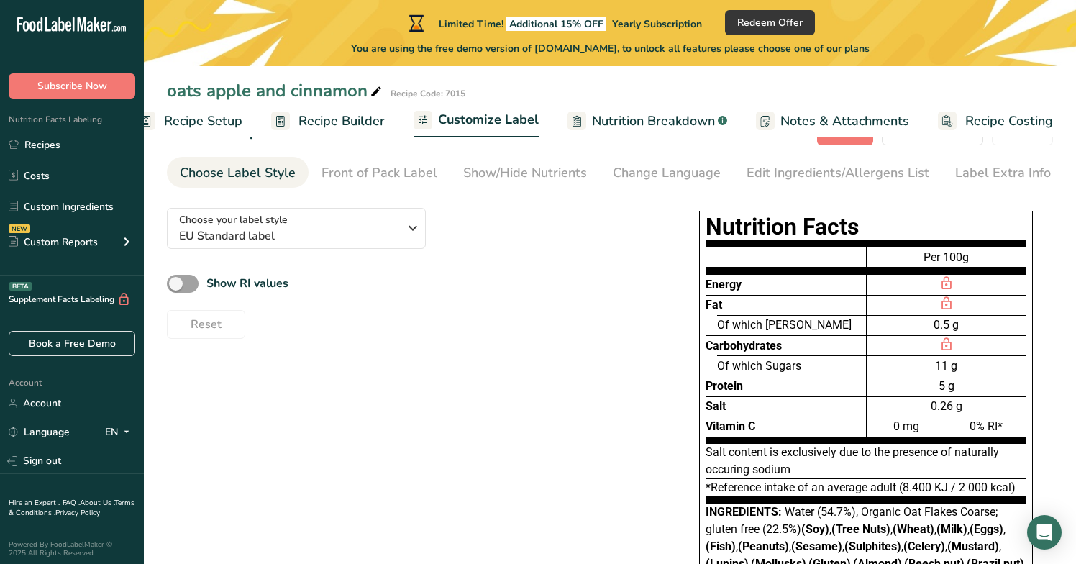
click at [318, 126] on span "Recipe Builder" at bounding box center [341, 120] width 86 height 19
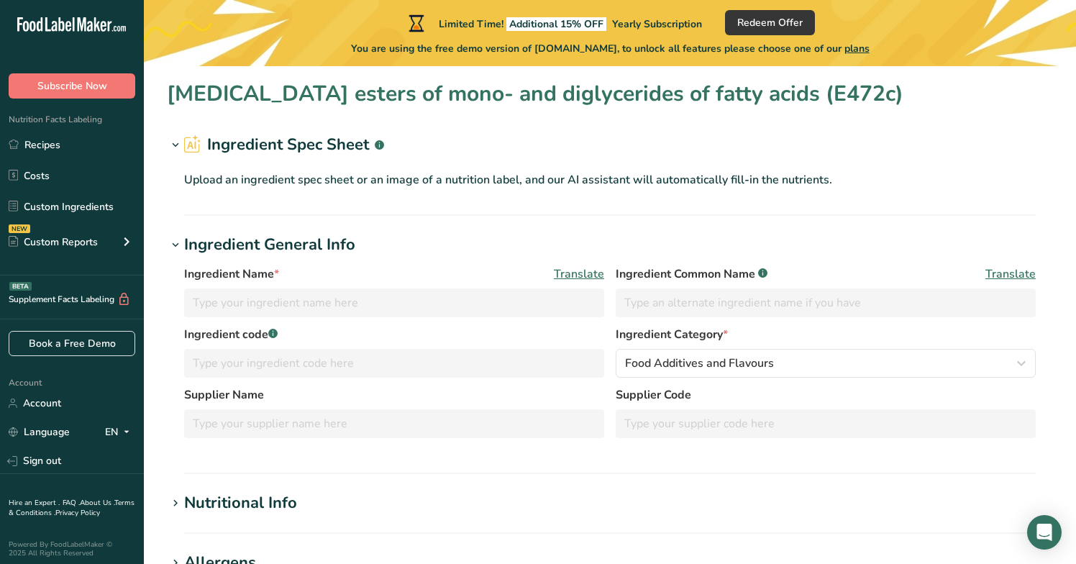
type input "Citric acid esters of mono- and diglycerides of fatty acids (E472c)"
type input "Citric Acid"
type input "1.7"
type KJ "7.113"
type Fat "0.01"
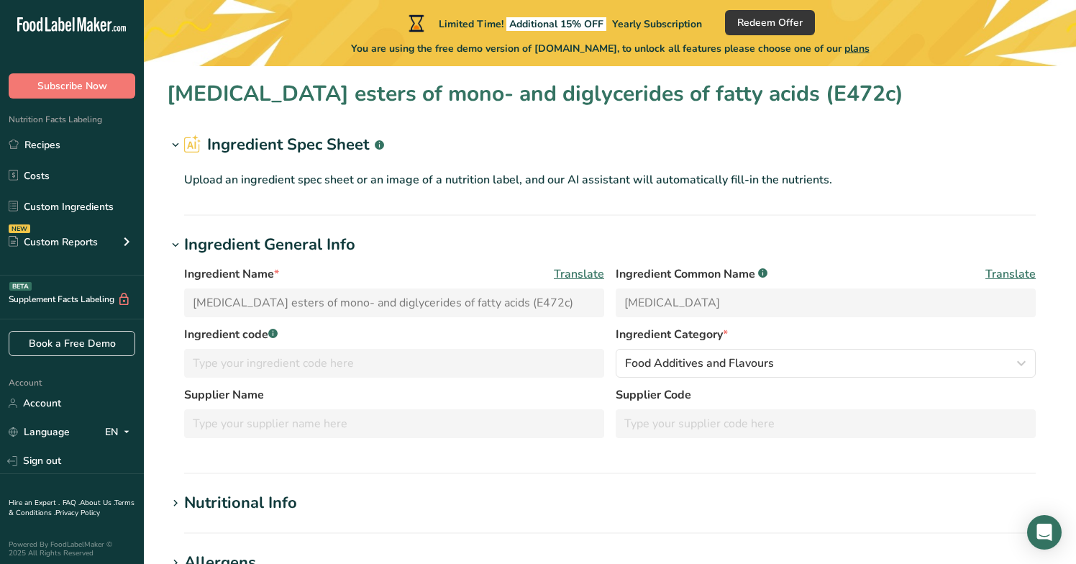
type input "6"
type Carbohydrates "0.56"
type Sugars "0.15"
type input "0.05"
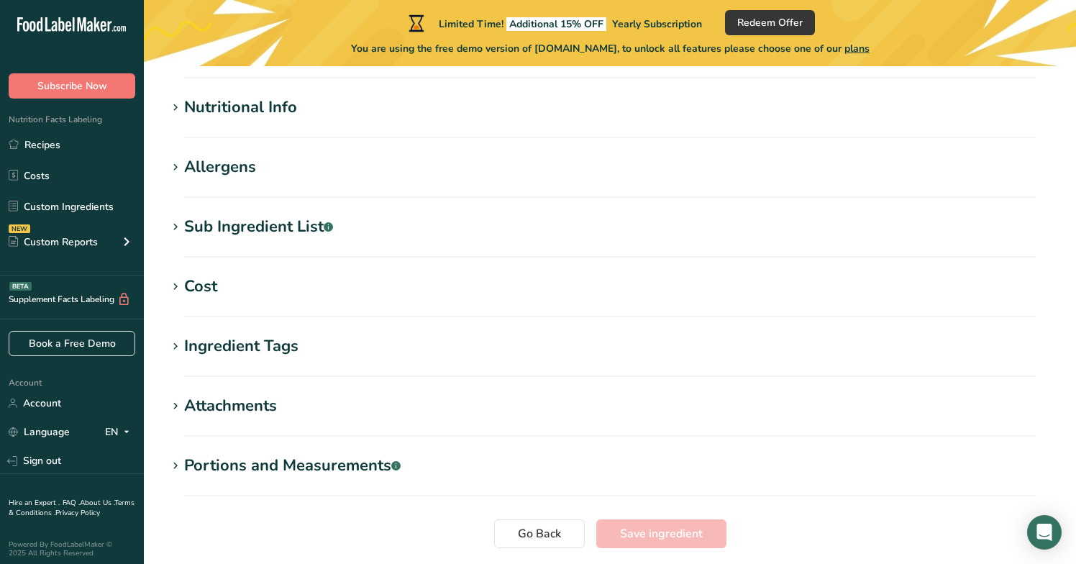
scroll to position [398, 0]
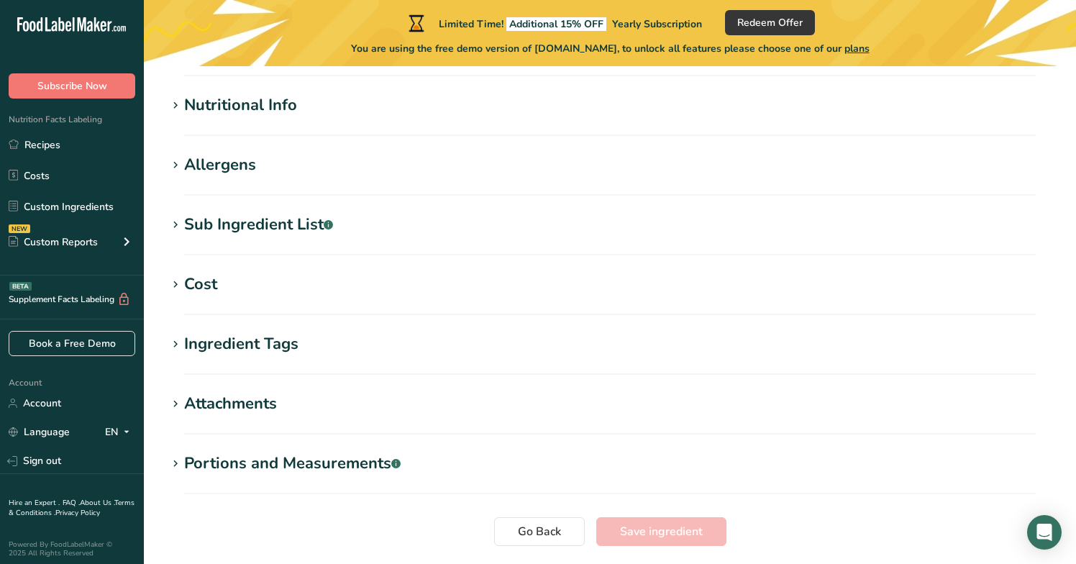
click at [239, 103] on div "Nutritional Info" at bounding box center [240, 105] width 113 height 24
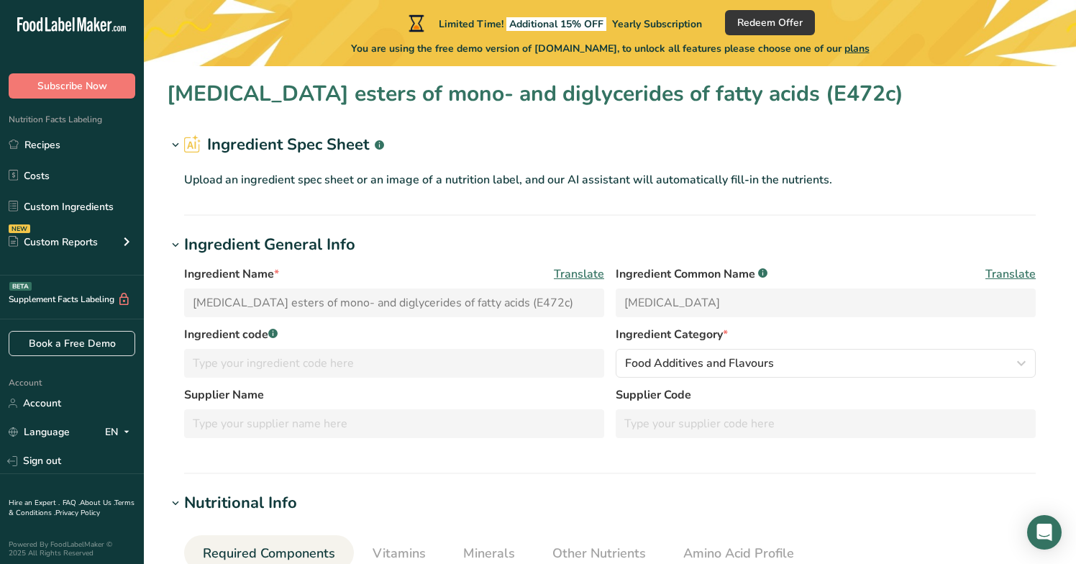
scroll to position [0, 0]
